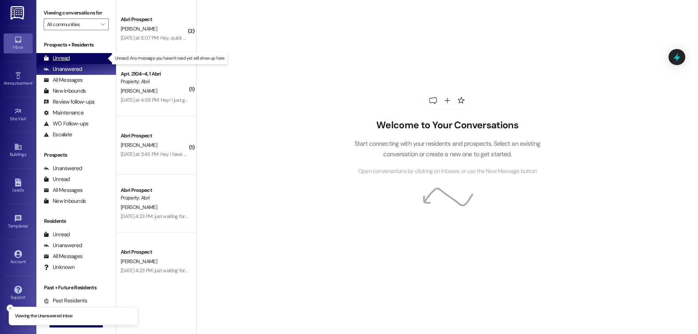
click at [63, 57] on div "Unread" at bounding box center [57, 59] width 26 height 8
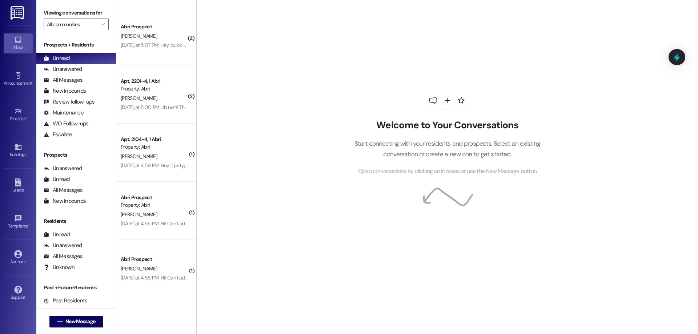
scroll to position [1113, 0]
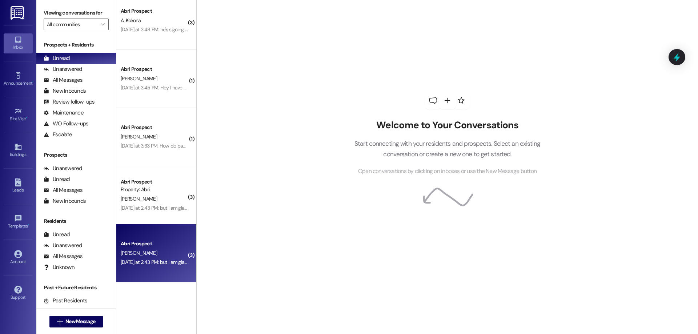
click at [151, 265] on div "[DATE] at 2:43 PM: but I am glad I been communicating things to yall about when…" at bounding box center [257, 262] width 273 height 7
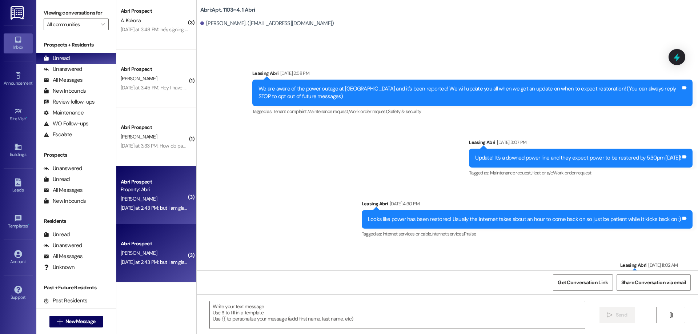
scroll to position [38530, 0]
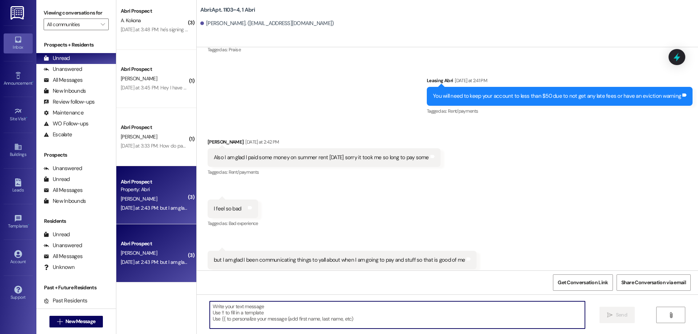
click at [318, 304] on textarea at bounding box center [397, 314] width 375 height 27
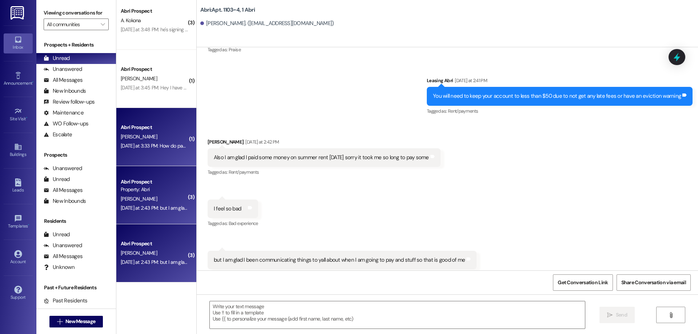
click at [179, 148] on div "Yesterday at 3:33 PM: How do package deliveries work at Abri? Yesterday at 3:33…" at bounding box center [202, 145] width 162 height 7
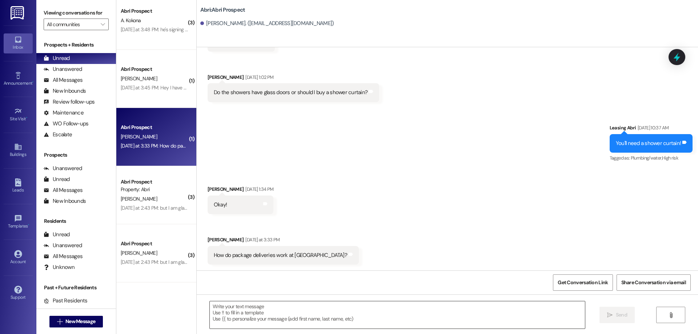
scroll to position [3160, 0]
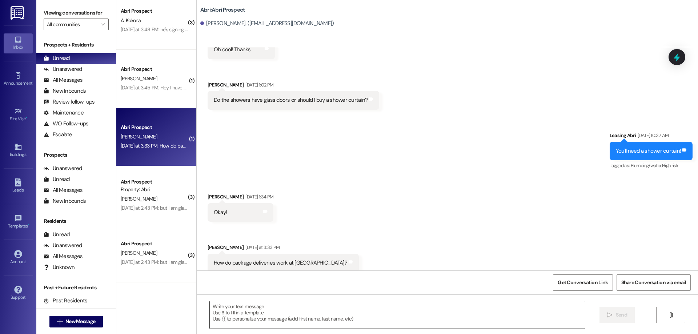
click at [308, 319] on textarea at bounding box center [397, 314] width 375 height 27
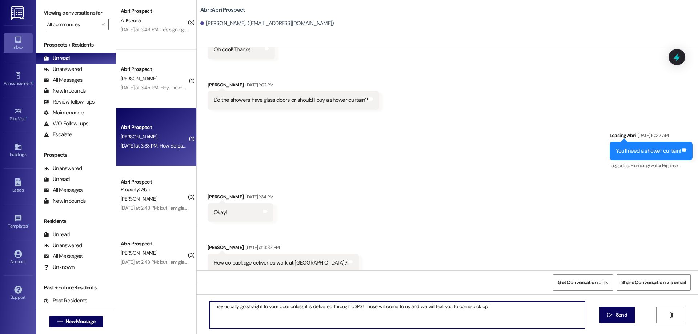
type textarea "They usually go straight to your door unless it is delivered through USPS! Thos…"
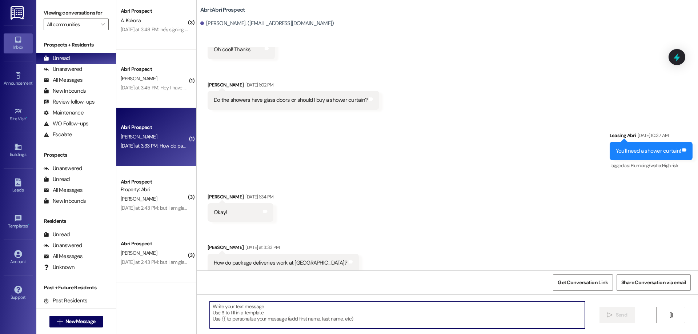
scroll to position [3210, 0]
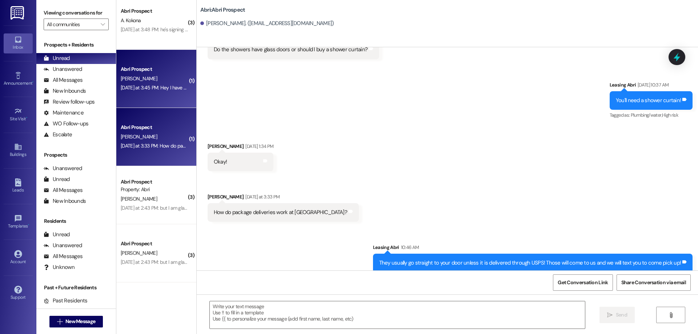
click at [162, 90] on div "Yesterday at 3:45 PM: Hey I have a quick question, when I signed up for parking…" at bounding box center [568, 87] width 895 height 7
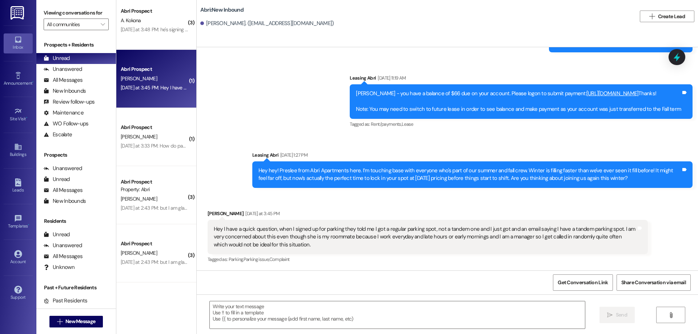
scroll to position [2421, 0]
click at [316, 320] on textarea at bounding box center [397, 314] width 375 height 27
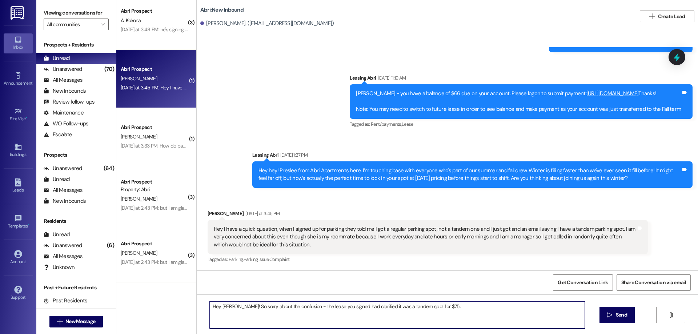
click at [451, 303] on textarea "Hey Cammie! So sorry about the confusion - the lease you signed had clarified i…" at bounding box center [397, 314] width 375 height 27
click at [443, 305] on textarea "Hey Cammie! So sorry about the confusion - the lease you signed had clarified i…" at bounding box center [397, 314] width 375 height 27
click at [445, 307] on textarea "Hey Cammie! So sorry about the confusion - the lease you signed had clarified i…" at bounding box center [397, 314] width 375 height 27
type textarea "Hey [PERSON_NAME]! So sorry about the confusion - the lease you signed had clar…"
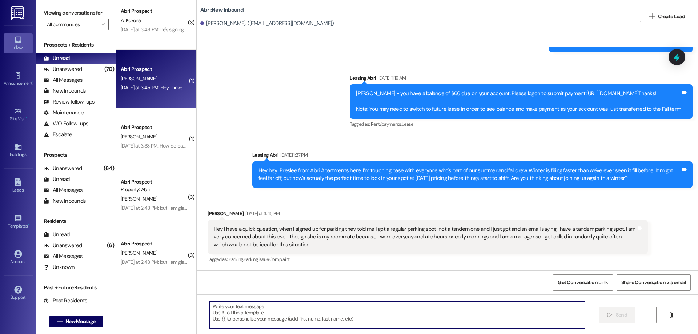
scroll to position [2472, 0]
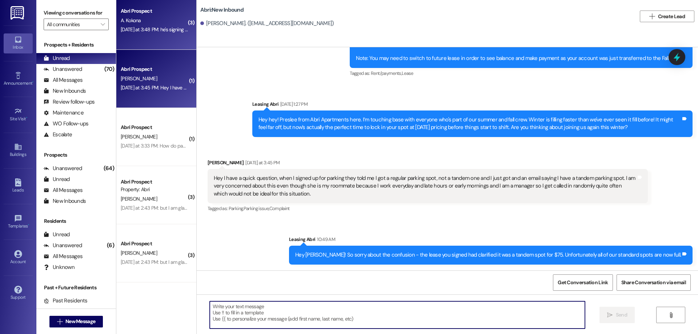
click at [172, 39] on div "Abri Prospect A. Kokona Yesterday at 3:48 PM: he's signing it right now Yesterd…" at bounding box center [156, 21] width 80 height 58
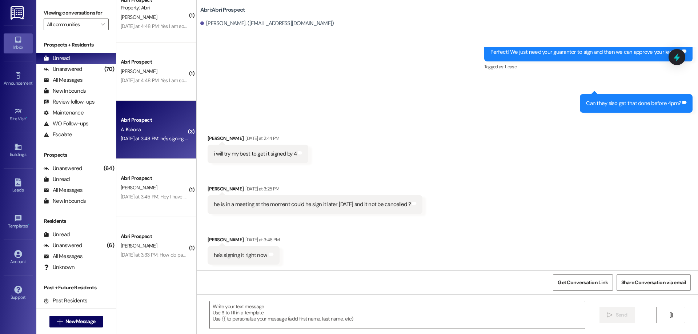
scroll to position [968, 0]
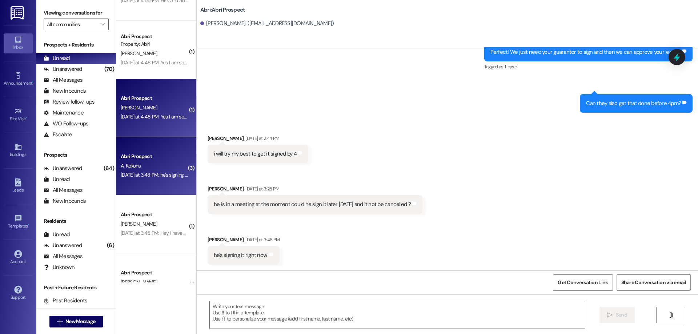
click at [141, 101] on div "Abri Prospect" at bounding box center [154, 98] width 67 height 8
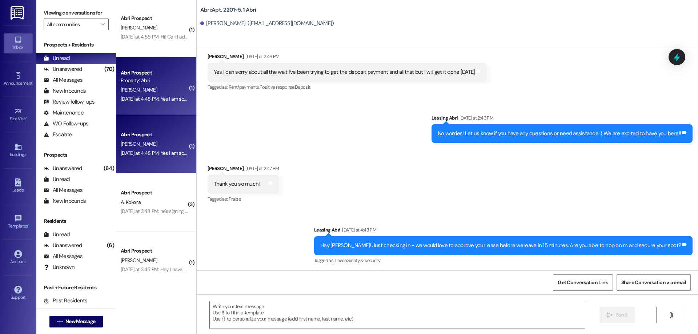
scroll to position [895, 0]
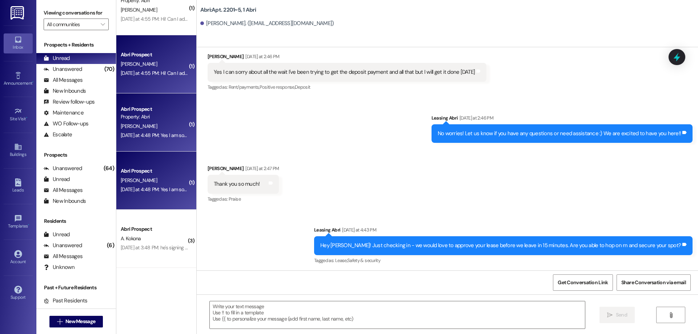
click at [139, 71] on div "Yesterday at 4:55 PM: Hi! Can I add a parking pass to my lease for the fall ple…" at bounding box center [275, 73] width 308 height 7
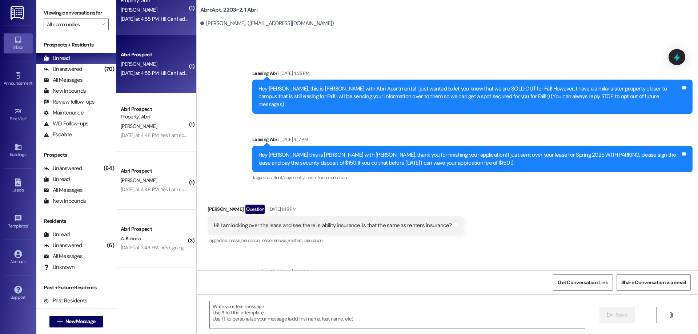
scroll to position [7508, 0]
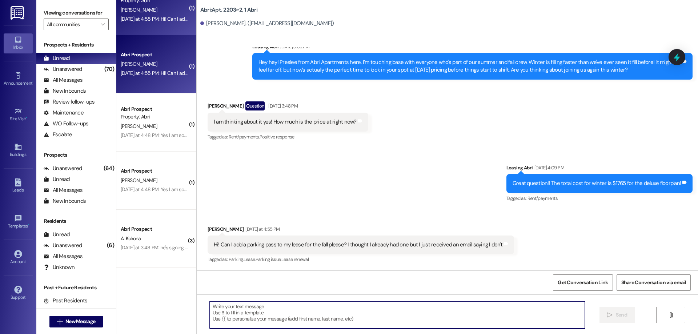
click at [325, 308] on textarea at bounding box center [397, 314] width 375 height 27
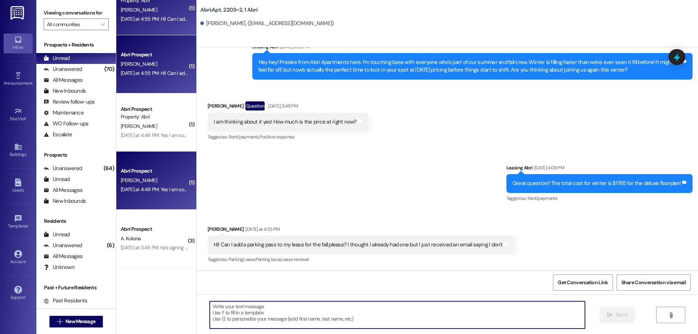
scroll to position [786, 0]
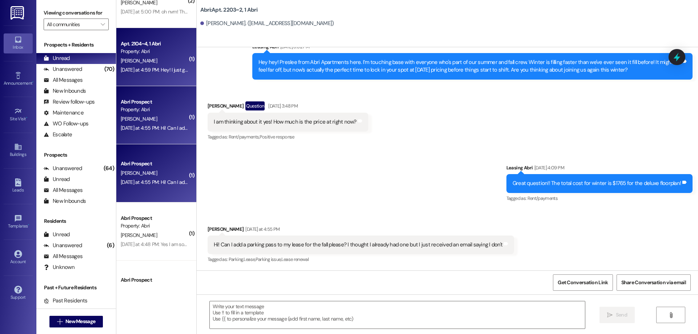
click at [135, 74] on div "Yesterday at 4:59 PM: Hey! I just got an email saying I do not have a parking p…" at bounding box center [154, 69] width 69 height 9
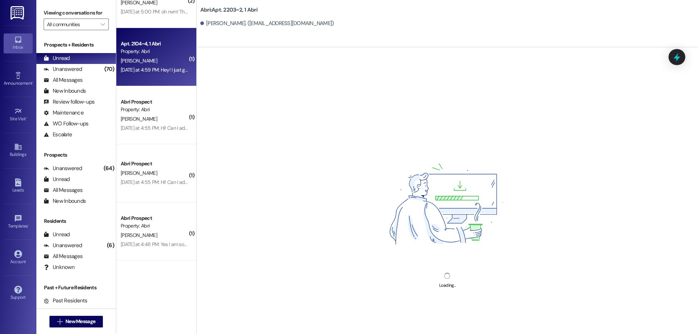
scroll to position [641, 0]
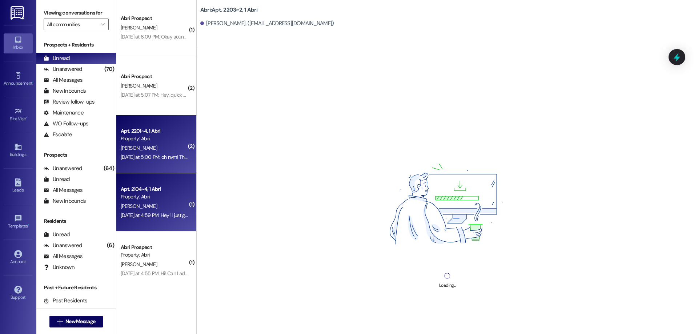
click at [154, 144] on div "[PERSON_NAME]" at bounding box center [154, 148] width 69 height 9
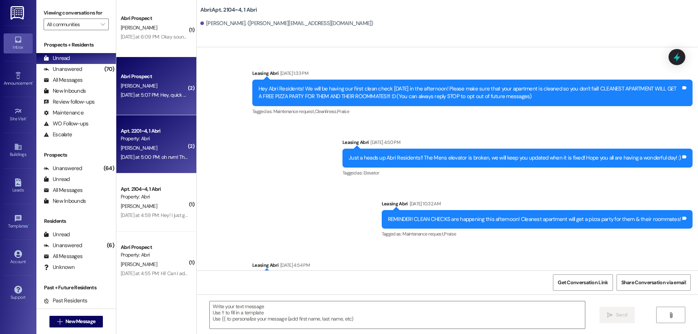
click at [157, 108] on div "Abri Prospect M. Sorensen Yesterday at 5:07 PM: Hey, quick question about parki…" at bounding box center [156, 86] width 80 height 58
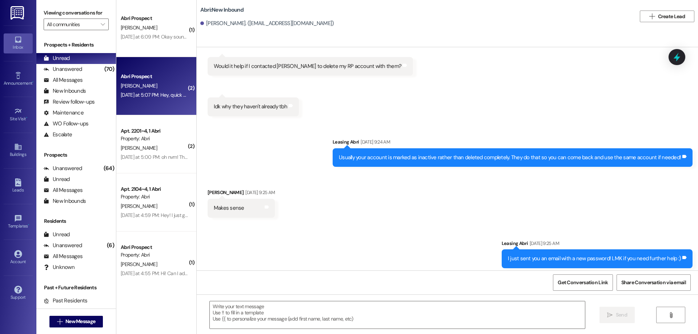
scroll to position [2726, 0]
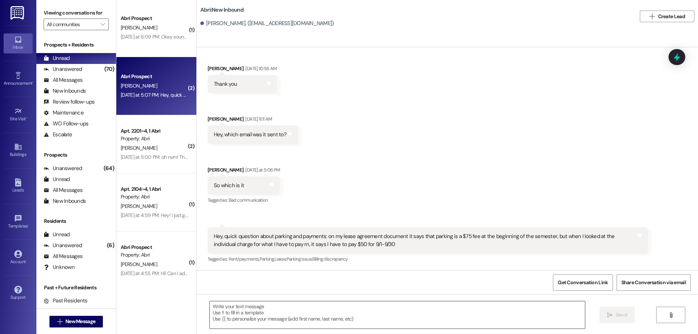
click at [257, 318] on textarea at bounding box center [397, 314] width 375 height 27
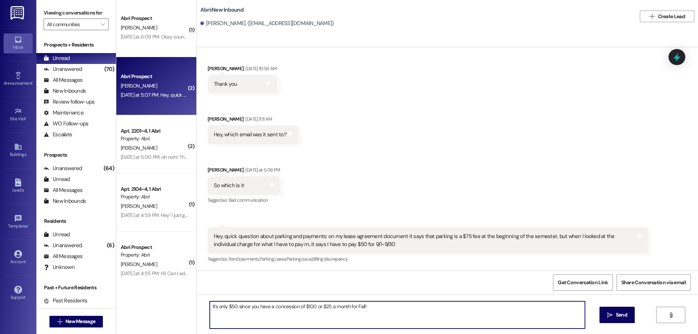
type textarea "It's only $50 since you have a concession of $100 or $25 a month for Fall!"
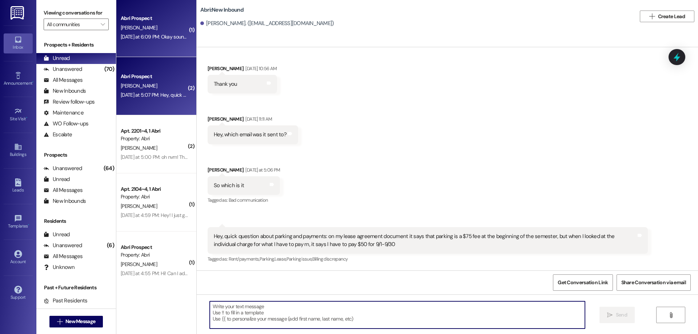
scroll to position [568, 0]
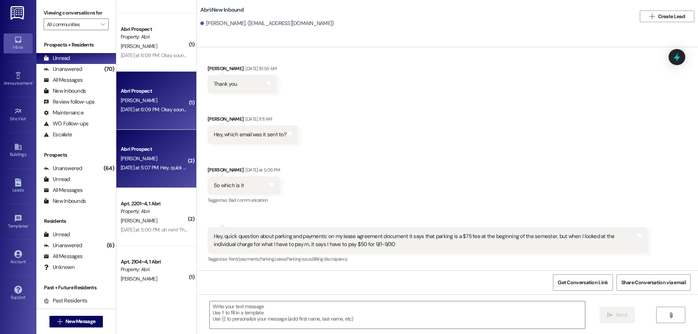
click at [142, 99] on span "[PERSON_NAME]" at bounding box center [139, 100] width 36 height 7
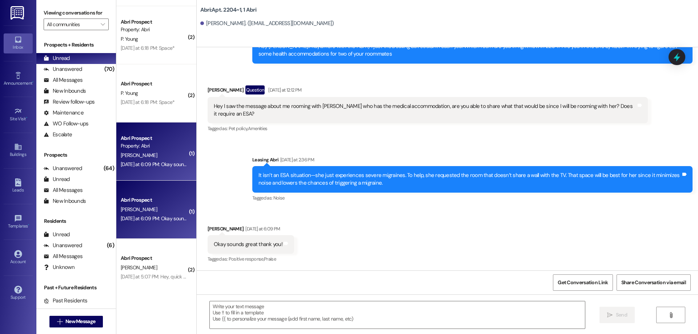
scroll to position [386, 0]
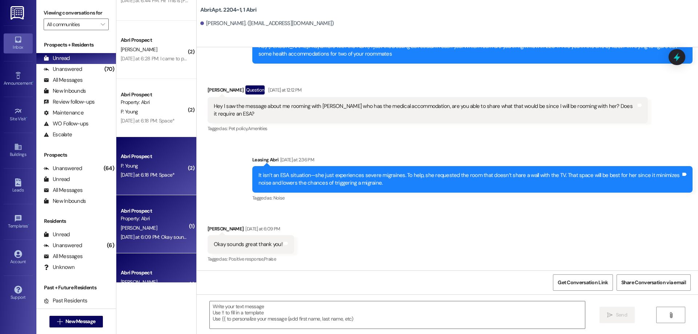
click at [158, 162] on div "P. Young" at bounding box center [154, 165] width 69 height 9
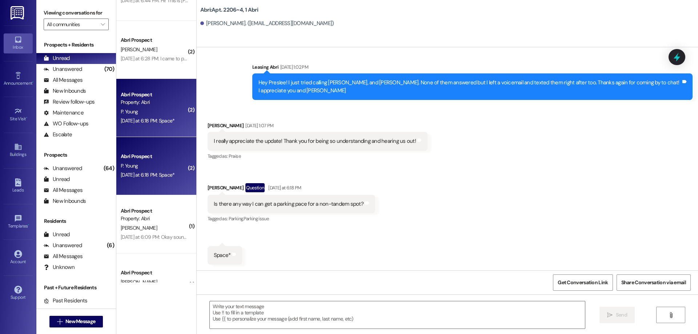
scroll to position [277, 0]
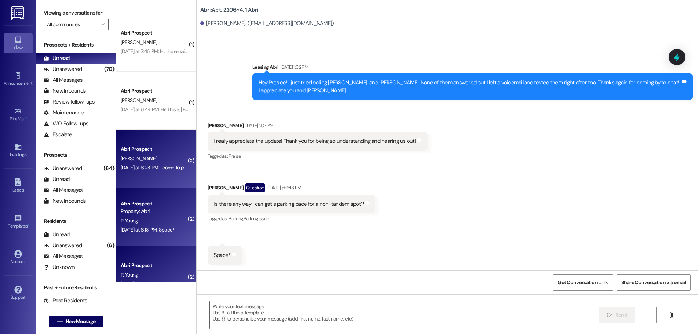
click at [146, 151] on div "Abri Prospect" at bounding box center [154, 149] width 67 height 8
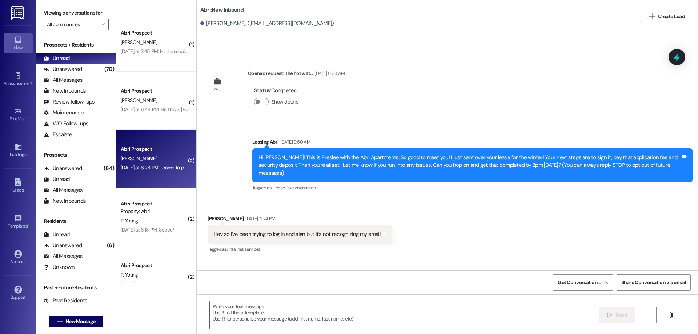
scroll to position [398, 0]
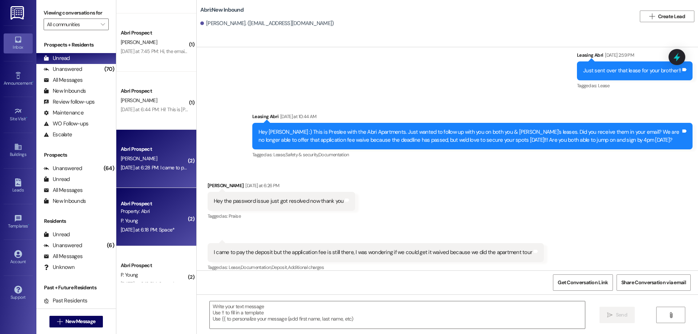
click at [136, 223] on div "P. Young" at bounding box center [154, 220] width 69 height 9
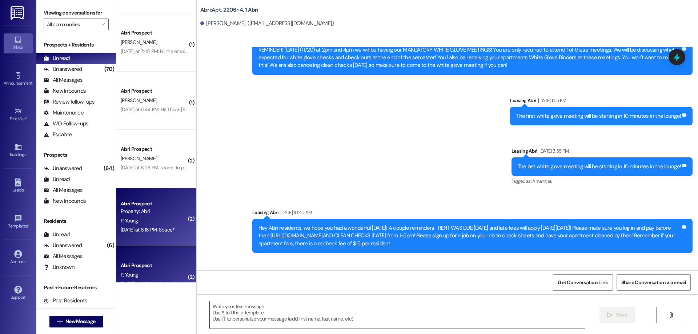
click at [315, 314] on textarea at bounding box center [397, 314] width 375 height 27
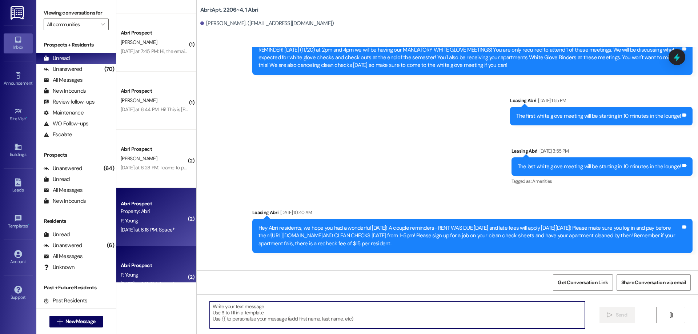
scroll to position [12418, 0]
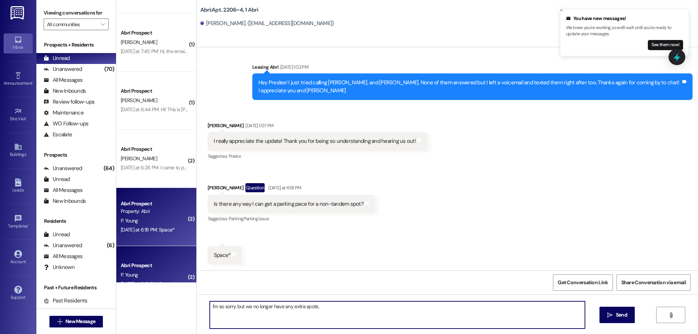
type textarea "I'm so sorry but we no longer have any extra spots."
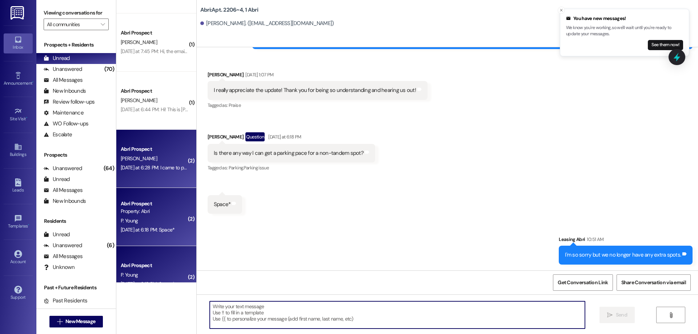
scroll to position [12469, 0]
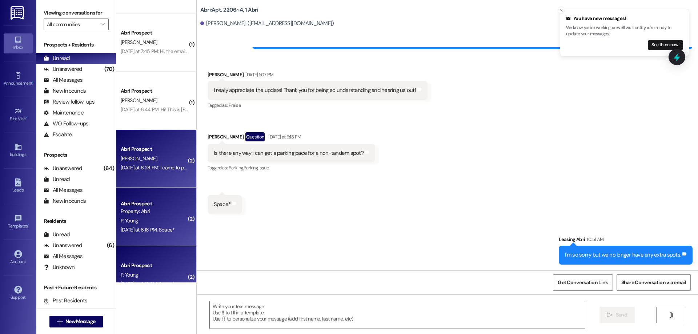
click at [138, 169] on div "Yesterday at 6:28 PM: I came to pay the deposit but the application fee is stil…" at bounding box center [287, 167] width 332 height 7
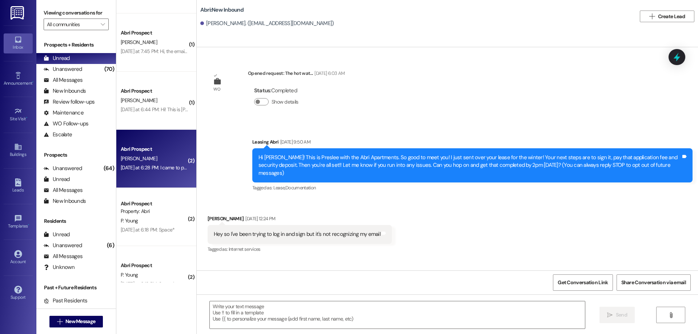
scroll to position [398, 0]
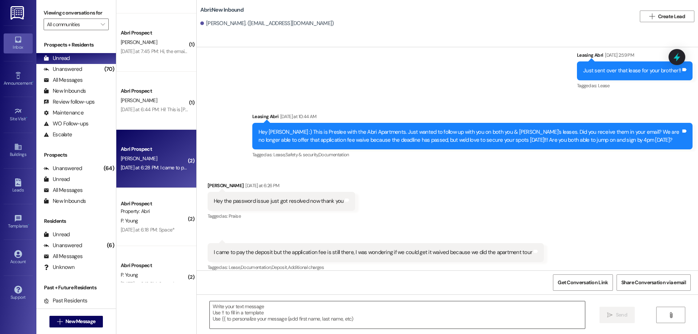
click at [302, 322] on textarea at bounding box center [397, 314] width 375 height 27
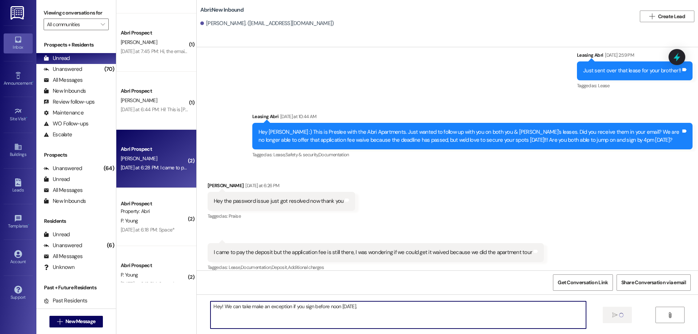
type textarea "Hey! We can take make an exception if you sign before noon today."
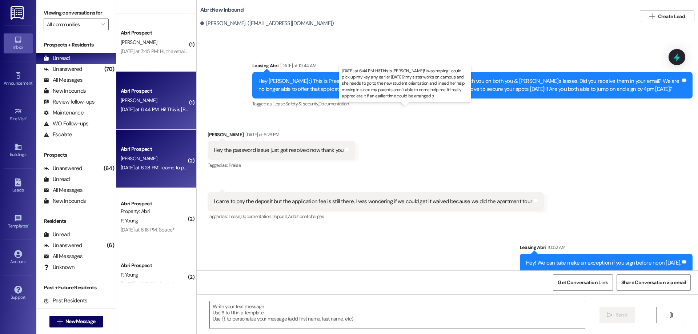
click at [156, 107] on div "Yesterday at 6:44 PM: Hi! This is Audra! I was hoping i could pick up my key an…" at bounding box center [455, 109] width 669 height 7
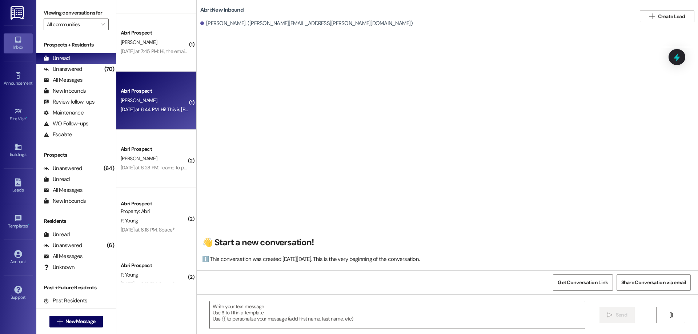
scroll to position [622, 0]
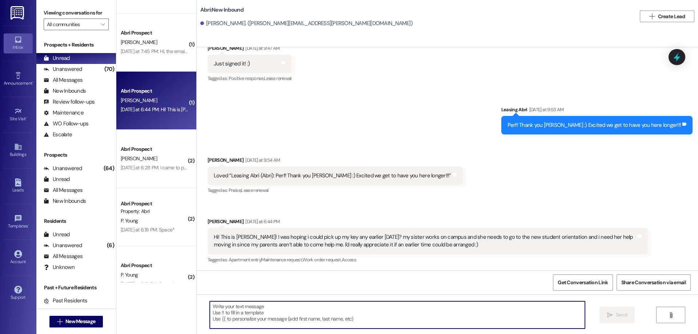
click at [349, 311] on textarea at bounding box center [397, 314] width 375 height 27
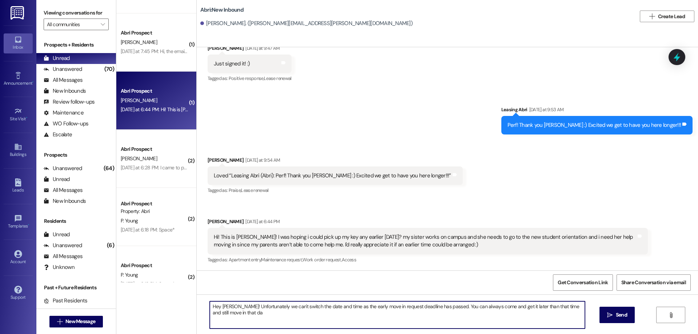
type textarea "Hey Audra! Unfortunately we can't switch the date and time as the early move in…"
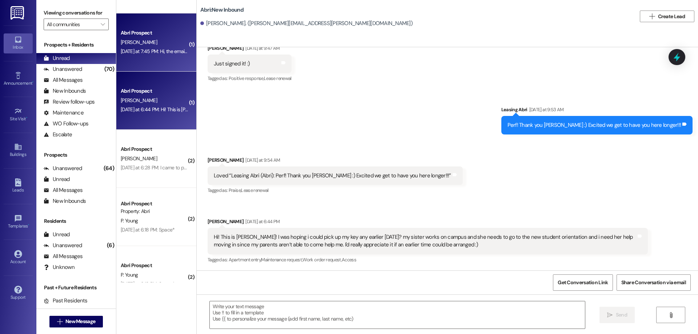
click at [139, 35] on div "Abri Prospect" at bounding box center [154, 33] width 67 height 8
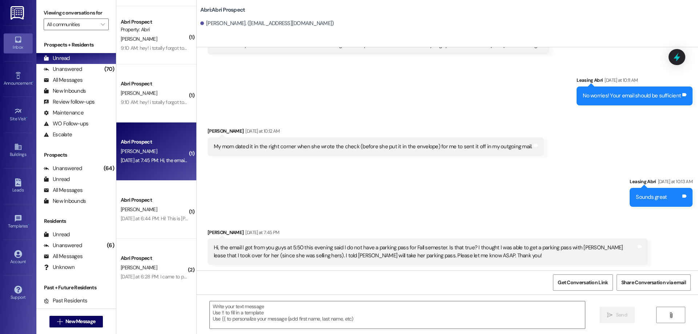
scroll to position [2195, 0]
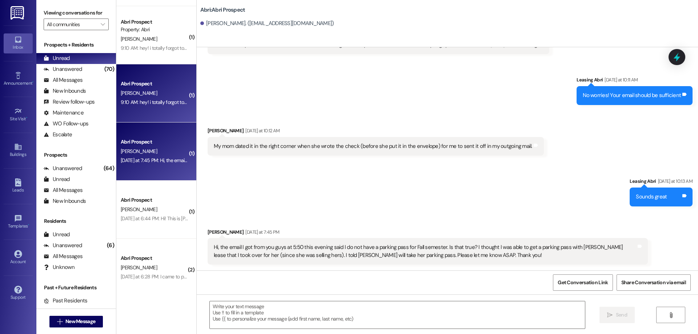
click at [158, 102] on div "9:10 AM: hey! i totally forgot to tell you this earlier, but the cleaners left …" at bounding box center [291, 102] width 341 height 7
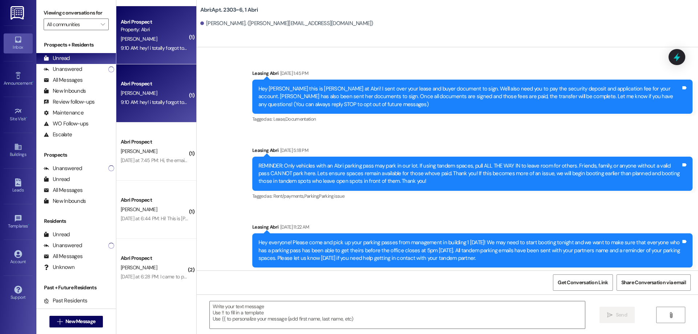
scroll to position [10115, 0]
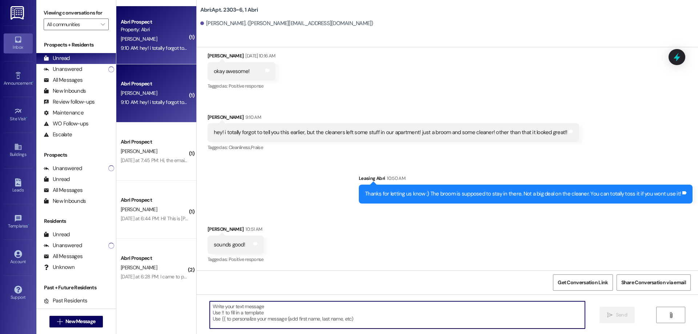
click at [283, 311] on textarea at bounding box center [397, 314] width 375 height 27
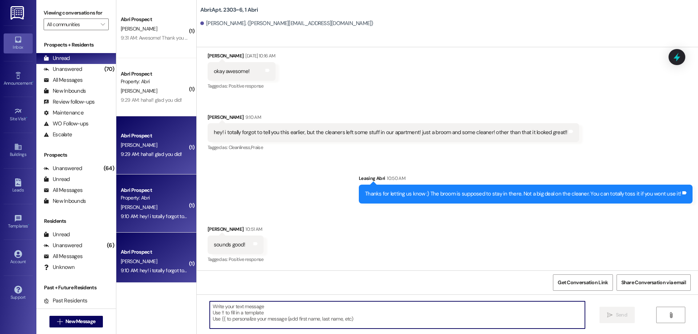
click at [166, 138] on div "Abri Prospect" at bounding box center [154, 136] width 67 height 8
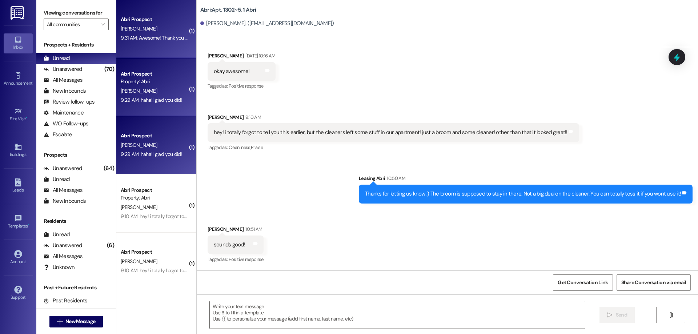
click at [150, 29] on div "A. Wilkins" at bounding box center [154, 28] width 69 height 9
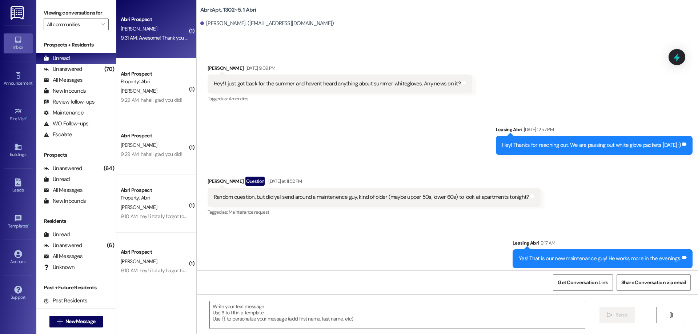
scroll to position [10280, 0]
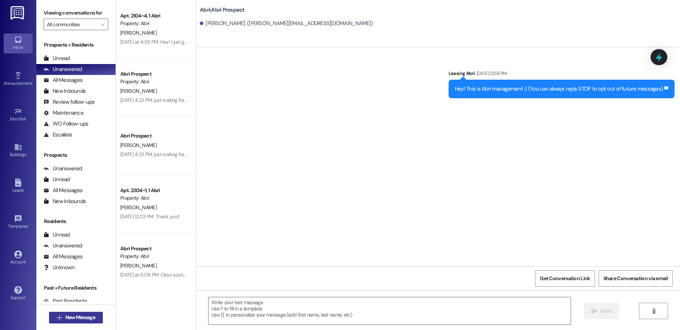
click at [76, 316] on span "New Message" at bounding box center [80, 317] width 30 height 8
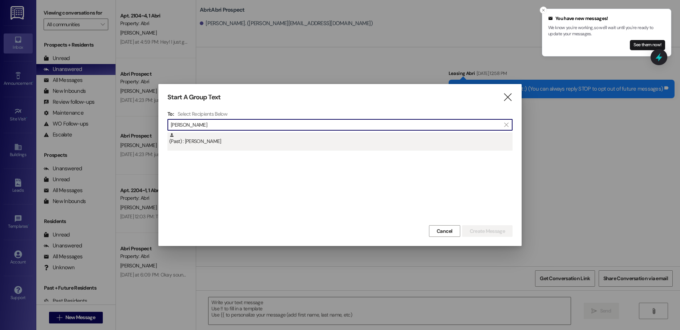
type input "[PERSON_NAME]"
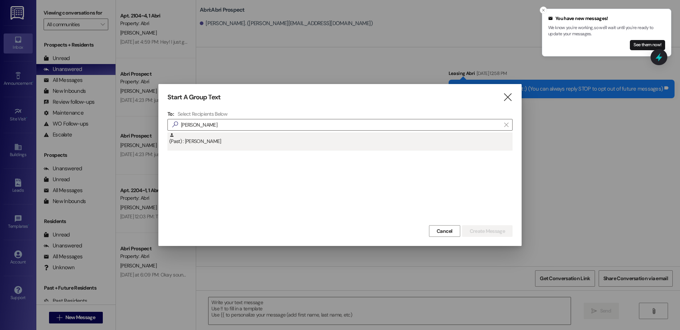
click at [349, 149] on div "(Past) : [PERSON_NAME]" at bounding box center [340, 141] width 345 height 18
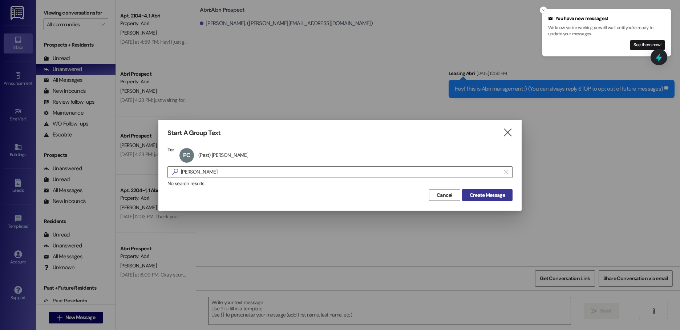
click at [473, 195] on span "Create Message" at bounding box center [487, 195] width 35 height 8
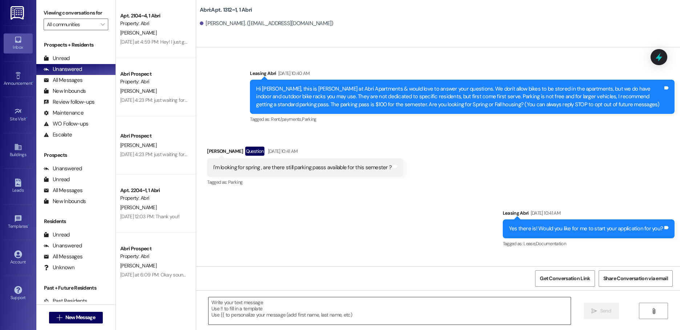
click at [385, 306] on textarea at bounding box center [390, 310] width 362 height 27
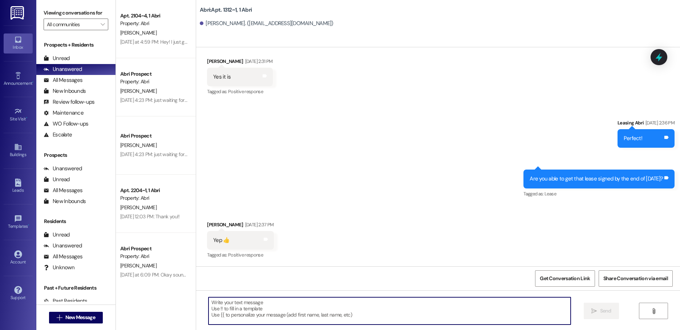
click at [271, 309] on textarea at bounding box center [390, 310] width 362 height 27
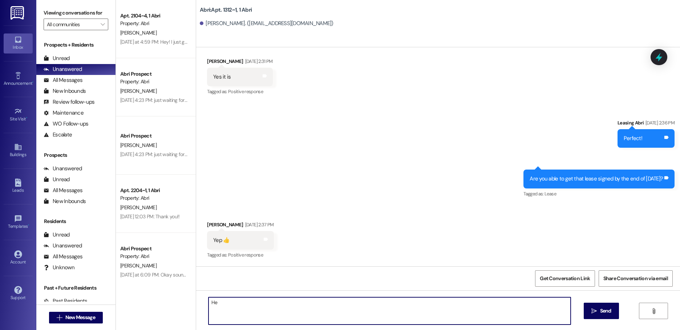
type textarea "H"
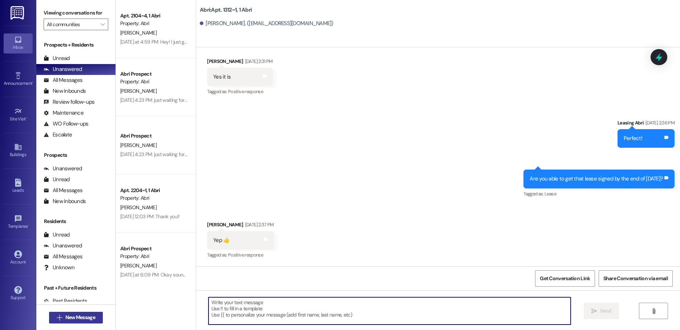
click at [81, 316] on span "New Message" at bounding box center [80, 317] width 30 height 8
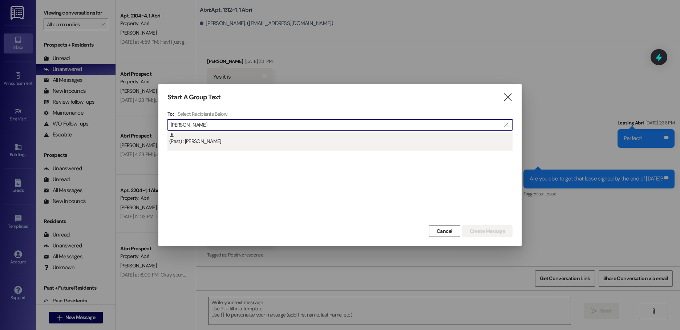
type input "[PERSON_NAME]"
click at [308, 138] on div "(Past) : [PERSON_NAME]" at bounding box center [340, 138] width 343 height 13
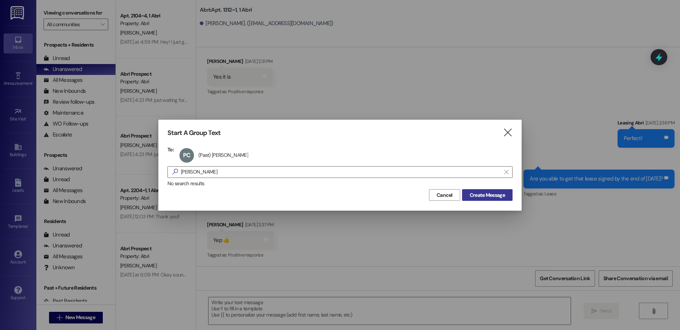
click at [509, 198] on button "Create Message" at bounding box center [487, 195] width 51 height 12
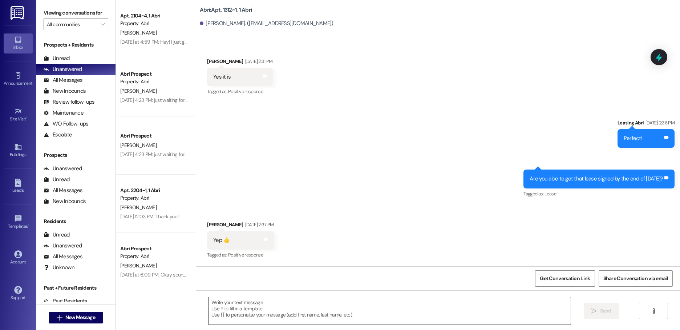
click at [414, 322] on textarea at bounding box center [390, 310] width 362 height 27
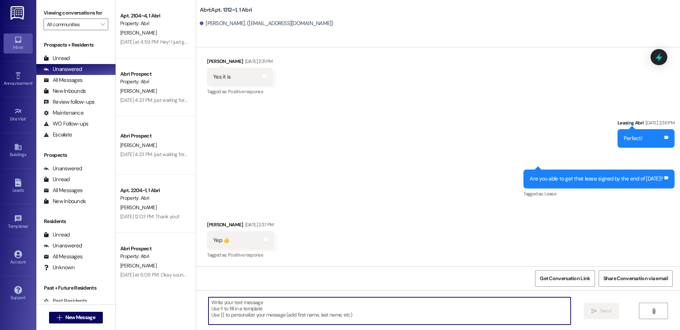
paste textarea "This is Abri Management reminding you that your balance is overdue. Late fees w…"
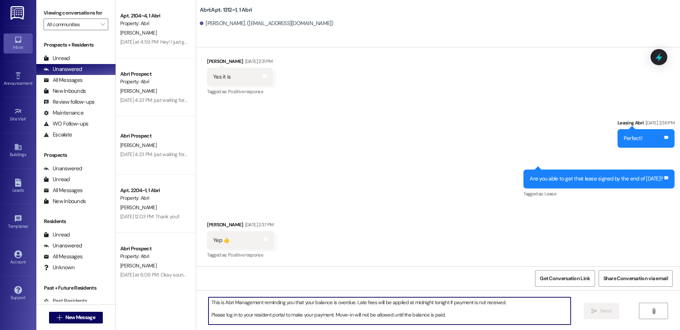
scroll to position [31, 0]
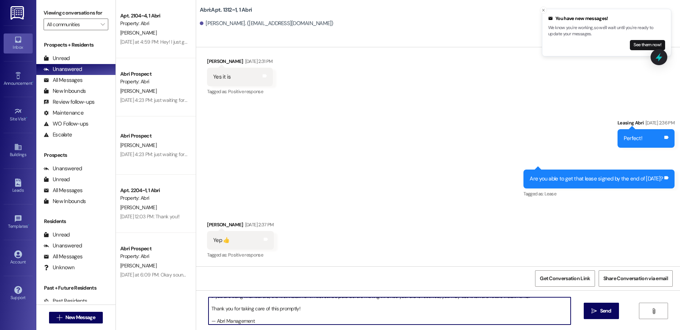
click at [209, 311] on textarea "This is Abri Management reminding you that your balance is overdue. Late fees w…" at bounding box center [390, 310] width 362 height 27
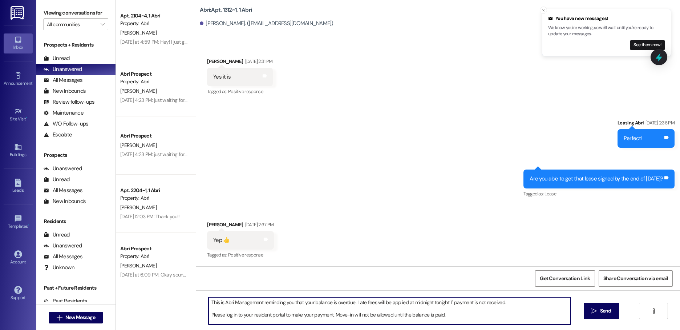
click at [209, 303] on textarea "This is Abri Management reminding you that your balance is overdue. Late fees w…" at bounding box center [390, 310] width 362 height 27
click at [209, 316] on textarea "Hello! This is Abri Management reminding you that your balance is overdue. Late…" at bounding box center [390, 310] width 362 height 27
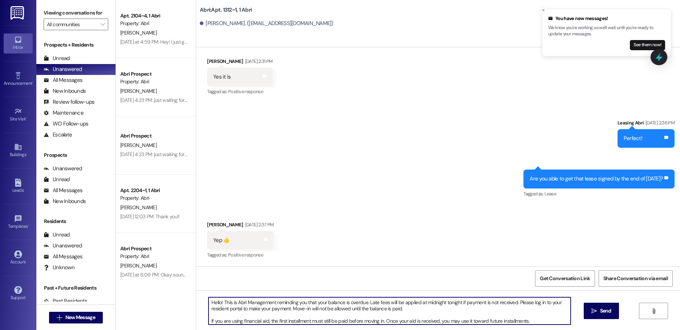
click at [413, 307] on textarea "Hello! This is Abri Management reminding you that your balance is overdue. Late…" at bounding box center [390, 310] width 362 height 27
paste textarea "[URL][DOMAIN_NAME]"
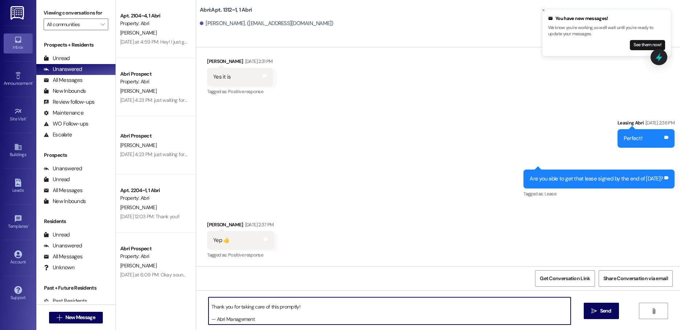
click at [209, 307] on textarea "Hello! This is Abri Management reminding you that your balance is overdue. Late…" at bounding box center [390, 310] width 362 height 27
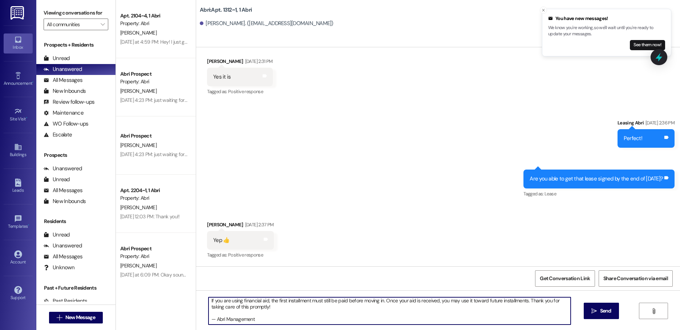
click at [209, 319] on textarea "Hello! This is Abri Management reminding you that your balance is overdue. Late…" at bounding box center [390, 310] width 362 height 27
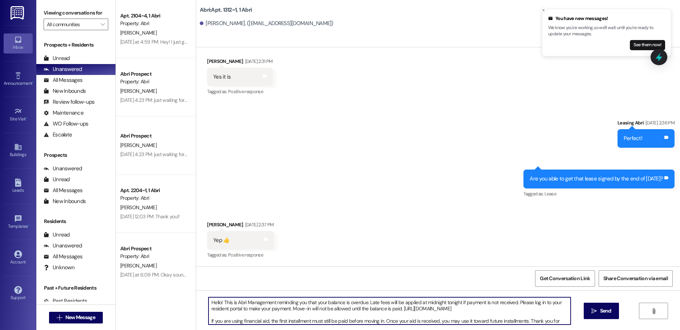
scroll to position [8, 0]
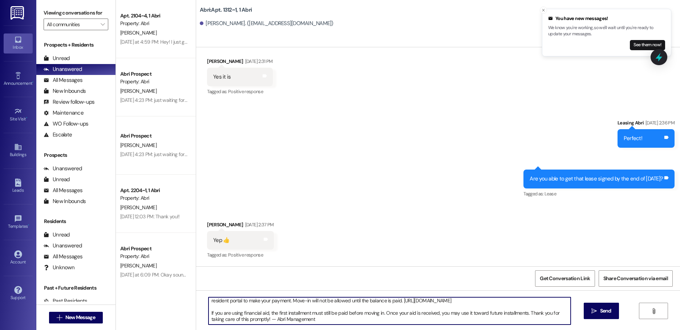
click at [330, 320] on textarea "Hello! This is Abri Management reminding you that your balance is overdue. Late…" at bounding box center [390, 310] width 362 height 27
type textarea "Hello! This is Abri Management reminding you that your balance is overdue. Late…"
click at [608, 308] on span "Send" at bounding box center [605, 311] width 11 height 8
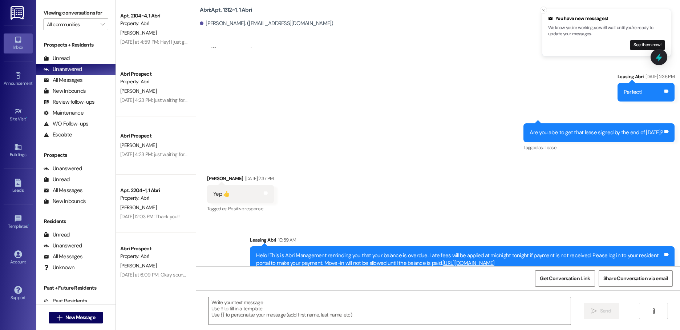
scroll to position [17412, 0]
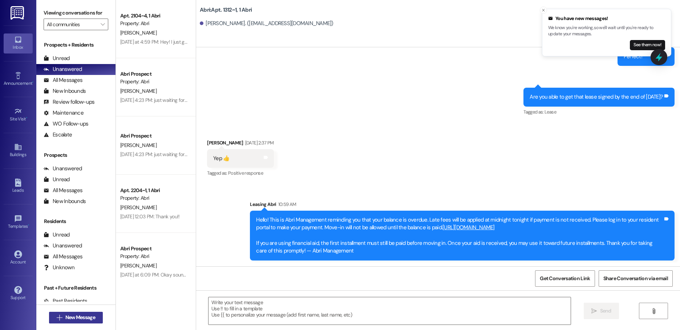
click at [90, 312] on button " New Message" at bounding box center [76, 317] width 54 height 12
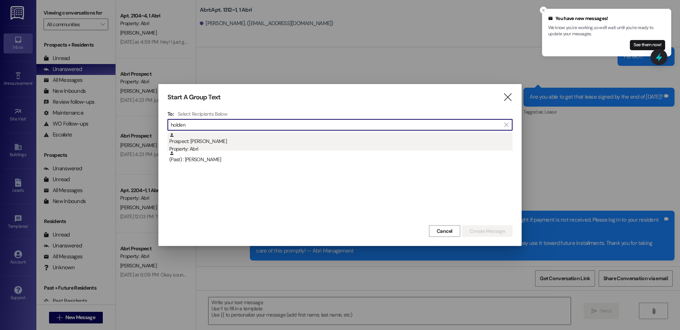
type input "holden"
click at [256, 150] on div "Property: Abri" at bounding box center [340, 149] width 343 height 8
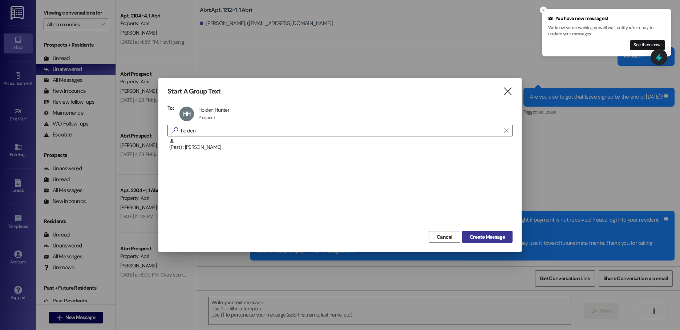
click at [490, 239] on span "Create Message" at bounding box center [487, 237] width 35 height 8
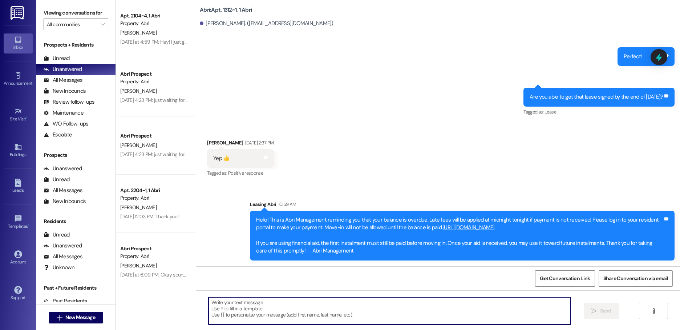
click at [293, 300] on textarea at bounding box center [390, 310] width 362 height 27
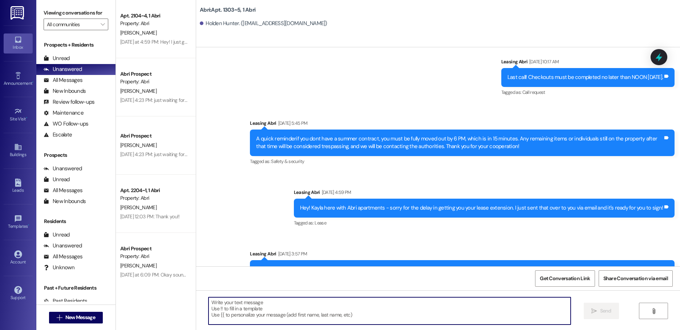
scroll to position [9158, 0]
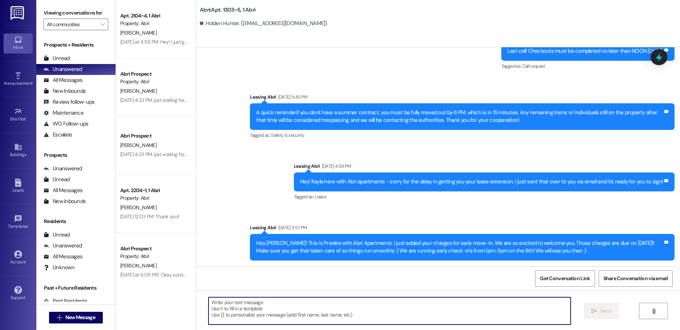
click at [273, 314] on textarea at bounding box center [390, 310] width 362 height 27
paste textarea "Hello! This is Abri Management reminding you that your balance is overdue. Late…"
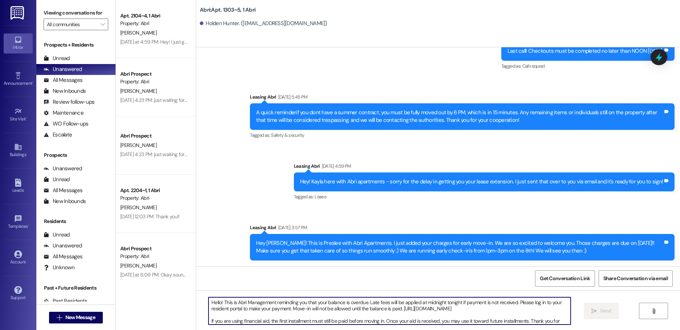
scroll to position [6, 0]
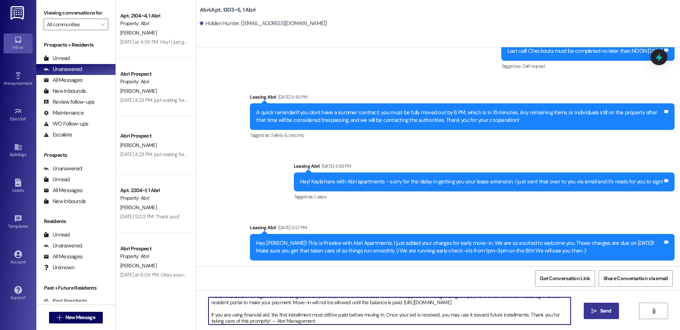
type textarea "Hello! This is Abri Management reminding you that your balance is overdue. Late…"
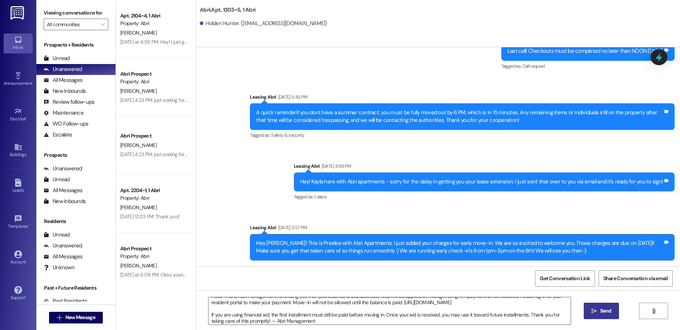
click at [599, 308] on span "Send" at bounding box center [606, 311] width 14 height 8
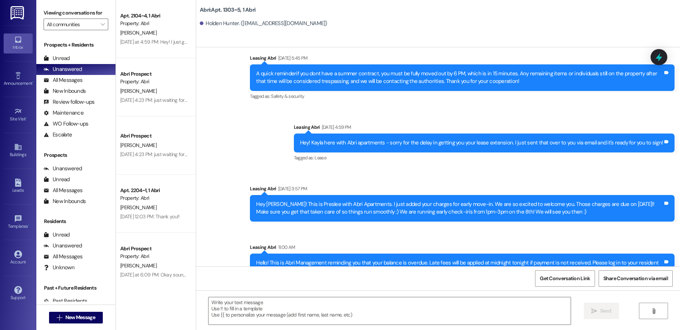
scroll to position [0, 0]
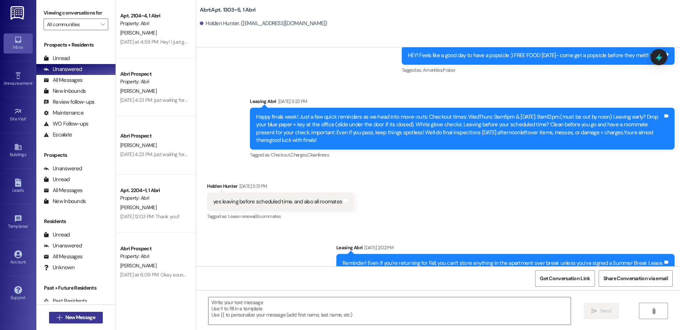
click at [67, 318] on span "New Message" at bounding box center [80, 317] width 30 height 8
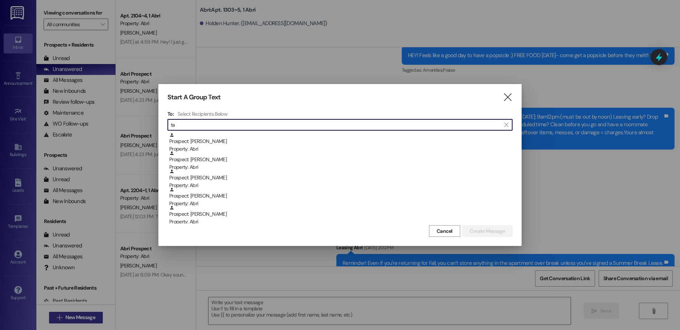
type input "t"
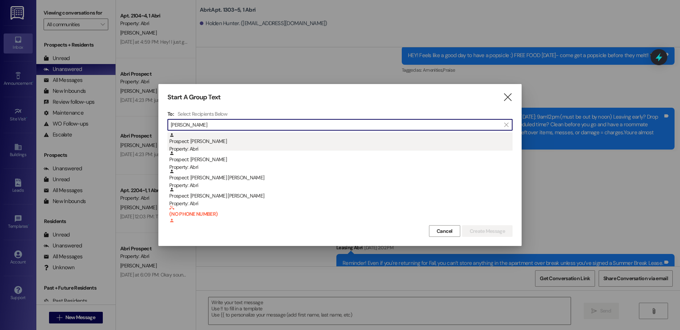
type input "[PERSON_NAME]"
click at [290, 141] on div "Prospect: [PERSON_NAME] Property: Abri" at bounding box center [340, 142] width 343 height 21
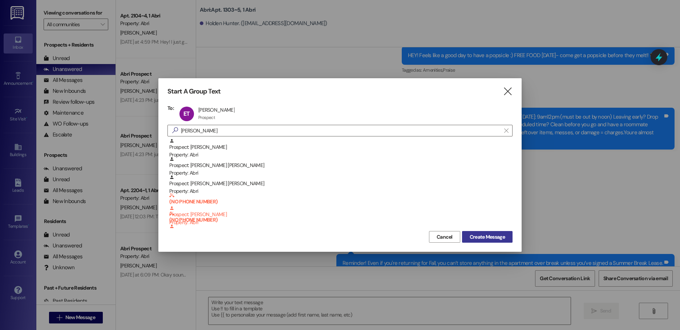
click at [488, 240] on span "Create Message" at bounding box center [487, 237] width 35 height 8
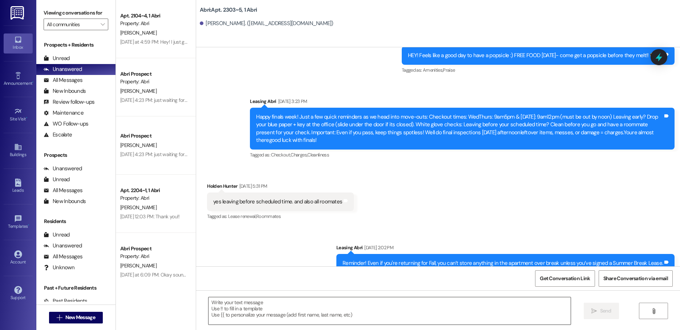
click at [301, 311] on textarea at bounding box center [390, 310] width 362 height 27
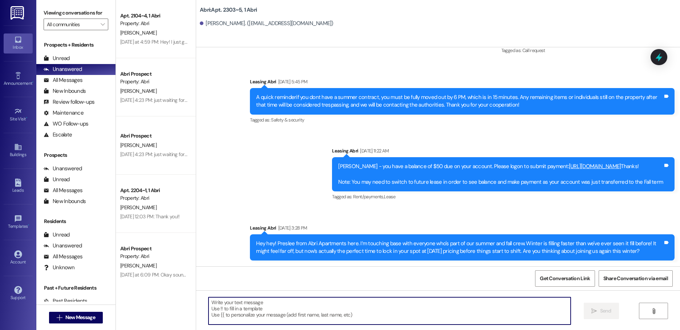
scroll to position [8401, 0]
paste textarea "Hello! This is Abri Management reminding you that your balance is overdue. Late…"
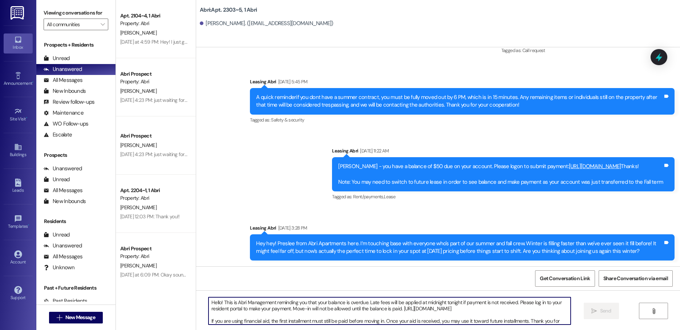
scroll to position [6, 0]
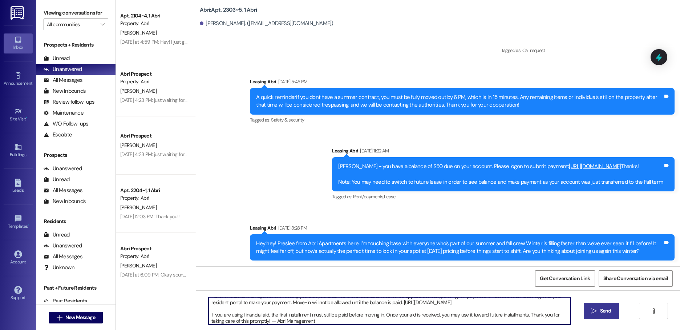
type textarea "Hello! This is Abri Management reminding you that your balance is overdue. Late…"
click at [613, 308] on button " Send" at bounding box center [601, 310] width 35 height 16
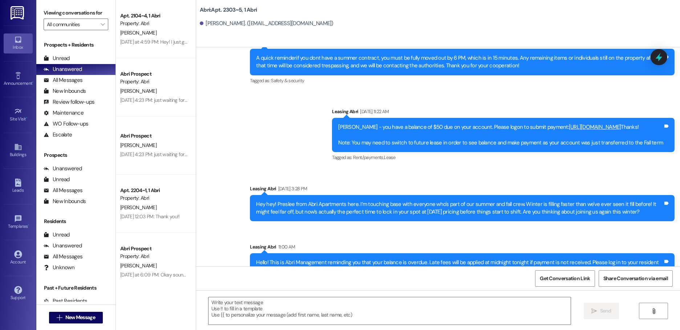
scroll to position [0, 0]
click at [70, 317] on span "New Message" at bounding box center [80, 317] width 30 height 8
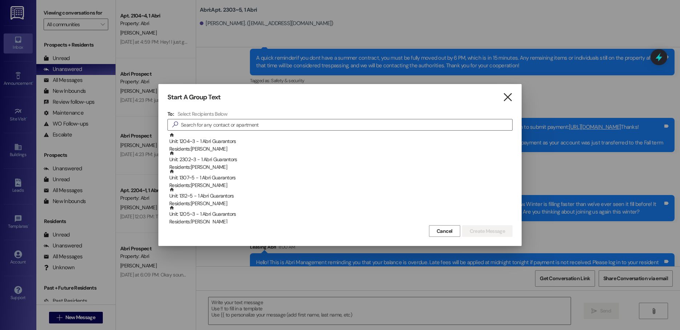
click at [512, 99] on icon "" at bounding box center [508, 97] width 10 height 8
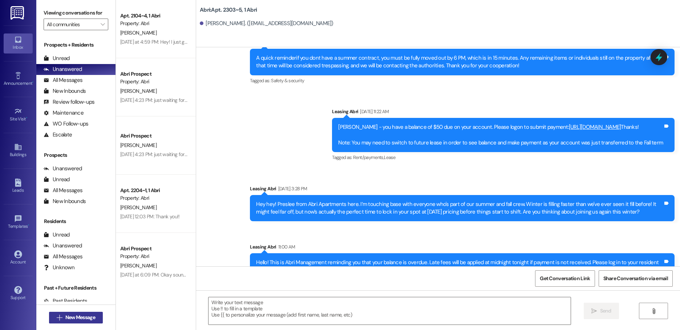
click at [80, 312] on button " New Message" at bounding box center [76, 317] width 54 height 12
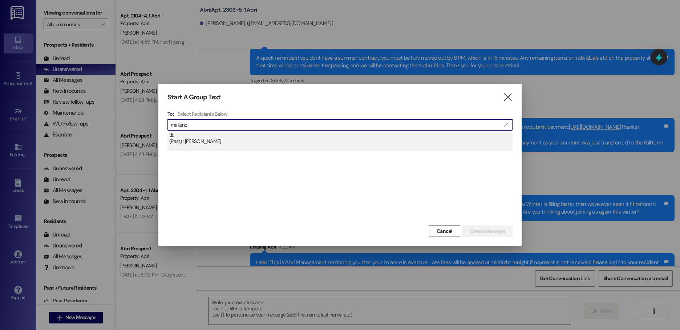
type input "makenz"
click at [238, 141] on div "(Past) : [PERSON_NAME]" at bounding box center [340, 138] width 343 height 13
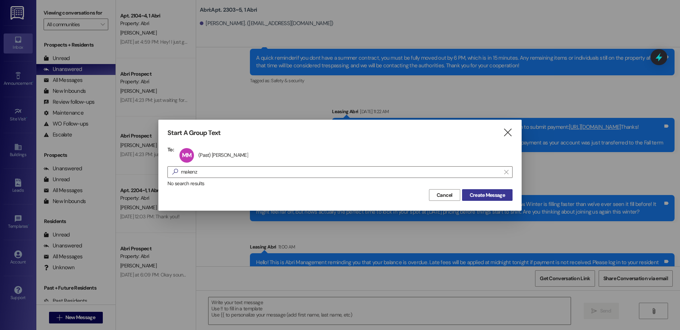
click at [488, 192] on span "Create Message" at bounding box center [487, 195] width 35 height 8
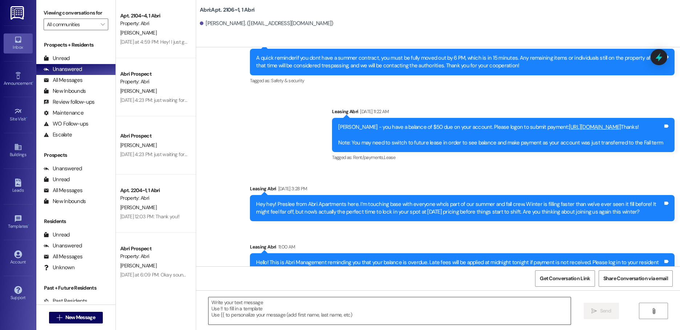
click at [411, 299] on textarea at bounding box center [390, 310] width 362 height 27
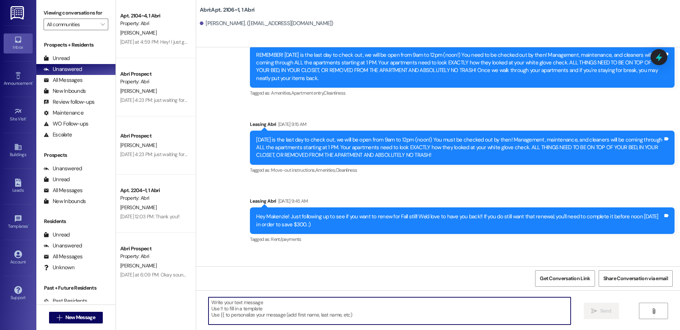
scroll to position [8927, 0]
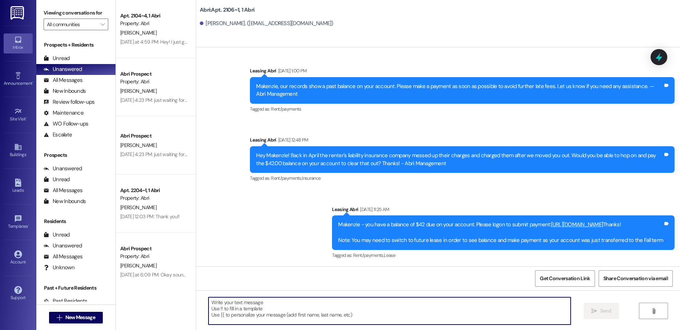
click at [410, 305] on textarea at bounding box center [390, 310] width 362 height 27
paste textarea "Hello! This is Abri Management reminding you that your balance is overdue. Late…"
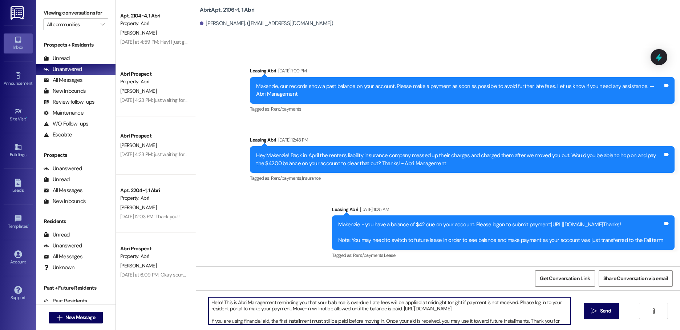
scroll to position [6, 0]
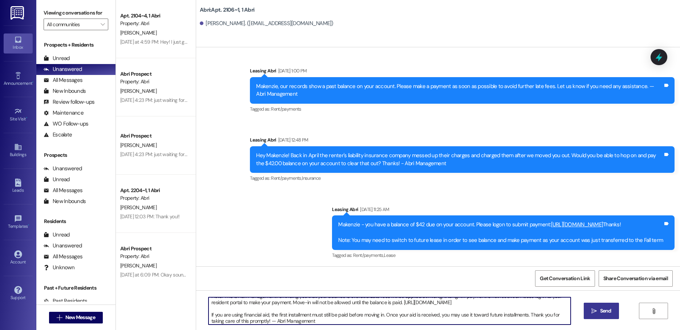
type textarea "Hello! This is Abri Management reminding you that your balance is overdue. Late…"
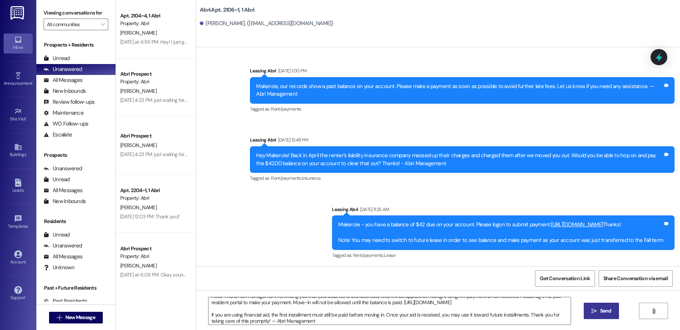
click at [612, 309] on button " Send" at bounding box center [601, 310] width 35 height 16
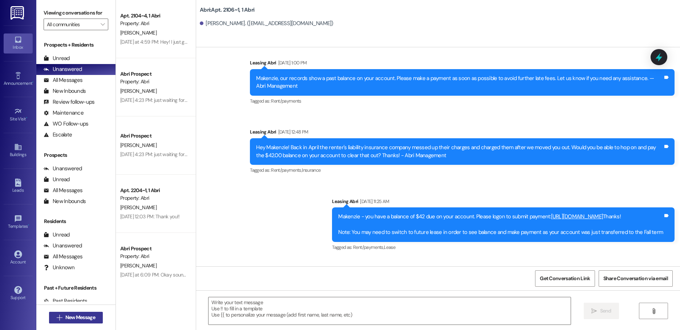
scroll to position [0, 0]
click at [89, 318] on span "New Message" at bounding box center [80, 317] width 30 height 8
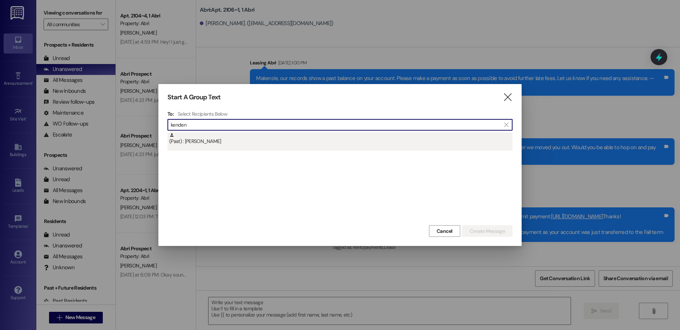
type input "kenden"
click at [258, 143] on div "(Past) : [PERSON_NAME]" at bounding box center [340, 138] width 343 height 13
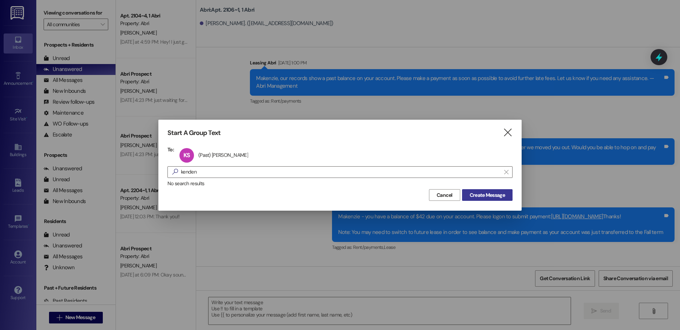
click at [473, 198] on span "Create Message" at bounding box center [487, 195] width 35 height 8
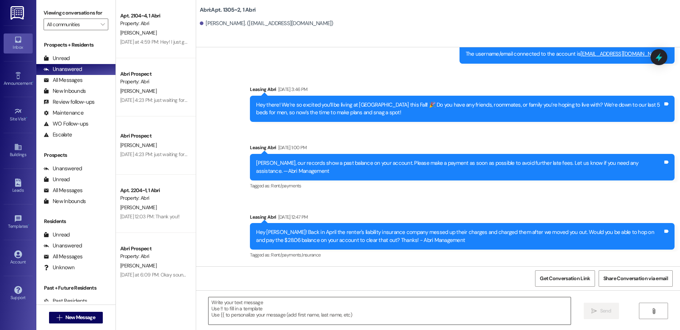
click at [343, 306] on textarea at bounding box center [390, 310] width 362 height 27
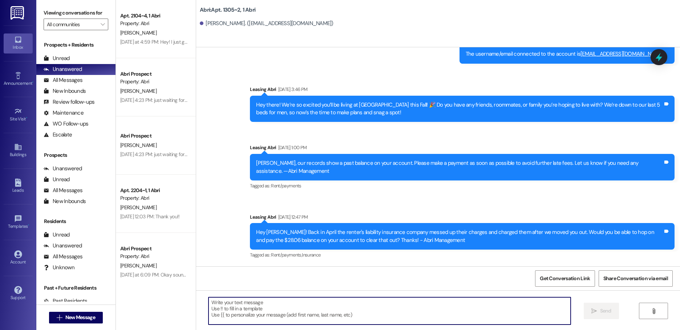
paste textarea "Hello! This is Abri Management reminding you that your balance is overdue. Late…"
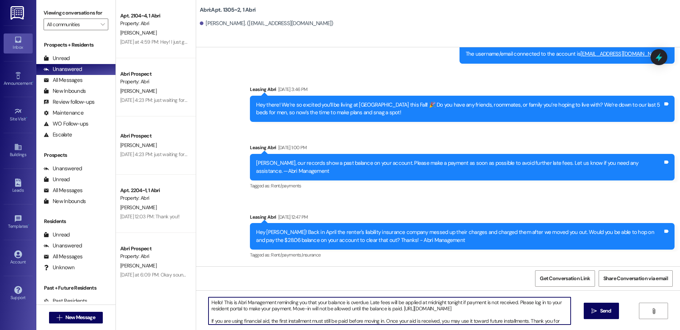
scroll to position [6, 0]
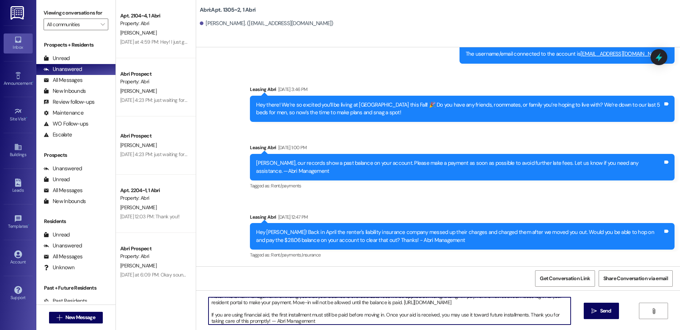
type textarea "Hello! This is Abri Management reminding you that your balance is overdue. Late…"
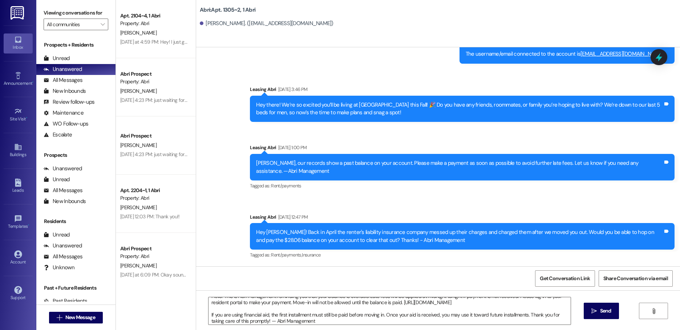
click at [594, 311] on icon "" at bounding box center [594, 311] width 5 height 6
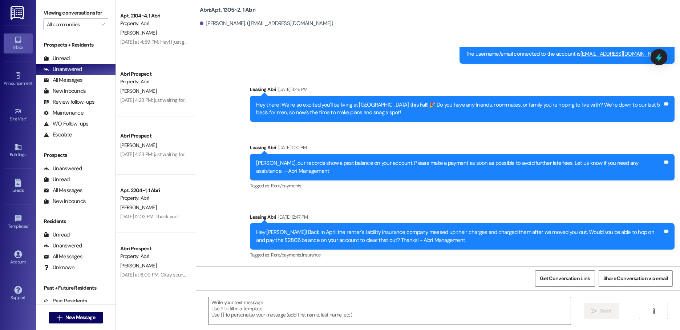
scroll to position [0, 0]
click at [89, 316] on span "New Message" at bounding box center [80, 317] width 30 height 8
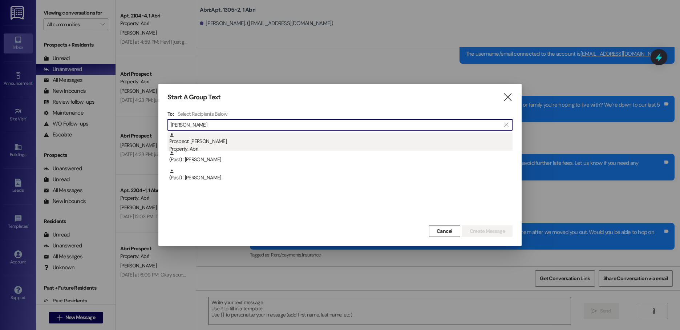
type input "[PERSON_NAME]"
click at [241, 148] on div "Property: Abri" at bounding box center [340, 149] width 343 height 8
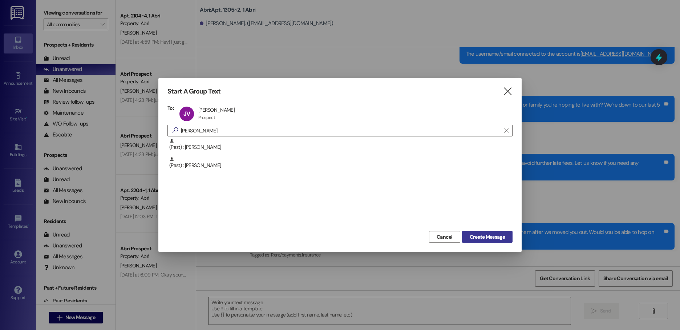
click at [483, 240] on button "Create Message" at bounding box center [487, 237] width 51 height 12
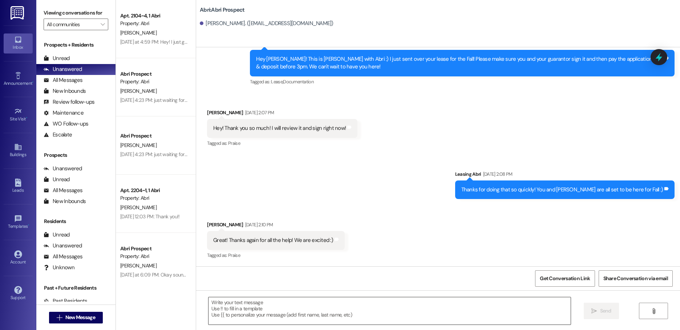
scroll to position [114, 0]
click at [248, 308] on textarea at bounding box center [390, 310] width 362 height 27
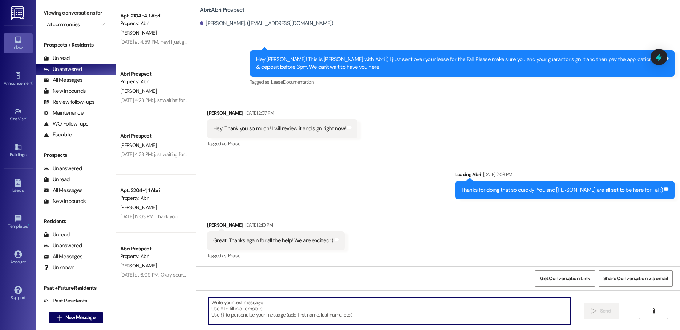
paste textarea "Hello! This is Abri Management reminding you that your balance is overdue. Late…"
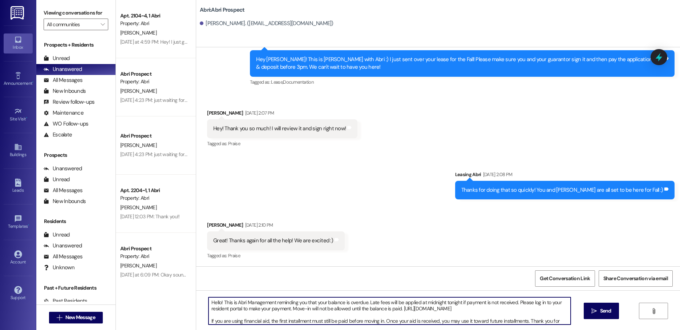
scroll to position [6, 0]
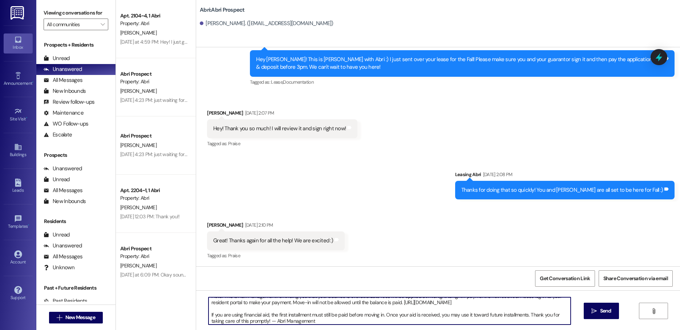
type textarea "Hello! This is Abri Management reminding you that your balance is overdue. Late…"
click at [605, 302] on div "Hello! This is Abri Management reminding you that your balance is overdue. Late…" at bounding box center [438, 317] width 484 height 55
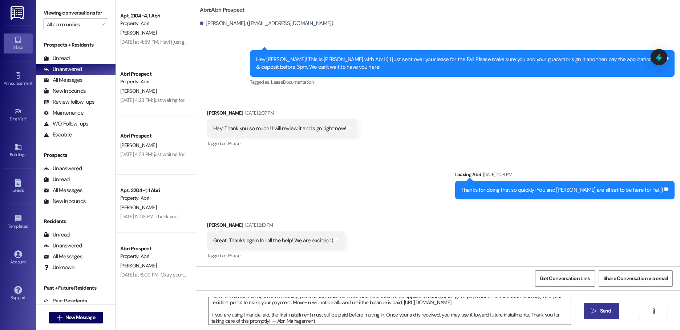
click at [604, 308] on span "Send" at bounding box center [605, 311] width 11 height 8
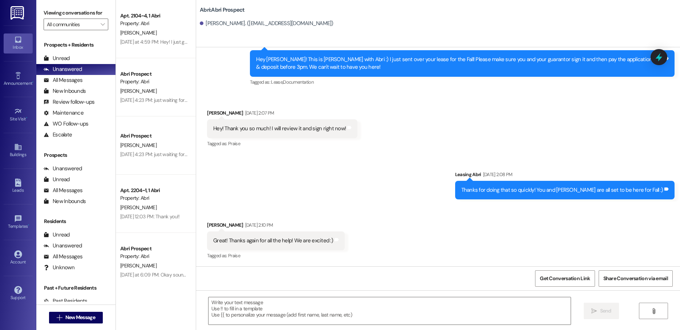
scroll to position [0, 0]
click at [69, 319] on span "New Message" at bounding box center [80, 317] width 30 height 8
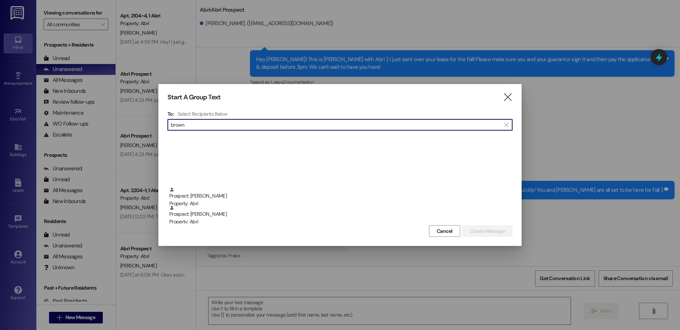
scroll to position [73, 0]
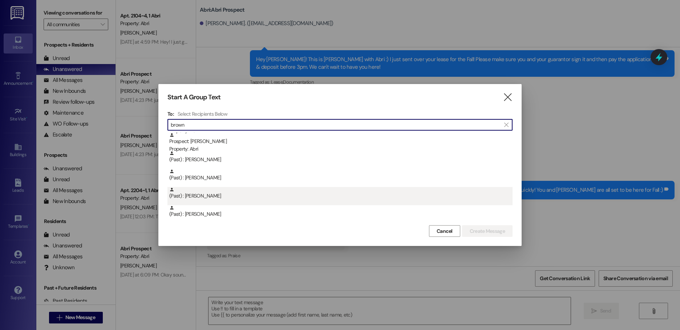
type input "brown"
click at [268, 193] on div "(Past) : [PERSON_NAME]" at bounding box center [340, 193] width 343 height 13
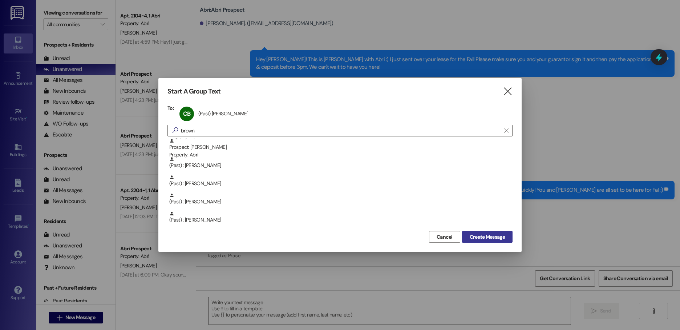
click at [469, 232] on button "Create Message" at bounding box center [487, 237] width 51 height 12
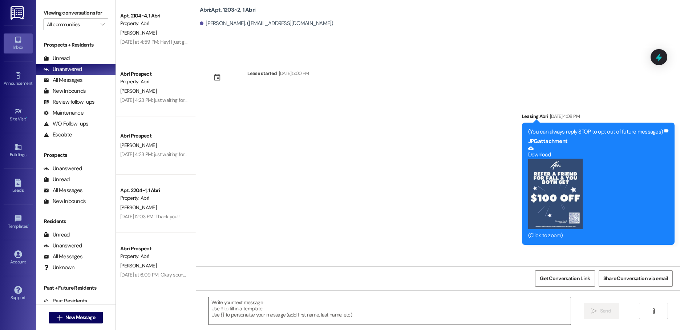
scroll to position [0, 0]
click at [261, 318] on textarea at bounding box center [390, 310] width 362 height 27
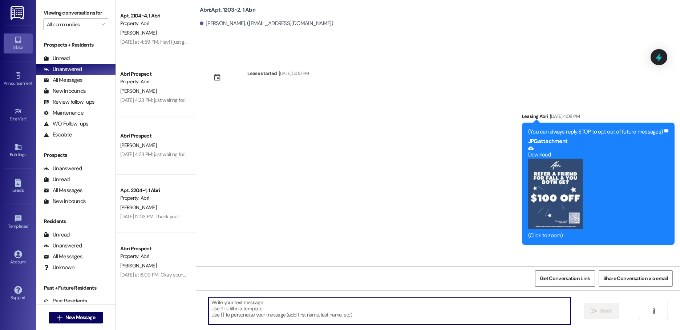
paste textarea "Hello! This is Abri Management reminding you that your balance is overdue. Late…"
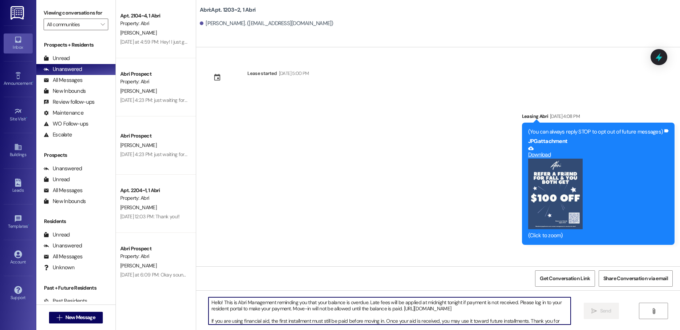
scroll to position [6, 0]
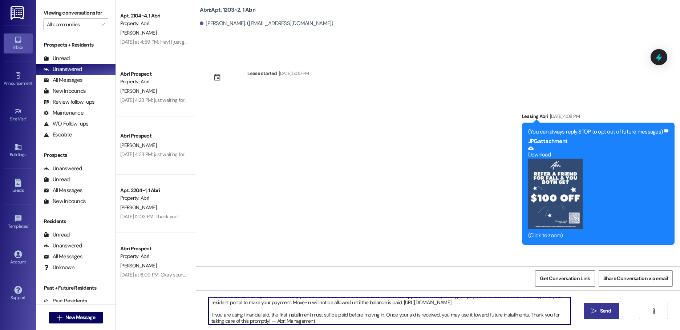
type textarea "Hello! This is Abri Management reminding you that your balance is overdue. Late…"
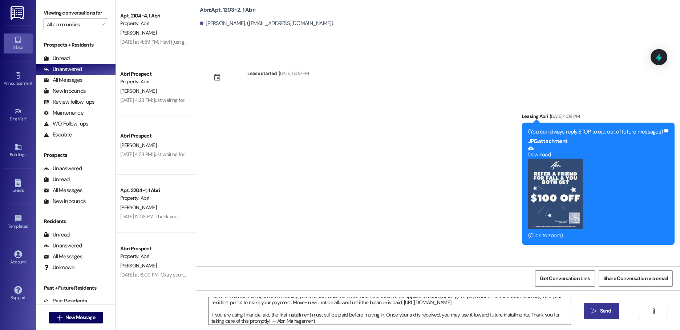
click at [594, 306] on button " Send" at bounding box center [601, 310] width 35 height 16
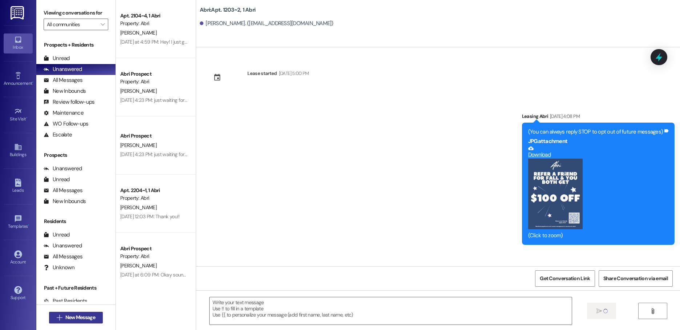
scroll to position [0, 0]
click at [83, 318] on span "New Message" at bounding box center [80, 317] width 30 height 8
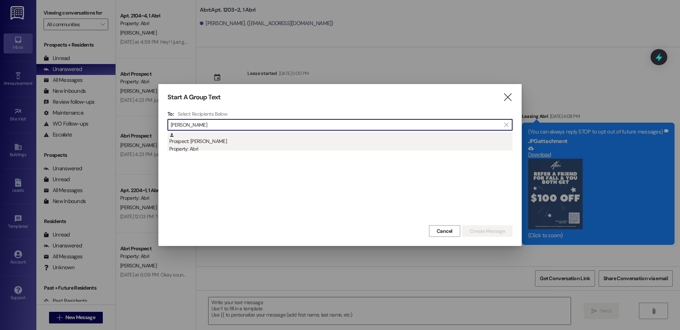
type input "[PERSON_NAME]"
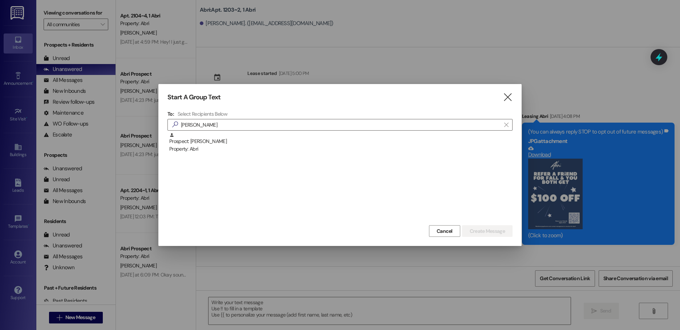
drag, startPoint x: 424, startPoint y: 142, endPoint x: 452, endPoint y: 162, distance: 34.5
click at [424, 142] on div "Prospect: [PERSON_NAME] Property: Abri" at bounding box center [340, 142] width 343 height 21
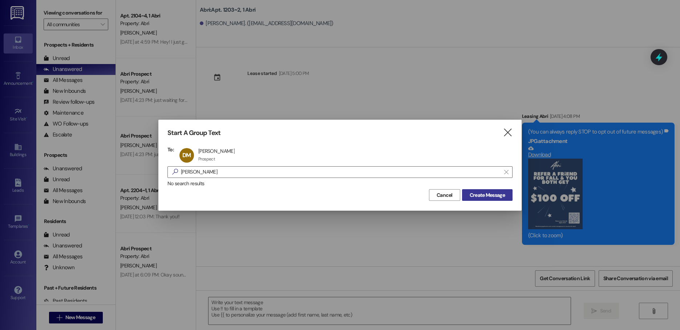
click at [484, 196] on span "Create Message" at bounding box center [487, 195] width 35 height 8
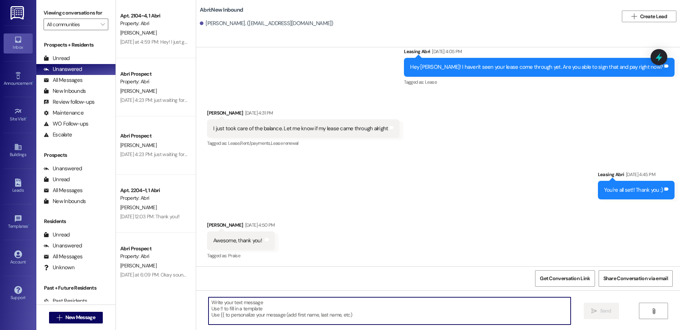
click at [344, 307] on textarea at bounding box center [390, 310] width 362 height 27
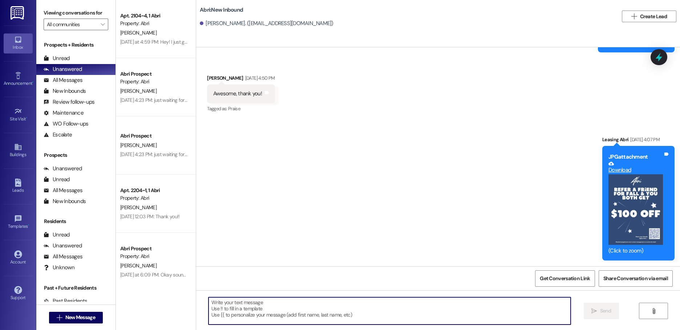
paste textarea "Hello! This is Abri Management reminding you that your balance is overdue. Late…"
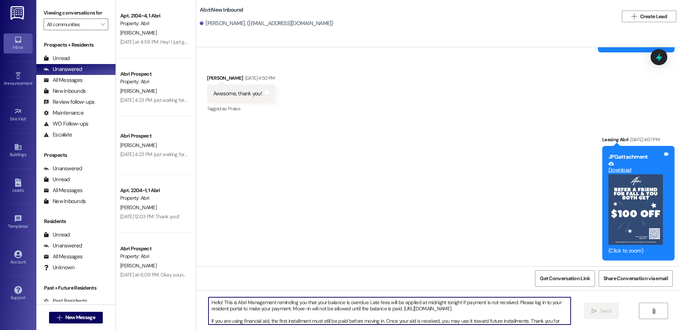
scroll to position [6, 0]
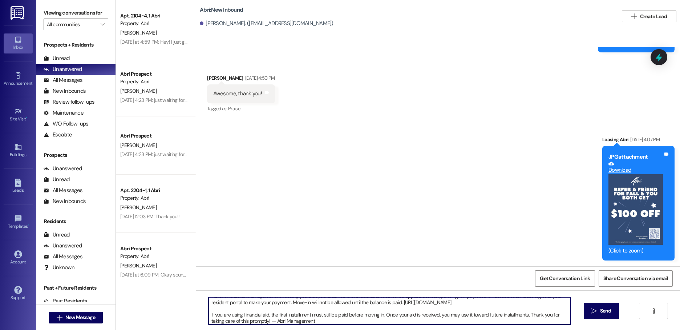
type textarea "Hello! This is Abri Management reminding you that your balance is overdue. Late…"
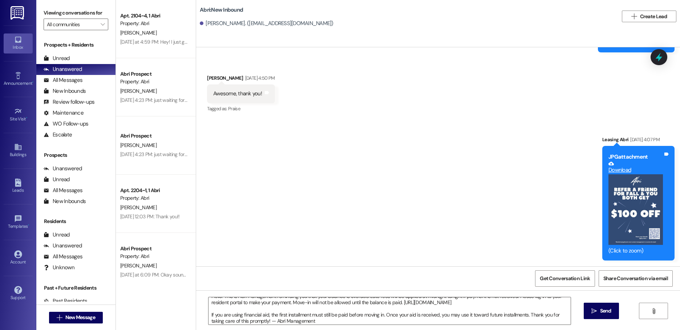
click at [593, 308] on icon "" at bounding box center [594, 311] width 5 height 6
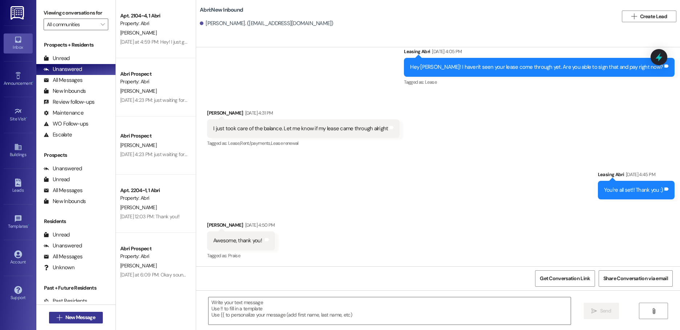
scroll to position [0, 0]
click at [98, 316] on button " New Message" at bounding box center [76, 317] width 54 height 12
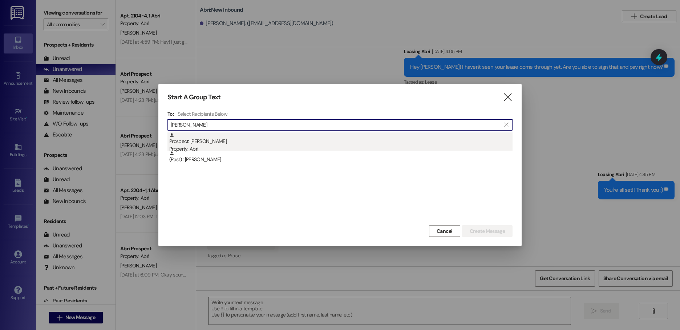
type input "[PERSON_NAME]"
click at [249, 146] on div "Property: Abri" at bounding box center [340, 149] width 343 height 8
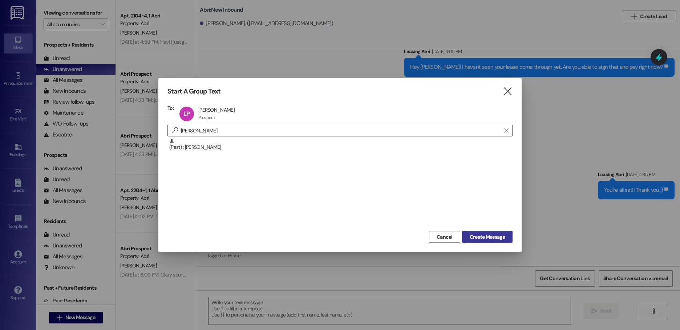
click at [482, 240] on span "Create Message" at bounding box center [487, 237] width 35 height 8
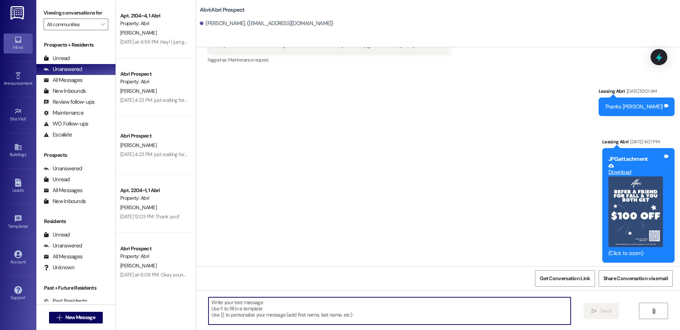
scroll to position [519, 0]
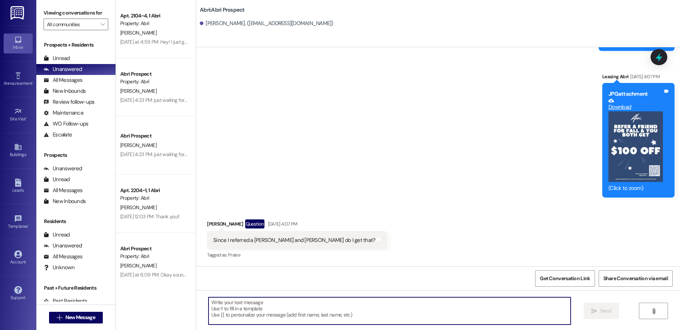
click at [375, 308] on textarea at bounding box center [390, 310] width 362 height 27
paste textarea "Hello! This is Abri Management reminding you that your balance is overdue. Late…"
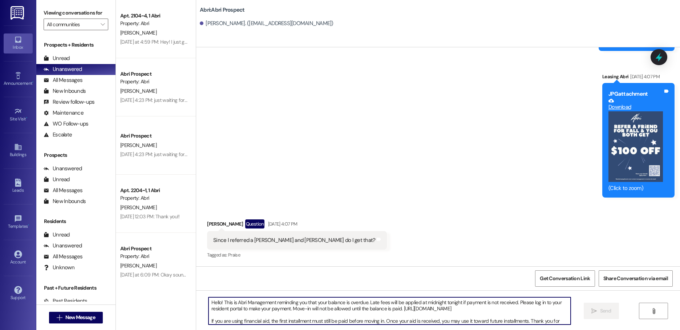
scroll to position [6, 0]
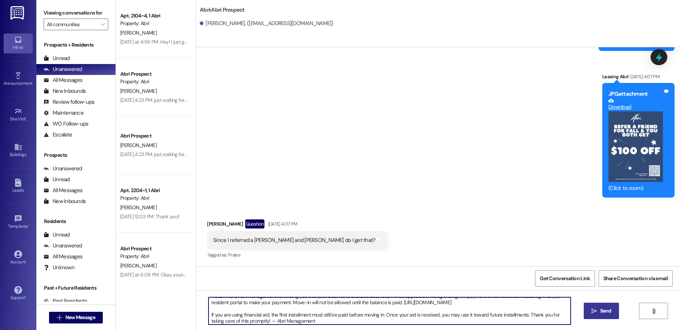
type textarea "Hello! This is Abri Management reminding you that your balance is overdue. Late…"
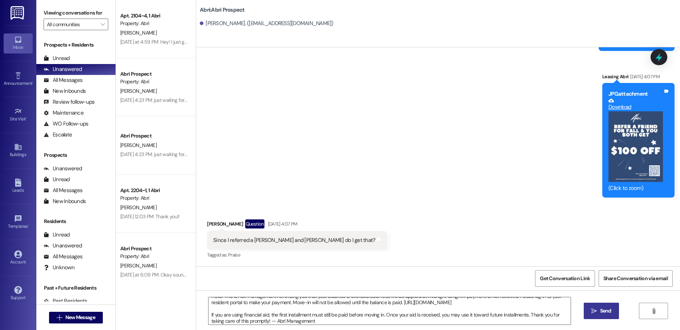
click at [606, 304] on button " Send" at bounding box center [601, 310] width 35 height 16
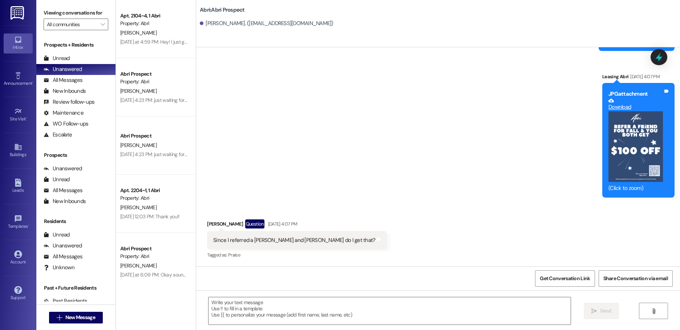
scroll to position [554, 0]
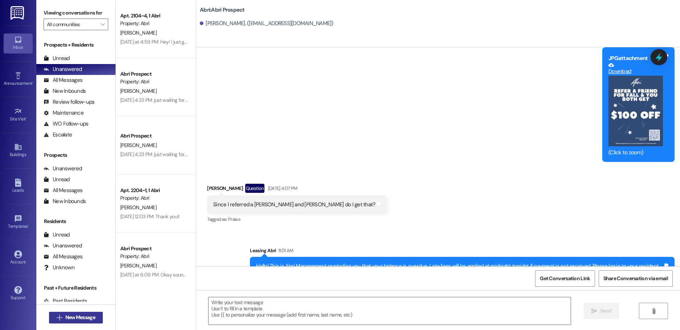
click at [81, 319] on span "New Message" at bounding box center [80, 317] width 30 height 8
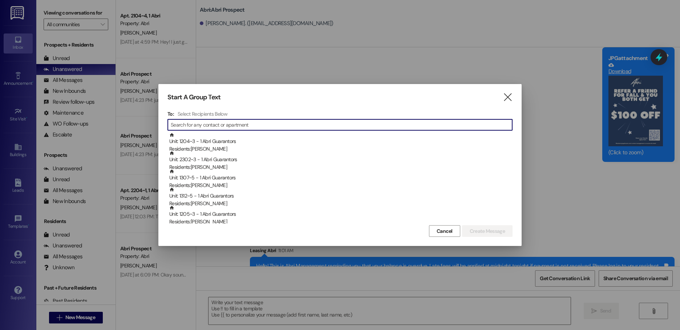
click at [290, 124] on input at bounding box center [342, 125] width 342 height 10
click at [212, 122] on input at bounding box center [342, 125] width 342 height 10
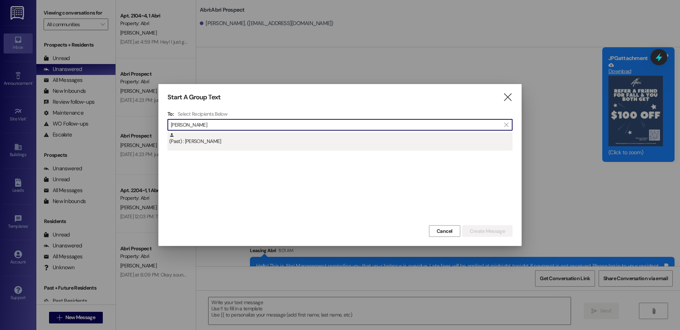
type input "[PERSON_NAME]"
click at [214, 137] on div "(Past) : [PERSON_NAME]" at bounding box center [340, 138] width 343 height 13
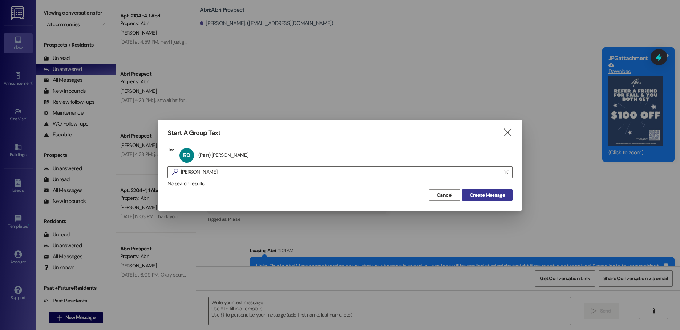
click at [500, 194] on span "Create Message" at bounding box center [487, 195] width 35 height 8
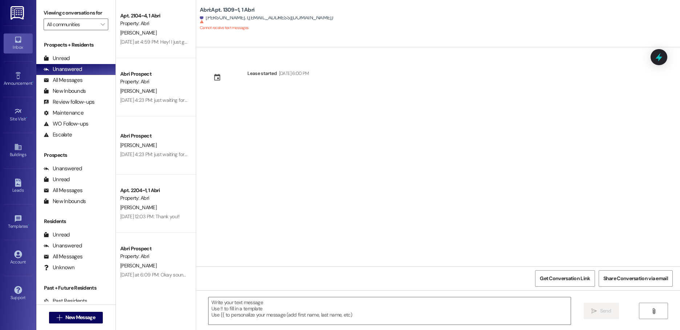
scroll to position [0, 0]
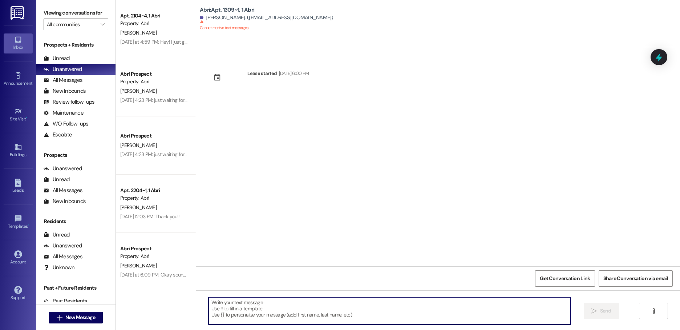
click at [296, 308] on textarea at bounding box center [390, 310] width 362 height 27
click at [85, 316] on span "New Message" at bounding box center [80, 317] width 30 height 8
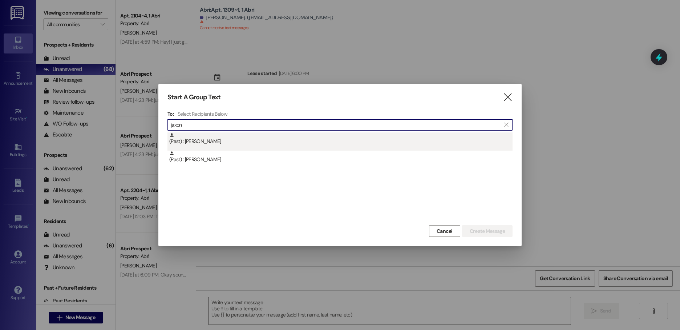
type input "jaxon"
click at [254, 134] on div "(Past) : [PERSON_NAME]" at bounding box center [340, 138] width 343 height 13
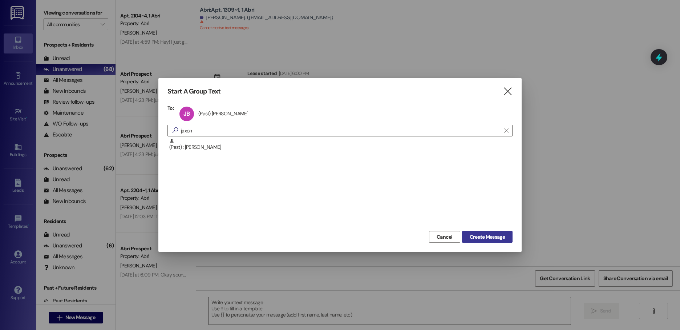
click at [493, 234] on span "Create Message" at bounding box center [487, 237] width 35 height 8
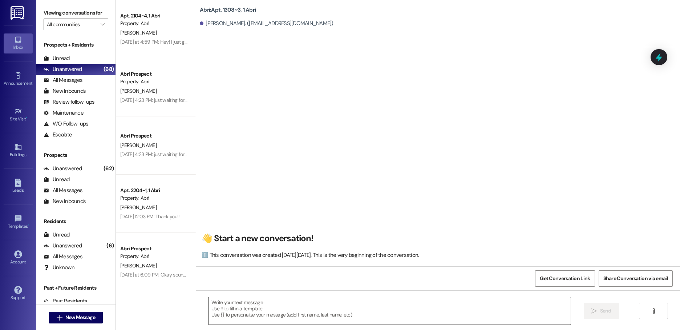
click at [261, 302] on textarea at bounding box center [390, 310] width 362 height 27
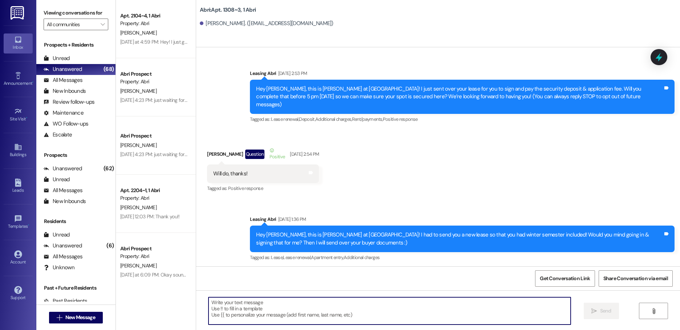
scroll to position [17230, 0]
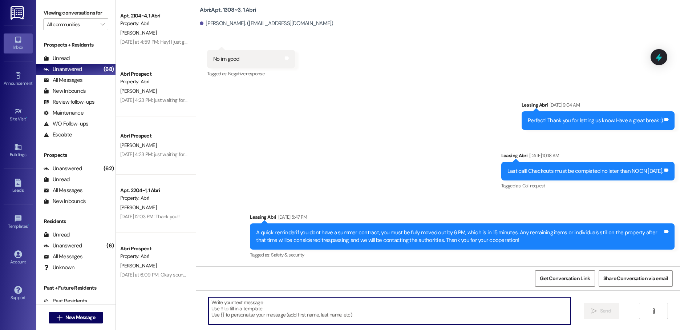
paste textarea "Hello! This is Abri Management reminding you that your balance is overdue. Late…"
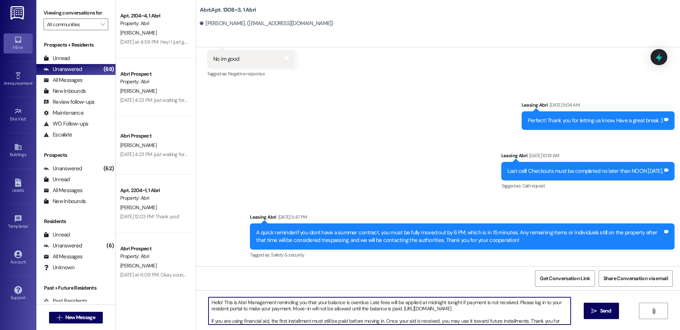
scroll to position [6, 0]
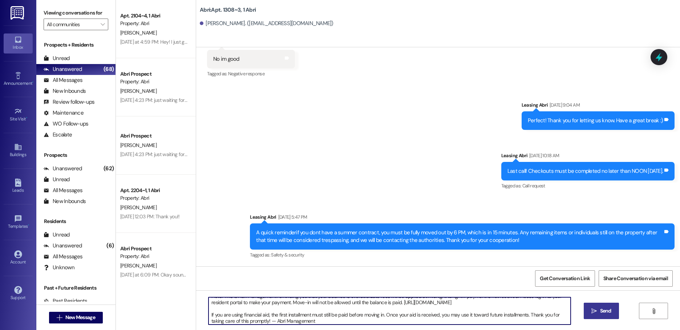
type textarea "Hello! This is Abri Management reminding you that your balance is overdue. Late…"
click at [597, 307] on span " Send" at bounding box center [601, 311] width 23 height 8
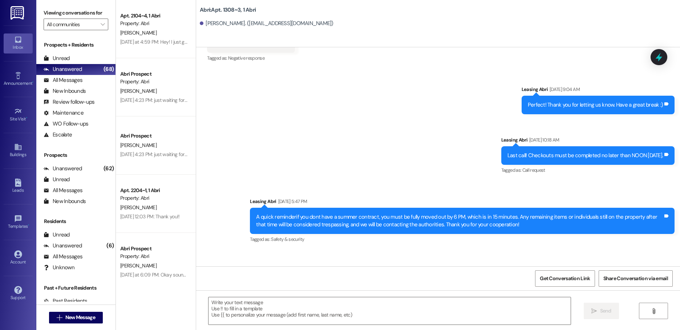
scroll to position [17049, 0]
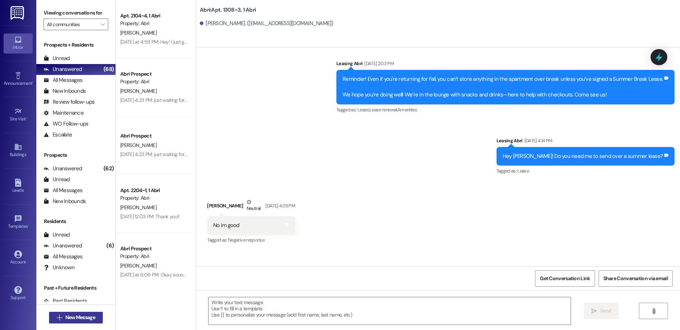
click at [69, 317] on span "New Message" at bounding box center [80, 317] width 30 height 8
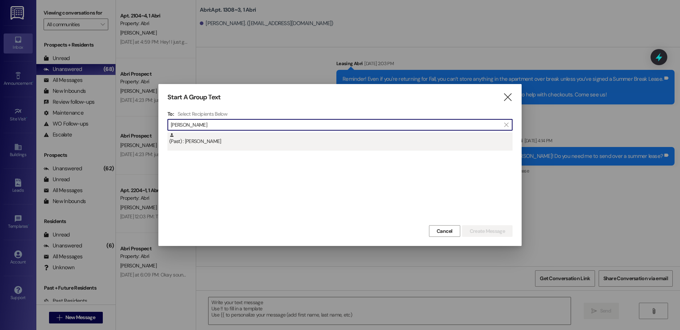
type input "[PERSON_NAME]"
click at [201, 139] on div "(Past) : [PERSON_NAME]" at bounding box center [340, 138] width 343 height 13
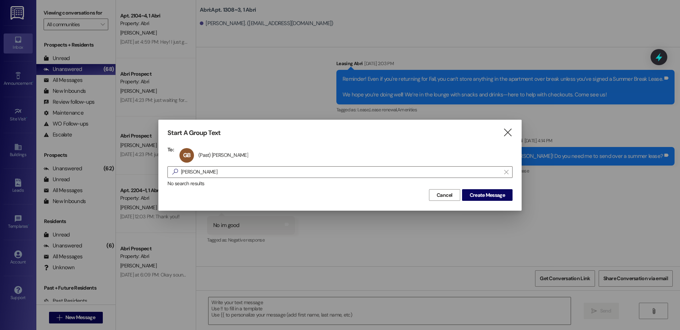
click at [488, 186] on div "No search results" at bounding box center [340, 184] width 345 height 8
click at [490, 191] on span "Create Message" at bounding box center [487, 195] width 35 height 8
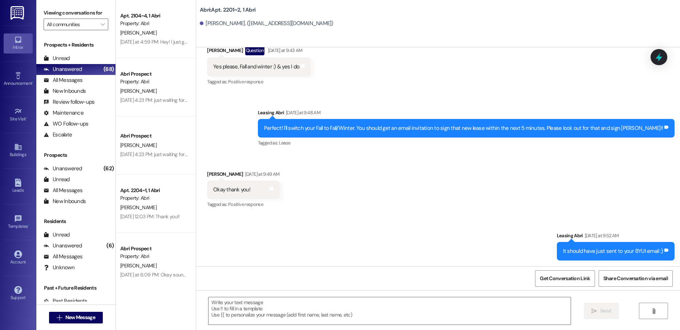
scroll to position [21003, 0]
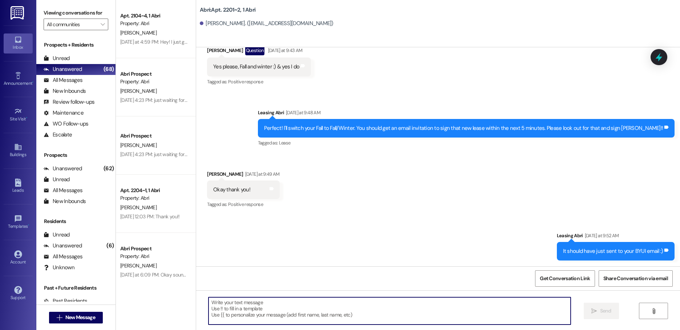
click at [320, 315] on textarea at bounding box center [390, 310] width 362 height 27
paste textarea "Hello! This is Abri Management reminding you that your balance is overdue. Late…"
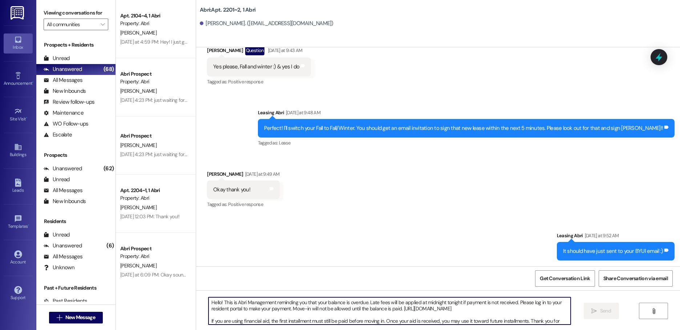
scroll to position [6, 0]
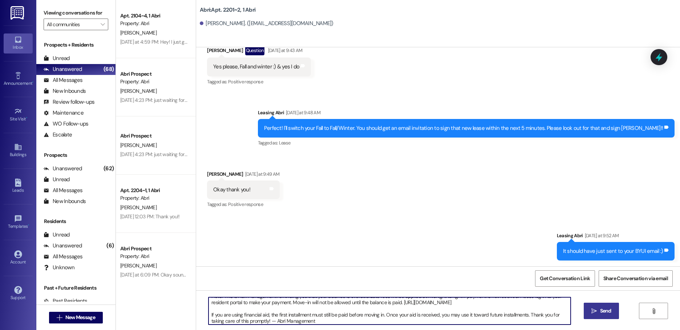
type textarea "Hello! This is Abri Management reminding you that your balance is overdue. Late…"
click at [607, 311] on span "Send" at bounding box center [605, 311] width 11 height 8
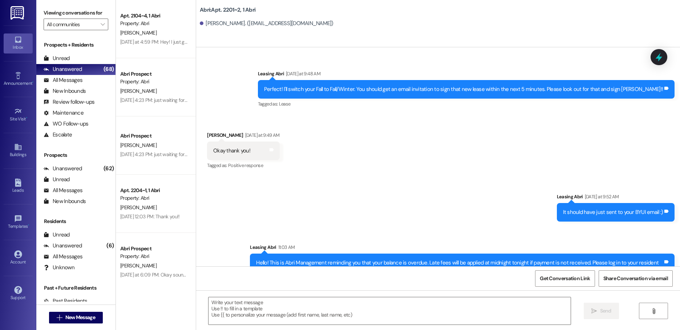
scroll to position [20952, 0]
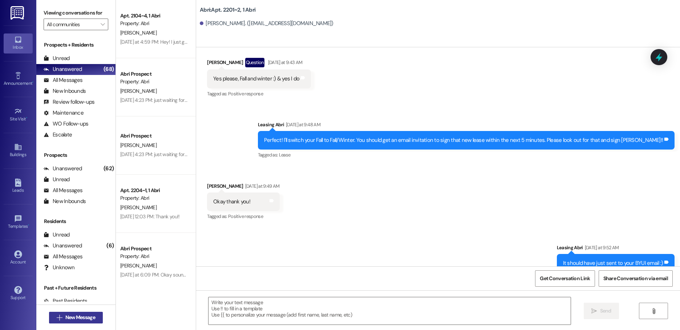
click at [78, 314] on span "New Message" at bounding box center [80, 317] width 30 height 8
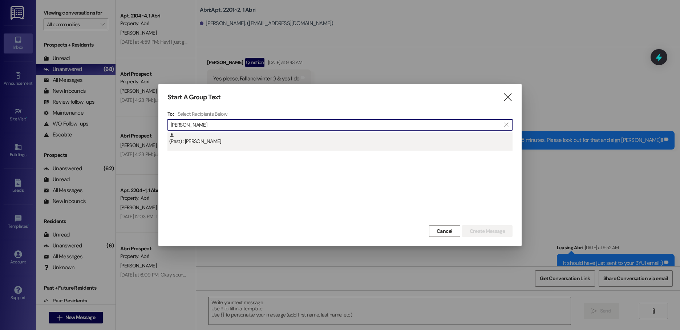
type input "[PERSON_NAME]"
click at [229, 141] on div "(Past) : [PERSON_NAME]" at bounding box center [340, 138] width 343 height 13
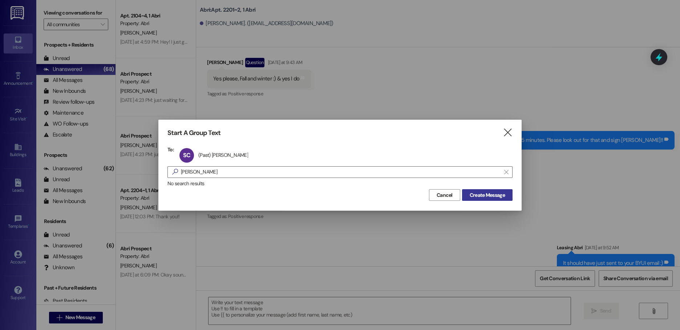
click at [479, 196] on span "Create Message" at bounding box center [487, 195] width 35 height 8
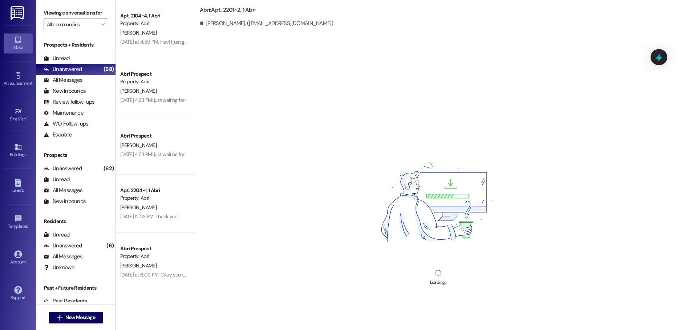
click at [324, 307] on div "Loading..." at bounding box center [438, 212] width 484 height 330
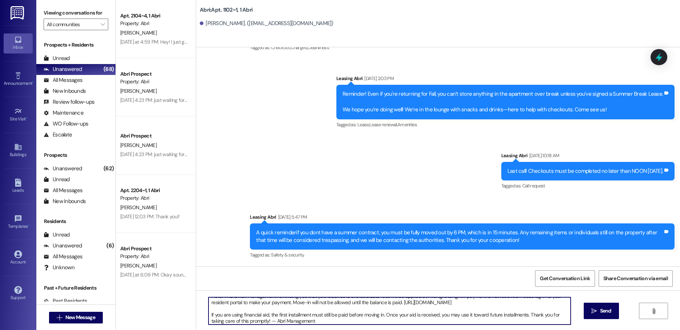
scroll to position [12281, 0]
type textarea "Hello! This is Abri Management reminding you that your balance is overdue. Late…"
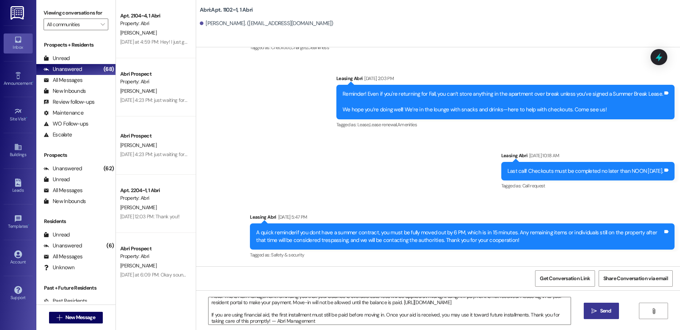
click at [601, 314] on span "Send" at bounding box center [605, 311] width 11 height 8
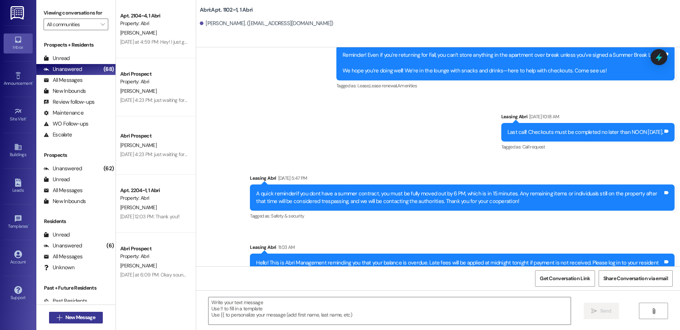
scroll to position [9481, 0]
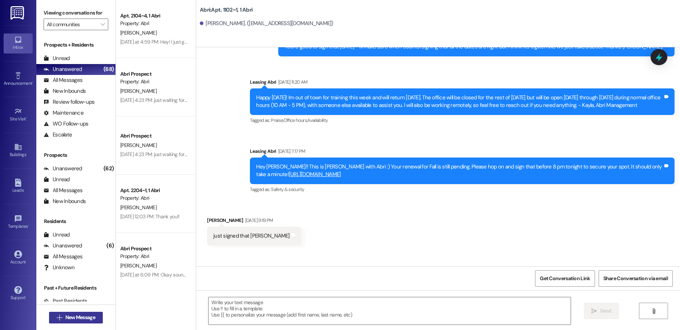
click at [90, 319] on span "New Message" at bounding box center [80, 317] width 30 height 8
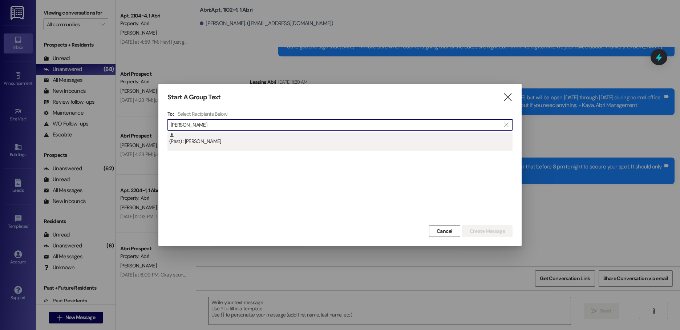
type input "[PERSON_NAME]"
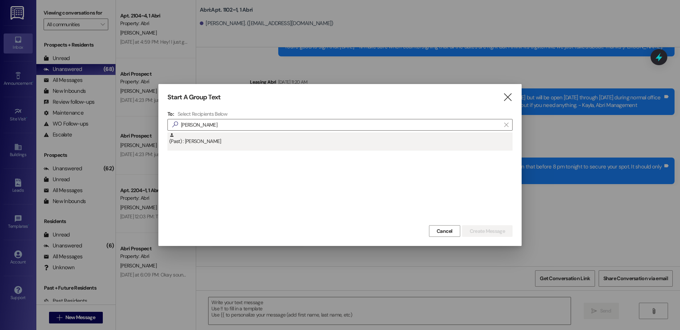
click at [282, 141] on div "(Past) : [PERSON_NAME]" at bounding box center [340, 138] width 343 height 13
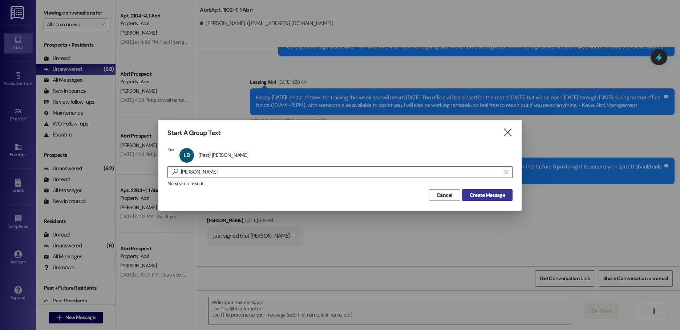
click at [487, 192] on span "Create Message" at bounding box center [487, 195] width 35 height 8
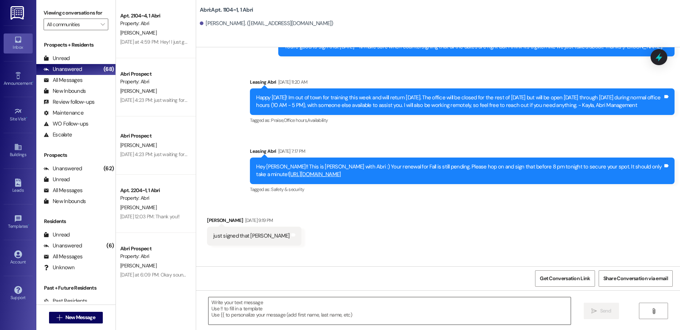
click at [330, 312] on textarea at bounding box center [390, 310] width 362 height 27
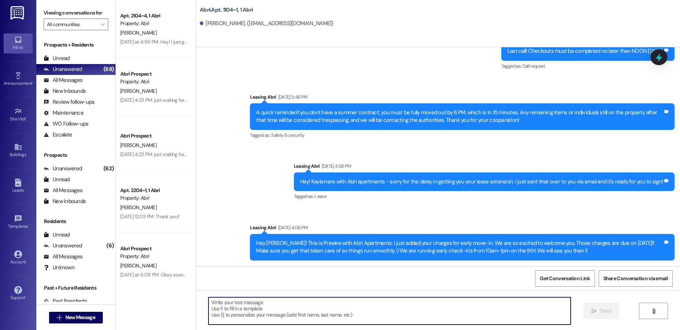
scroll to position [9053, 0]
paste textarea "Hello! This is Abri Management reminding you that your balance is overdue. Late…"
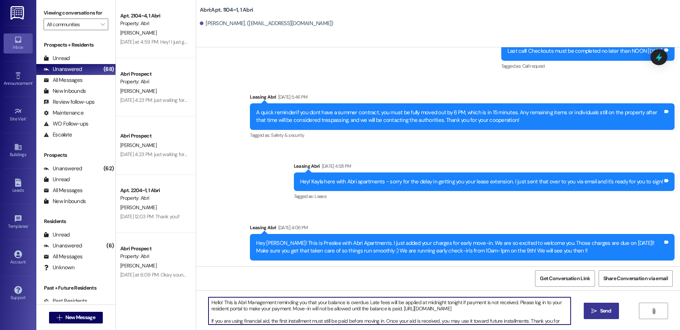
scroll to position [6, 0]
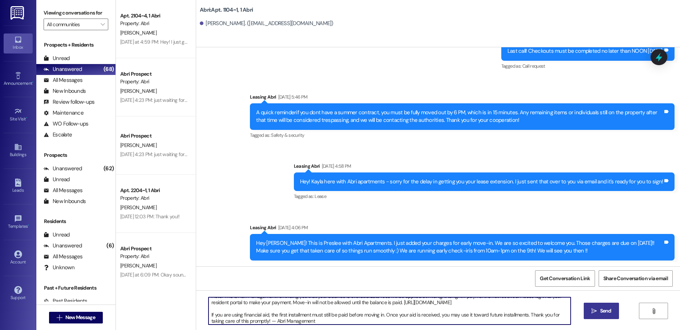
type textarea "Hello! This is Abri Management reminding you that your balance is overdue. Late…"
click at [604, 306] on button " Send" at bounding box center [601, 310] width 35 height 16
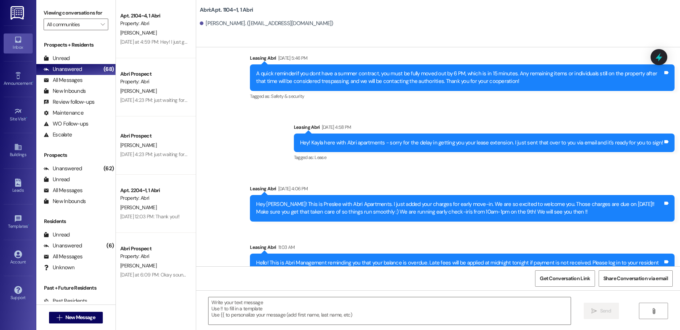
scroll to position [9135, 0]
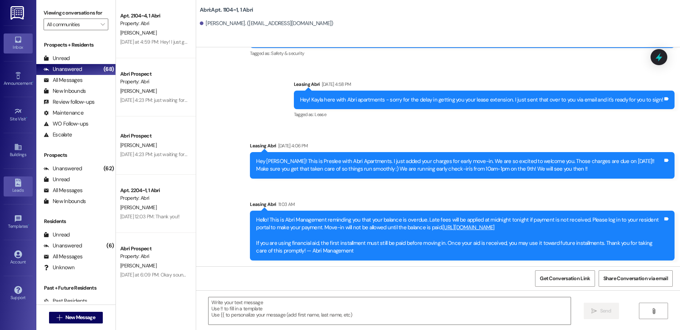
click at [18, 180] on icon at bounding box center [18, 182] width 6 height 8
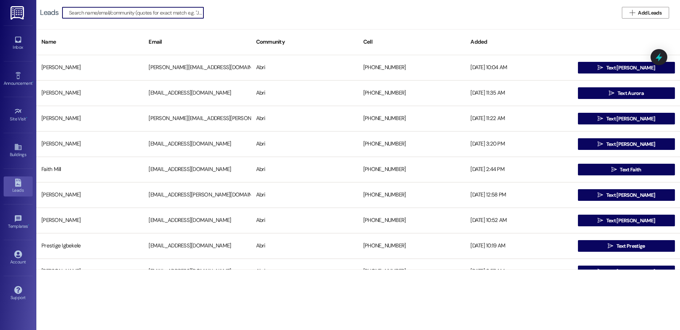
click at [11, 54] on div "Inbox Go to Inbox" at bounding box center [18, 43] width 29 height 36
click at [12, 52] on link "Inbox" at bounding box center [18, 43] width 29 height 20
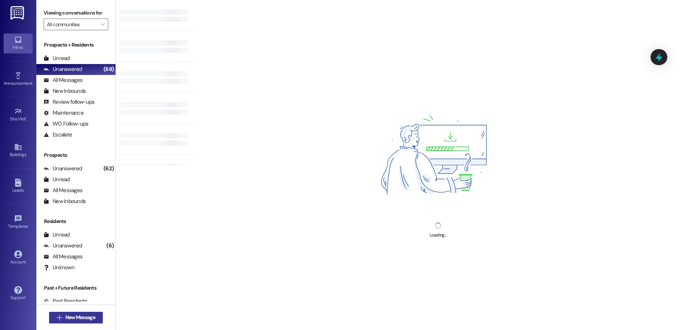
click at [60, 318] on span " New Message" at bounding box center [75, 317] width 41 height 8
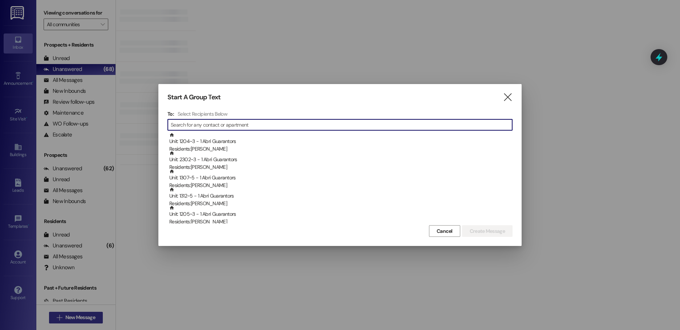
type input "l"
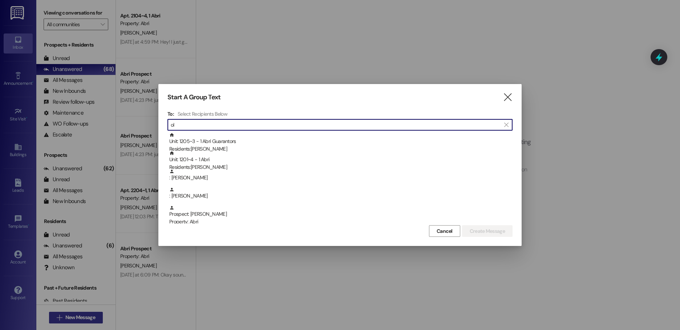
type input "o"
type input "e"
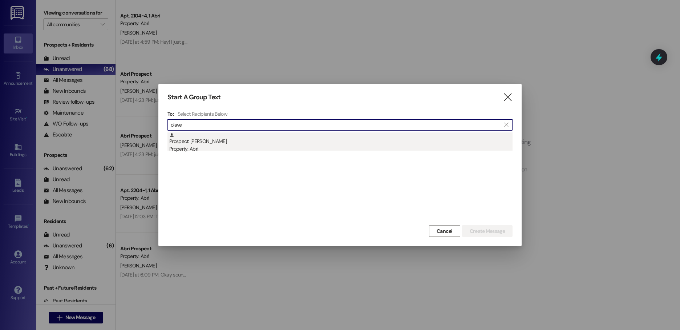
type input "olave"
click at [202, 142] on div "Prospect: [PERSON_NAME] Property: Abri" at bounding box center [340, 142] width 343 height 21
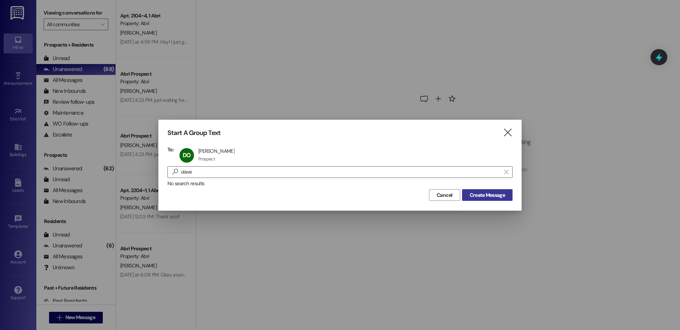
click at [498, 198] on span "Create Message" at bounding box center [487, 195] width 35 height 8
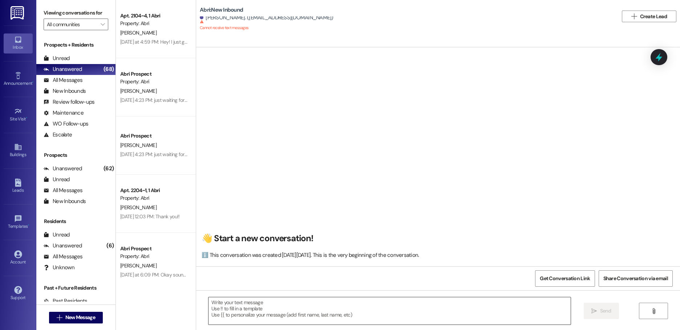
click at [391, 315] on textarea at bounding box center [390, 310] width 362 height 27
click at [67, 317] on span "New Message" at bounding box center [80, 317] width 30 height 8
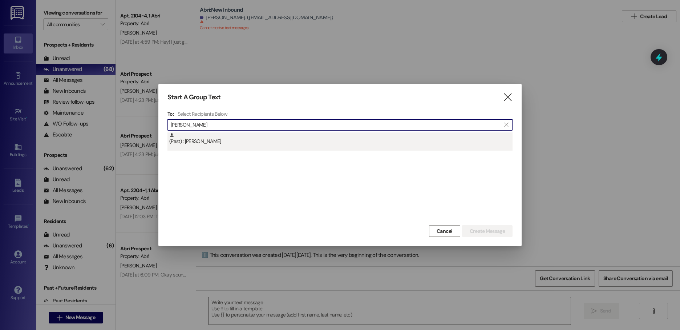
type input "[PERSON_NAME]"
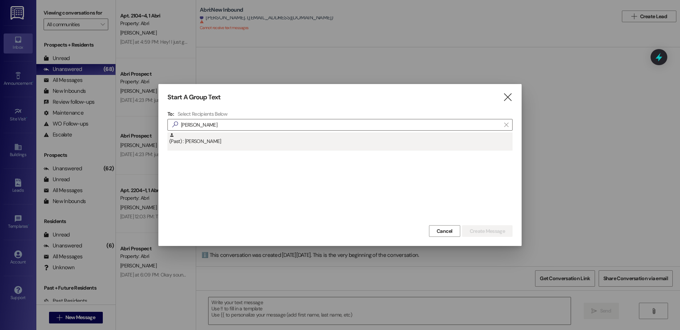
click at [244, 135] on div "(Past) : [PERSON_NAME]" at bounding box center [340, 138] width 343 height 13
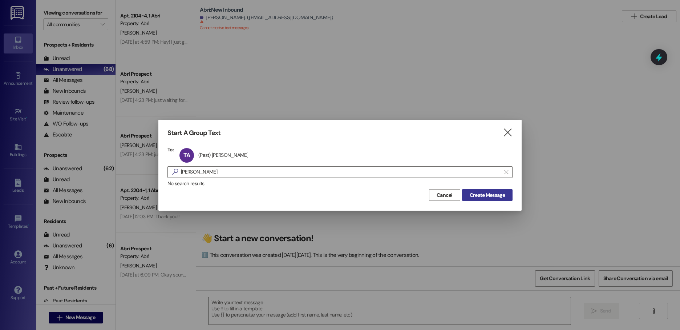
click at [489, 195] on span "Create Message" at bounding box center [487, 195] width 35 height 8
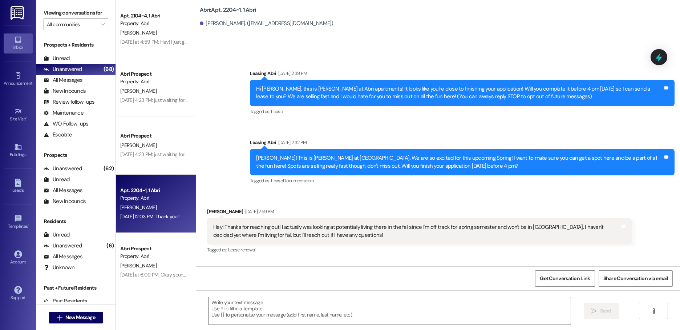
click at [296, 310] on textarea at bounding box center [390, 310] width 362 height 27
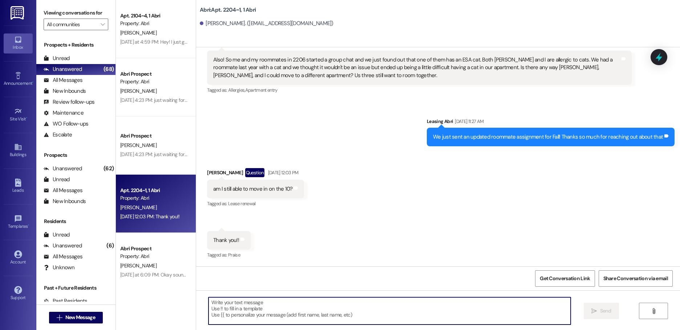
paste textarea "Hello! This is Abri Management reminding you that your balance is overdue. Late…"
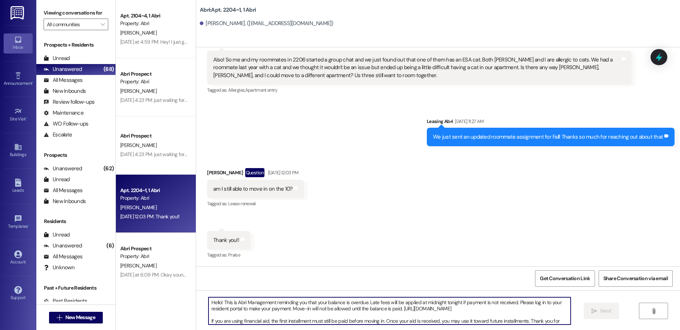
scroll to position [6, 0]
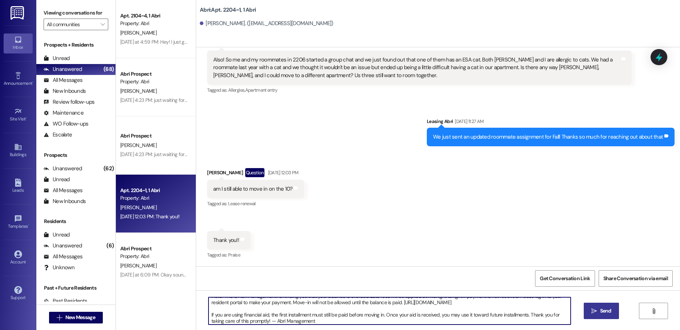
type textarea "Hello! This is Abri Management reminding you that your balance is overdue. Late…"
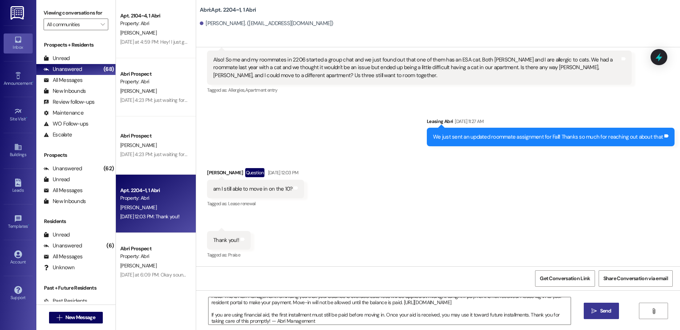
click at [594, 305] on button " Send" at bounding box center [601, 310] width 35 height 16
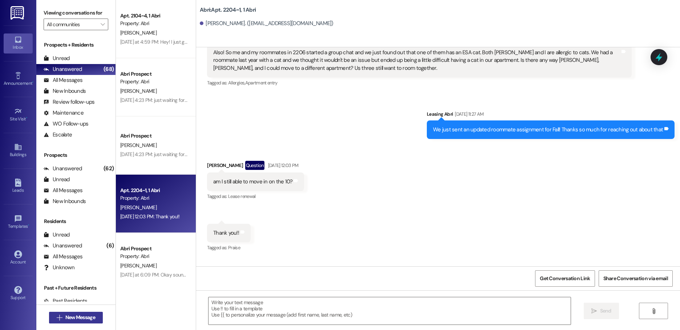
scroll to position [0, 0]
click at [68, 315] on span "New Message" at bounding box center [80, 317] width 30 height 8
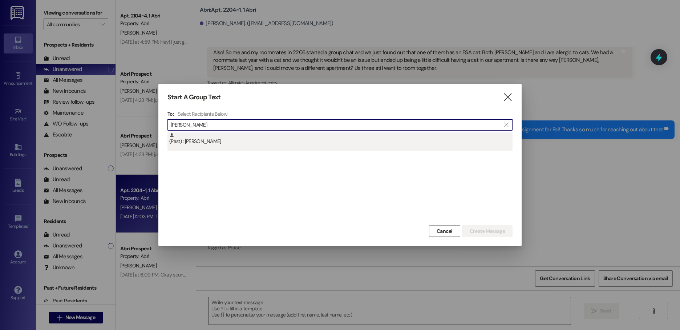
type input "[PERSON_NAME]"
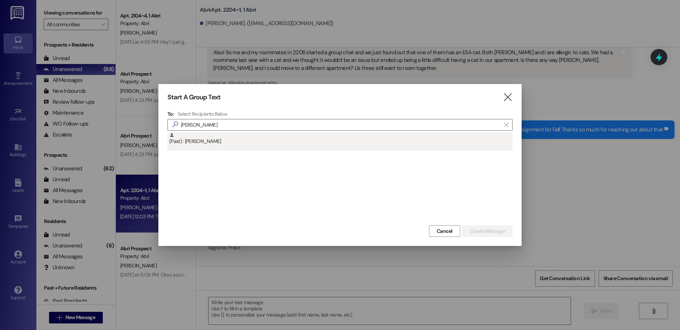
click at [306, 144] on div "(Past) : [PERSON_NAME]" at bounding box center [340, 138] width 343 height 13
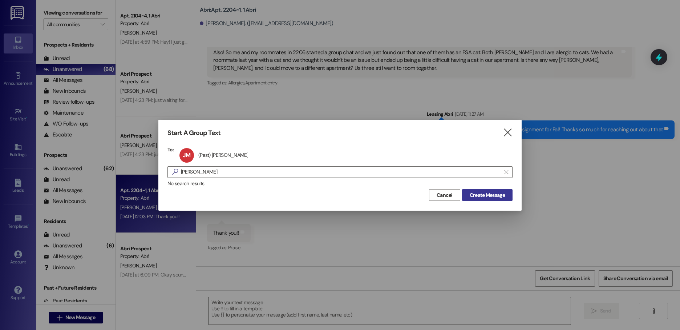
click at [485, 199] on button "Create Message" at bounding box center [487, 195] width 51 height 12
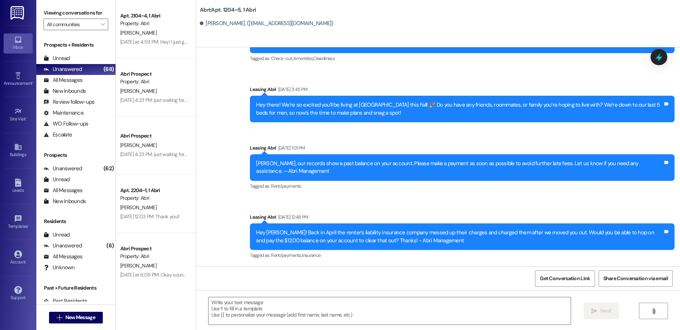
scroll to position [4412, 0]
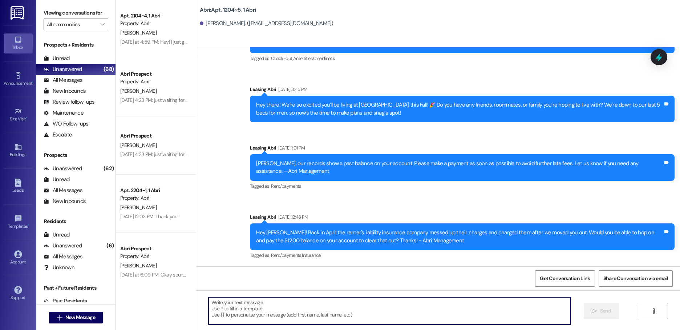
click at [306, 302] on textarea at bounding box center [390, 310] width 362 height 27
paste textarea "Hello! This is Abri Management reminding you that your balance is overdue. Late…"
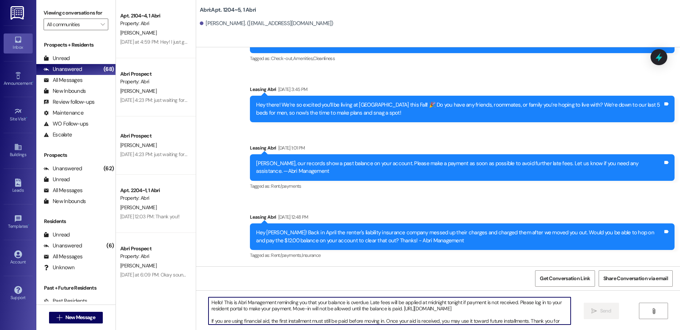
scroll to position [6, 0]
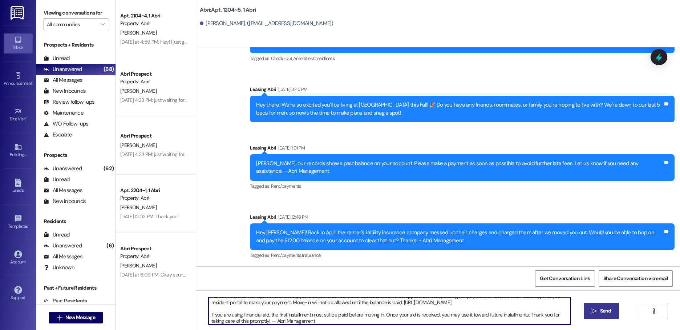
type textarea "Hello! This is Abri Management reminding you that your balance is overdue. Late…"
click at [609, 312] on span "Send" at bounding box center [605, 311] width 11 height 8
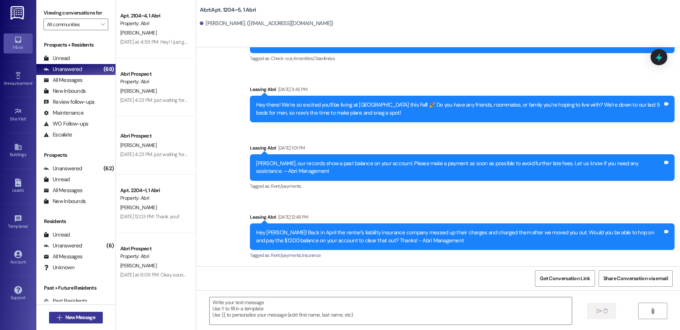
scroll to position [0, 0]
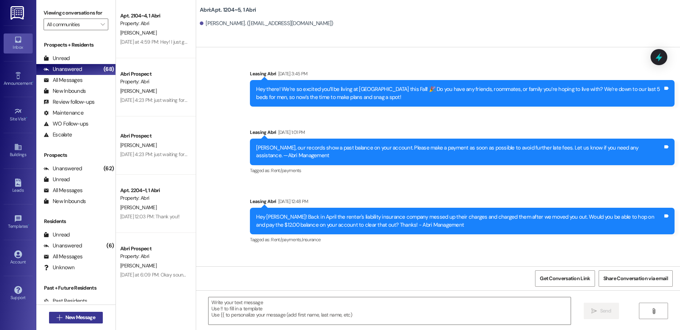
click at [74, 315] on span "New Message" at bounding box center [80, 317] width 30 height 8
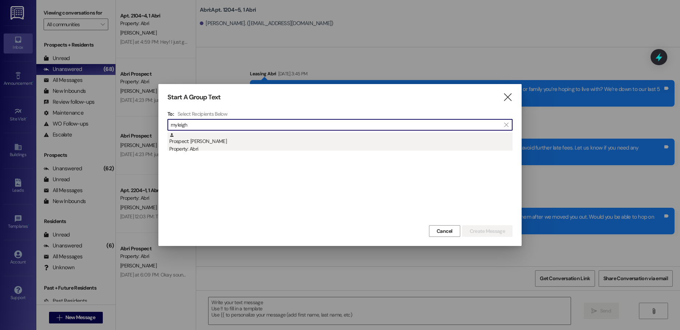
type input "myleigh"
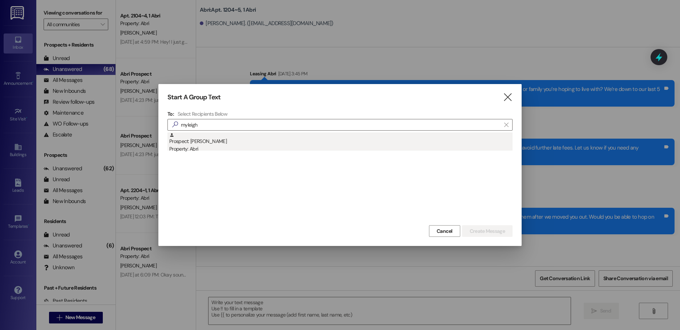
click at [227, 145] on div "Property: Abri" at bounding box center [340, 149] width 343 height 8
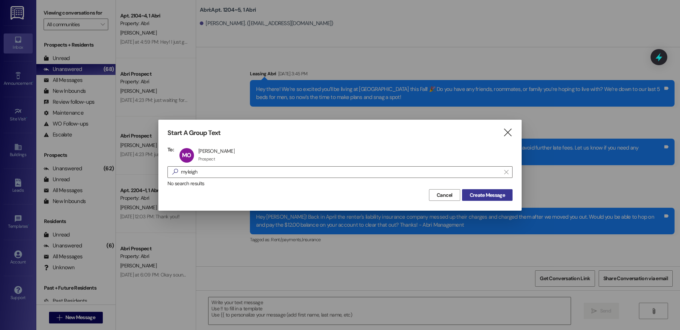
click at [500, 199] on button "Create Message" at bounding box center [487, 195] width 51 height 12
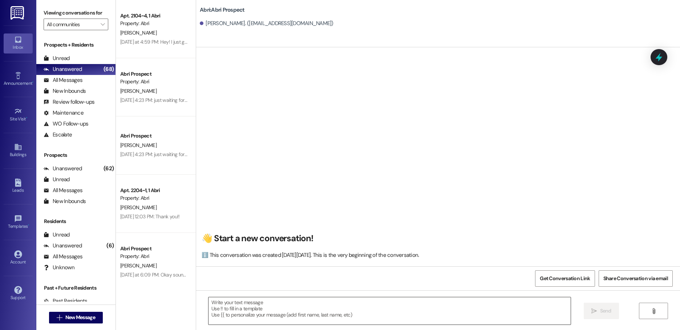
scroll to position [1829, 0]
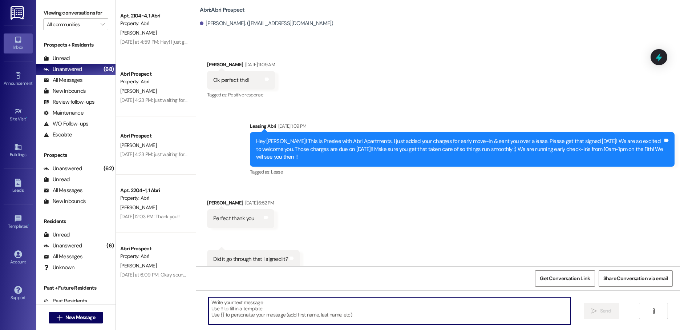
click at [241, 302] on textarea at bounding box center [390, 310] width 362 height 27
paste textarea "Hello! This is Abri Management reminding you that your balance is overdue. Late…"
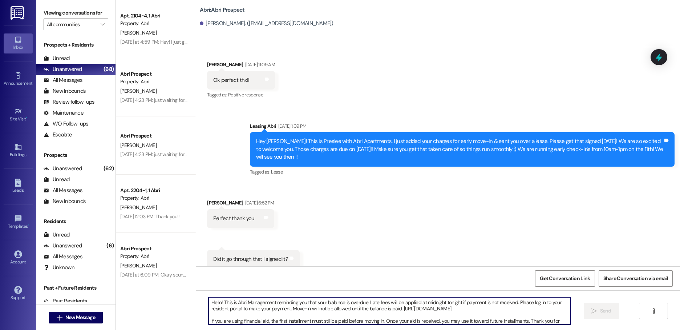
scroll to position [6, 0]
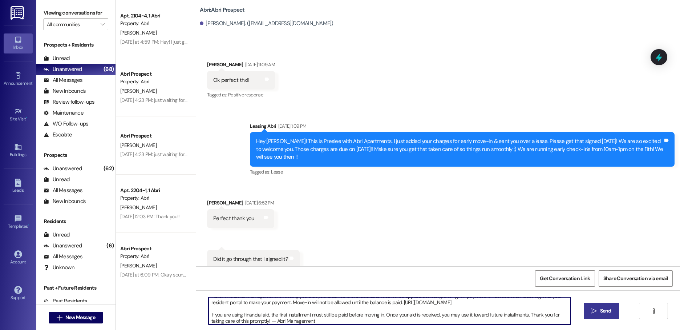
type textarea "Hello! This is Abri Management reminding you that your balance is overdue. Late…"
click at [614, 313] on button " Send" at bounding box center [601, 310] width 35 height 16
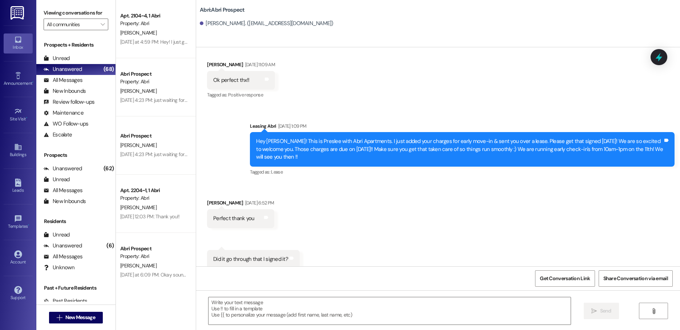
scroll to position [0, 0]
click at [89, 315] on span "New Message" at bounding box center [80, 317] width 30 height 8
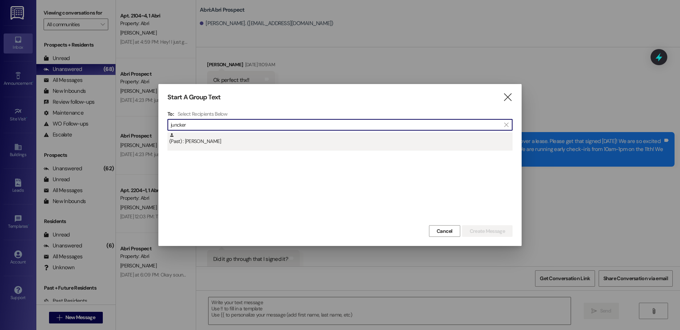
type input "juncker"
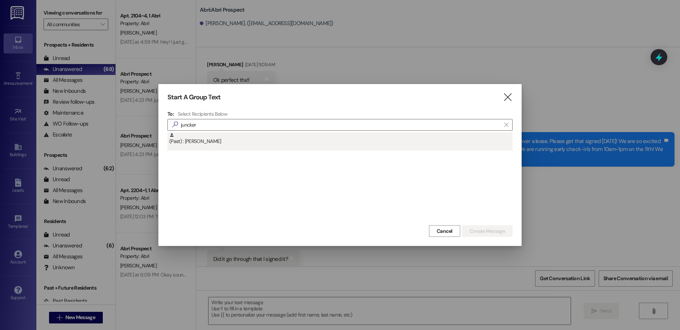
click at [212, 144] on div "(Past) : [PERSON_NAME]" at bounding box center [340, 138] width 343 height 13
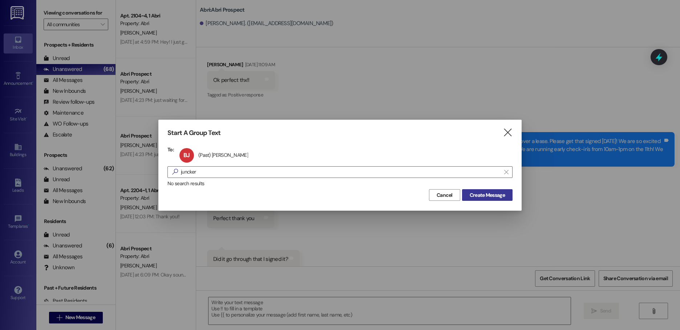
click at [486, 199] on button "Create Message" at bounding box center [487, 195] width 51 height 12
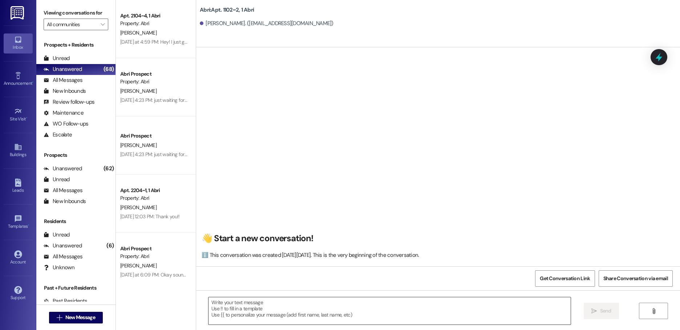
click at [273, 311] on textarea at bounding box center [390, 310] width 362 height 27
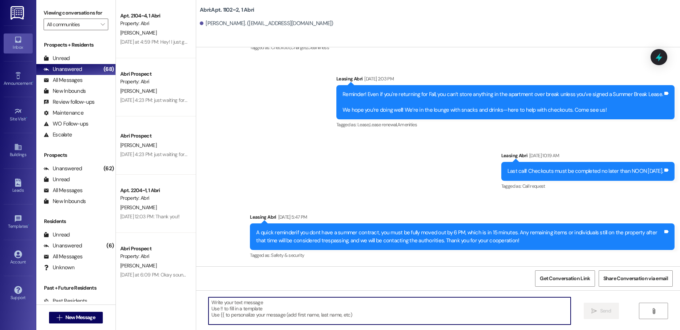
paste textarea "Hello! This is Abri Management reminding you that your balance is overdue. Late…"
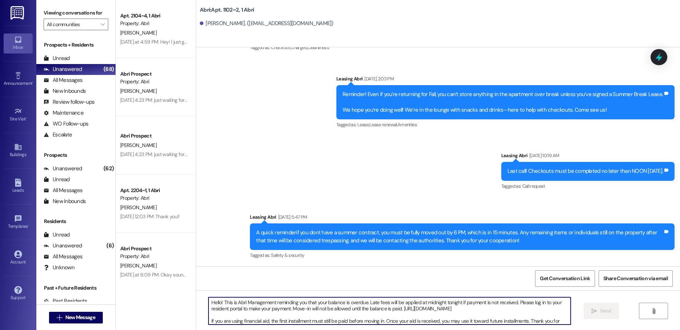
scroll to position [6, 0]
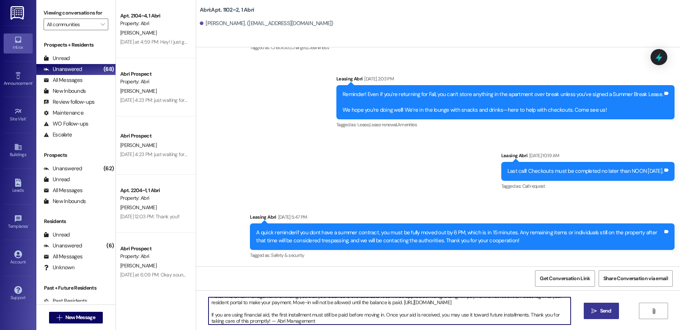
type textarea "Hello! This is Abri Management reminding you that your balance is overdue. Late…"
click at [603, 307] on span "Send" at bounding box center [605, 311] width 11 height 8
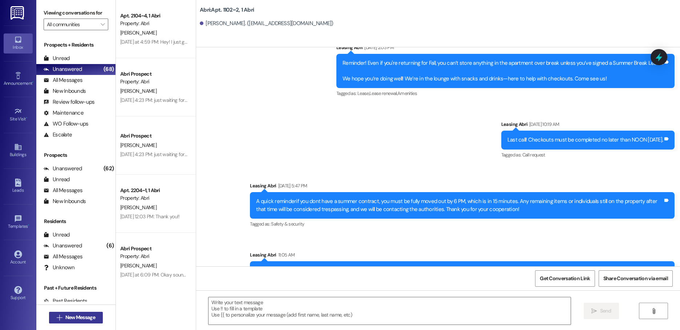
scroll to position [164, 0]
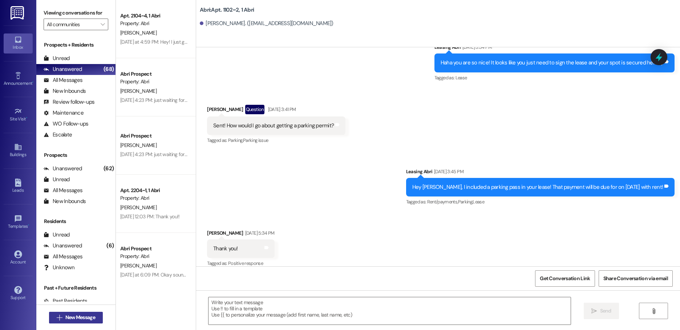
click at [82, 316] on span "New Message" at bounding box center [80, 317] width 30 height 8
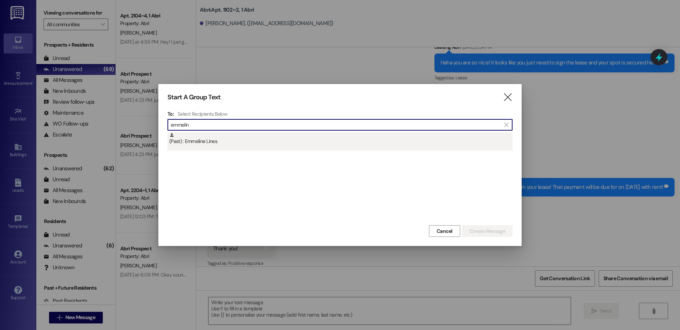
type input "emmelin"
click at [239, 144] on div "(Past) : Emmeline Lines" at bounding box center [340, 138] width 343 height 13
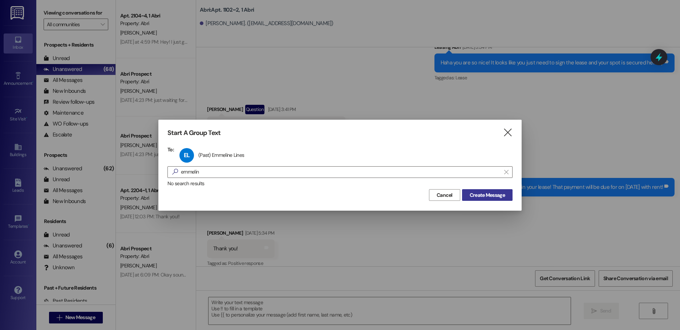
click at [481, 195] on span "Create Message" at bounding box center [487, 195] width 35 height 8
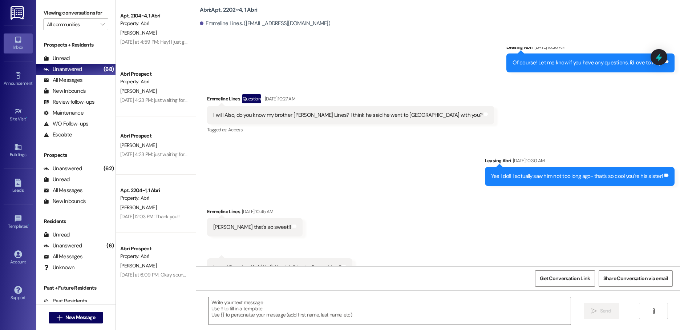
scroll to position [5943, 0]
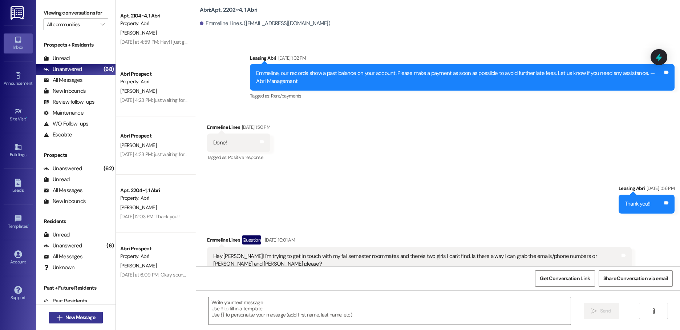
click at [88, 318] on span "New Message" at bounding box center [80, 317] width 30 height 8
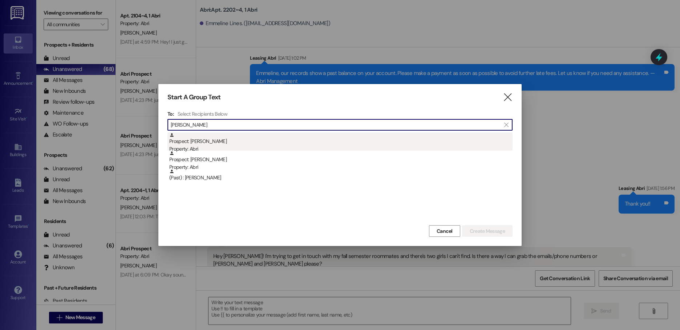
type input "[PERSON_NAME]"
click at [263, 140] on div "Prospect: [PERSON_NAME] Property: Abri" at bounding box center [340, 142] width 343 height 21
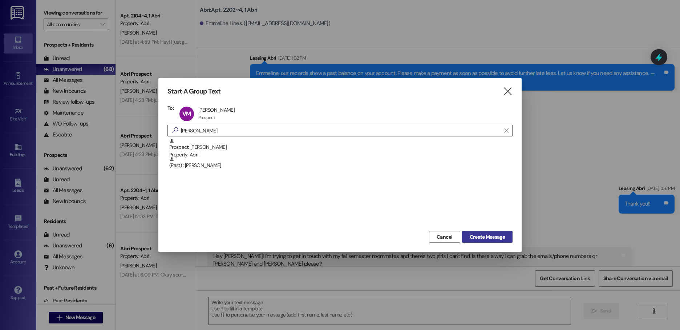
click at [495, 234] on span "Create Message" at bounding box center [487, 237] width 35 height 8
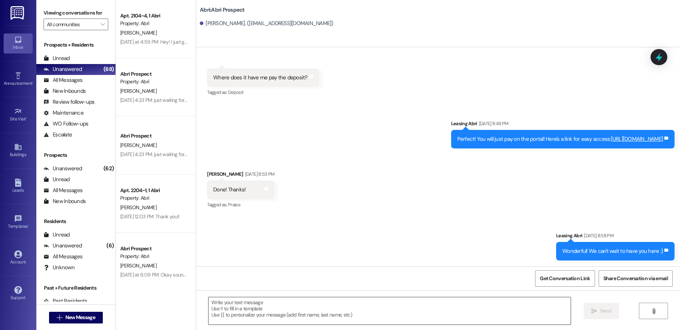
scroll to position [245, 0]
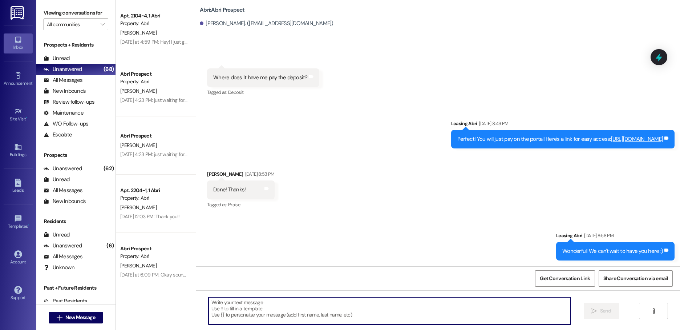
click at [359, 304] on textarea at bounding box center [390, 310] width 362 height 27
paste textarea "Hello! This is Abri Management reminding you that your balance is overdue. Late…"
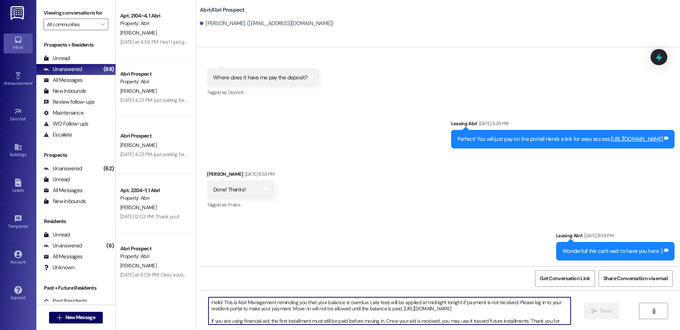
scroll to position [6, 0]
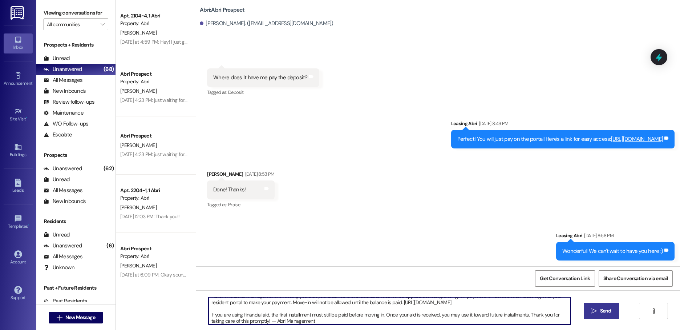
type textarea "Hello! This is Abri Management reminding you that your balance is overdue. Late…"
click at [604, 310] on span "Send" at bounding box center [605, 311] width 11 height 8
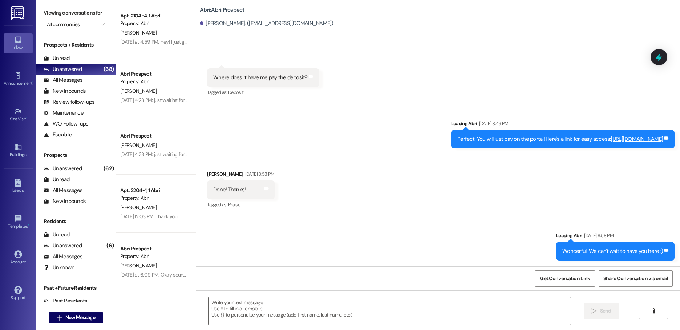
scroll to position [0, 0]
click at [75, 315] on span "New Message" at bounding box center [80, 317] width 30 height 8
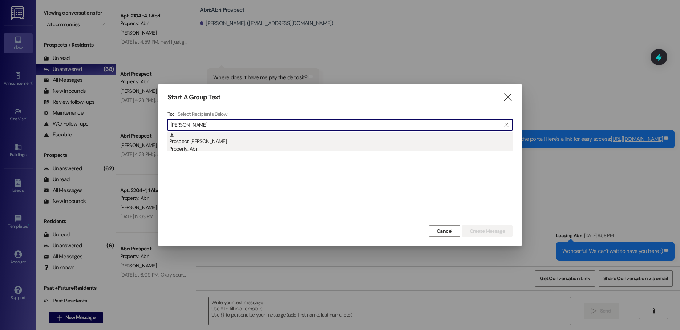
type input "[PERSON_NAME]"
click at [279, 140] on div "Prospect: [PERSON_NAME] Property: Abri" at bounding box center [340, 142] width 343 height 21
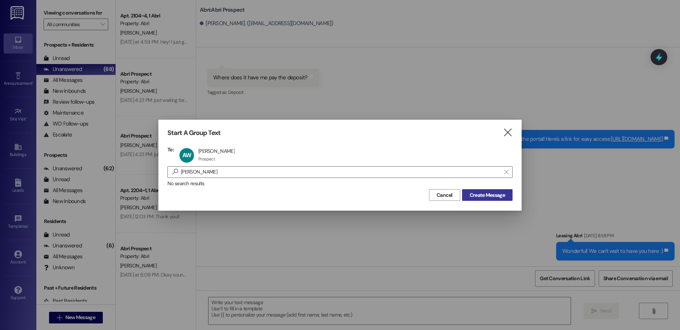
click at [483, 193] on span "Create Message" at bounding box center [487, 195] width 35 height 8
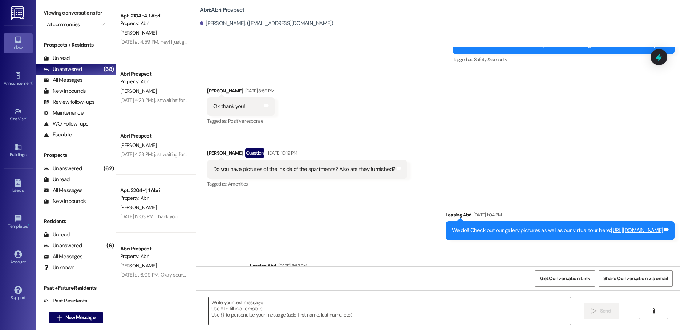
scroll to position [1631, 0]
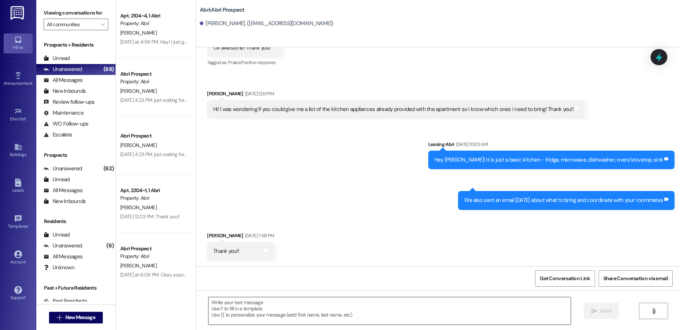
click at [307, 307] on textarea at bounding box center [390, 310] width 362 height 27
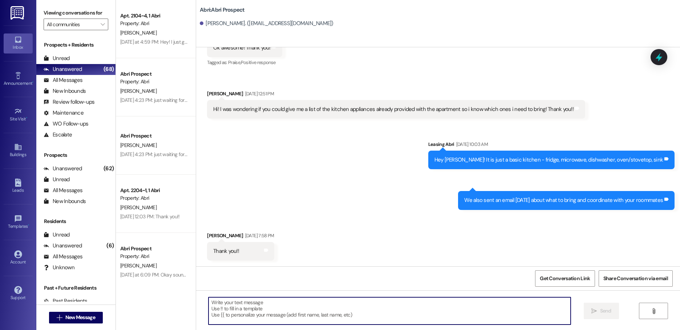
paste textarea "Hello! This is Abri Management reminding you that your balance is overdue. Late…"
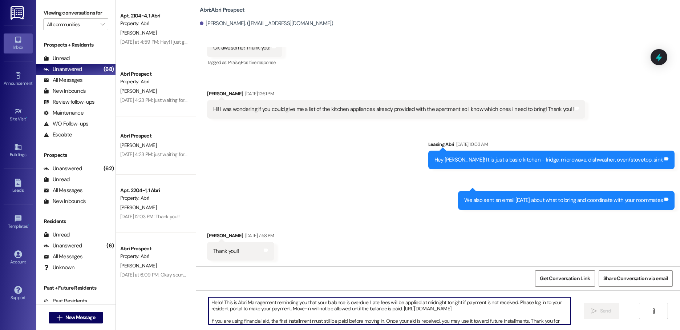
scroll to position [6, 0]
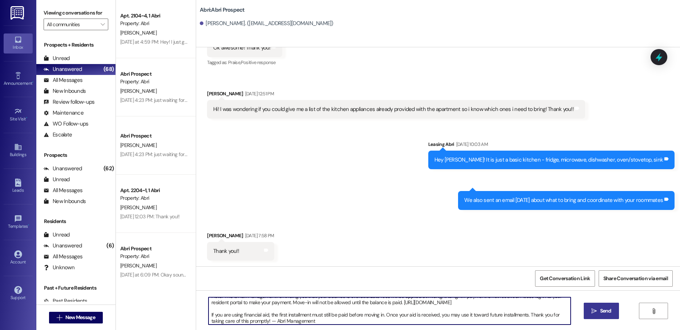
type textarea "Hello! This is Abri Management reminding you that your balance is overdue. Late…"
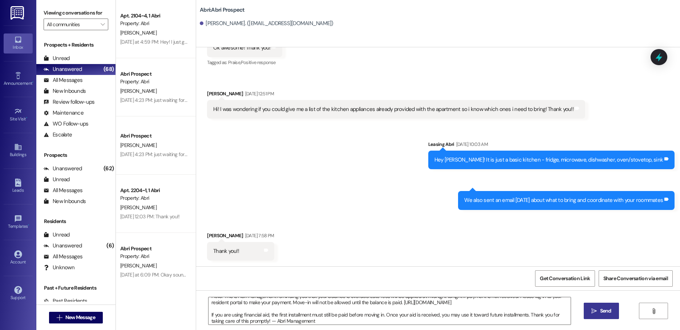
click at [598, 306] on button " Send" at bounding box center [601, 310] width 35 height 16
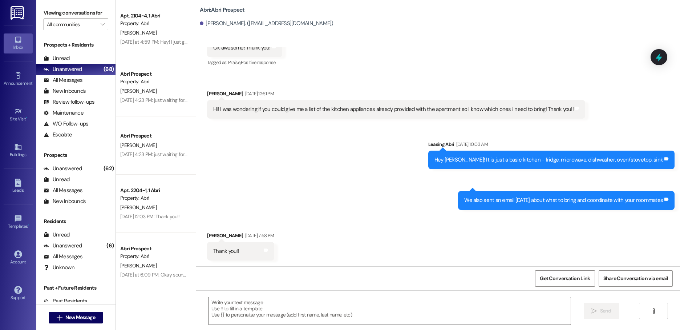
scroll to position [0, 0]
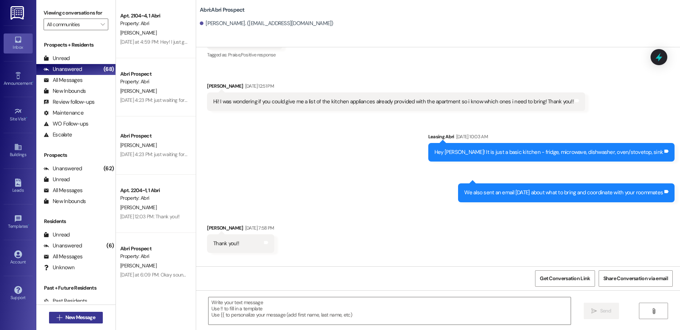
click at [86, 317] on span "New Message" at bounding box center [80, 317] width 30 height 8
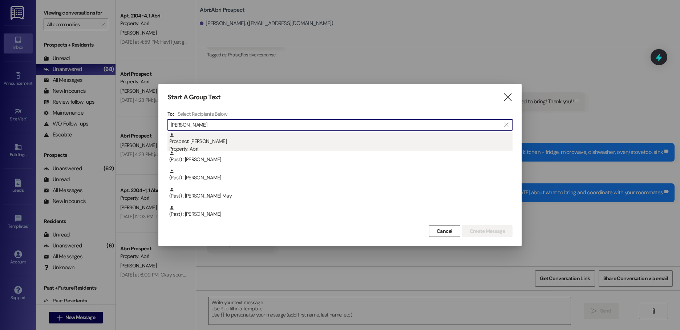
type input "[PERSON_NAME]"
click at [225, 145] on div "Property: Abri" at bounding box center [340, 149] width 343 height 8
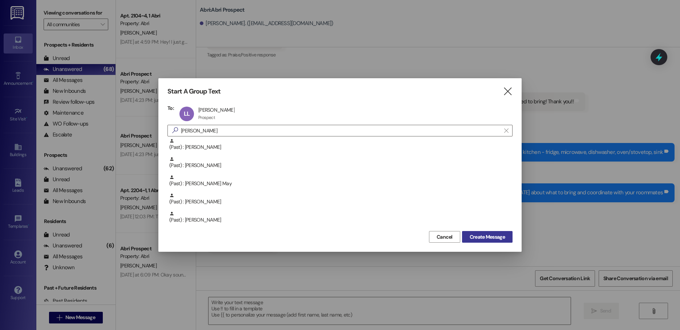
click at [481, 234] on span "Create Message" at bounding box center [487, 237] width 35 height 8
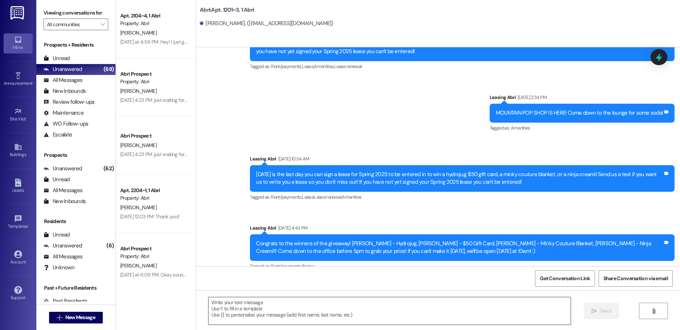
scroll to position [6591, 0]
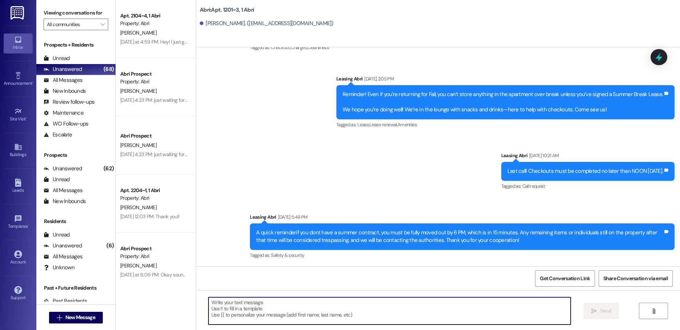
click at [336, 308] on textarea at bounding box center [390, 310] width 362 height 27
paste textarea "Hello! This is Abri Management reminding you that your balance is overdue. Late…"
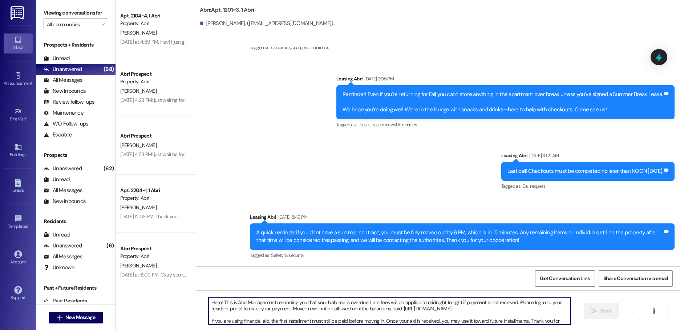
scroll to position [6, 0]
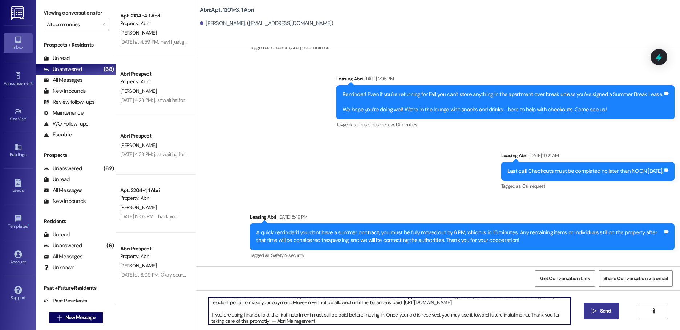
type textarea "Hello! This is Abri Management reminding you that your balance is overdue. Late…"
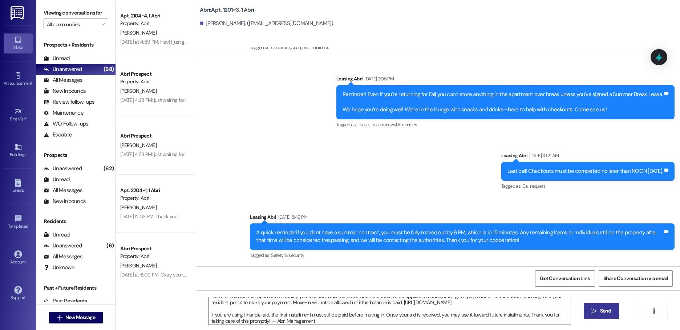
click at [597, 304] on button " Send" at bounding box center [601, 310] width 35 height 16
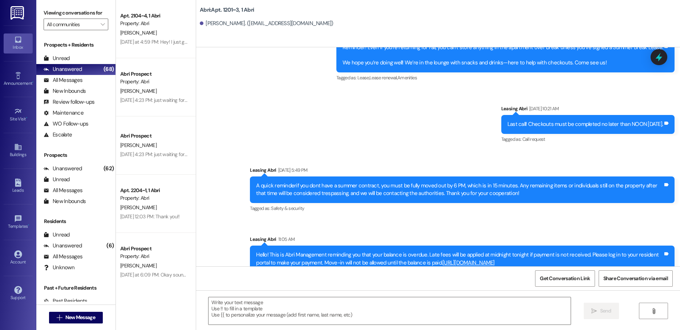
scroll to position [0, 0]
click at [84, 316] on span "New Message" at bounding box center [80, 317] width 30 height 8
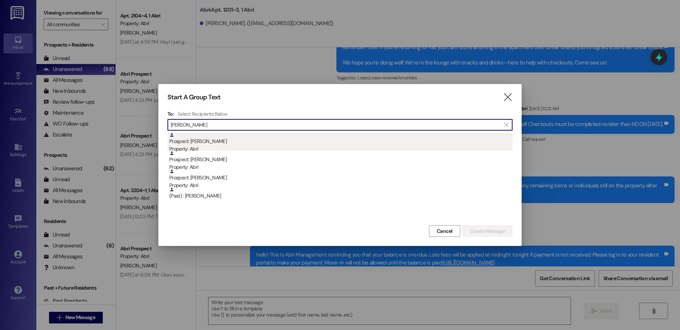
type input "[PERSON_NAME]"
click at [268, 143] on div "Prospect: [PERSON_NAME] Property: Abri" at bounding box center [340, 142] width 343 height 21
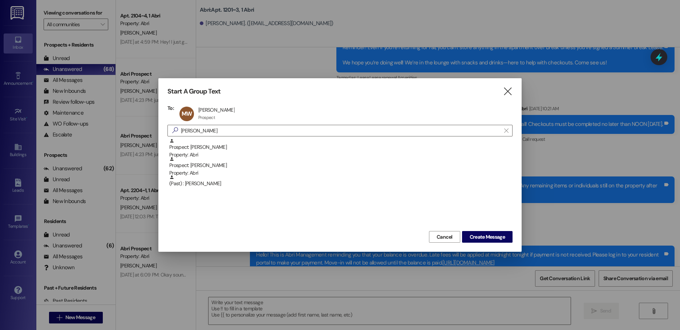
click at [476, 243] on div "Start A Group Text  To: [PERSON_NAME] [PERSON_NAME] [PERSON_NAME] Prospect Pro…" at bounding box center [339, 164] width 363 height 173
click at [480, 230] on div "Cancel Create Message" at bounding box center [340, 235] width 345 height 13
click at [482, 236] on span "Create Message" at bounding box center [487, 237] width 35 height 8
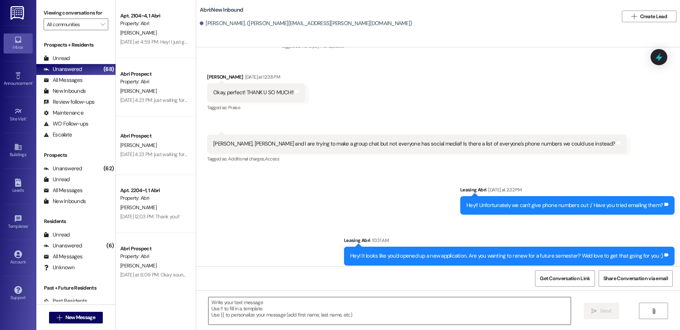
scroll to position [1859, 0]
click at [226, 309] on textarea at bounding box center [390, 310] width 362 height 27
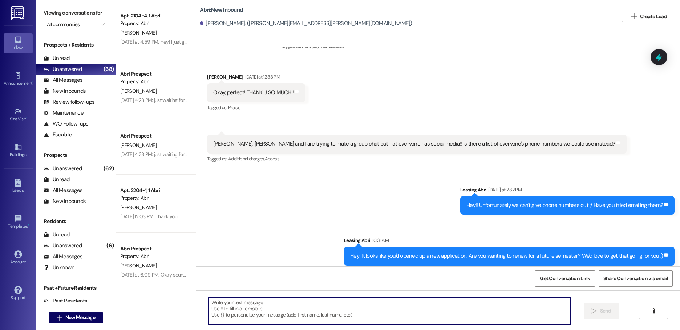
paste textarea "Hello! This is Abri Management reminding you that your balance is overdue. Late…"
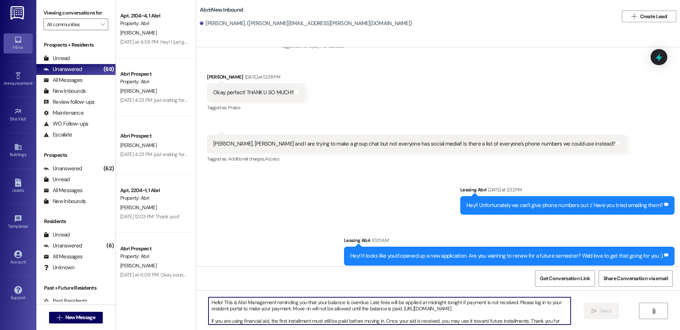
scroll to position [6, 0]
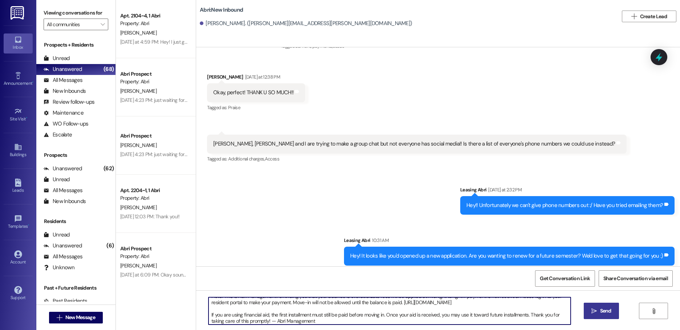
type textarea "Hello! This is Abri Management reminding you that your balance is overdue. Late…"
click at [593, 316] on button " Send" at bounding box center [601, 310] width 35 height 16
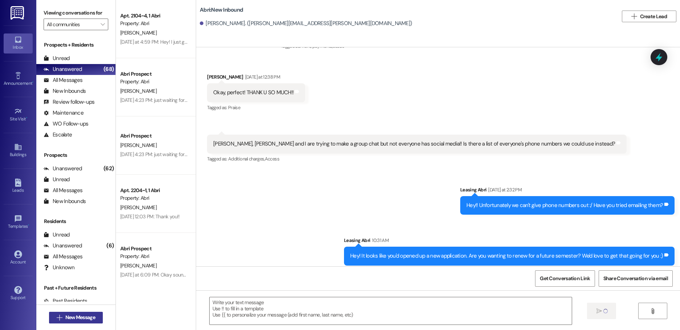
scroll to position [1747, 0]
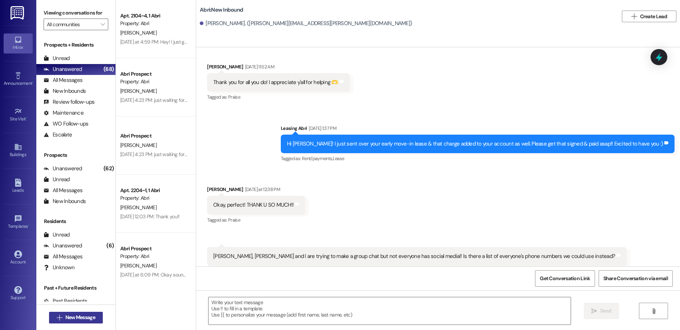
click at [85, 316] on span "New Message" at bounding box center [80, 317] width 30 height 8
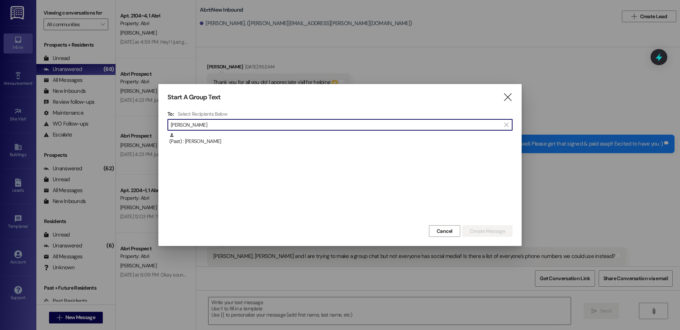
type input "[PERSON_NAME]"
click at [233, 144] on div "(Past) : [PERSON_NAME]" at bounding box center [340, 138] width 343 height 13
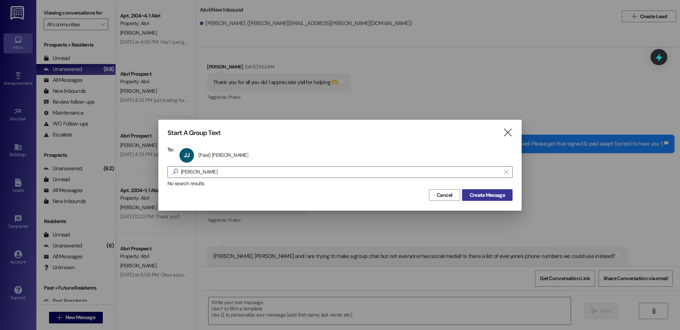
click at [487, 193] on span "Create Message" at bounding box center [487, 195] width 35 height 8
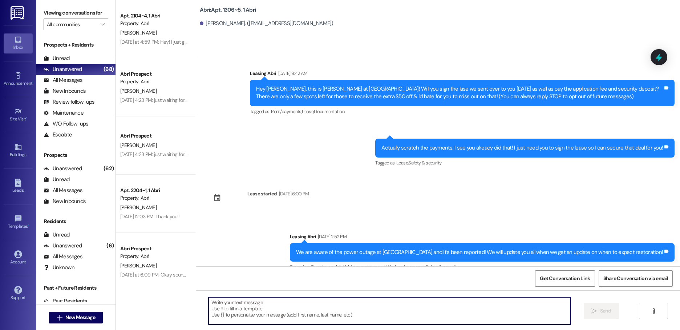
click at [339, 304] on textarea at bounding box center [390, 310] width 362 height 27
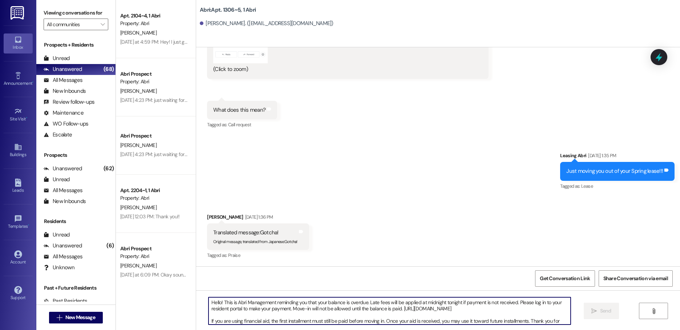
scroll to position [6, 0]
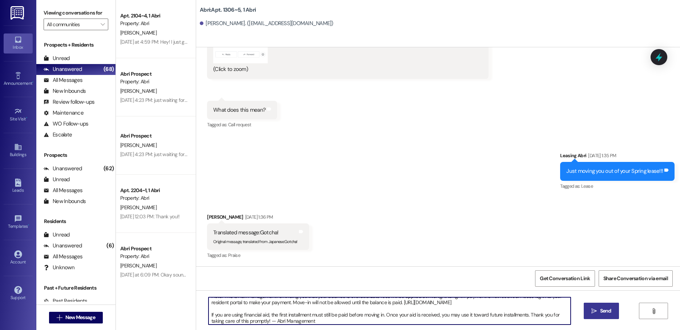
type textarea "Hello! This is Abri Management reminding you that your balance is overdue. Late…"
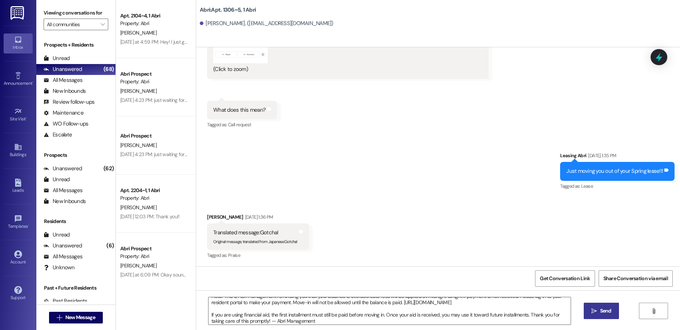
click at [601, 308] on span "Send" at bounding box center [605, 311] width 11 height 8
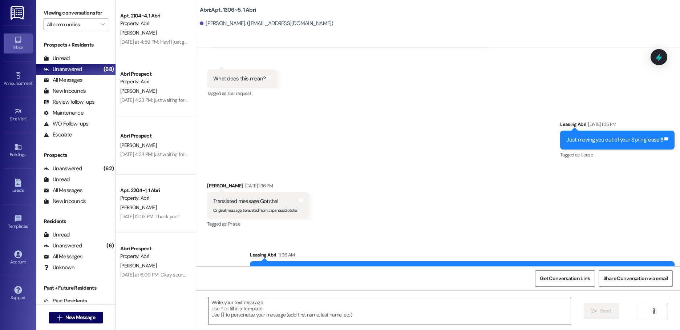
scroll to position [13556, 0]
click at [70, 314] on span "New Message" at bounding box center [80, 317] width 30 height 8
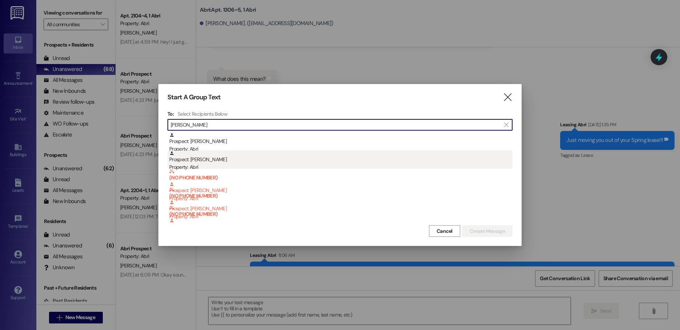
type input "[PERSON_NAME]"
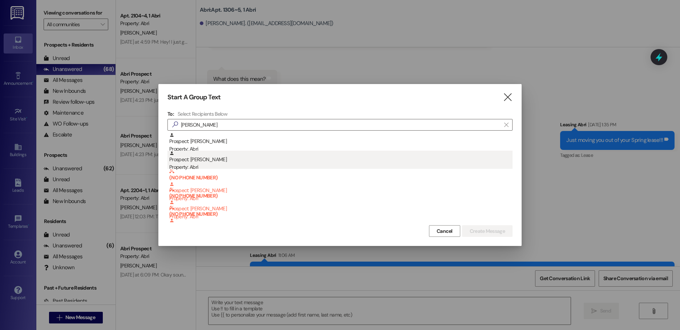
click at [266, 153] on div "Prospect: [PERSON_NAME] Property: Abri" at bounding box center [340, 160] width 343 height 21
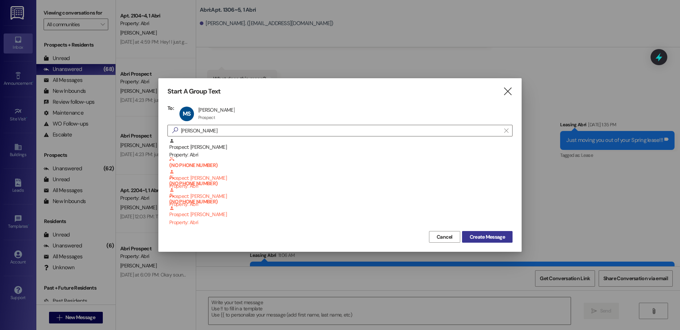
click at [474, 236] on span "Create Message" at bounding box center [487, 237] width 35 height 8
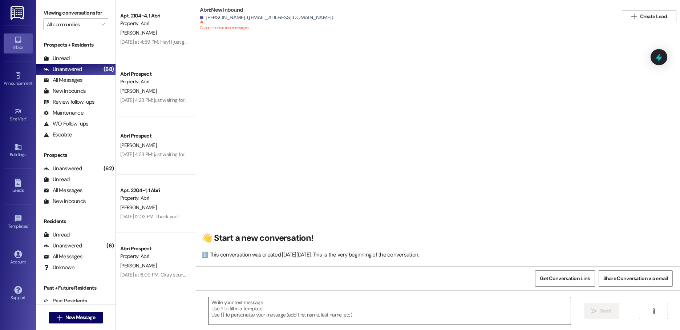
scroll to position [0, 0]
click at [265, 309] on textarea at bounding box center [390, 310] width 362 height 27
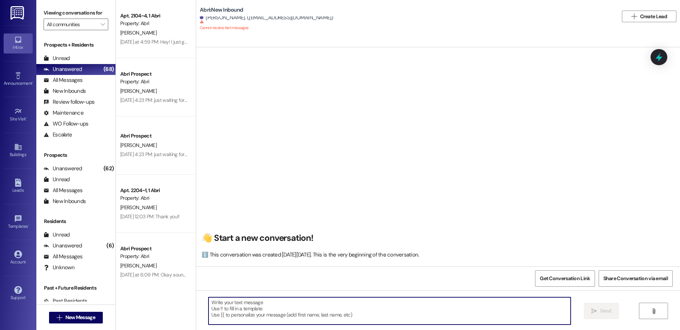
paste textarea "Hello! This is Abri Management reminding you that your balance is overdue. Late…"
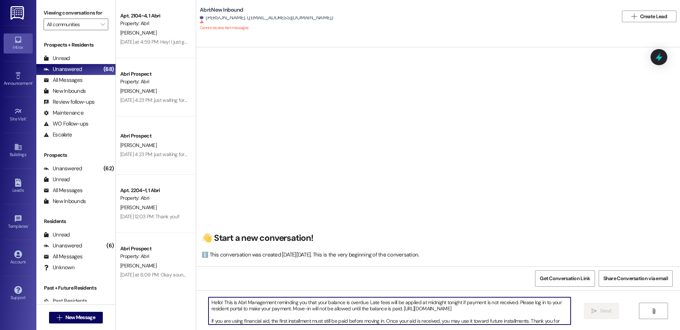
scroll to position [6, 0]
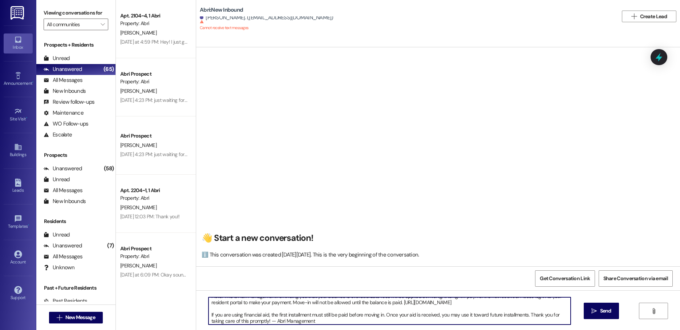
type textarea "Hello! This is Abri Management reminding you that your balance is overdue. Late…"
click at [311, 307] on textarea "Hello! This is Abri Management reminding you that your balance is overdue. Late…" at bounding box center [390, 310] width 362 height 27
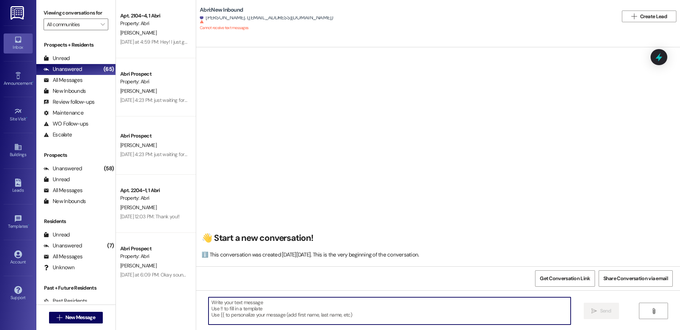
scroll to position [0, 0]
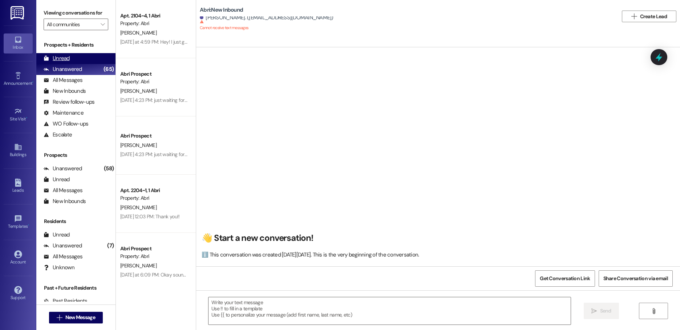
click at [67, 55] on div "Unread" at bounding box center [57, 59] width 26 height 8
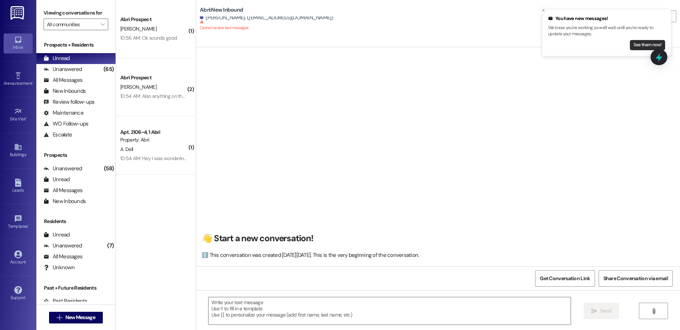
click at [636, 45] on button "See them now!" at bounding box center [647, 45] width 35 height 10
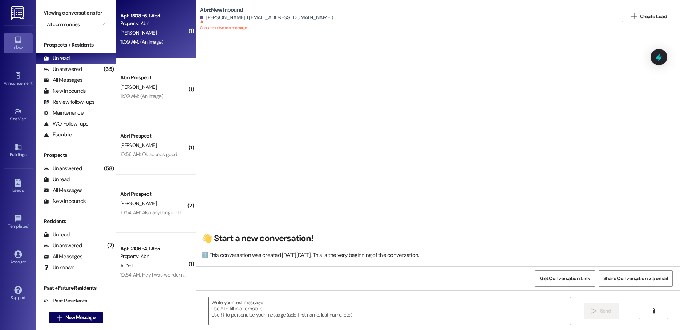
click at [146, 23] on div "Property: Abri" at bounding box center [153, 24] width 67 height 8
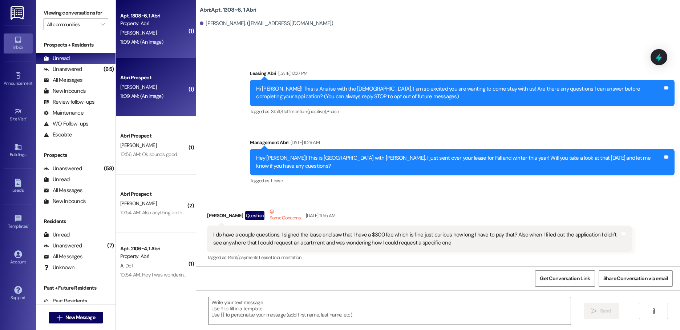
scroll to position [18717, 0]
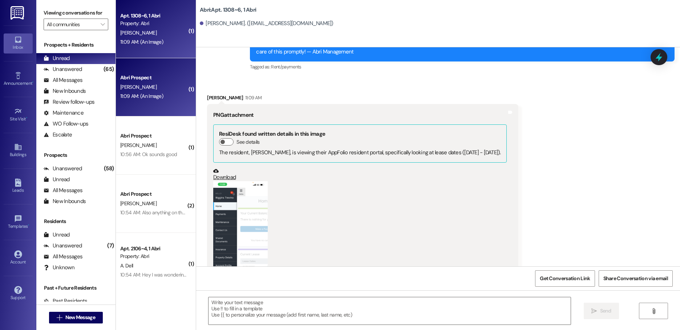
click at [234, 181] on button "Zoom image" at bounding box center [240, 240] width 55 height 118
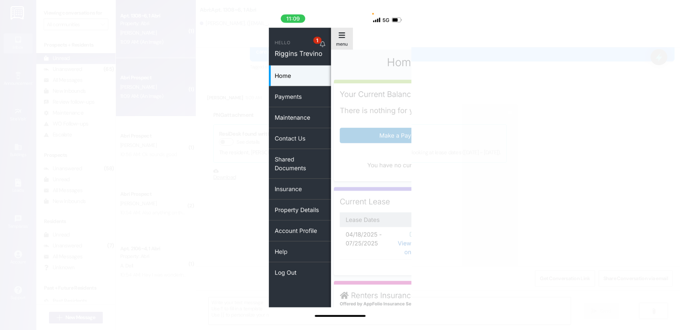
scroll to position [18717, 0]
click at [439, 72] on button "Unzoom image" at bounding box center [340, 165] width 680 height 330
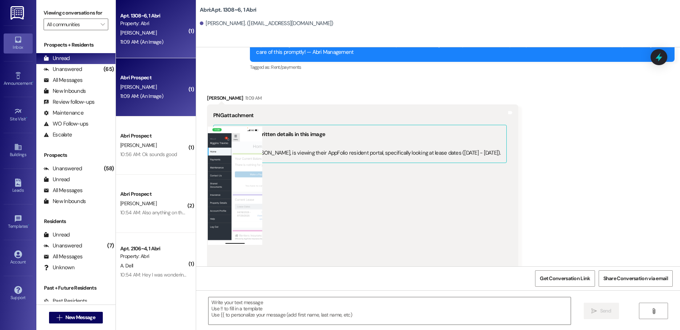
scroll to position [18717, 0]
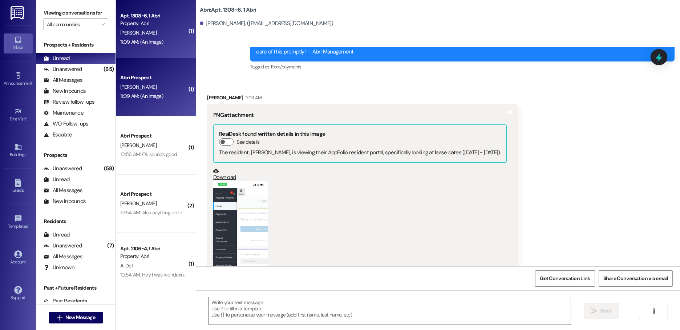
click at [240, 181] on button "Zoom image" at bounding box center [240, 240] width 55 height 118
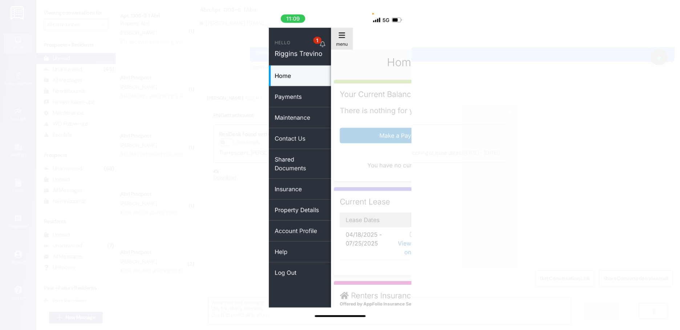
click at [487, 188] on button "Unzoom image" at bounding box center [340, 165] width 680 height 330
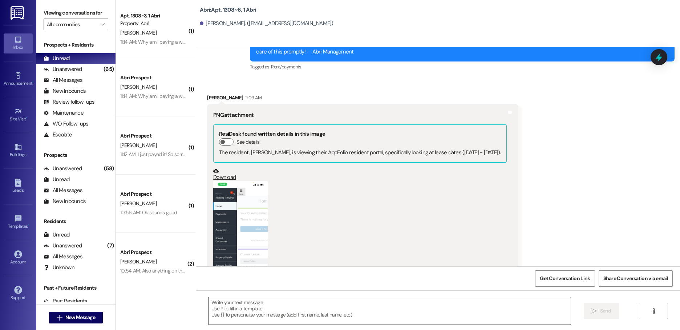
click at [297, 305] on textarea at bounding box center [390, 310] width 362 height 27
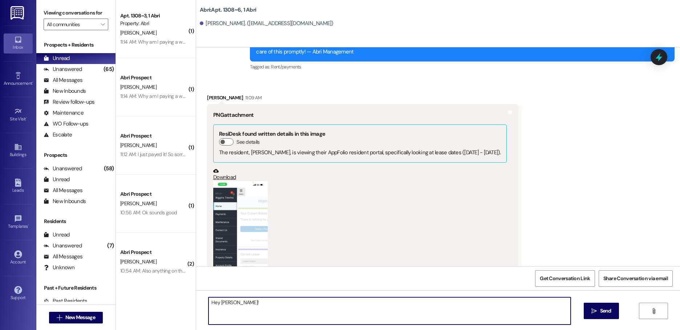
type textarea "Hey [PERSON_NAME]!"
click at [320, 319] on textarea at bounding box center [390, 310] width 362 height 27
paste textarea "Hello! This is Abri Management reminding you that your balance is overdue. Late…"
type textarea "Hello! This is Abri Management reminding you that your balance is overdue. Late…"
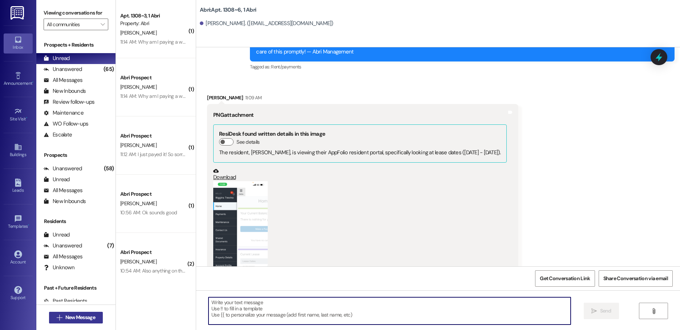
click at [72, 320] on span "New Message" at bounding box center [80, 317] width 30 height 8
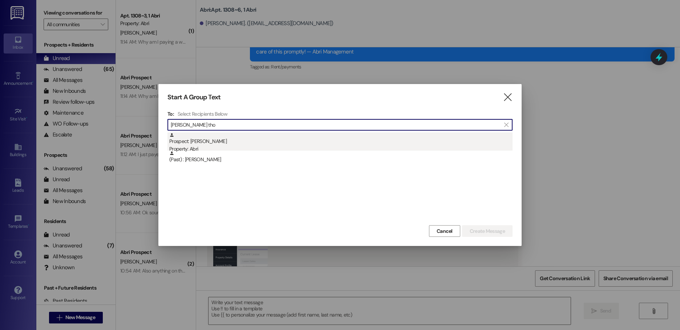
type input "[PERSON_NAME] tho"
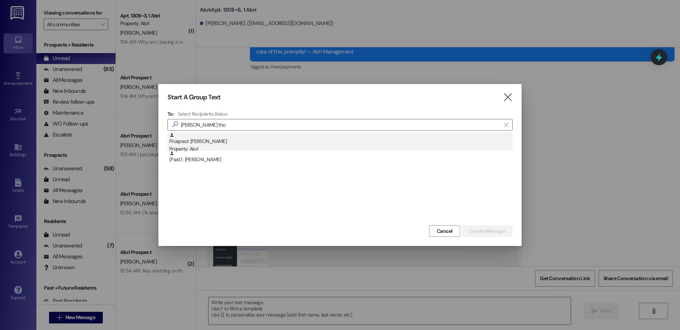
click at [226, 146] on div "Property: Abri" at bounding box center [340, 149] width 343 height 8
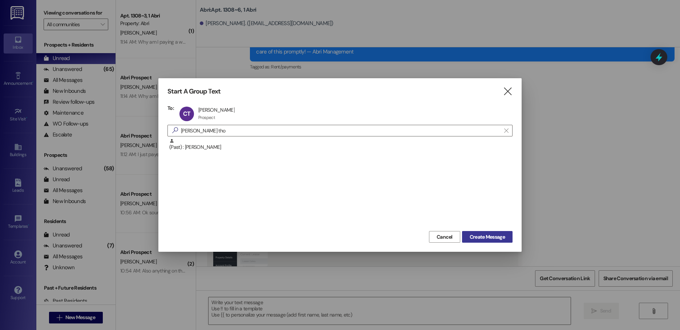
click at [491, 240] on span "Create Message" at bounding box center [487, 237] width 35 height 8
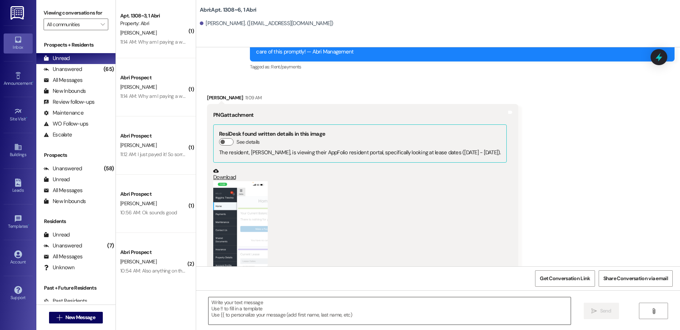
click at [292, 311] on textarea at bounding box center [390, 310] width 362 height 27
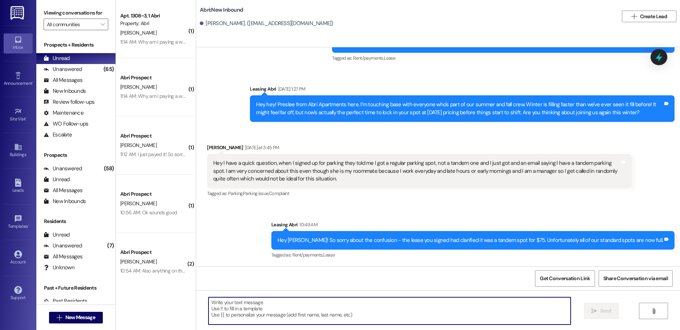
scroll to position [2495, 0]
paste textarea "Hello! This is Abri Management reminding you that your balance is overdue. Late…"
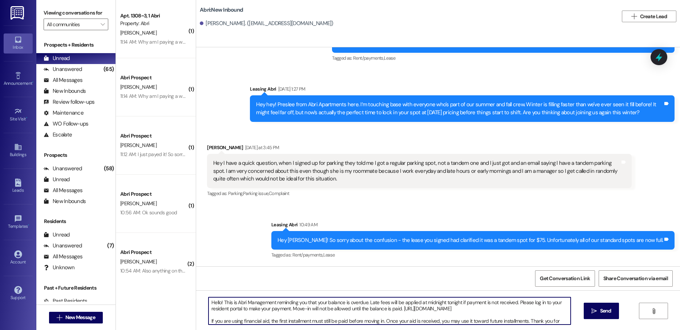
scroll to position [6, 0]
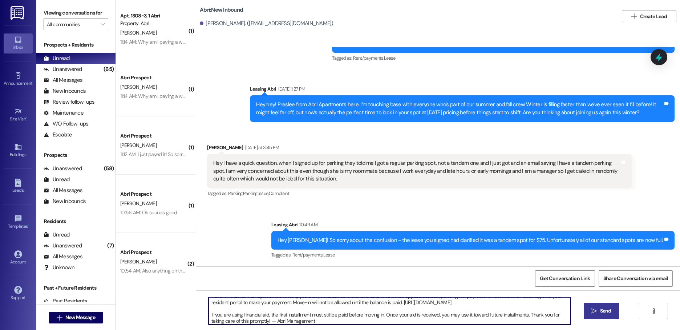
type textarea "Hello! This is Abri Management reminding you that your balance is overdue. Late…"
click at [598, 315] on button " Send" at bounding box center [601, 310] width 35 height 16
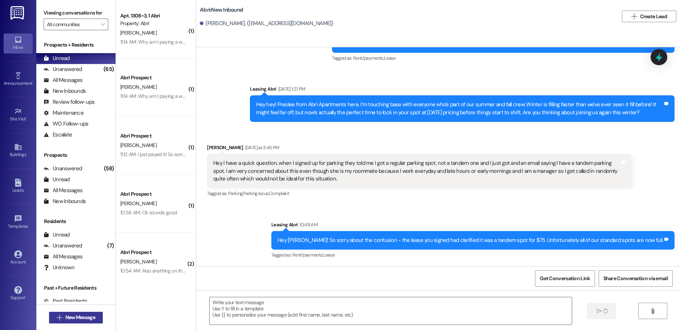
scroll to position [0, 0]
click at [76, 320] on span "New Message" at bounding box center [80, 317] width 30 height 8
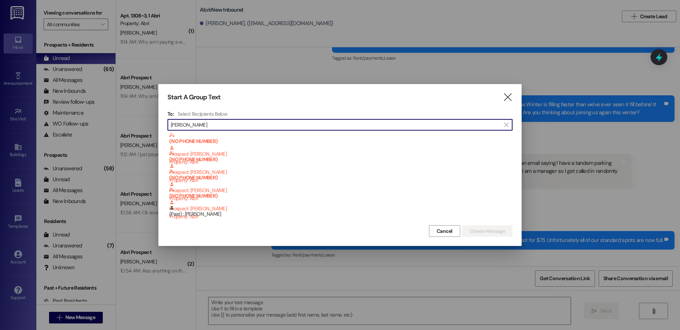
type input "[PERSON_NAME]"
click at [214, 216] on div "(Past) : [PERSON_NAME]" at bounding box center [340, 211] width 343 height 13
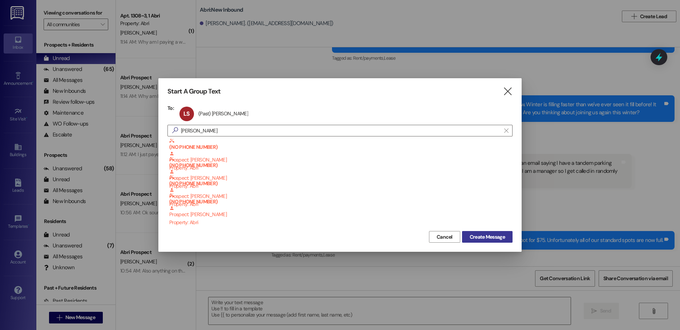
click at [493, 231] on button "Create Message" at bounding box center [487, 237] width 51 height 12
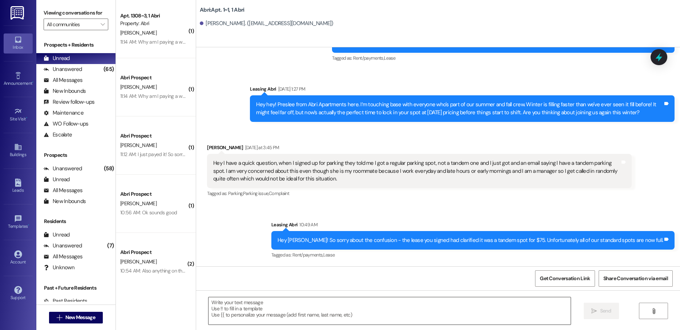
click at [276, 307] on textarea at bounding box center [390, 310] width 362 height 27
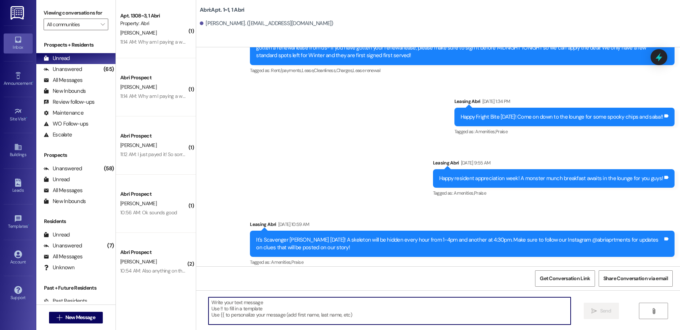
scroll to position [9764, 0]
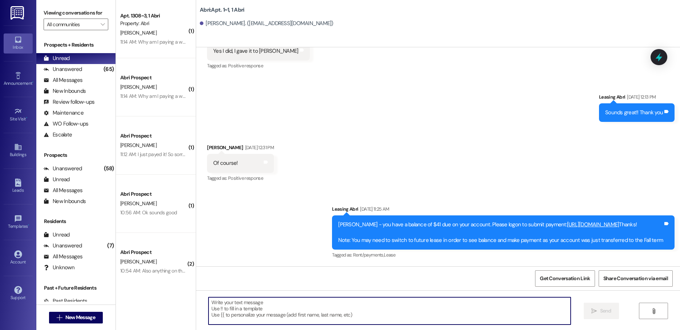
paste textarea "Hello! This is Abri Management reminding you that your balance is overdue. Late…"
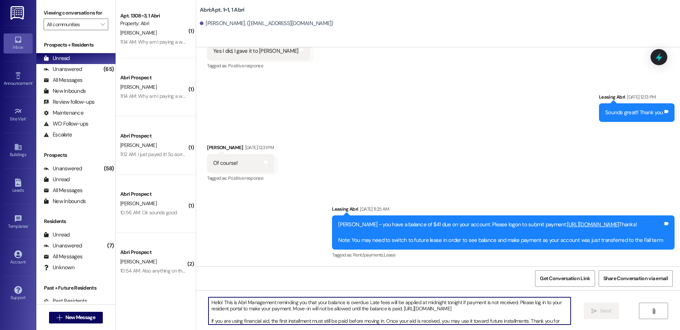
scroll to position [6, 0]
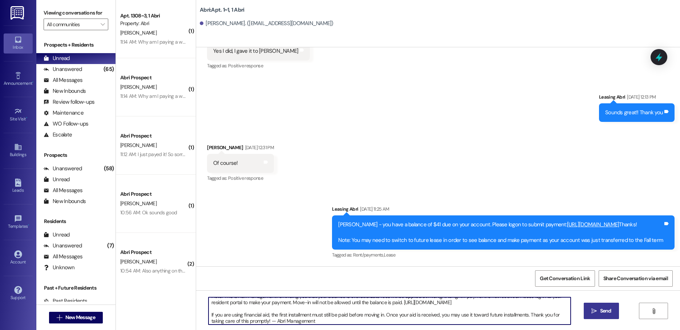
type textarea "Hello! This is Abri Management reminding you that your balance is overdue. Late…"
click at [601, 307] on span "Send" at bounding box center [605, 311] width 11 height 8
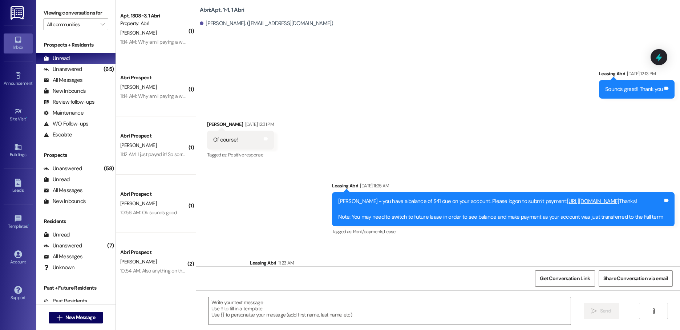
scroll to position [9687, 0]
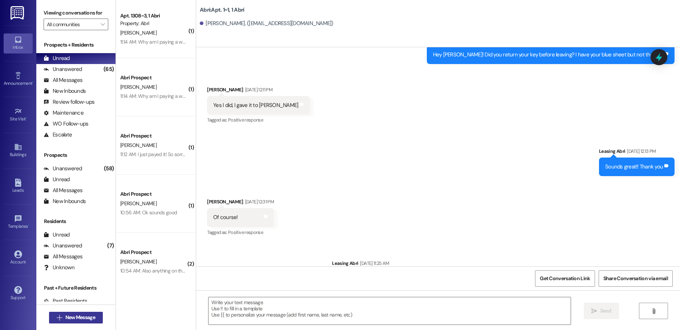
click at [87, 316] on span "New Message" at bounding box center [80, 317] width 30 height 8
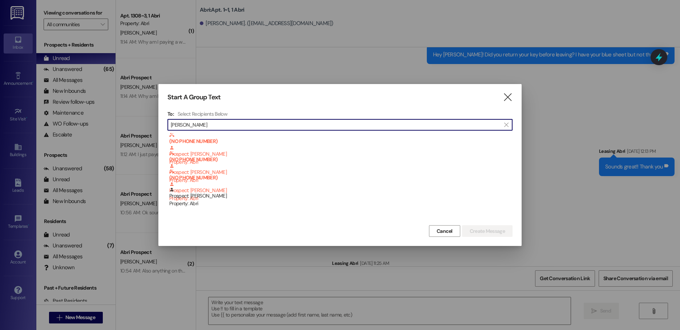
type input "[PERSON_NAME]"
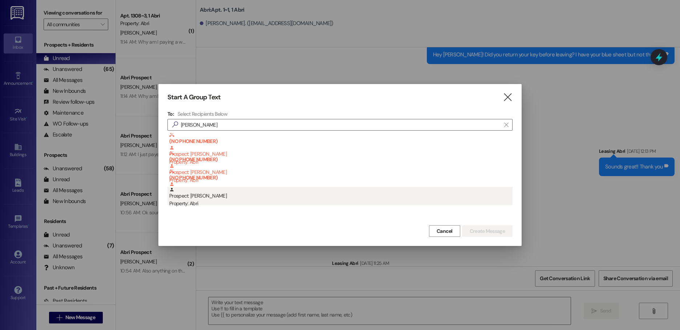
click at [219, 207] on div "(NO PHONE NUMBER) Prospect: [PERSON_NAME] Property: Abri (NO PHONE NUMBER) Pros…" at bounding box center [340, 177] width 345 height 91
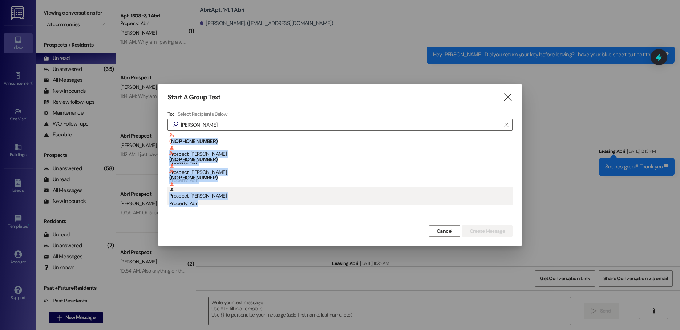
click at [221, 205] on div "Property: Abri" at bounding box center [340, 203] width 343 height 8
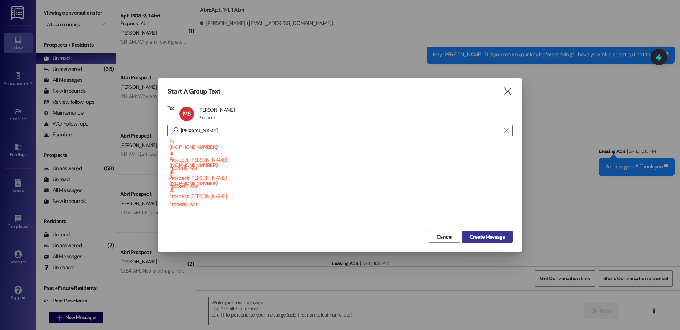
click at [495, 238] on span "Create Message" at bounding box center [487, 237] width 35 height 8
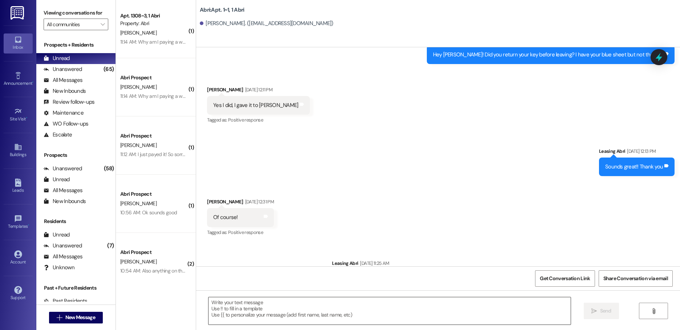
click at [286, 312] on textarea at bounding box center [390, 310] width 362 height 27
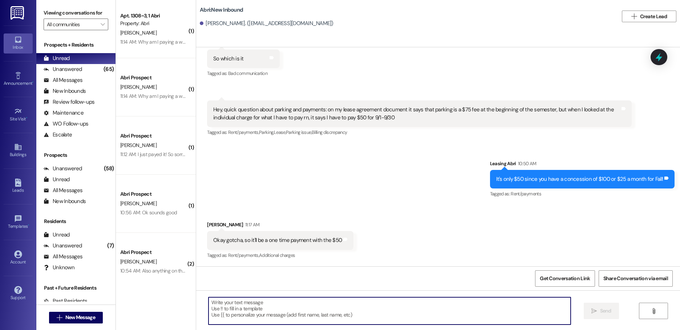
scroll to position [2852, 0]
paste textarea "Hello! This is Abri Management reminding you that your balance is overdue. Late…"
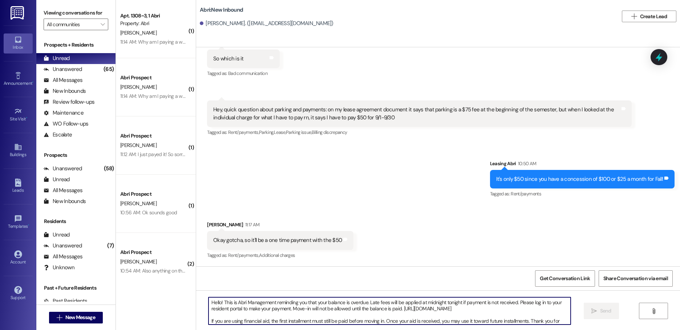
scroll to position [6, 0]
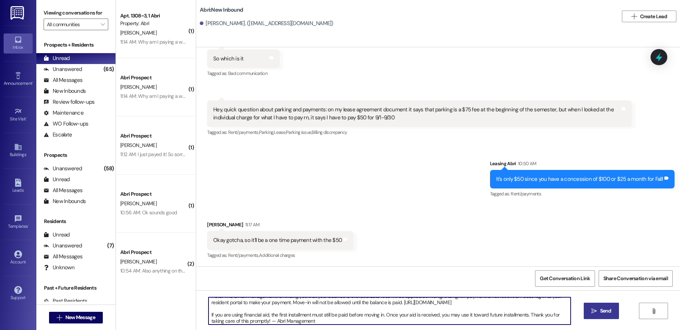
type textarea "Hello! This is Abri Management reminding you that your balance is overdue. Late…"
click at [600, 313] on span "Send" at bounding box center [605, 311] width 11 height 8
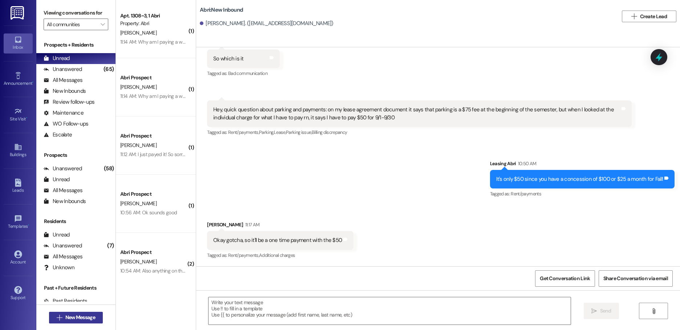
scroll to position [2853, 0]
click at [69, 315] on span "New Message" at bounding box center [80, 317] width 30 height 8
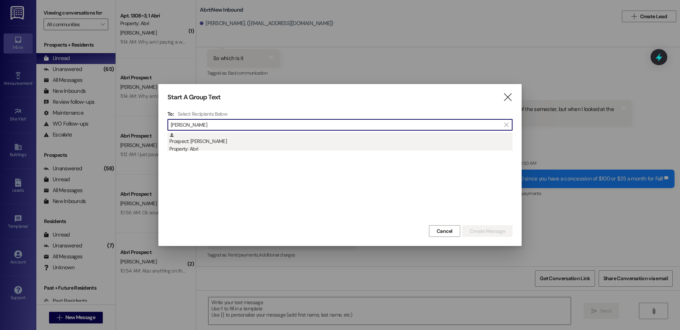
type input "[PERSON_NAME]"
click at [182, 143] on div "Prospect: [PERSON_NAME] Property: Abri" at bounding box center [340, 142] width 343 height 21
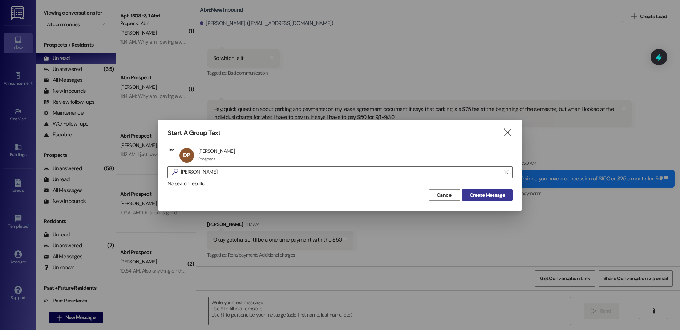
click at [477, 191] on span "Create Message" at bounding box center [487, 195] width 35 height 8
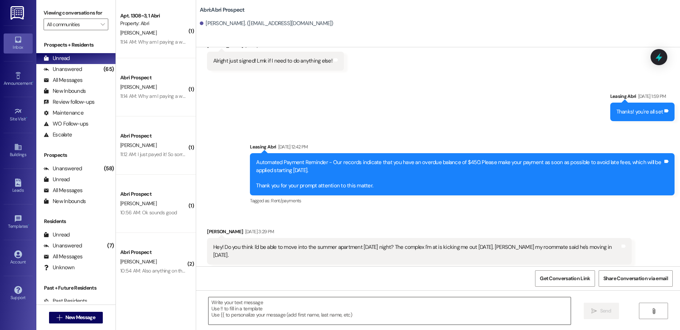
scroll to position [3313, 0]
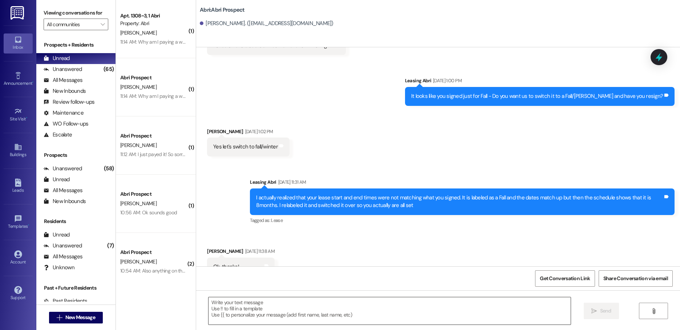
click at [259, 306] on textarea at bounding box center [390, 310] width 362 height 27
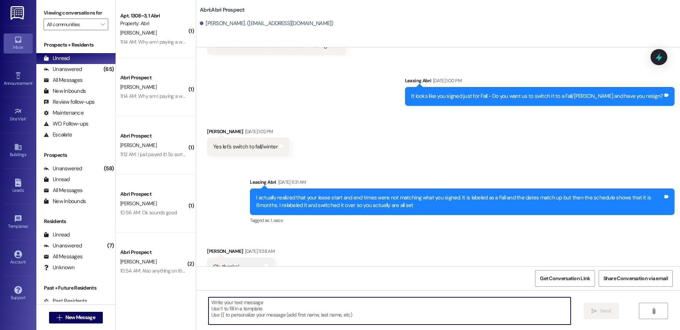
paste textarea "Hello! This is Abri Management reminding you that your balance is overdue. Late…"
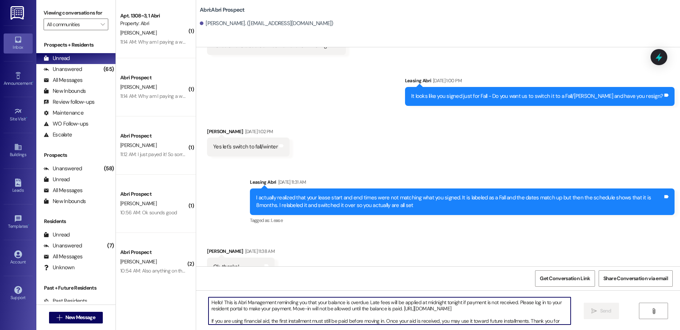
scroll to position [6, 0]
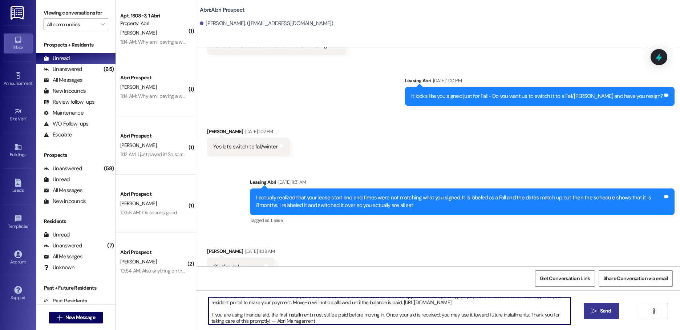
type textarea "Hello! This is Abri Management reminding you that your balance is overdue. Late…"
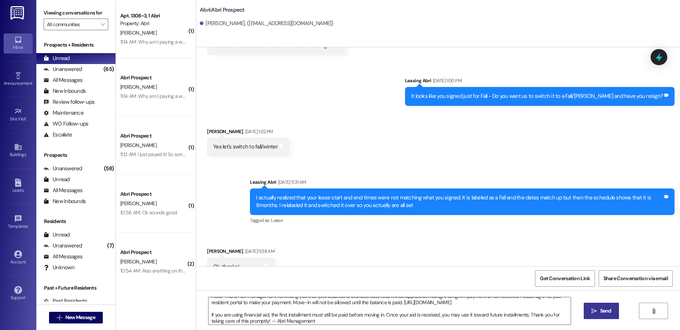
click at [602, 318] on button " Send" at bounding box center [601, 310] width 35 height 16
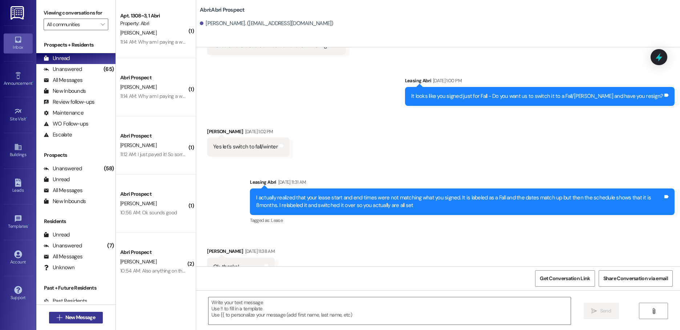
scroll to position [0, 0]
click at [65, 315] on span "New Message" at bounding box center [80, 317] width 30 height 8
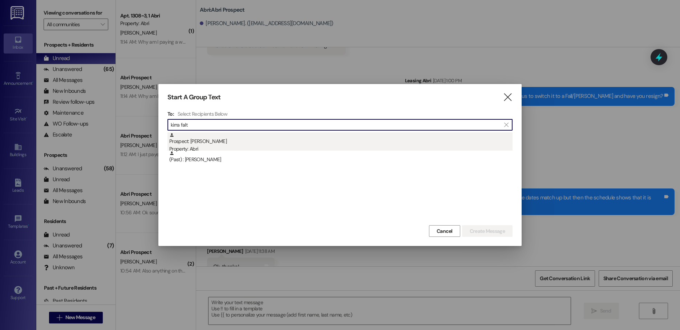
type input "kirra falt"
click at [211, 141] on div "Prospect: [PERSON_NAME] Property: Abri" at bounding box center [340, 142] width 343 height 21
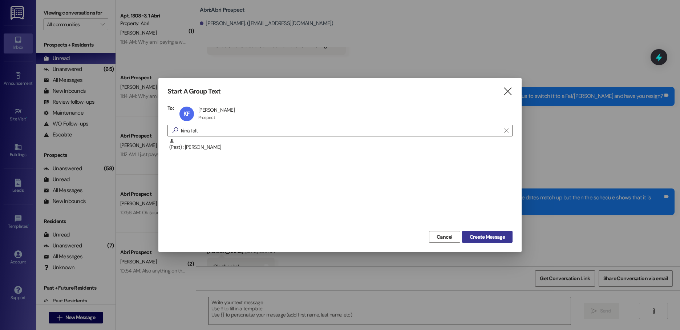
click at [498, 231] on button "Create Message" at bounding box center [487, 237] width 51 height 12
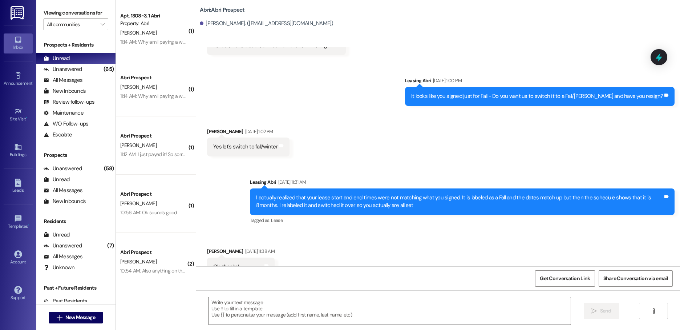
click at [498, 233] on div "Received via SMS [PERSON_NAME] [DATE] 11:38 AM Ok, thanks! Tags and notes" at bounding box center [438, 256] width 484 height 51
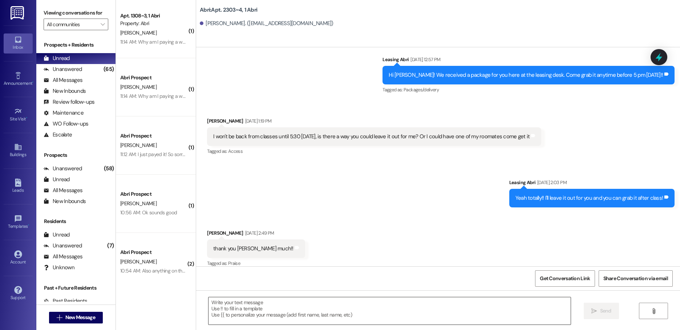
click at [289, 308] on textarea at bounding box center [390, 310] width 362 height 27
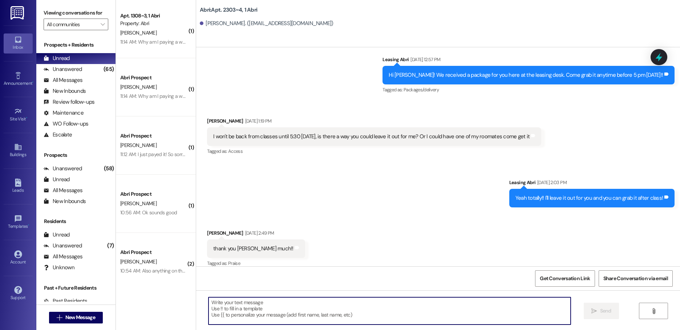
scroll to position [10243, 0]
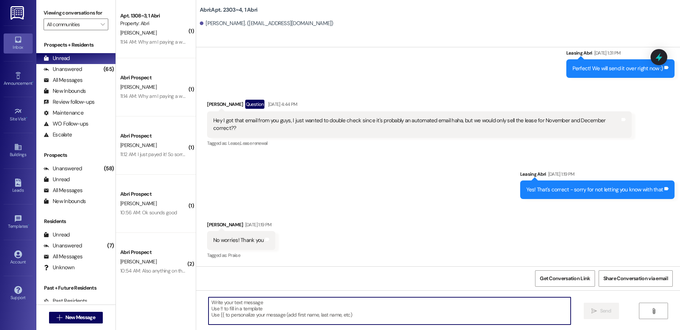
paste textarea "Hello! This is Abri Management reminding you that your balance is overdue. Late…"
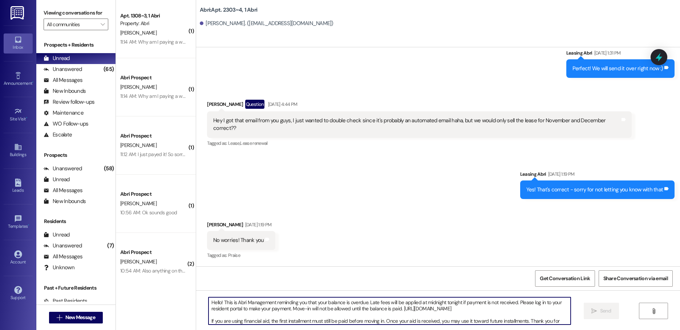
scroll to position [6, 0]
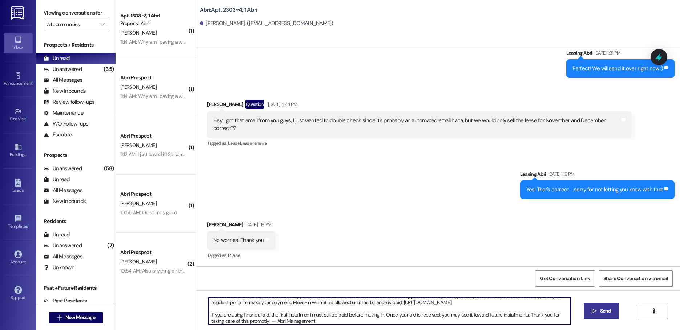
type textarea "Hello! This is Abri Management reminding you that your balance is overdue. Late…"
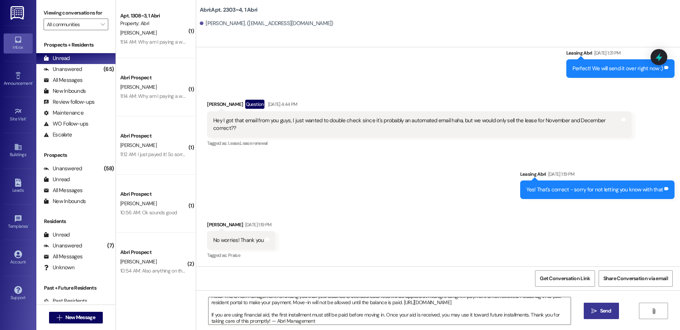
click at [599, 311] on span "Send" at bounding box center [606, 311] width 14 height 8
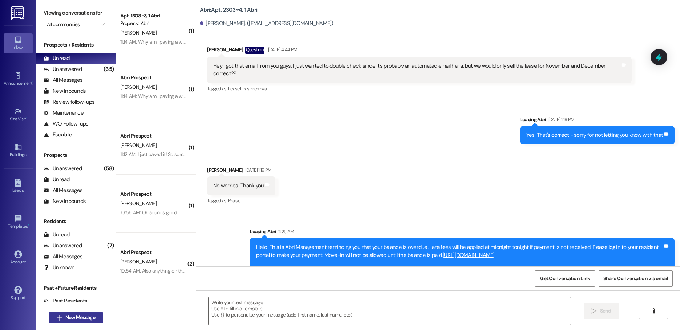
scroll to position [10243, 0]
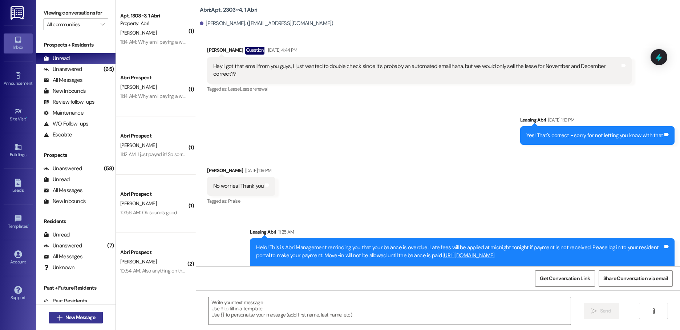
click at [94, 316] on button " New Message" at bounding box center [76, 317] width 54 height 12
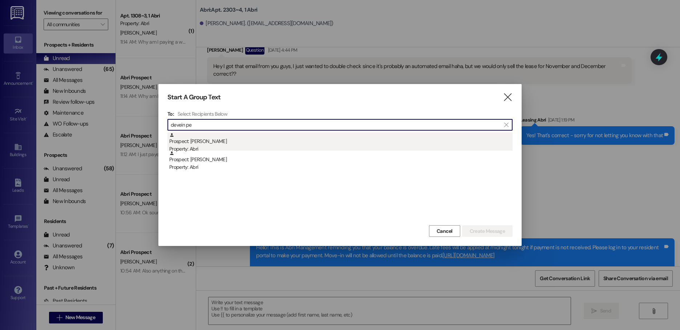
type input "devein pe"
click at [290, 145] on div "Property: Abri" at bounding box center [340, 149] width 343 height 8
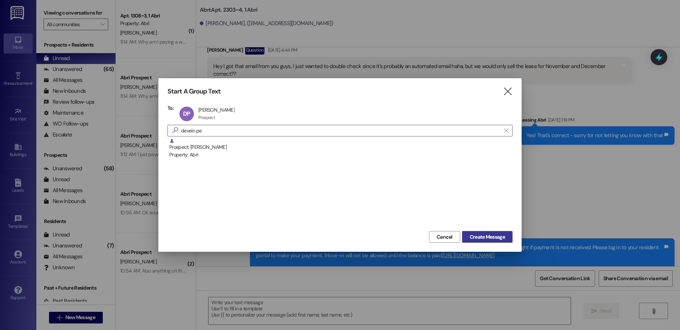
click at [467, 237] on button "Create Message" at bounding box center [487, 237] width 51 height 12
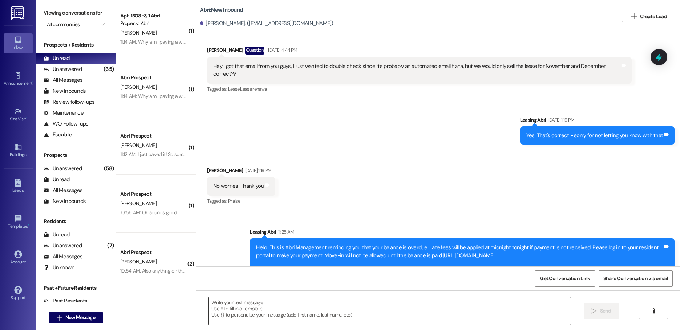
scroll to position [116, 0]
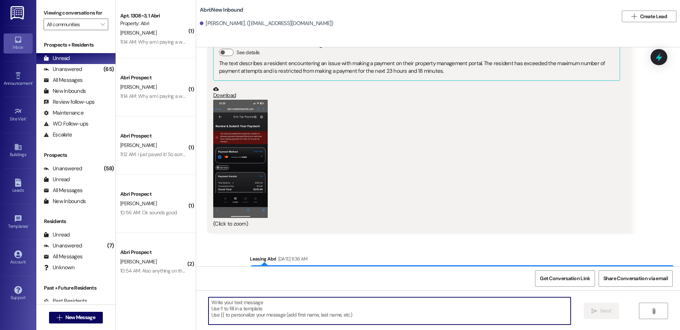
click at [273, 313] on textarea at bounding box center [390, 310] width 362 height 27
paste textarea "Hello! This is Abri Management reminding you that your balance is overdue. Late…"
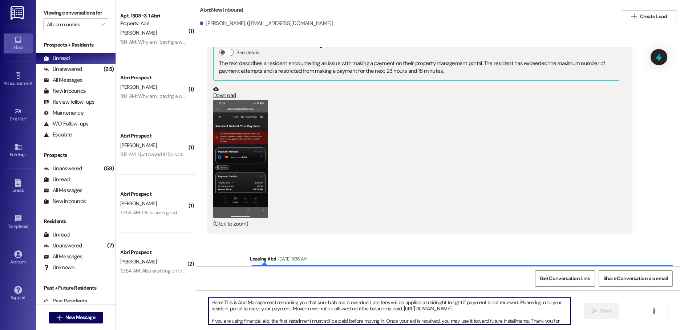
scroll to position [293, 0]
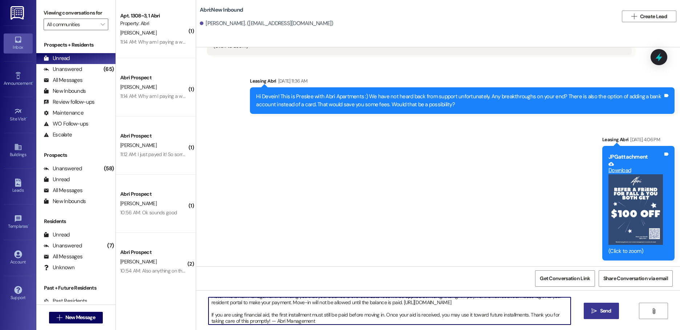
type textarea "Hello! This is Abri Management reminding you that your balance is overdue. Late…"
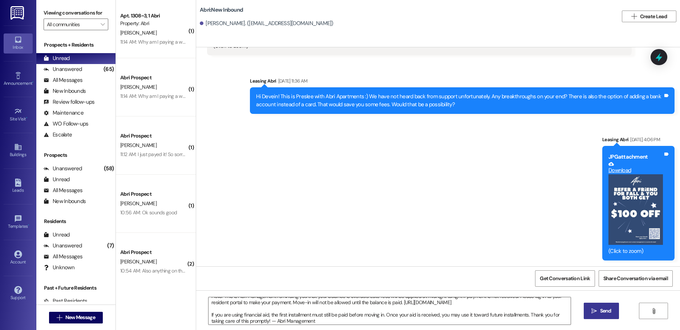
click at [606, 311] on span "Send" at bounding box center [605, 311] width 11 height 8
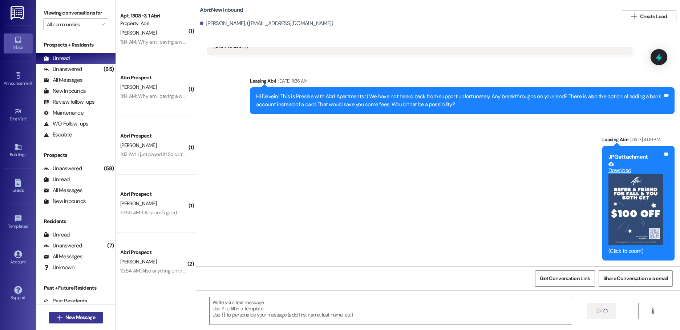
scroll to position [0, 0]
click at [76, 316] on span "New Message" at bounding box center [80, 317] width 30 height 8
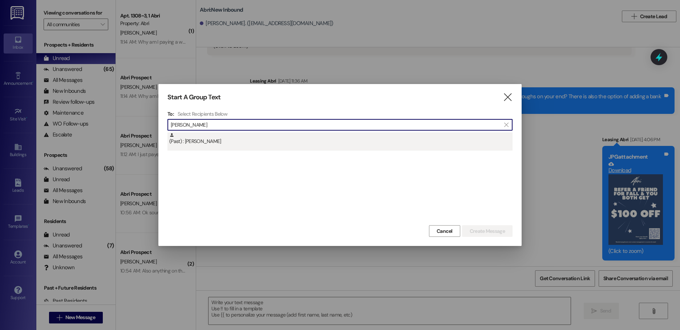
type input "[PERSON_NAME]"
click at [201, 146] on div "(Past) : [PERSON_NAME]" at bounding box center [340, 141] width 345 height 18
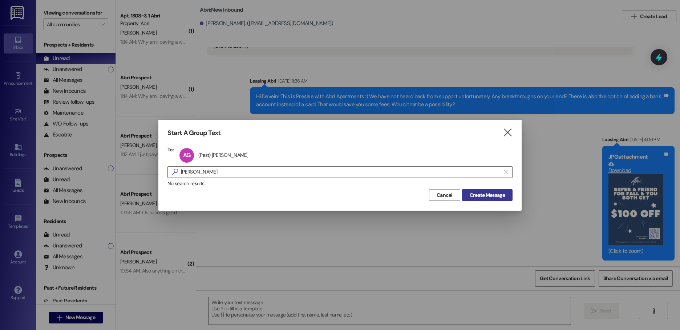
click at [492, 193] on span "Create Message" at bounding box center [487, 195] width 35 height 8
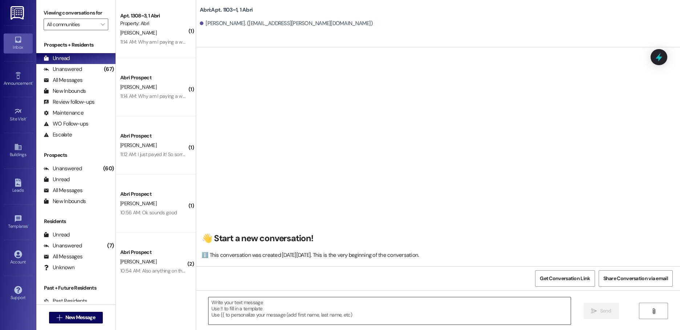
click at [302, 308] on textarea at bounding box center [390, 310] width 362 height 27
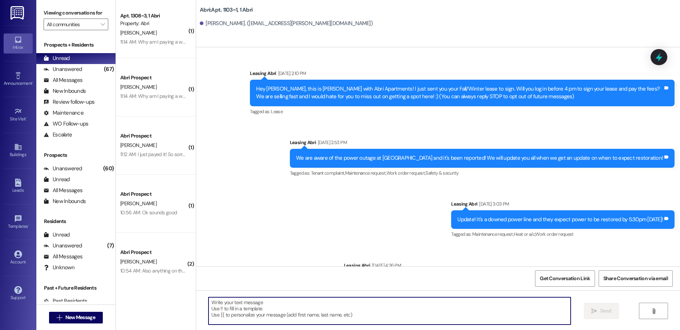
paste textarea "Hello! This is Abri Management reminding you that your balance is overdue. Late…"
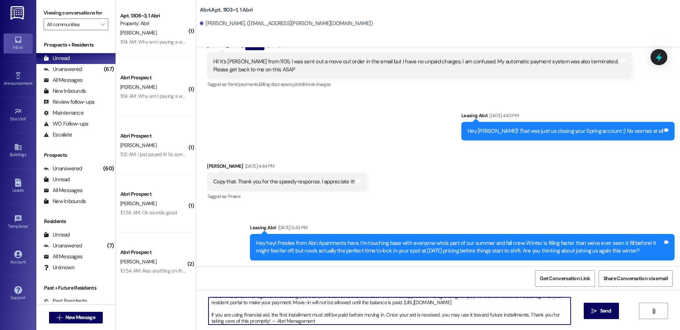
scroll to position [13603, 0]
type textarea "Hello! This is Abri Management reminding you that your balance is overdue. Late…"
click at [592, 313] on icon "" at bounding box center [594, 311] width 5 height 6
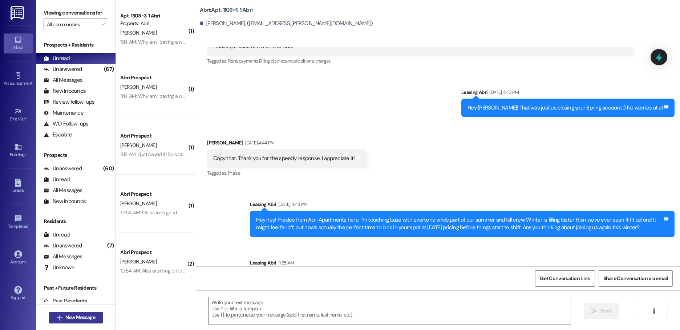
scroll to position [13544, 0]
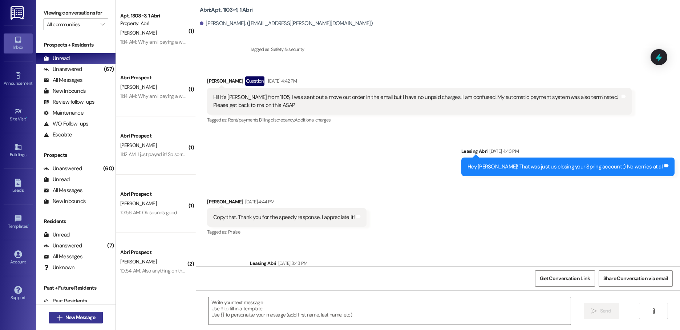
click at [85, 318] on span "New Message" at bounding box center [80, 317] width 30 height 8
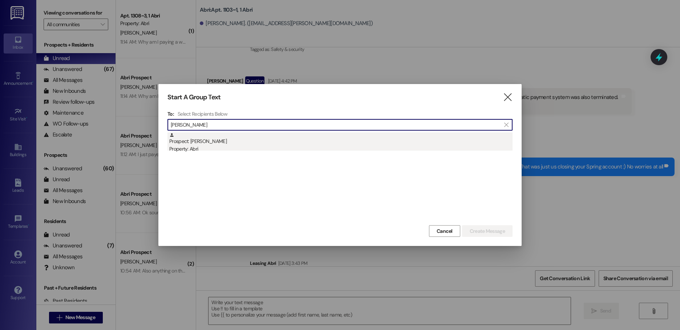
type input "[PERSON_NAME]"
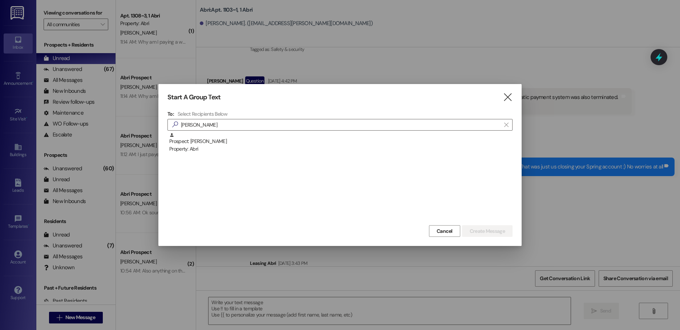
click at [282, 145] on div "Prospect: [PERSON_NAME] Property: Abri" at bounding box center [340, 142] width 343 height 21
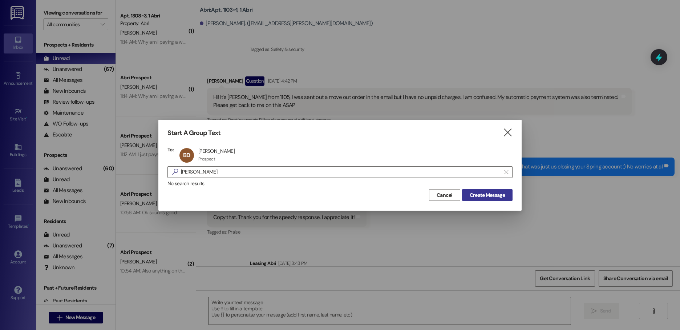
click at [488, 195] on span "Create Message" at bounding box center [487, 195] width 35 height 8
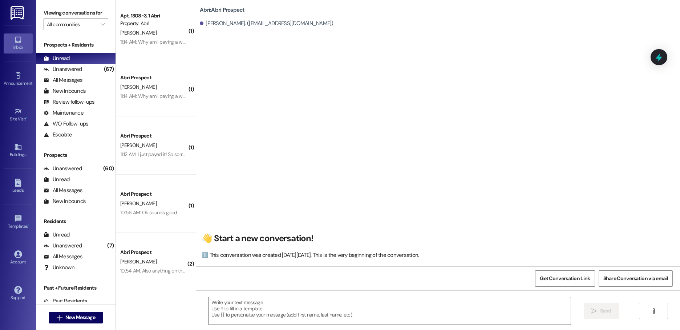
click at [271, 306] on textarea at bounding box center [390, 310] width 362 height 27
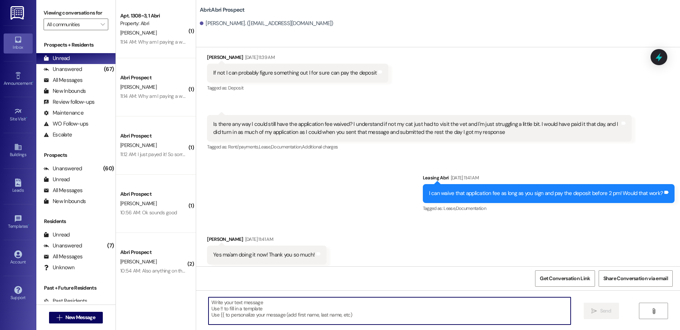
scroll to position [4050, 0]
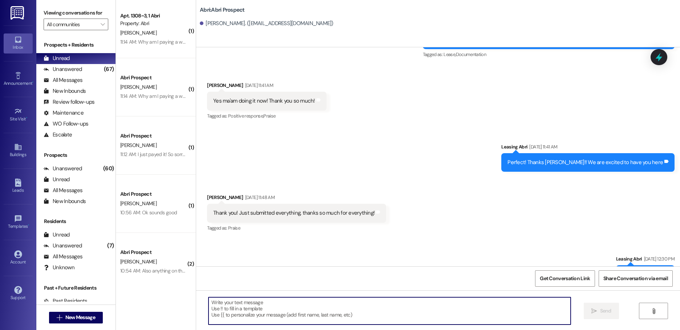
paste textarea "Hello! This is Abri Management reminding you that your balance is overdue. Late…"
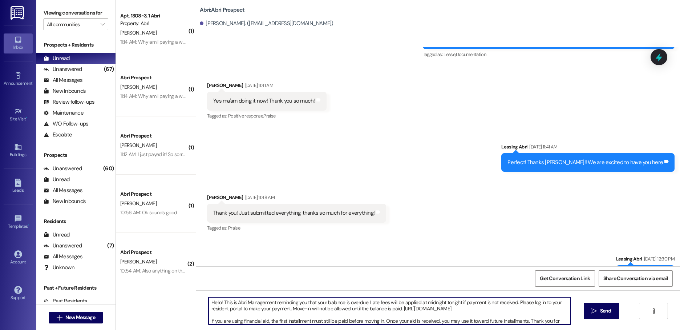
scroll to position [6, 0]
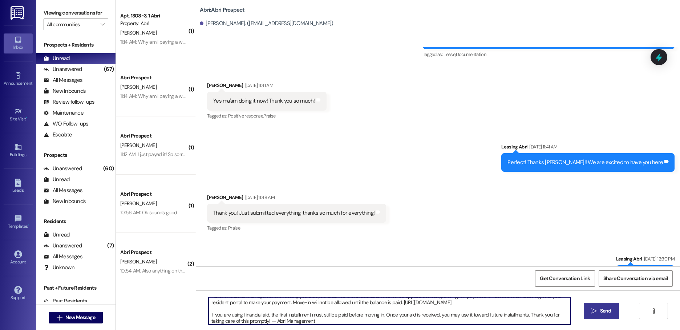
type textarea "Hello! This is Abri Management reminding you that your balance is overdue. Late…"
click at [612, 313] on button " Send" at bounding box center [601, 310] width 35 height 16
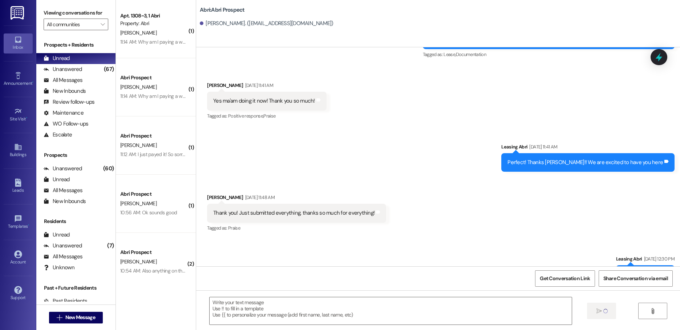
scroll to position [3999, 0]
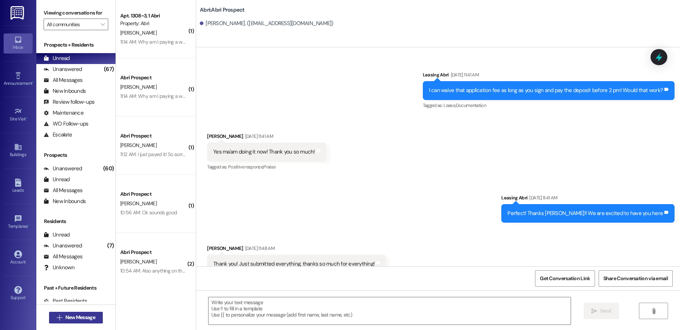
click at [60, 313] on button " New Message" at bounding box center [76, 317] width 54 height 12
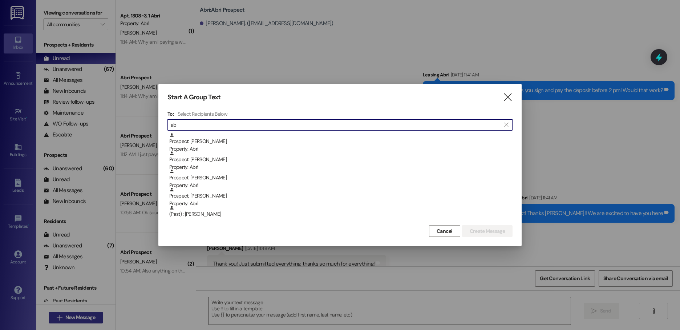
type input "a"
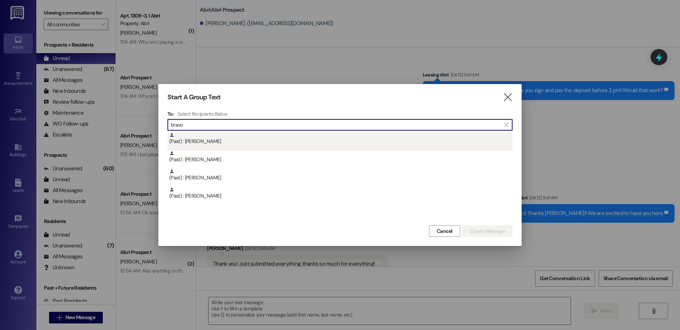
type input "bravo"
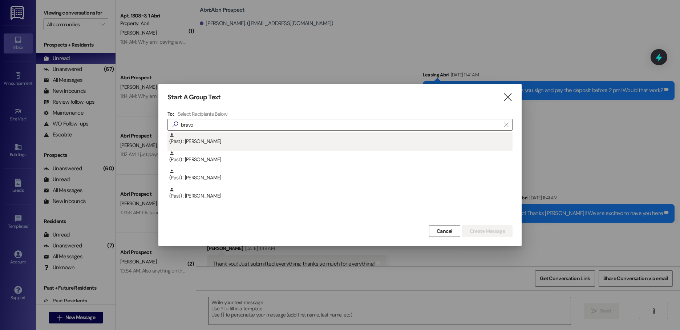
click at [255, 139] on div "(Past) : [PERSON_NAME]" at bounding box center [340, 138] width 343 height 13
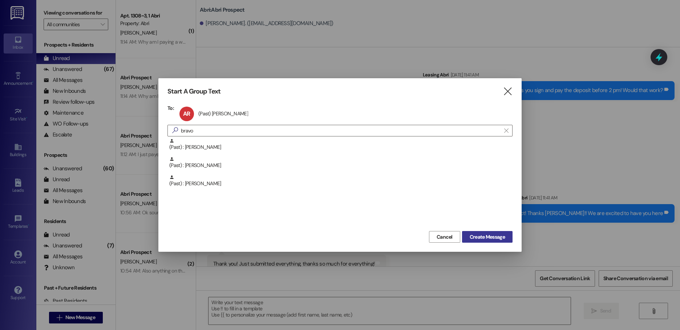
click at [487, 241] on button "Create Message" at bounding box center [487, 237] width 51 height 12
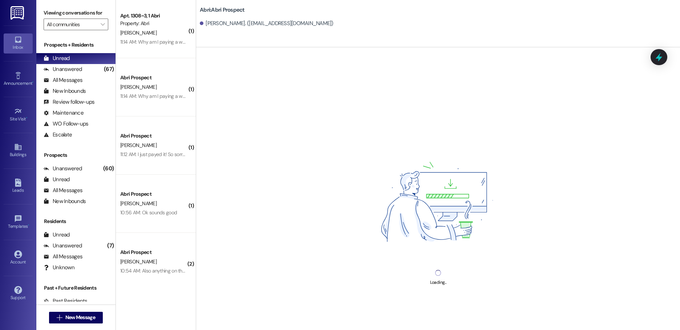
click at [310, 303] on div "Loading..." at bounding box center [438, 212] width 484 height 330
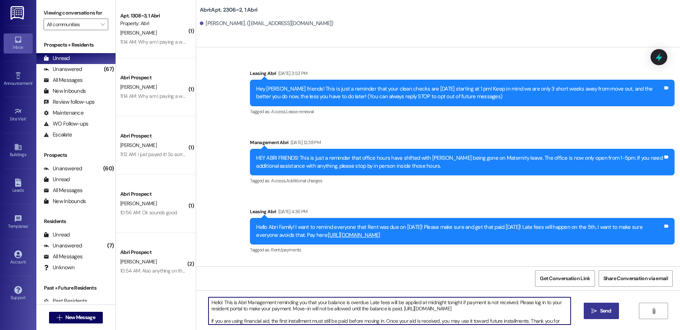
type textarea "Hello! This is Abri Management reminding you that your balance is overdue. Late…"
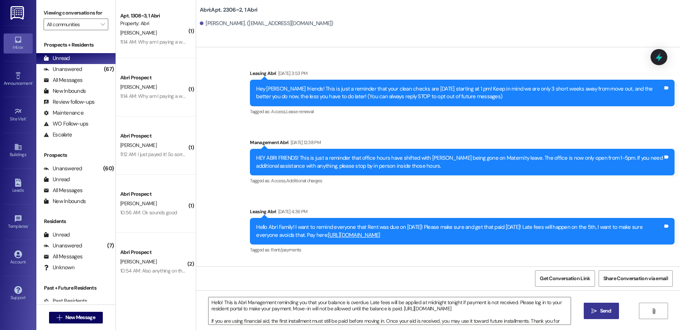
click at [597, 313] on span " Send" at bounding box center [601, 311] width 23 height 8
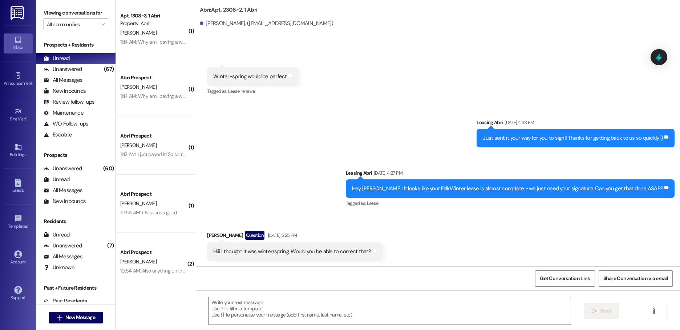
scroll to position [0, 0]
click at [79, 321] on button " New Message" at bounding box center [76, 317] width 54 height 12
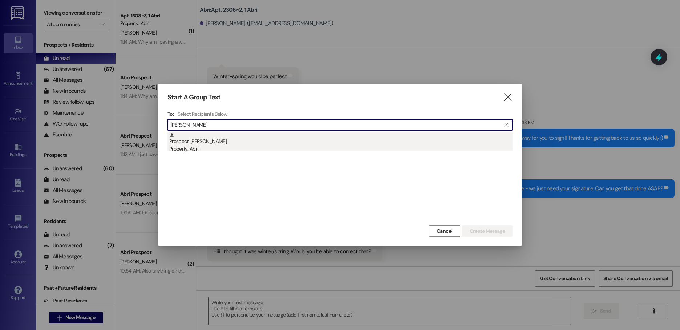
type input "[PERSON_NAME]"
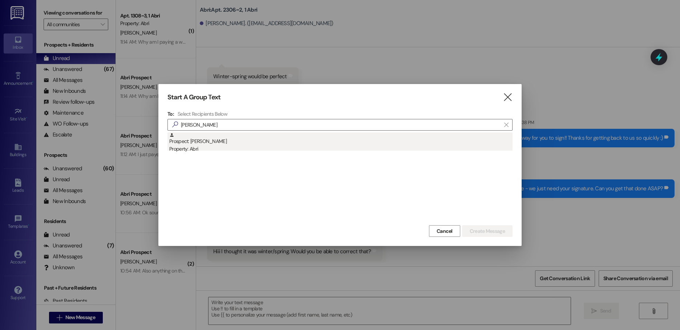
click at [246, 148] on div "Property: Abri" at bounding box center [340, 149] width 343 height 8
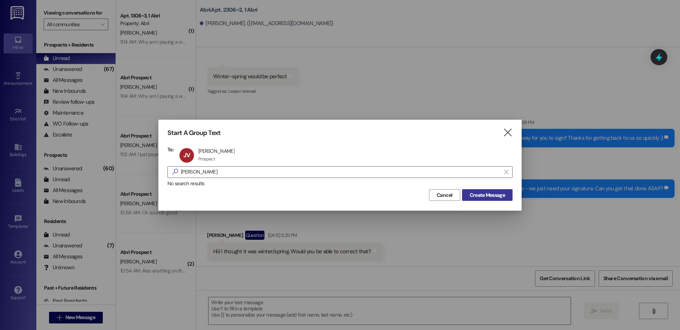
click at [479, 196] on span "Create Message" at bounding box center [487, 195] width 35 height 8
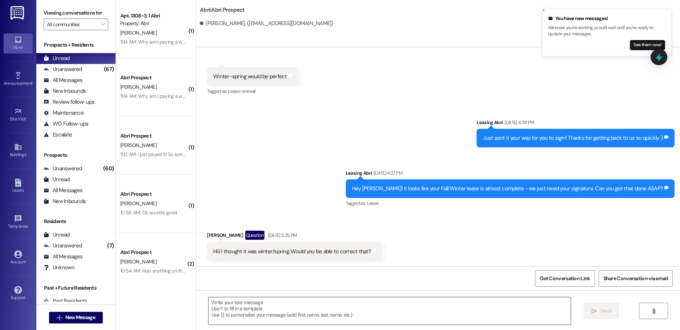
click at [239, 311] on textarea at bounding box center [390, 310] width 362 height 27
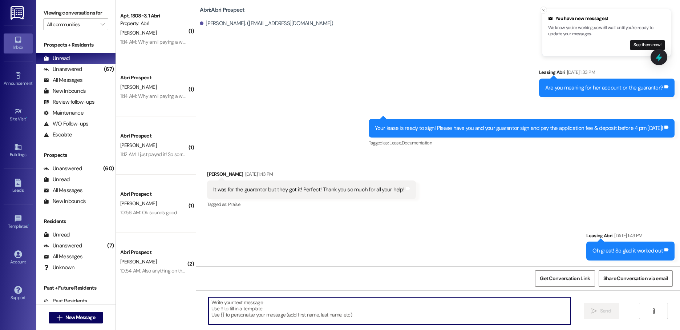
paste textarea "Hello! This is Abri Management reminding you that your balance is overdue. Late…"
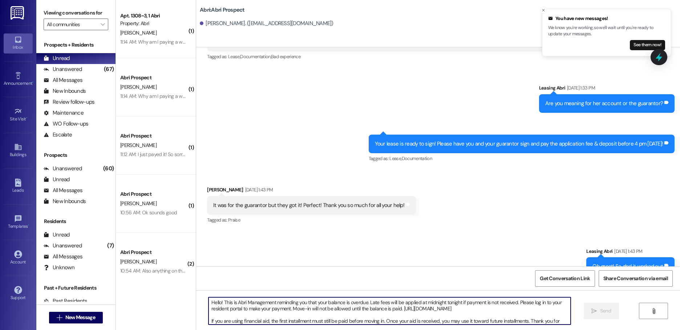
scroll to position [6, 0]
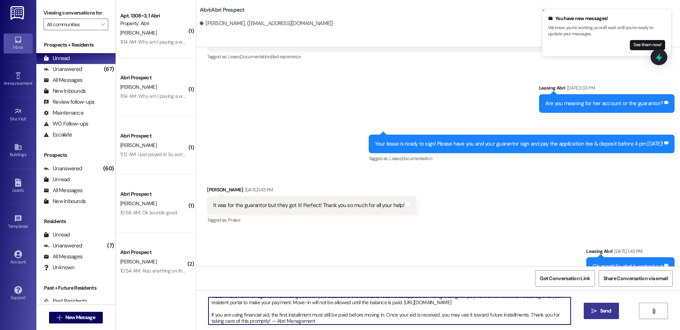
type textarea "Hello! This is Abri Management reminding you that your balance is overdue. Late…"
click at [600, 311] on span "Send" at bounding box center [605, 311] width 11 height 8
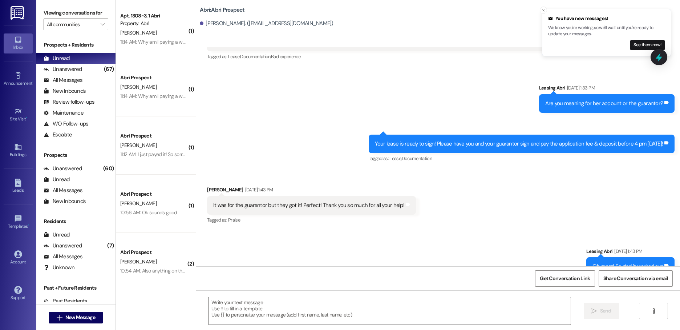
scroll to position [0, 0]
click at [82, 316] on span "New Message" at bounding box center [80, 317] width 30 height 8
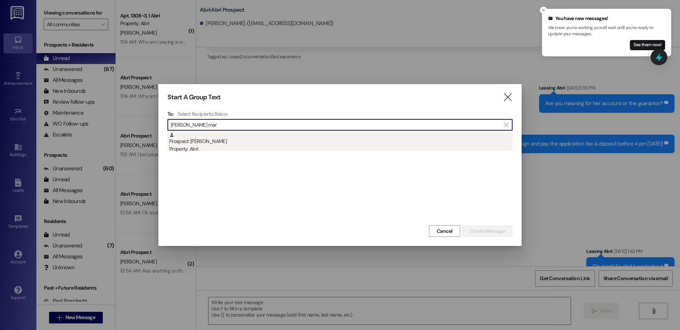
type input "[PERSON_NAME] mar"
click at [251, 141] on div "Prospect: [PERSON_NAME] Property: Abri" at bounding box center [340, 142] width 343 height 21
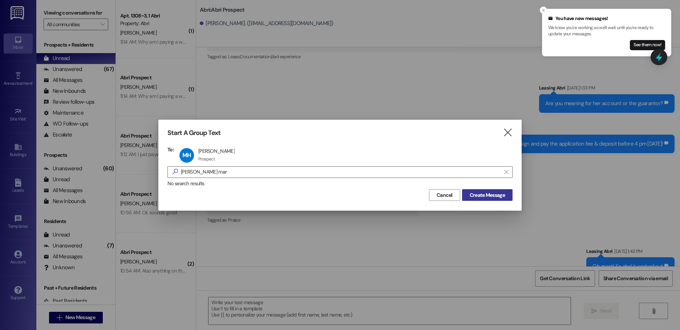
click at [489, 196] on span "Create Message" at bounding box center [487, 195] width 35 height 8
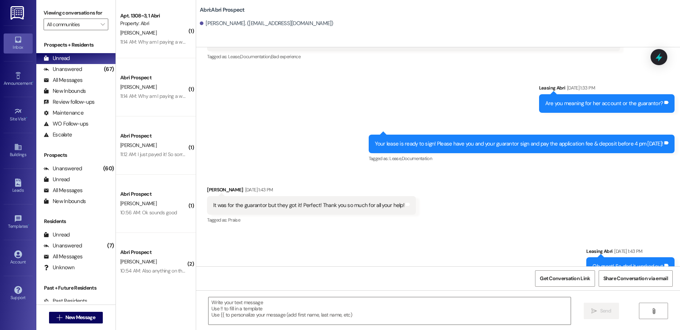
scroll to position [0, 0]
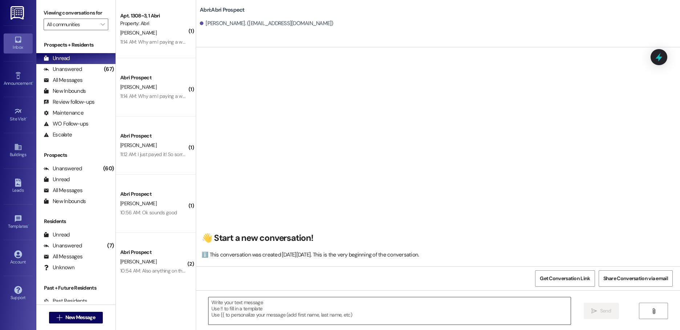
click at [279, 307] on textarea at bounding box center [390, 310] width 362 height 27
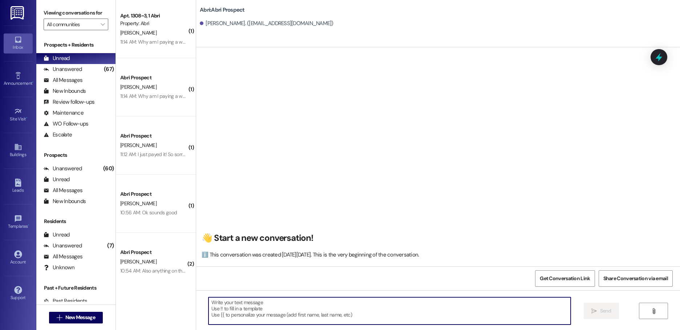
paste textarea "Hello! This is Abri Management reminding you that your balance is overdue. Late…"
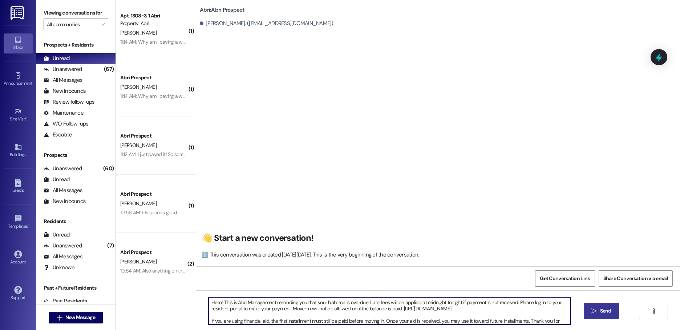
scroll to position [6, 0]
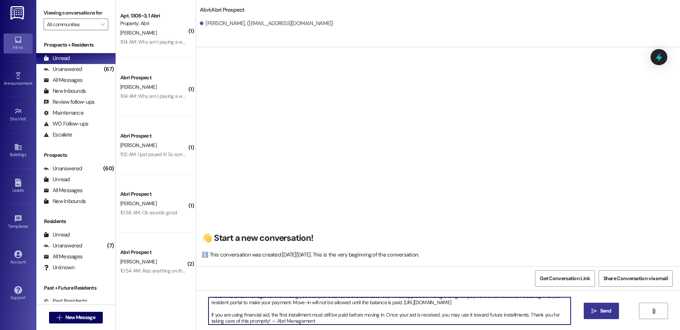
type textarea "Hello! This is Abri Management reminding you that your balance is overdue. Late…"
click at [616, 312] on button " Send" at bounding box center [601, 310] width 35 height 16
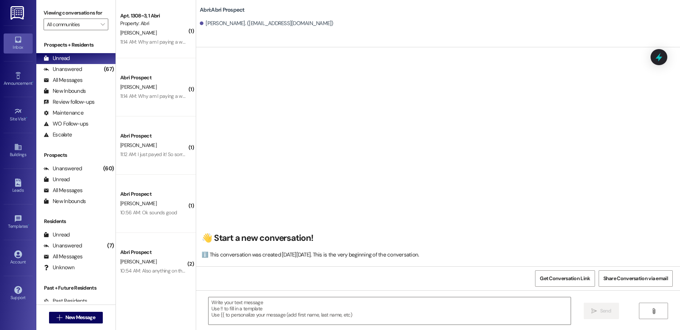
scroll to position [0, 0]
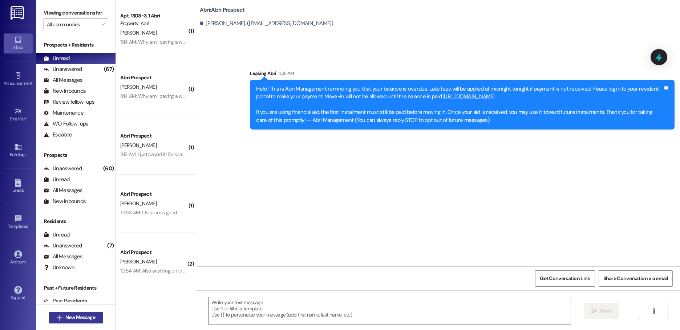
click at [90, 316] on span "New Message" at bounding box center [80, 317] width 30 height 8
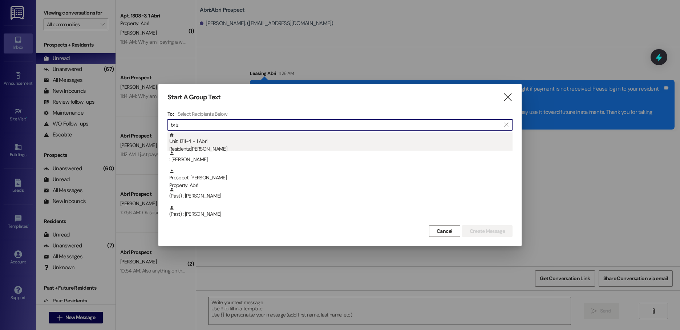
type input "briz"
click at [294, 138] on div "Unit: 1311~4 - 1 [DEMOGRAPHIC_DATA] Residents: [PERSON_NAME]" at bounding box center [340, 142] width 343 height 21
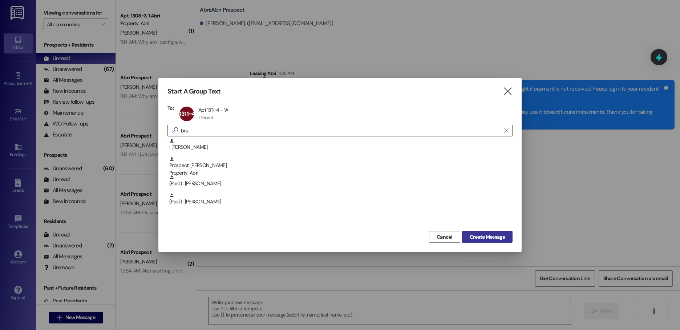
click at [474, 240] on span "Create Message" at bounding box center [487, 237] width 35 height 8
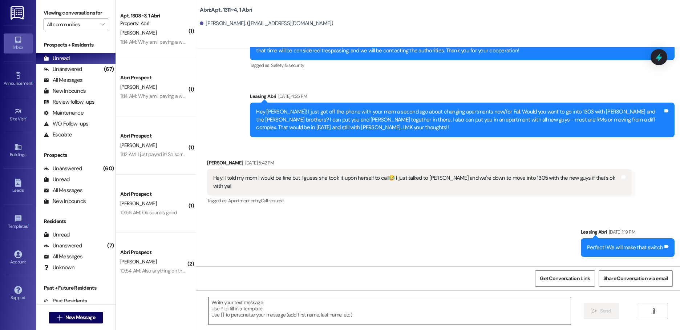
scroll to position [3534, 0]
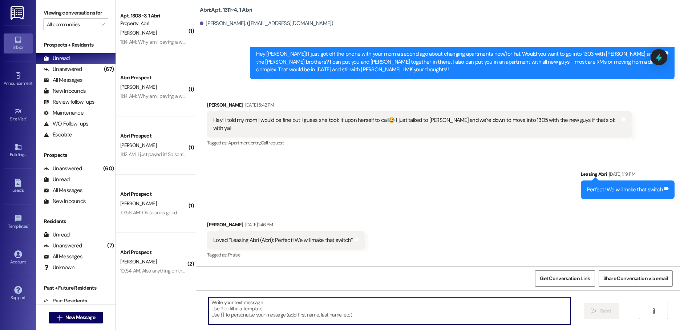
click at [273, 305] on textarea at bounding box center [390, 310] width 362 height 27
paste textarea "Hello! This is Abri Management reminding you that your balance is overdue. Late…"
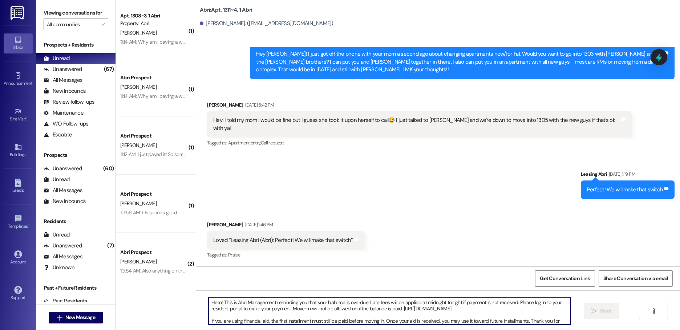
scroll to position [6, 0]
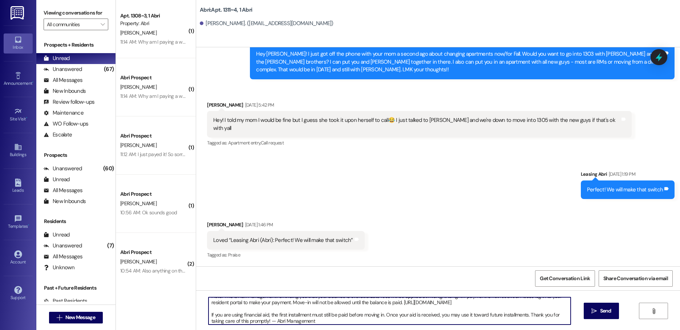
type textarea "Hello! This is Abri Management reminding you that your balance is overdue. Late…"
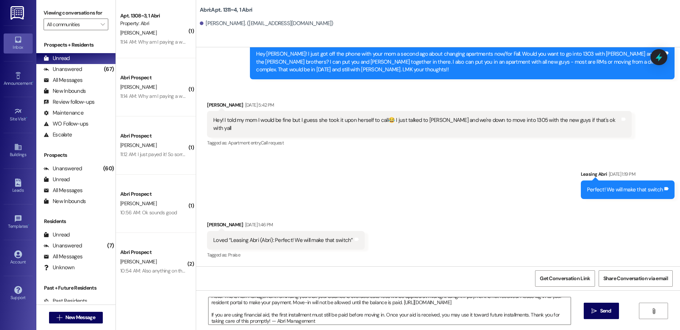
click at [604, 310] on span "Send" at bounding box center [605, 311] width 11 height 8
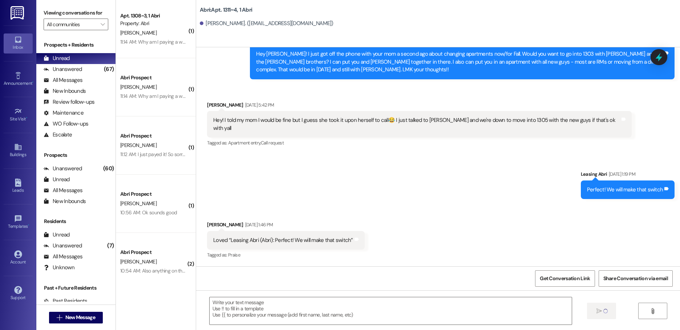
scroll to position [3533, 0]
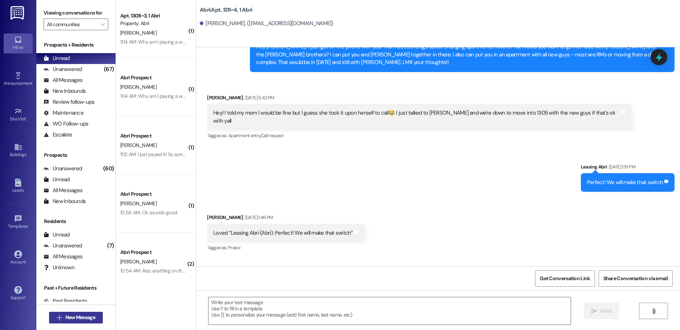
click at [80, 313] on button " New Message" at bounding box center [76, 317] width 54 height 12
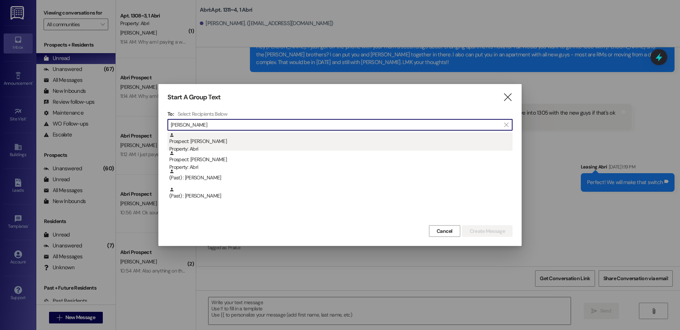
type input "[PERSON_NAME]"
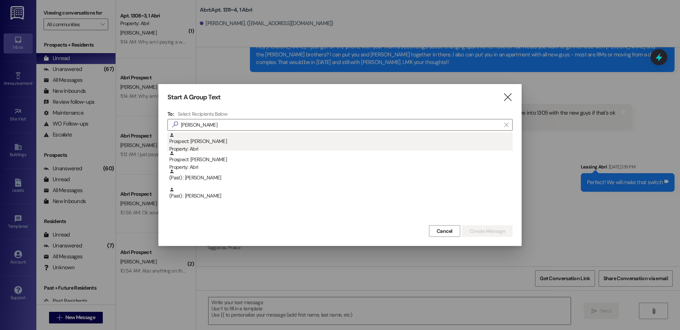
click at [232, 147] on div "Property: Abri" at bounding box center [340, 149] width 343 height 8
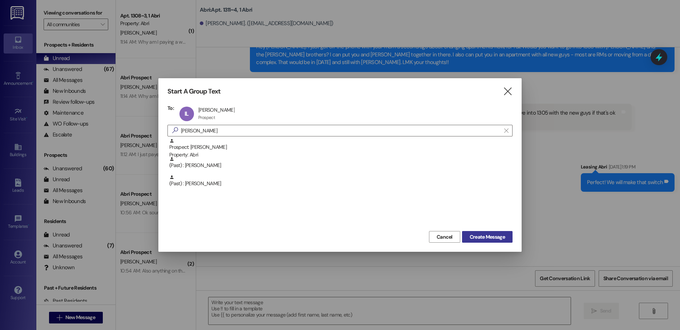
click at [480, 238] on span "Create Message" at bounding box center [487, 237] width 35 height 8
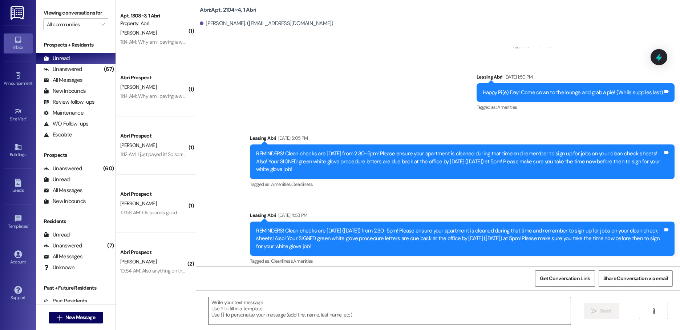
scroll to position [6000, 0]
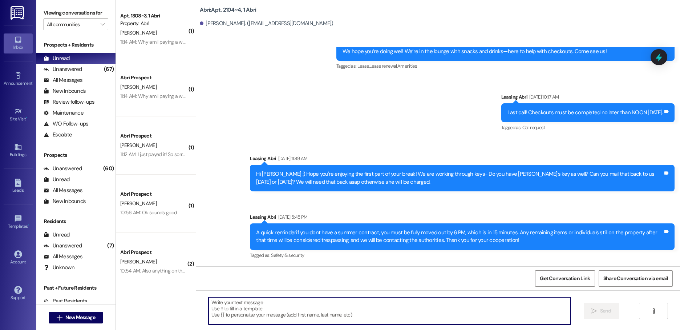
click at [296, 311] on textarea at bounding box center [390, 310] width 362 height 27
paste textarea "Hello! This is Abri Management reminding you that your balance is overdue. Late…"
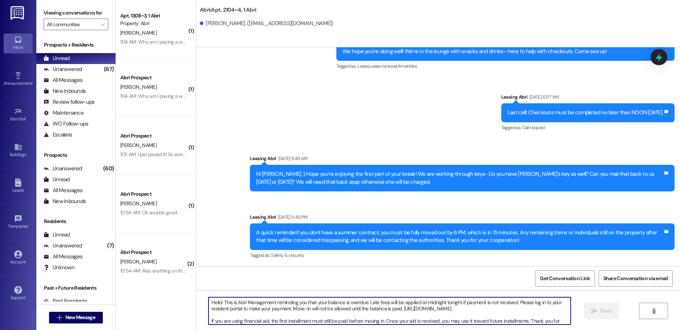
scroll to position [6, 0]
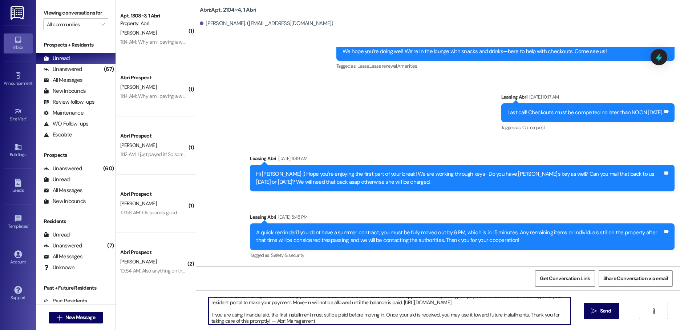
type textarea "Hello! This is Abri Management reminding you that your balance is overdue. Late…"
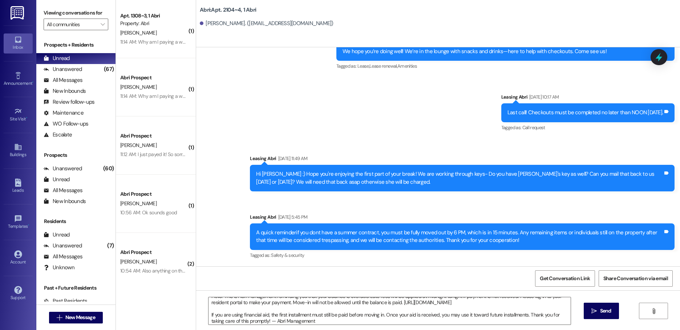
click at [607, 311] on span "Send" at bounding box center [605, 311] width 11 height 8
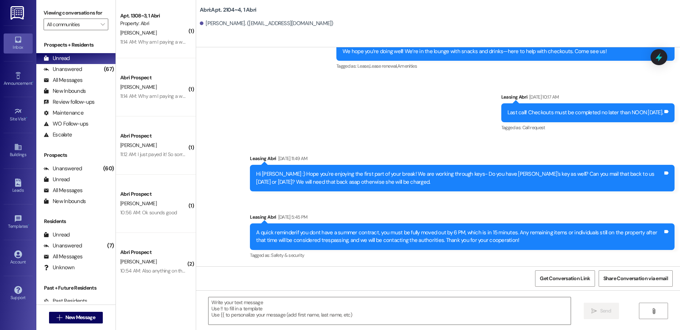
scroll to position [5258, 0]
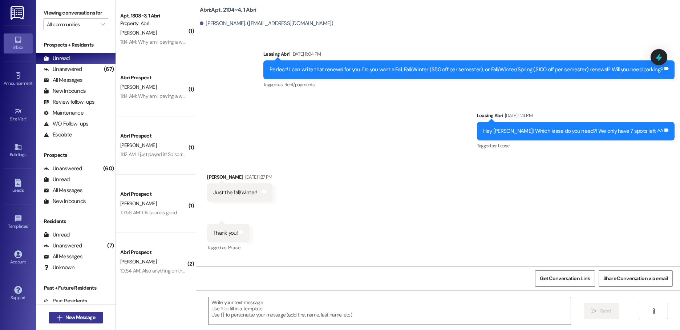
click at [81, 313] on button " New Message" at bounding box center [76, 317] width 54 height 12
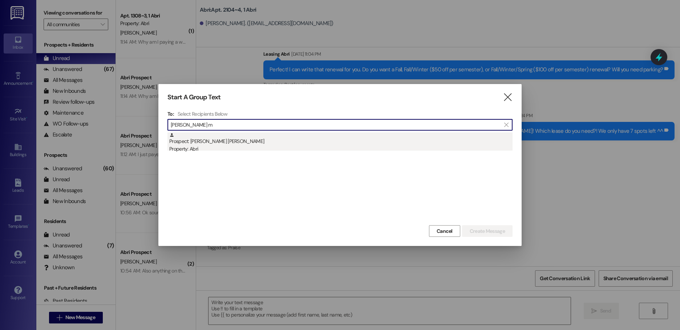
type input "[PERSON_NAME] m"
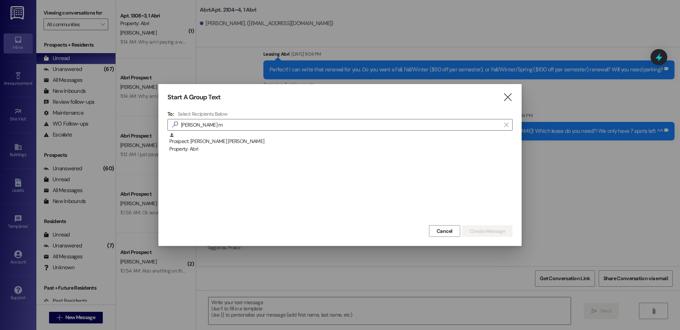
drag, startPoint x: 287, startPoint y: 142, endPoint x: 351, endPoint y: 147, distance: 63.8
click at [287, 141] on div "Prospect: [PERSON_NAME] [PERSON_NAME] Property: Abri" at bounding box center [340, 142] width 343 height 21
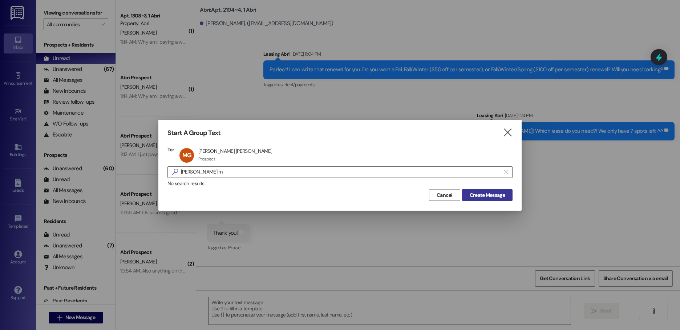
click at [473, 192] on span "Create Message" at bounding box center [487, 195] width 35 height 8
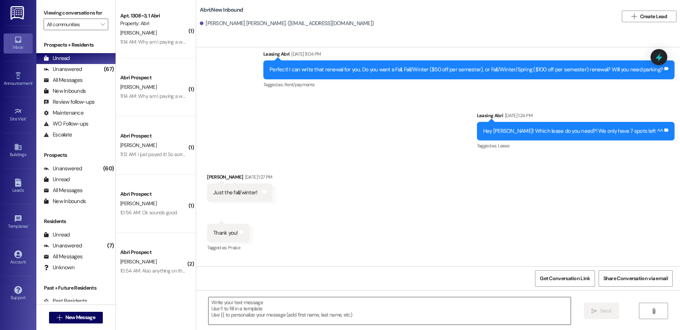
scroll to position [70, 0]
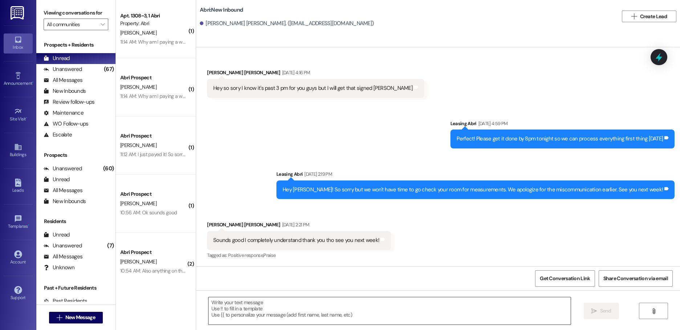
click at [272, 306] on textarea at bounding box center [390, 310] width 362 height 27
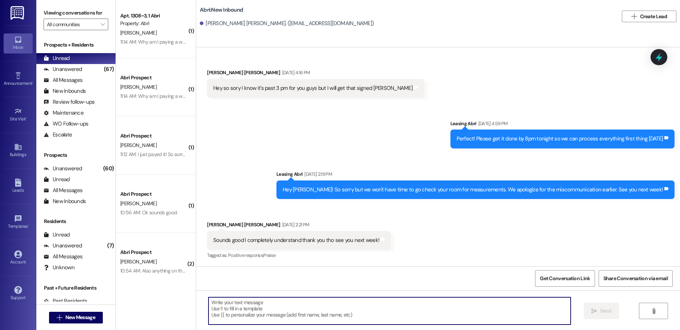
paste textarea "Hello! This is Abri Management reminding you that your balance is overdue. Late…"
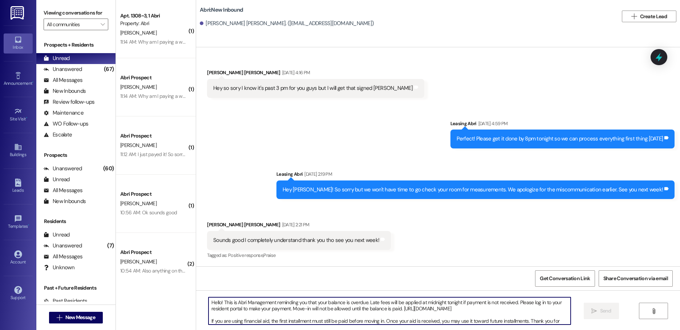
scroll to position [6, 0]
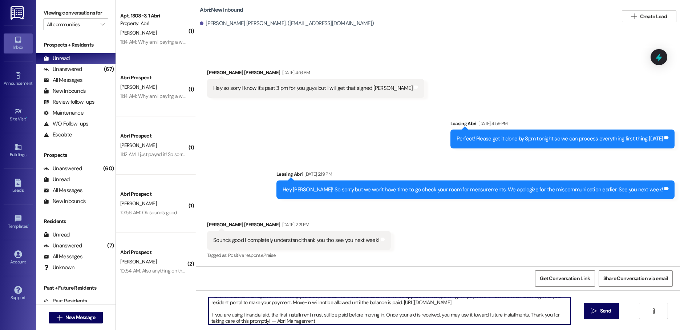
type textarea "Hello! This is Abri Management reminding you that your balance is overdue. Late…"
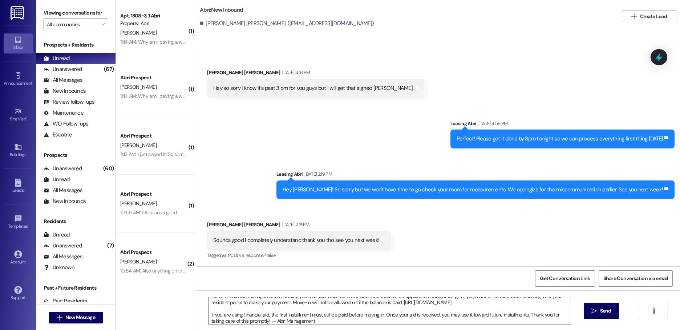
click at [601, 310] on span "Send" at bounding box center [605, 311] width 11 height 8
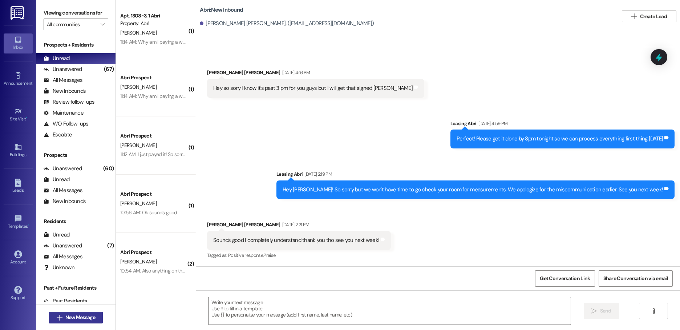
scroll to position [0, 0]
click at [83, 316] on span "New Message" at bounding box center [80, 317] width 30 height 8
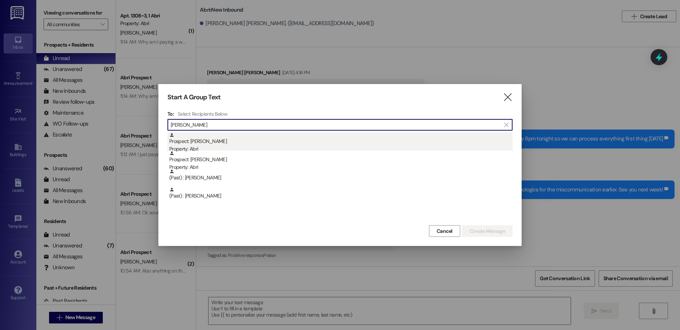
type input "[PERSON_NAME]"
click at [212, 140] on div "Prospect: [PERSON_NAME] Property: Abri" at bounding box center [340, 142] width 343 height 21
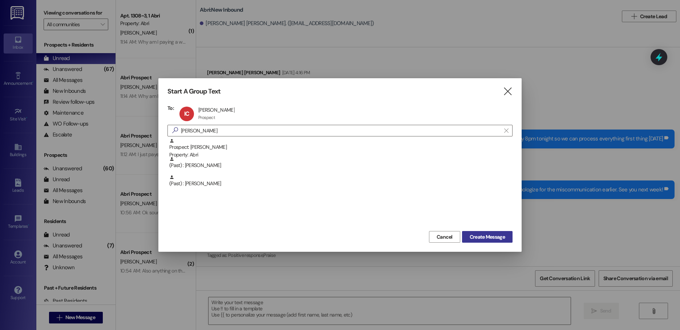
click at [490, 235] on span "Create Message" at bounding box center [487, 237] width 35 height 8
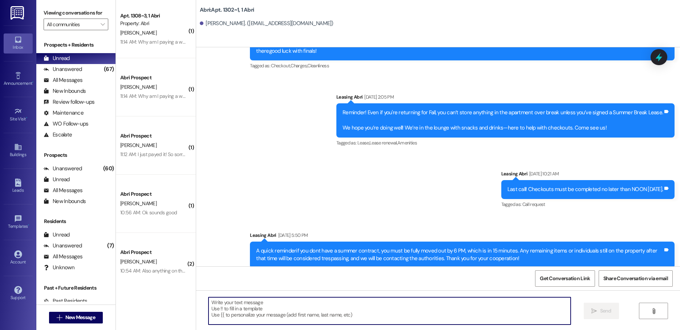
click at [231, 310] on textarea at bounding box center [390, 310] width 362 height 27
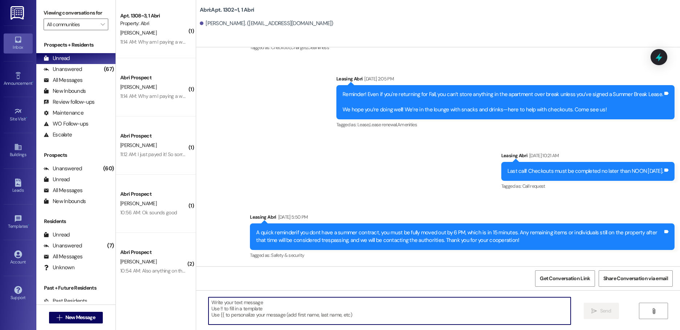
paste textarea "Hello! This is Abri Management reminding you that your balance is overdue. Late…"
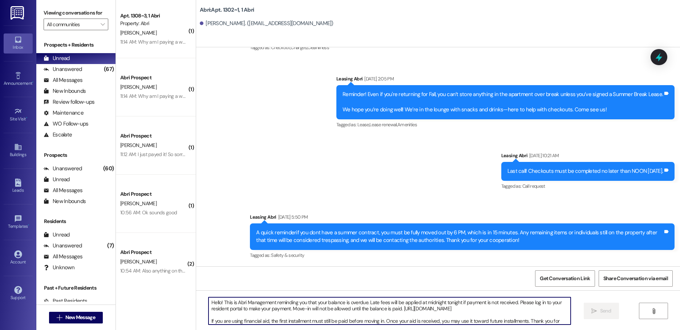
scroll to position [6, 0]
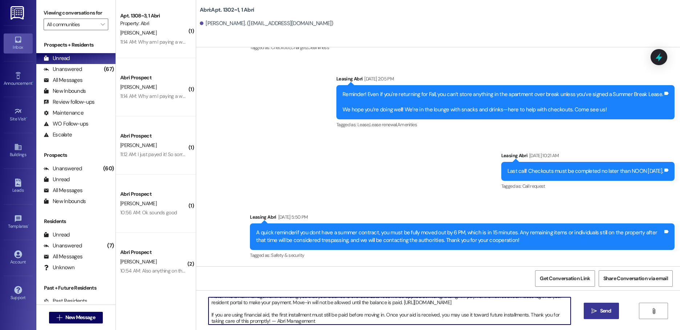
type textarea "Hello! This is Abri Management reminding you that your balance is overdue. Late…"
click at [586, 312] on button " Send" at bounding box center [601, 310] width 35 height 16
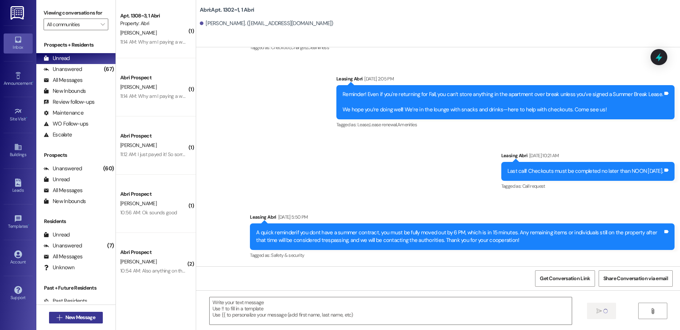
scroll to position [4555, 0]
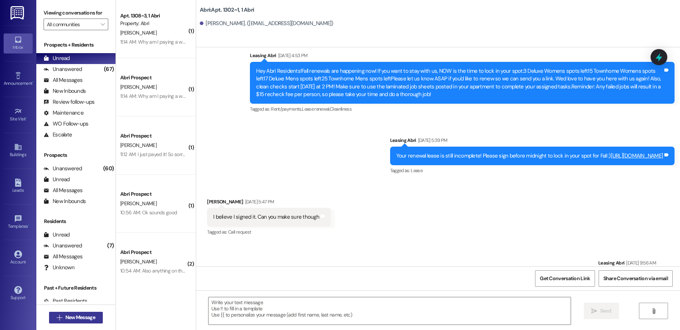
click at [89, 317] on span "New Message" at bounding box center [80, 317] width 30 height 8
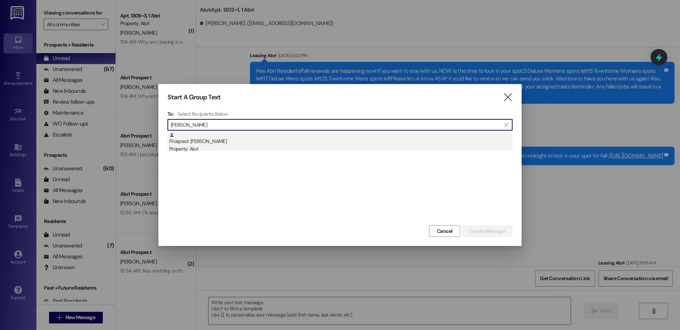
type input "[PERSON_NAME]"
click at [220, 144] on div "Prospect: [PERSON_NAME] Property: Abri" at bounding box center [340, 142] width 343 height 21
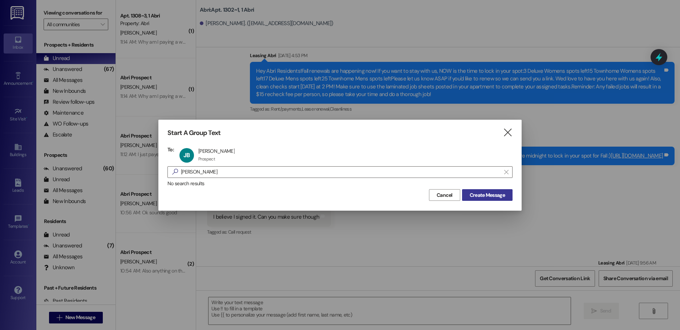
click at [485, 193] on span "Create Message" at bounding box center [487, 195] width 35 height 8
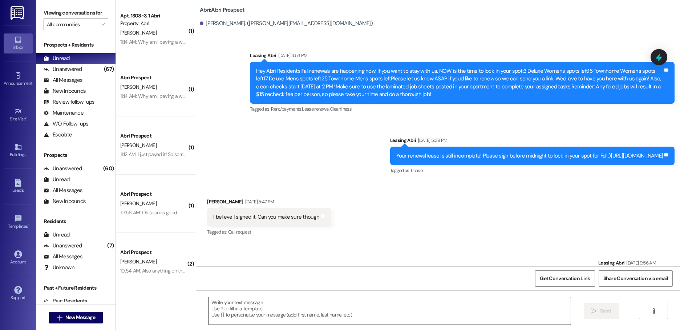
scroll to position [522, 0]
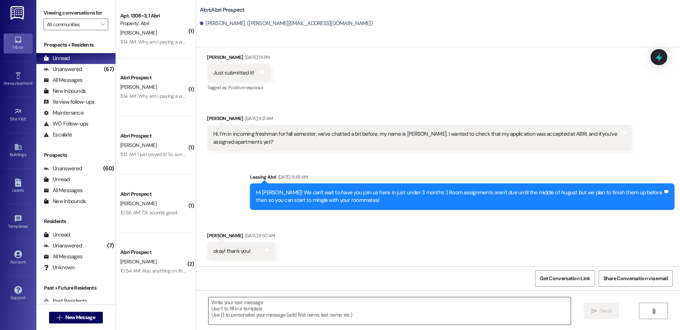
click at [259, 308] on textarea at bounding box center [390, 310] width 362 height 27
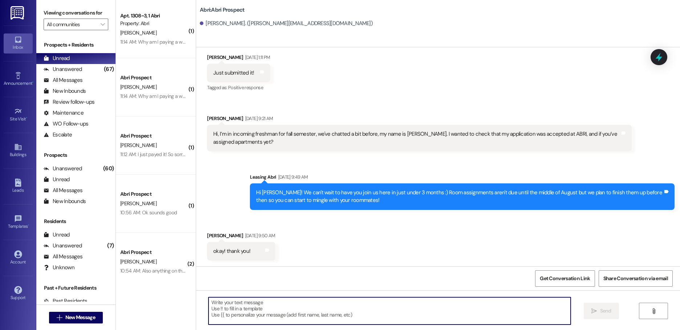
paste textarea "Hello! This is Abri Management reminding you that your balance is overdue. Late…"
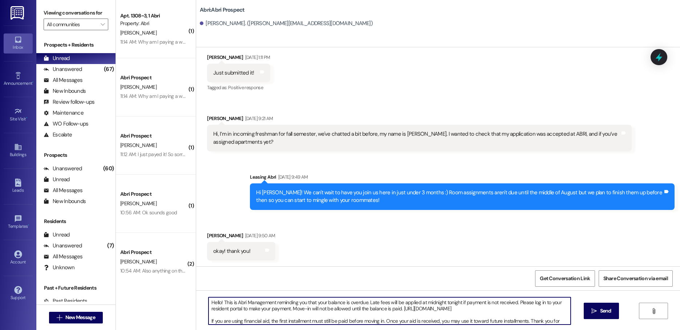
scroll to position [6, 0]
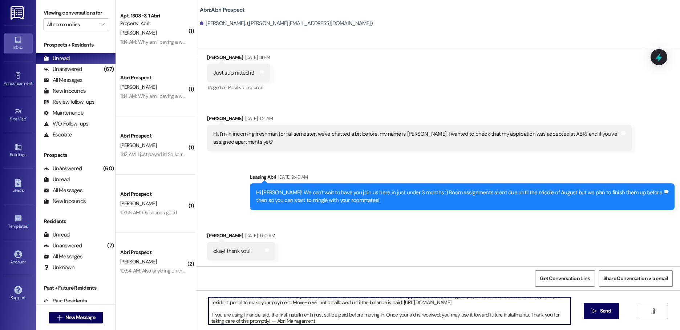
type textarea "Hello! This is Abri Management reminding you that your balance is overdue. Late…"
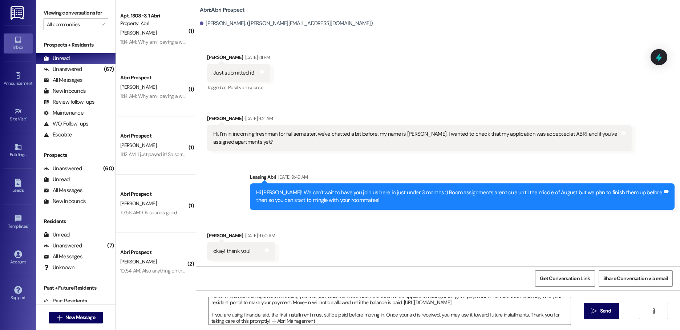
click at [597, 314] on span " Send" at bounding box center [601, 311] width 23 height 8
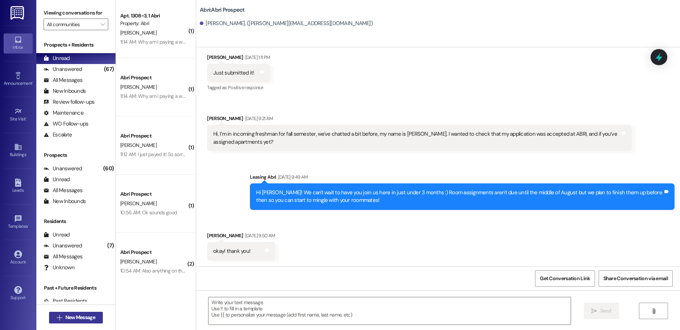
scroll to position [0, 0]
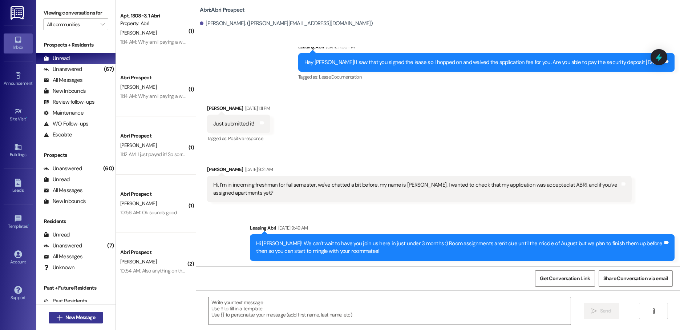
click at [81, 320] on span "New Message" at bounding box center [80, 317] width 30 height 8
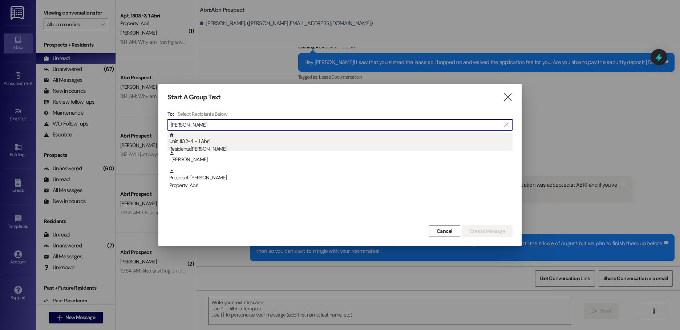
type input "[PERSON_NAME]"
click at [264, 142] on div "Unit: 1102~4 - 1 [DEMOGRAPHIC_DATA] Residents: [PERSON_NAME]" at bounding box center [340, 142] width 343 height 21
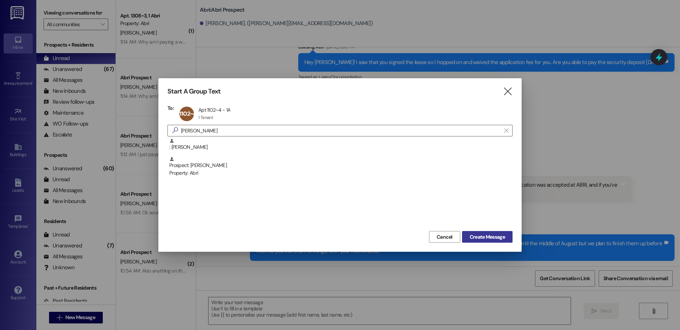
click at [489, 235] on span "Create Message" at bounding box center [487, 237] width 35 height 8
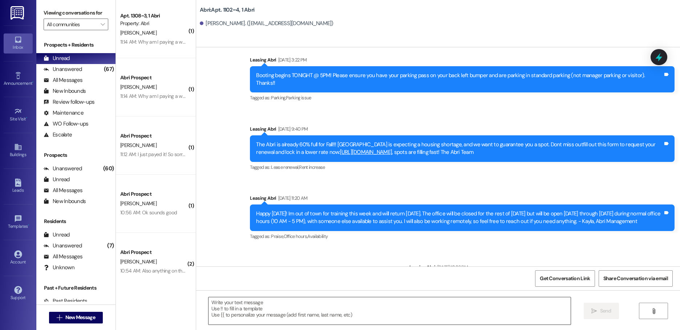
scroll to position [3552, 0]
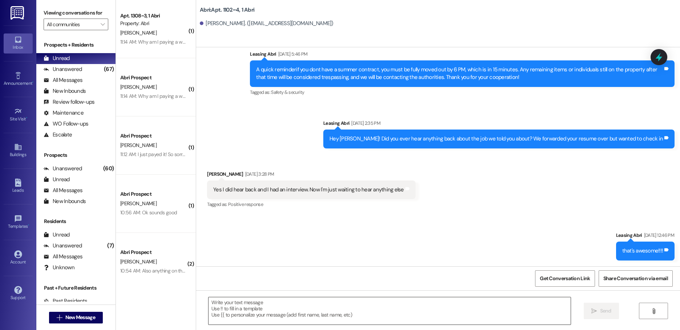
click at [347, 301] on textarea at bounding box center [390, 310] width 362 height 27
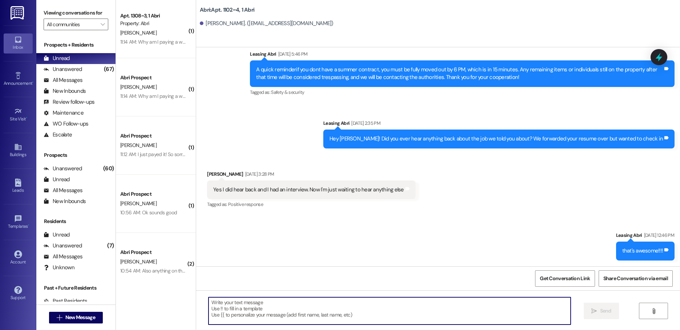
paste textarea "Hello! This is Abri Management reminding you that your balance is overdue. Late…"
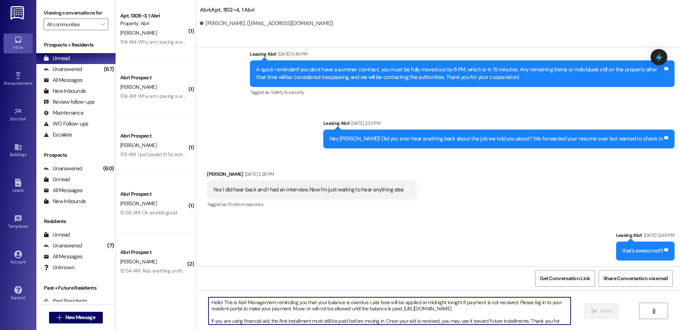
scroll to position [6, 0]
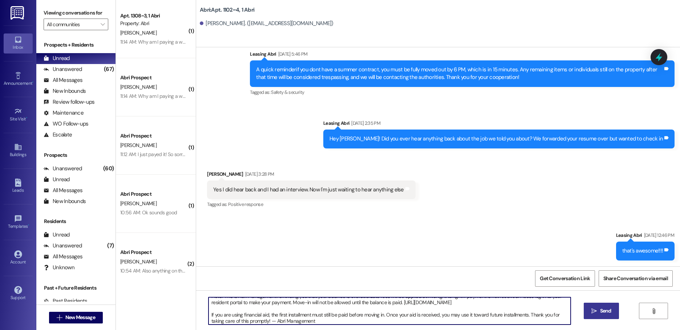
type textarea "Hello! This is Abri Management reminding you that your balance is overdue. Late…"
click at [595, 310] on icon "" at bounding box center [594, 311] width 5 height 6
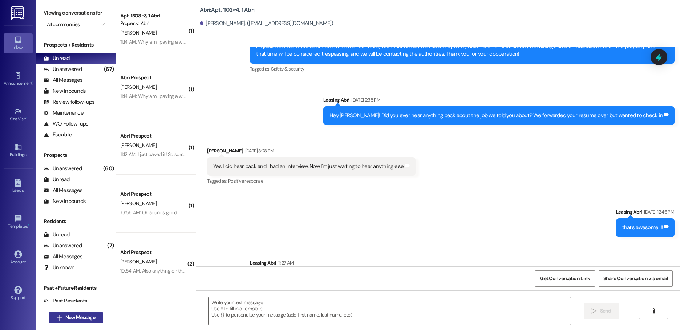
scroll to position [3634, 0]
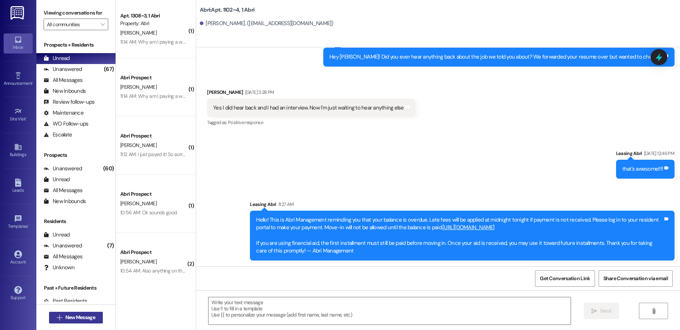
click at [90, 316] on span "New Message" at bounding box center [80, 317] width 30 height 8
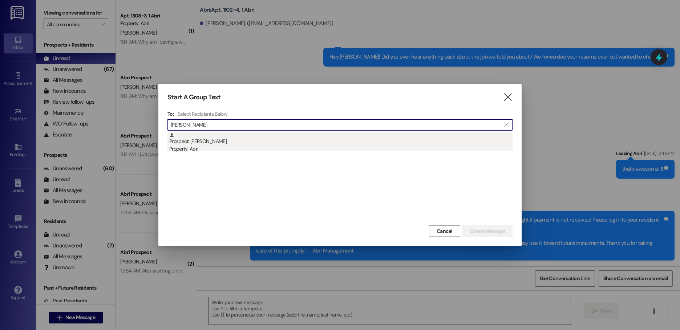
type input "[PERSON_NAME]"
click at [228, 138] on div "Prospect: [PERSON_NAME] Property: Abri" at bounding box center [340, 142] width 343 height 21
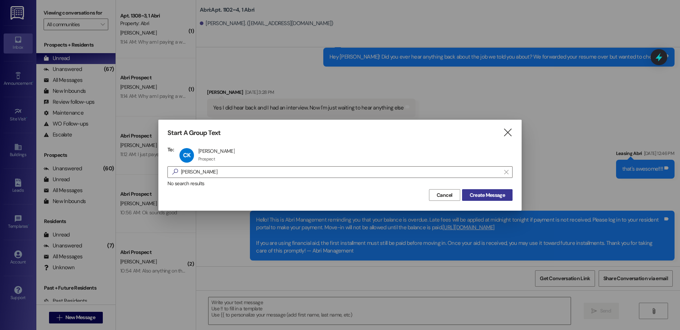
click at [475, 193] on span "Create Message" at bounding box center [487, 195] width 35 height 8
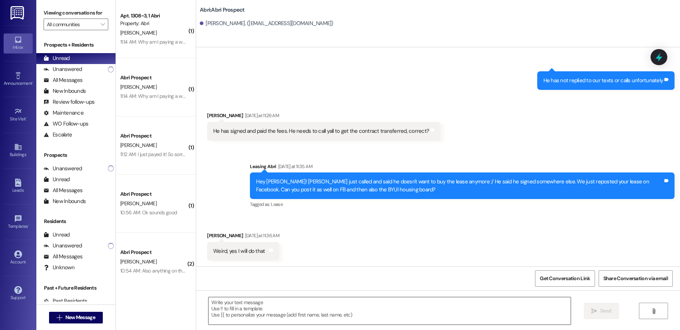
scroll to position [2102, 0]
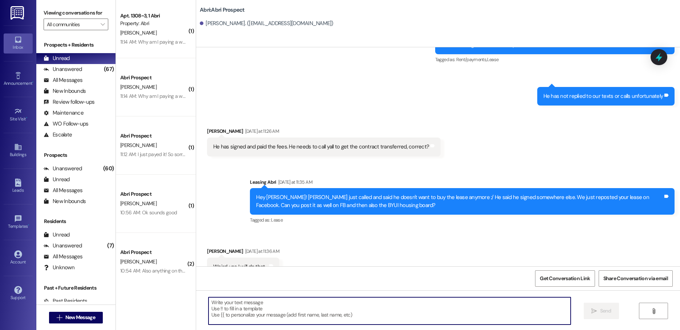
click at [249, 306] on textarea at bounding box center [390, 310] width 362 height 27
paste textarea "Hello! This is Abri Management reminding you that your balance is overdue. Late…"
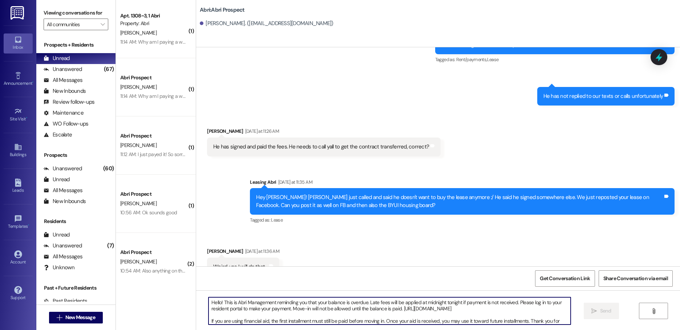
scroll to position [6, 0]
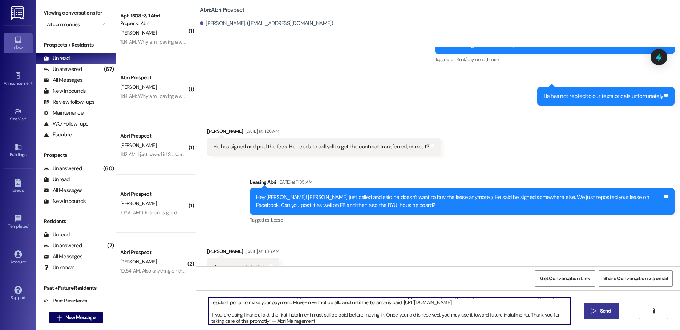
type textarea "Hello! This is Abri Management reminding you that your balance is overdue. Late…"
click at [596, 307] on span " Send" at bounding box center [601, 311] width 23 height 8
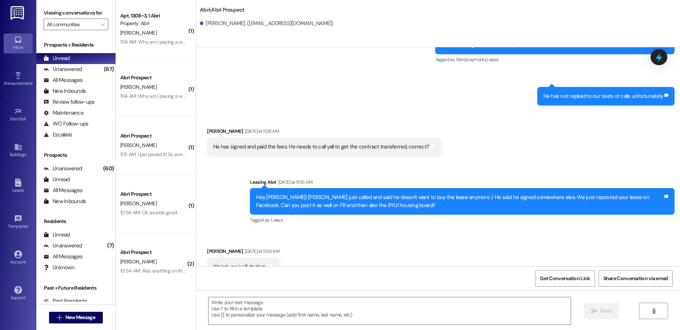
scroll to position [2102, 0]
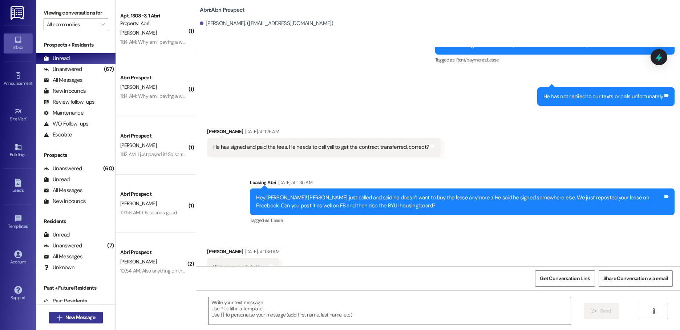
click at [77, 312] on button " New Message" at bounding box center [76, 317] width 54 height 12
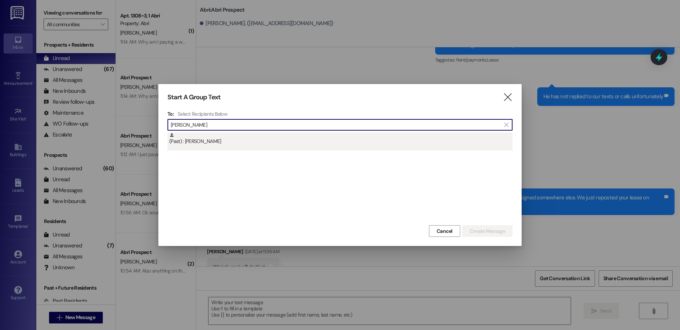
type input "[PERSON_NAME]"
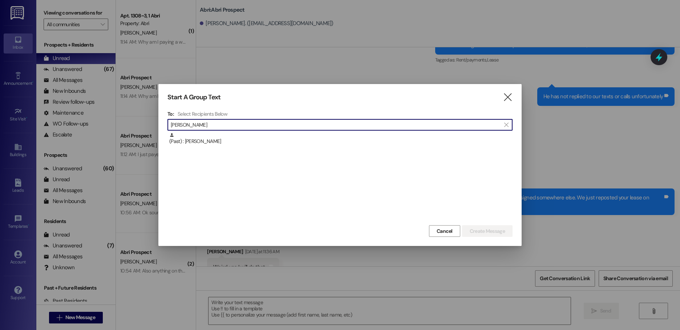
click at [245, 144] on div "(Past) : [PERSON_NAME]" at bounding box center [340, 138] width 343 height 13
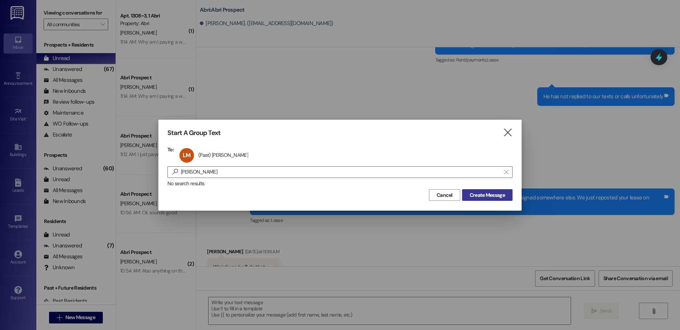
click at [494, 199] on button "Create Message" at bounding box center [487, 195] width 51 height 12
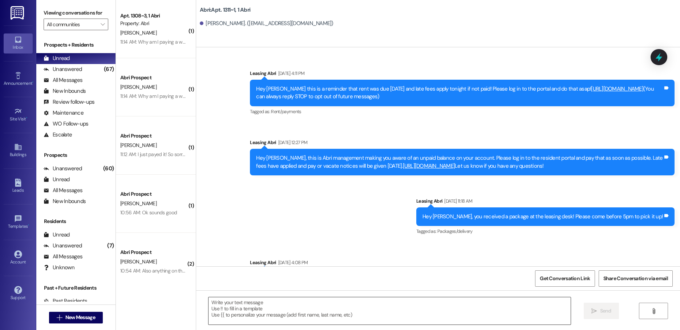
click at [294, 314] on textarea at bounding box center [390, 310] width 362 height 27
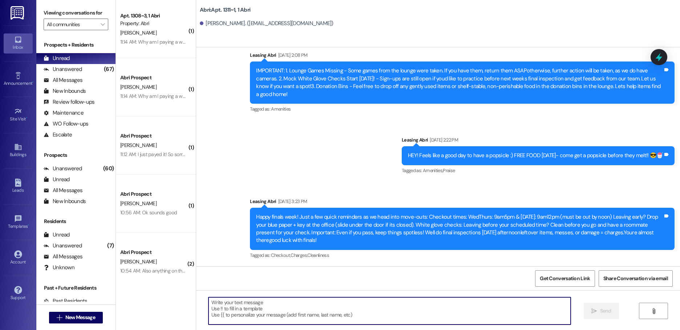
paste textarea "Hello! This is Abri Management reminding you that your balance is overdue. Late…"
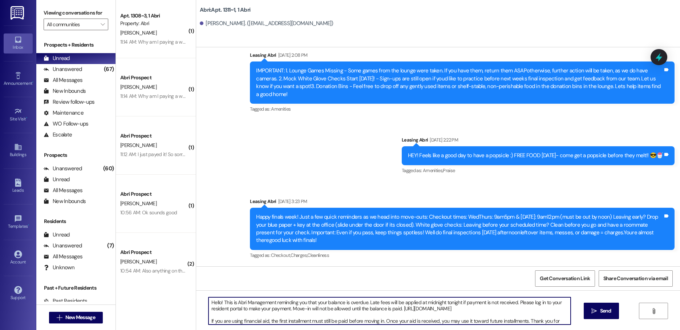
scroll to position [6, 0]
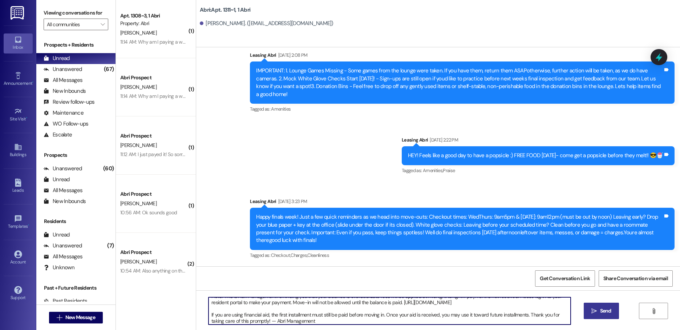
type textarea "Hello! This is Abri Management reminding you that your balance is overdue. Late…"
click at [605, 310] on span "Send" at bounding box center [605, 311] width 11 height 8
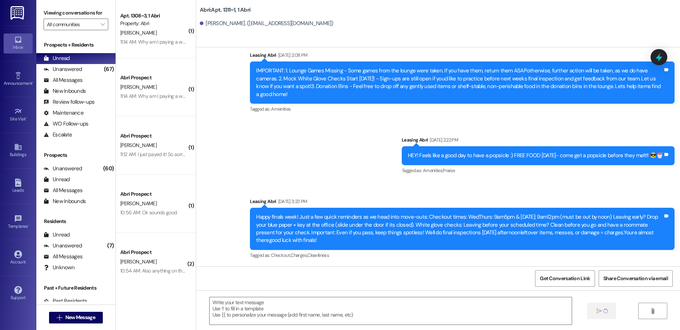
scroll to position [0, 0]
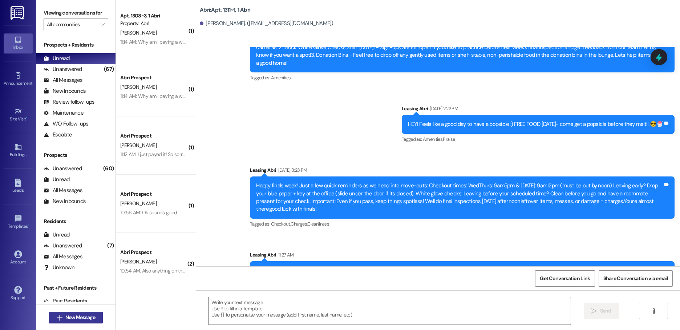
click at [82, 315] on span "New Message" at bounding box center [80, 317] width 30 height 8
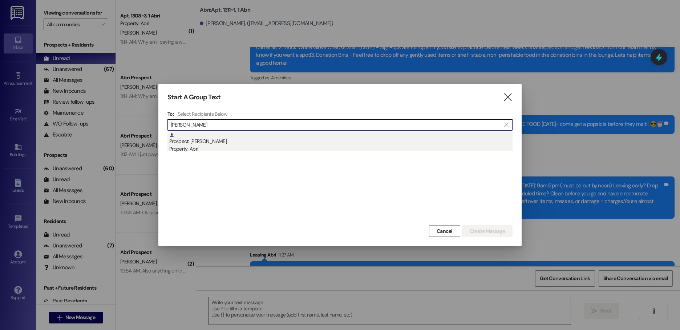
type input "[PERSON_NAME]"
click at [224, 144] on div "Prospect: [PERSON_NAME] Property: Abri" at bounding box center [340, 142] width 343 height 21
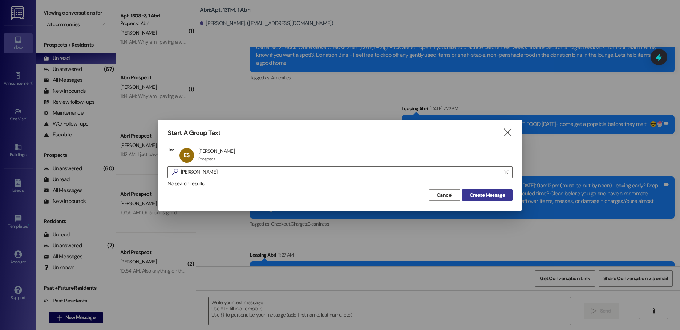
click at [473, 192] on span "Create Message" at bounding box center [487, 195] width 35 height 8
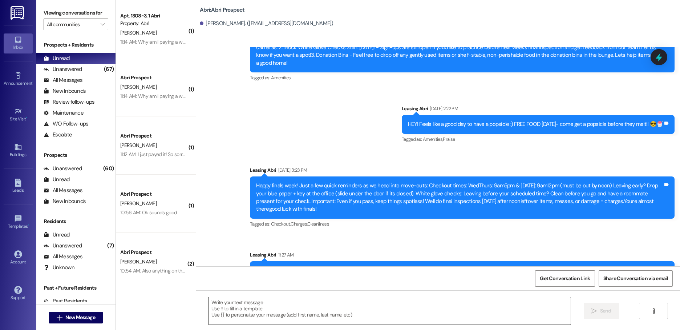
scroll to position [773, 0]
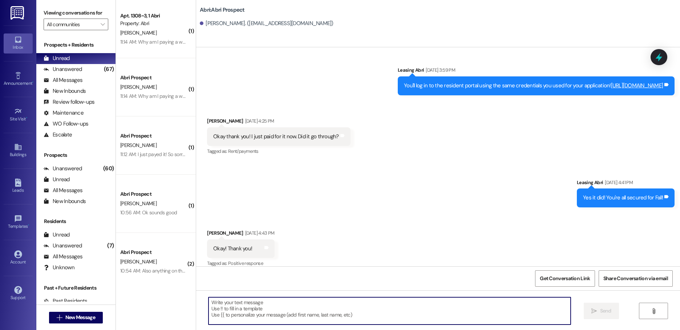
click at [302, 314] on textarea at bounding box center [390, 310] width 362 height 27
paste textarea "Hello! This is Abri Management reminding you that your balance is overdue. Late…"
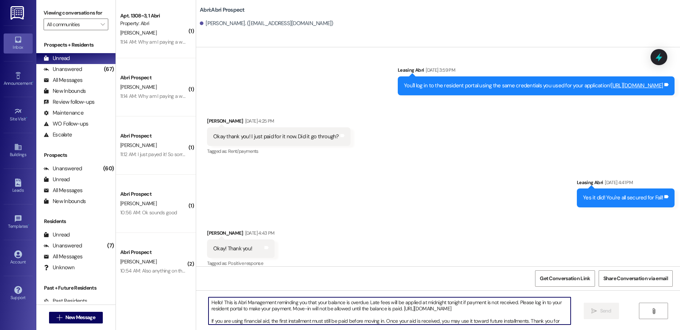
scroll to position [6, 0]
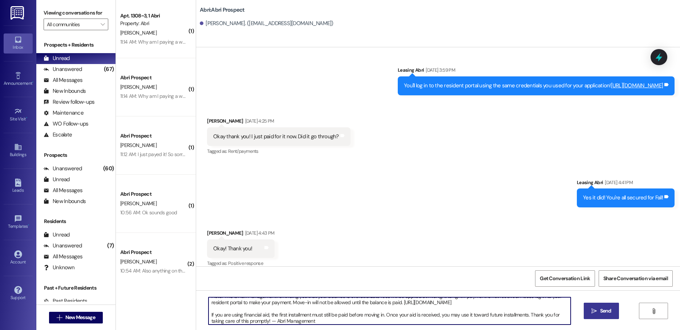
type textarea "Hello! This is Abri Management reminding you that your balance is overdue. Late…"
click at [599, 312] on span "Send" at bounding box center [606, 311] width 14 height 8
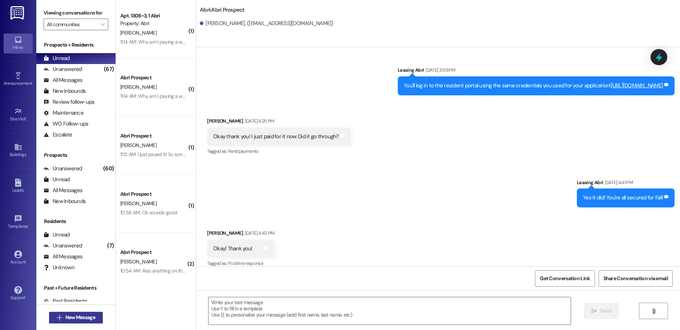
scroll to position [0, 0]
click at [65, 315] on span "New Message" at bounding box center [80, 317] width 30 height 8
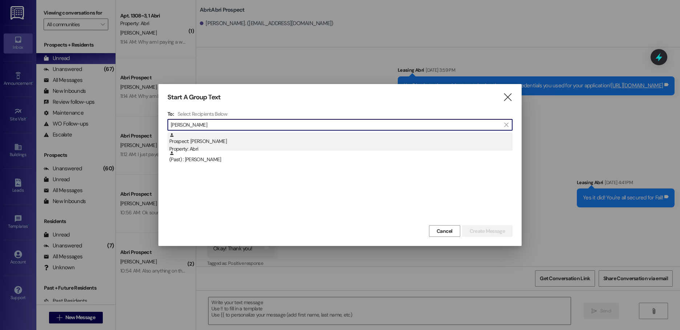
type input "[PERSON_NAME]"
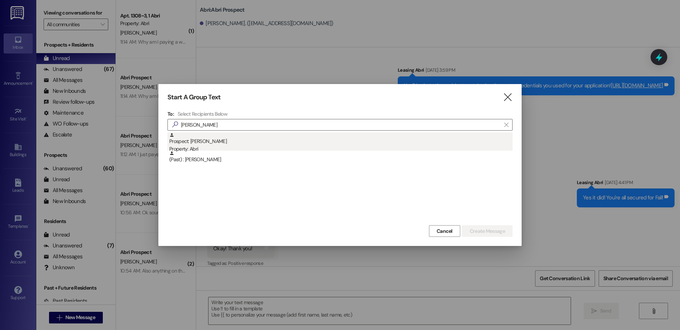
click at [265, 142] on div "Prospect: [PERSON_NAME] Property: Abri" at bounding box center [340, 142] width 343 height 21
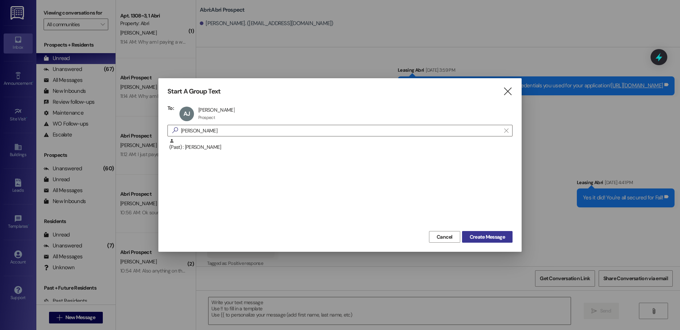
click at [485, 236] on span "Create Message" at bounding box center [487, 237] width 35 height 8
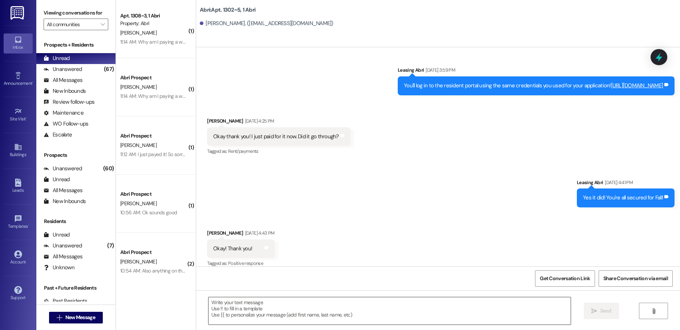
click at [304, 308] on textarea at bounding box center [390, 310] width 362 height 27
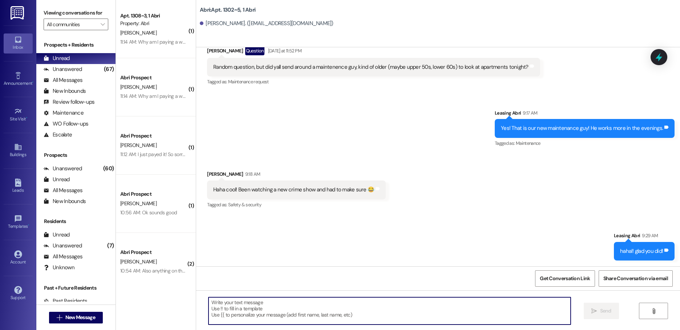
scroll to position [10354, 0]
paste textarea "Hello! This is Abri Management reminding you that your balance is overdue. Late…"
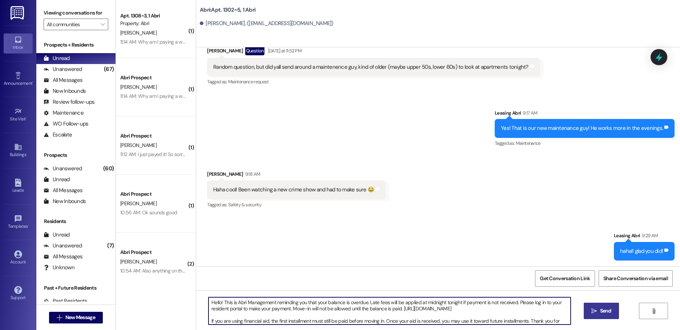
scroll to position [6, 0]
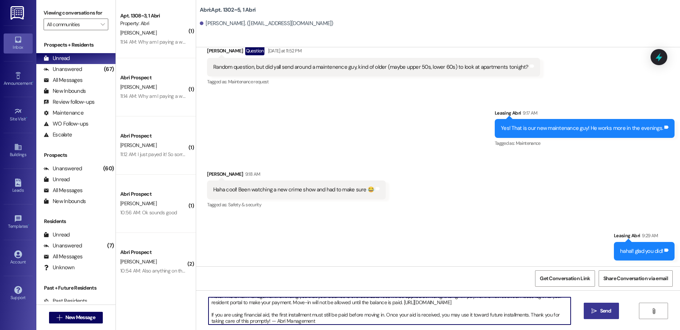
type textarea "Hello! This is Abri Management reminding you that your balance is overdue. Late…"
click at [604, 315] on button " Send" at bounding box center [601, 310] width 35 height 16
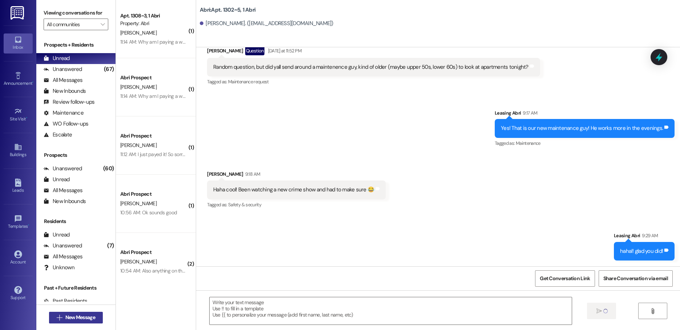
scroll to position [10304, 0]
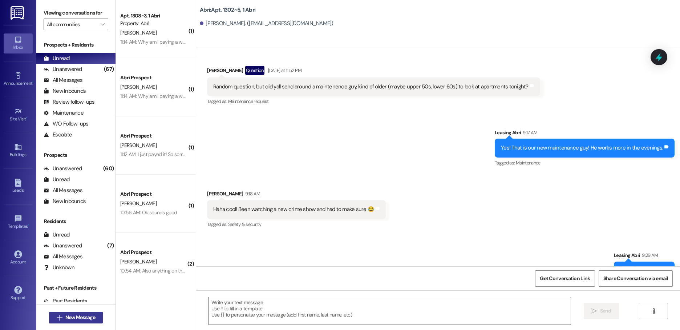
click at [77, 318] on span "New Message" at bounding box center [80, 317] width 30 height 8
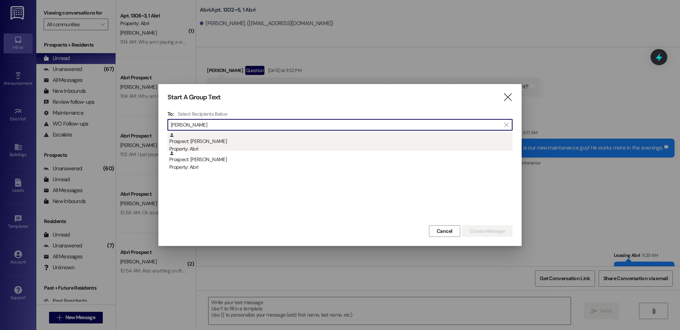
type input "[PERSON_NAME]"
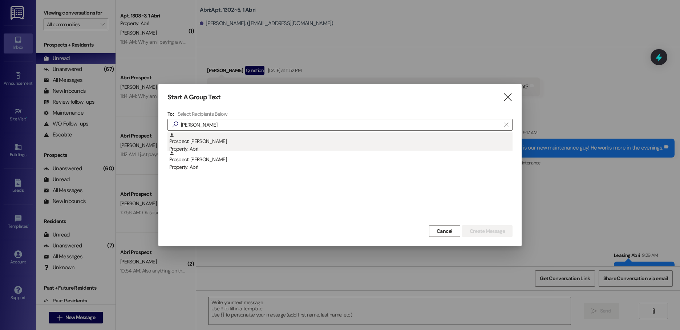
click at [233, 146] on div "Property: Abri" at bounding box center [340, 149] width 343 height 8
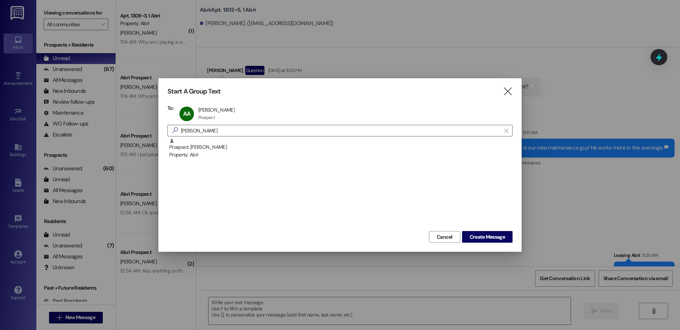
click at [494, 246] on div "Start A Group Text  To: AA [PERSON_NAME] [PERSON_NAME] Prospect Prospect click…" at bounding box center [339, 164] width 363 height 173
click at [495, 239] on span "Create Message" at bounding box center [487, 237] width 35 height 8
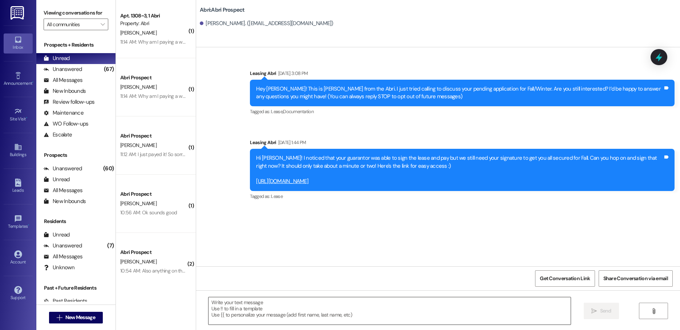
scroll to position [0, 0]
click at [314, 310] on textarea at bounding box center [390, 310] width 362 height 27
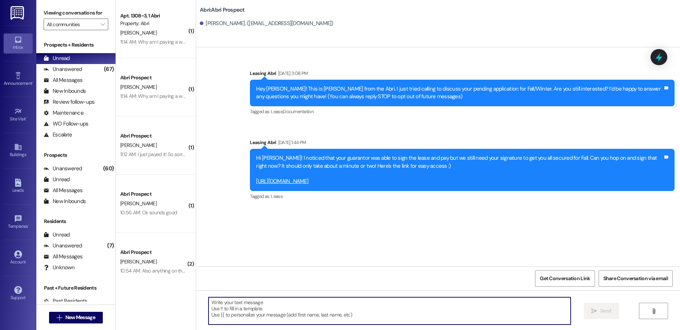
paste textarea "Hello! This is Abri Management reminding you that your balance is overdue. Late…"
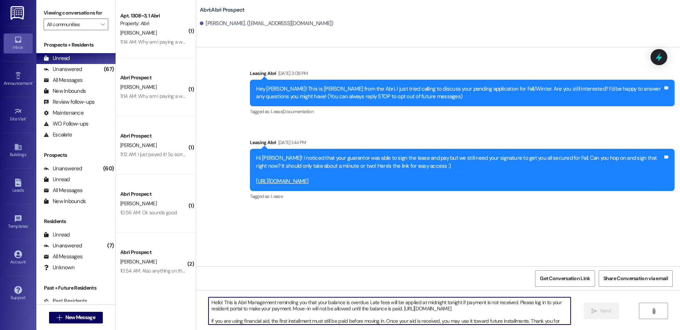
scroll to position [6, 0]
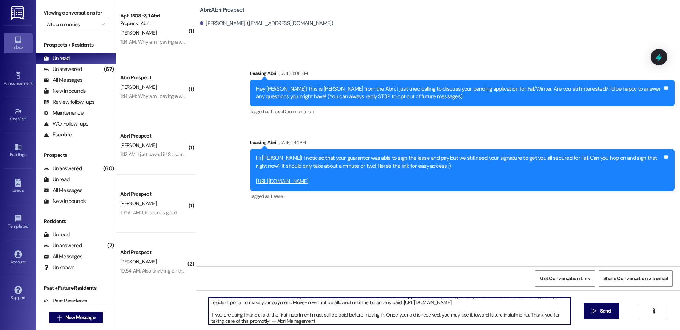
type textarea "Hello! This is Abri Management reminding you that your balance is overdue. Late…"
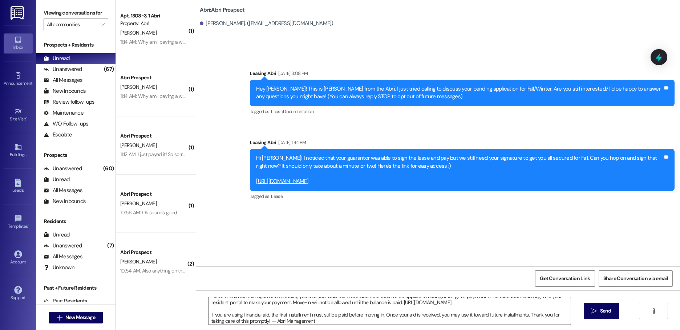
click at [594, 311] on icon "" at bounding box center [594, 311] width 5 height 6
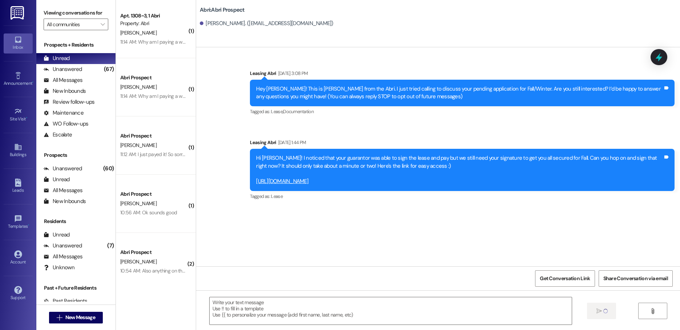
scroll to position [0, 0]
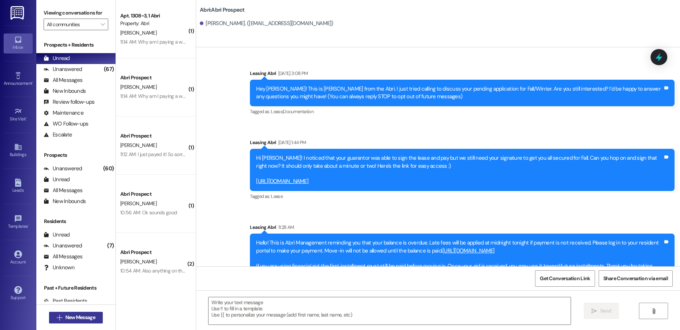
click at [78, 318] on span "New Message" at bounding box center [80, 317] width 30 height 8
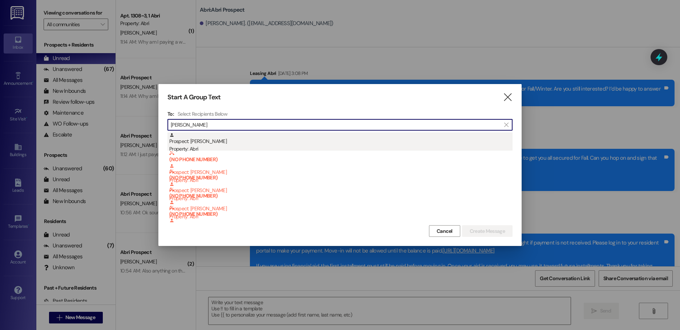
type input "[PERSON_NAME]"
click at [214, 136] on div "Prospect: [PERSON_NAME] Property: Abri" at bounding box center [340, 142] width 343 height 21
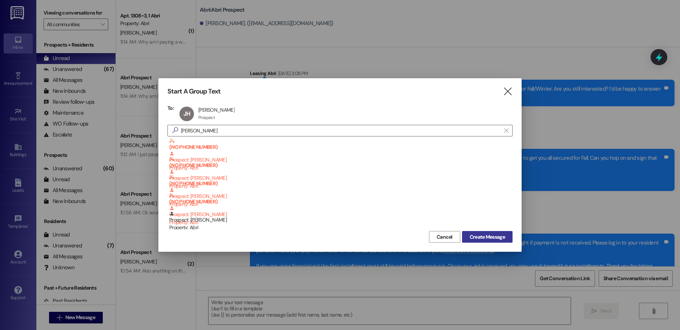
click at [505, 235] on span "Create Message" at bounding box center [487, 237] width 35 height 8
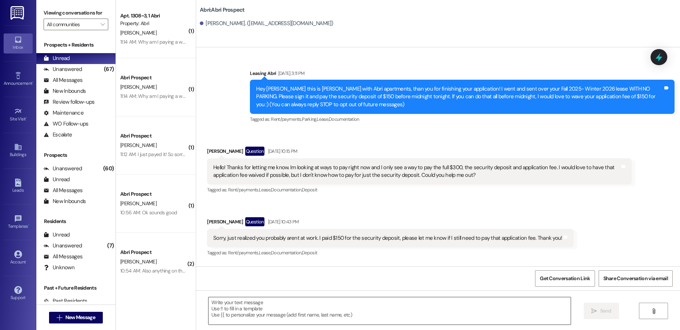
click at [269, 314] on textarea at bounding box center [390, 310] width 362 height 27
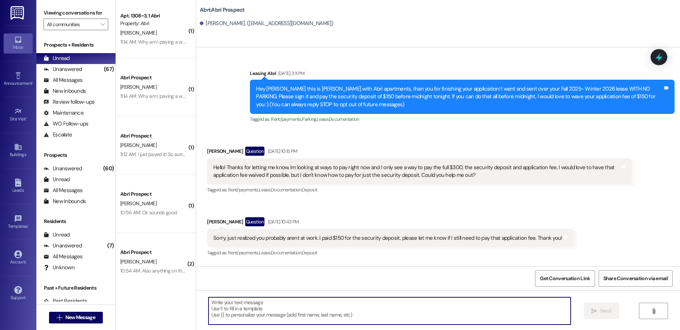
paste textarea "Hello! This is Abri Management reminding you that your balance is overdue. Late…"
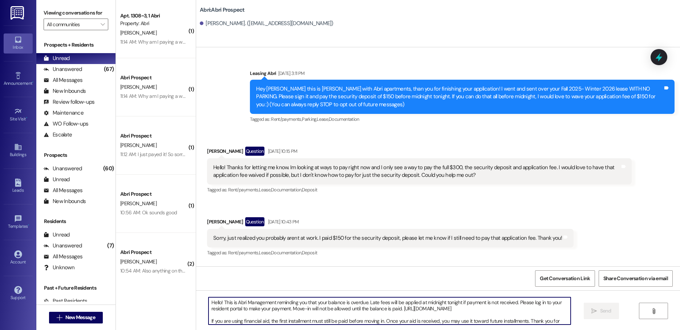
scroll to position [6, 0]
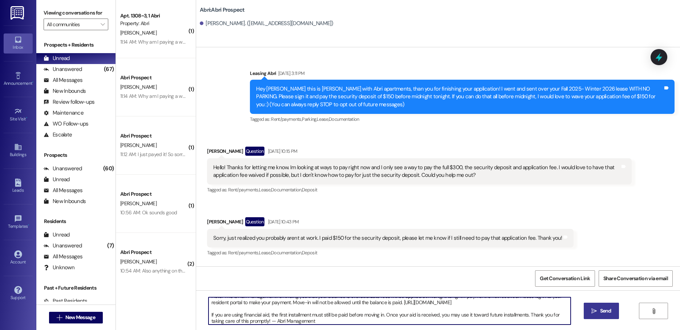
type textarea "Hello! This is Abri Management reminding you that your balance is overdue. Late…"
click at [594, 312] on icon "" at bounding box center [594, 311] width 5 height 6
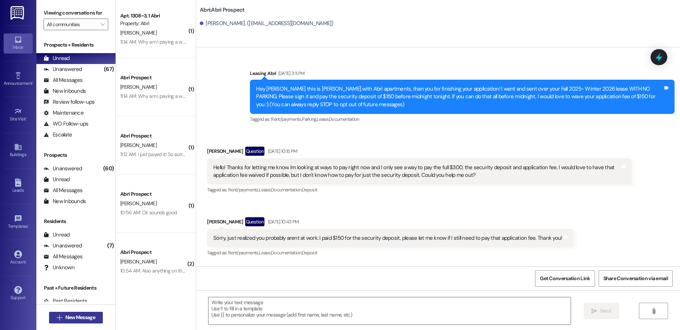
scroll to position [0, 0]
click at [73, 318] on span "New Message" at bounding box center [80, 317] width 30 height 8
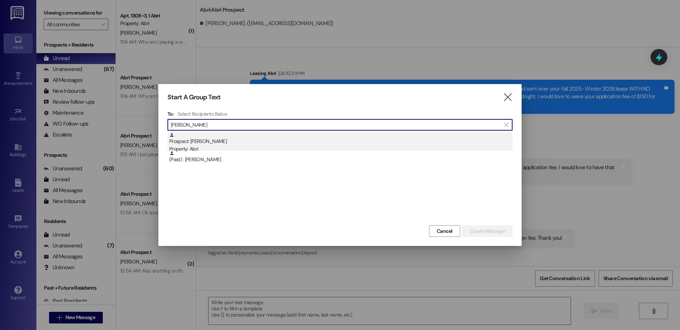
type input "[PERSON_NAME]"
click at [182, 146] on div "Property: Abri" at bounding box center [340, 149] width 343 height 8
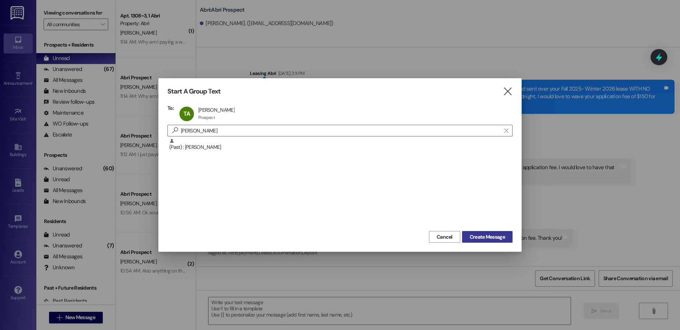
click at [482, 235] on span "Create Message" at bounding box center [487, 237] width 35 height 8
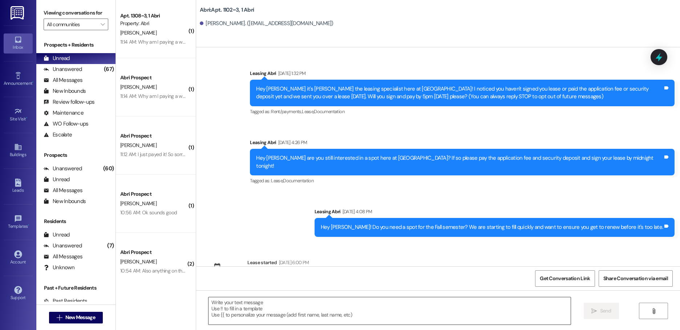
click at [368, 307] on textarea at bounding box center [390, 310] width 362 height 27
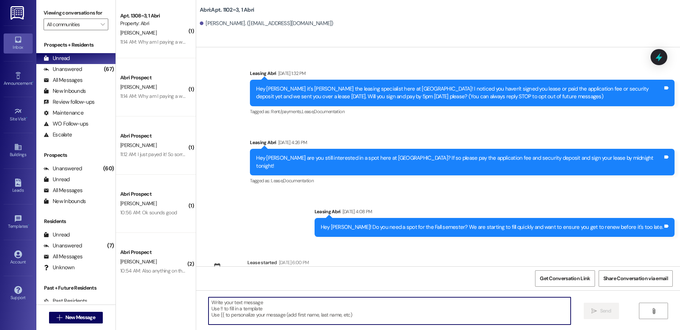
paste textarea "Hello! This is Abri Management reminding you that your balance is overdue. Late…"
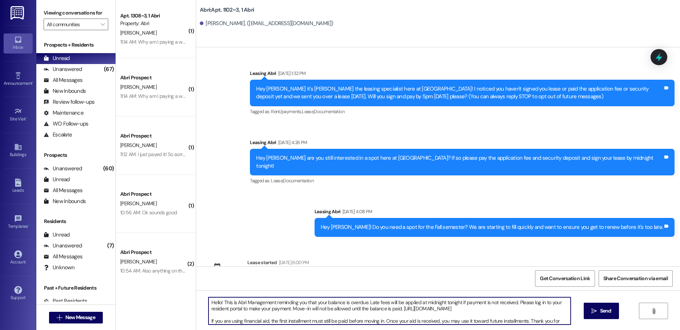
scroll to position [6, 0]
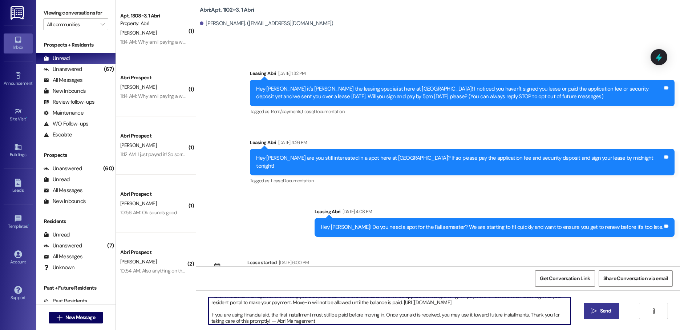
type textarea "Hello! This is Abri Management reminding you that your balance is overdue. Late…"
click at [600, 311] on span "Send" at bounding box center [605, 311] width 11 height 8
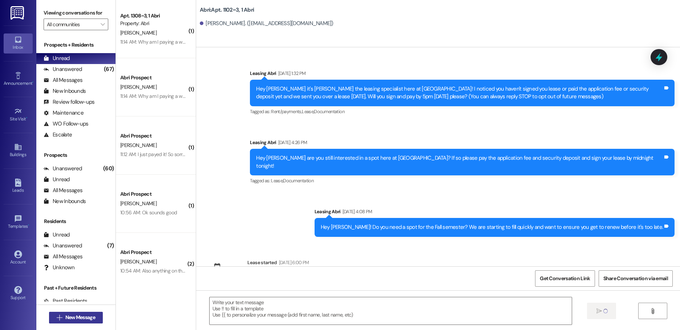
scroll to position [0, 0]
click at [81, 315] on span "New Message" at bounding box center [80, 317] width 30 height 8
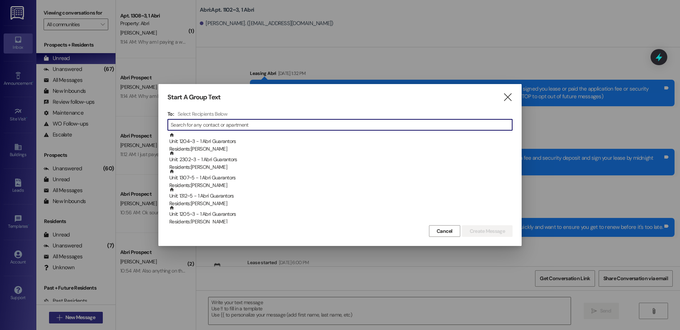
type input "s"
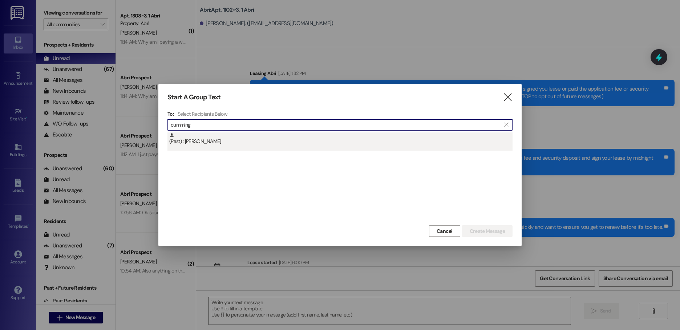
type input "cumming"
click at [278, 139] on div "(Past) : [PERSON_NAME]" at bounding box center [340, 138] width 343 height 13
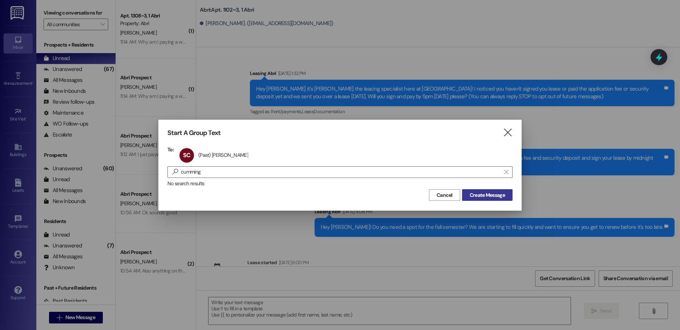
click at [485, 195] on span "Create Message" at bounding box center [487, 195] width 35 height 8
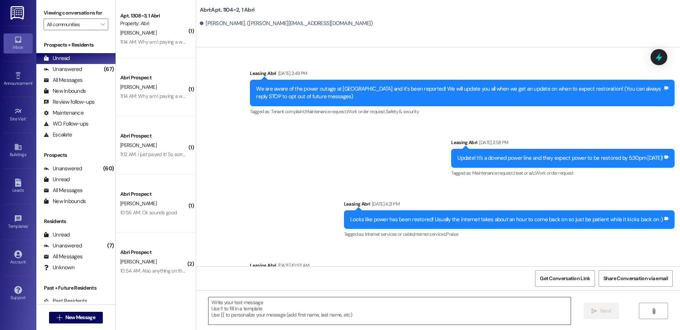
scroll to position [8163, 0]
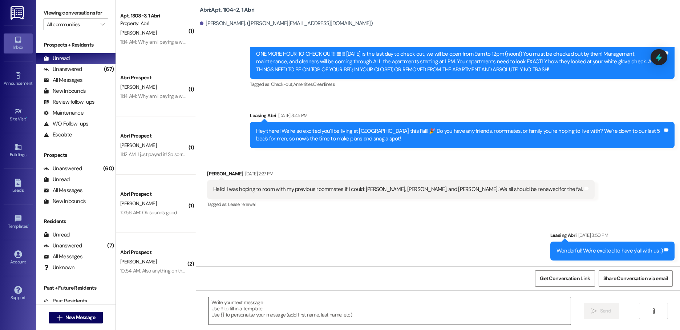
click at [299, 312] on textarea at bounding box center [390, 310] width 362 height 27
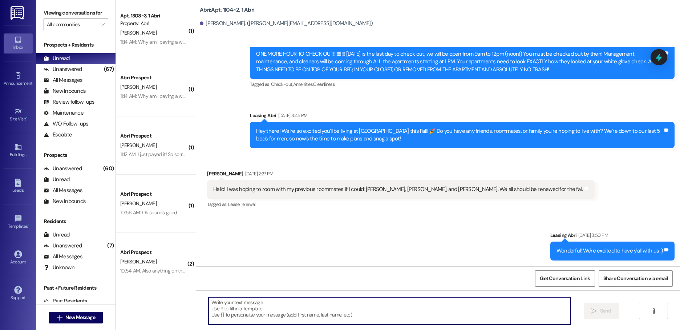
paste textarea "Hello! This is Abri Management reminding you that your balance is overdue. Late…"
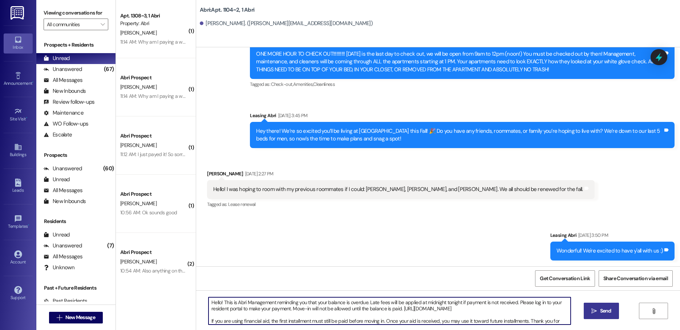
scroll to position [6, 0]
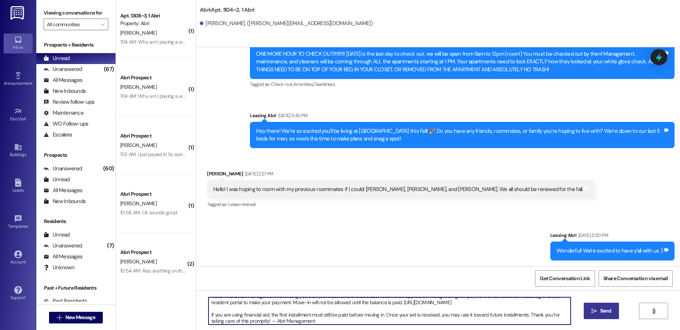
type textarea "Hello! This is Abri Management reminding you that your balance is overdue. Late…"
click at [600, 313] on span "Send" at bounding box center [605, 311] width 11 height 8
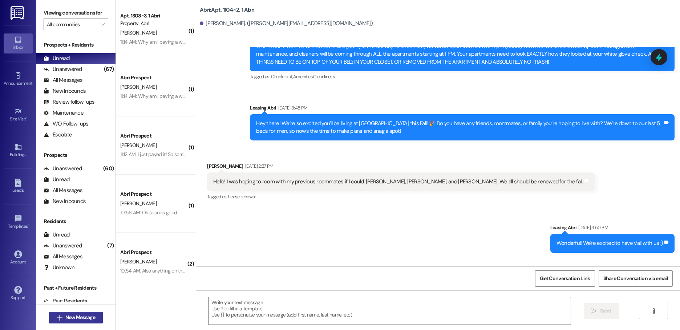
scroll to position [0, 0]
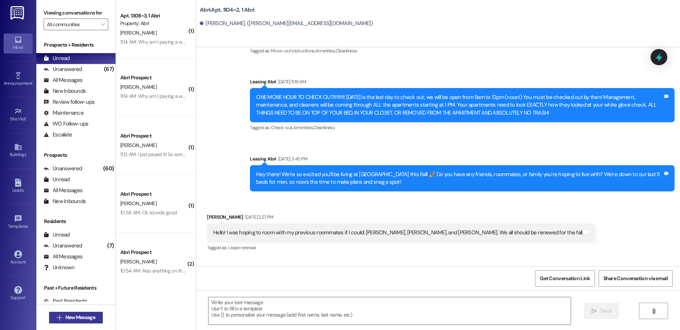
click at [70, 319] on span "New Message" at bounding box center [80, 317] width 30 height 8
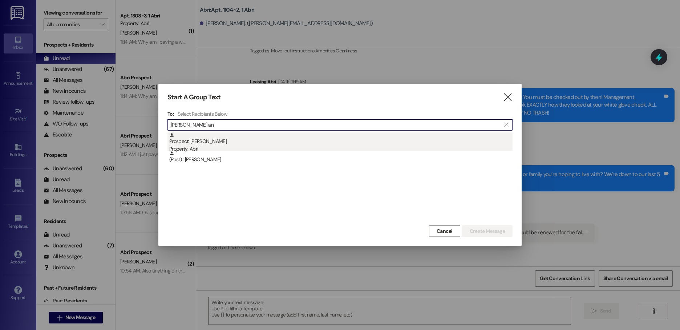
type input "[PERSON_NAME] an"
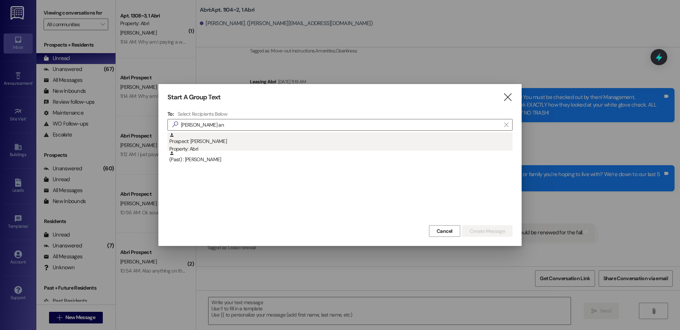
click at [335, 136] on div "Prospect: [PERSON_NAME] Property: Abri" at bounding box center [340, 142] width 343 height 21
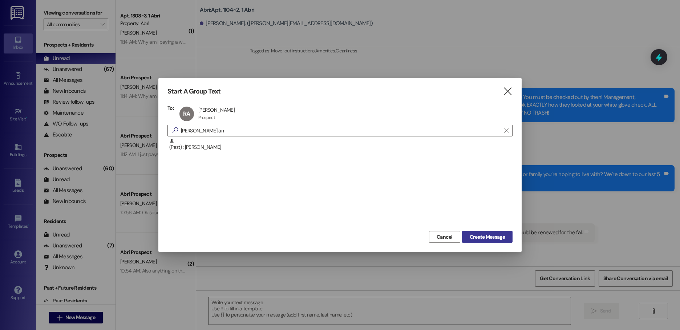
click at [484, 238] on span "Create Message" at bounding box center [487, 237] width 35 height 8
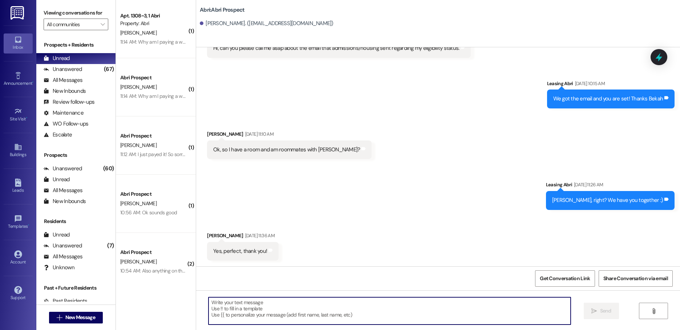
scroll to position [1472, 0]
click at [270, 308] on textarea at bounding box center [390, 310] width 362 height 27
paste textarea "Hello! This is Abri Management reminding you that your balance is overdue. Late…"
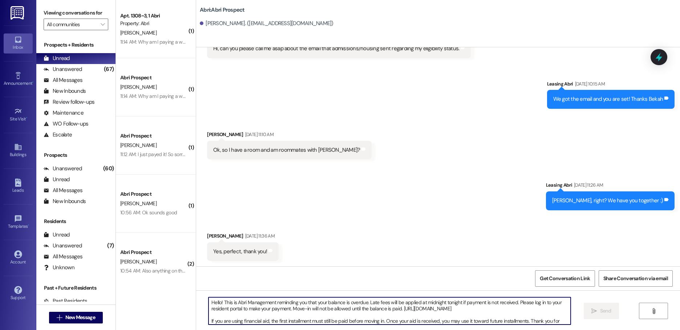
scroll to position [6, 0]
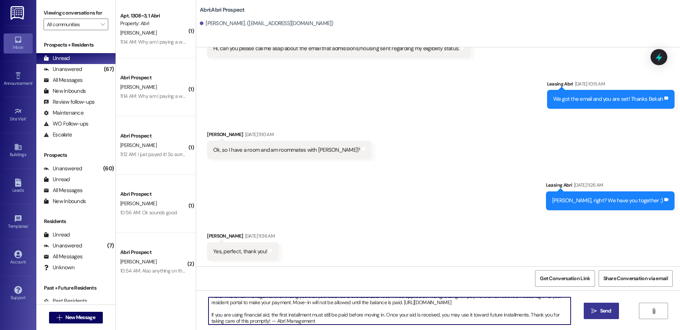
type textarea "Hello! This is Abri Management reminding you that your balance is overdue. Late…"
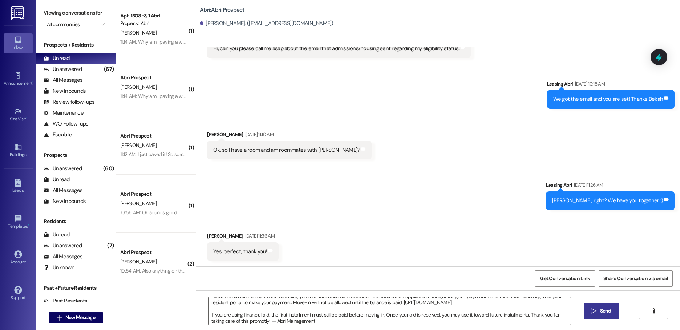
click at [594, 309] on icon "" at bounding box center [594, 311] width 5 height 6
click at [78, 318] on span "New Message" at bounding box center [80, 317] width 30 height 8
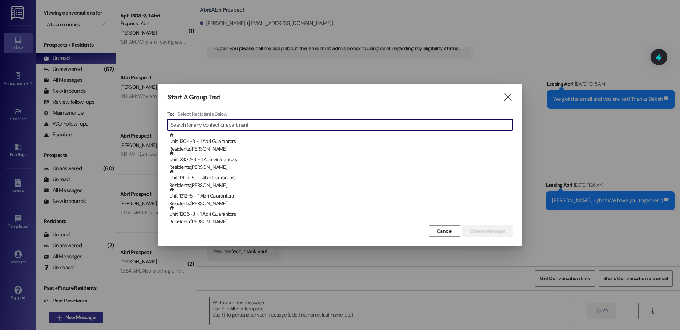
scroll to position [0, 0]
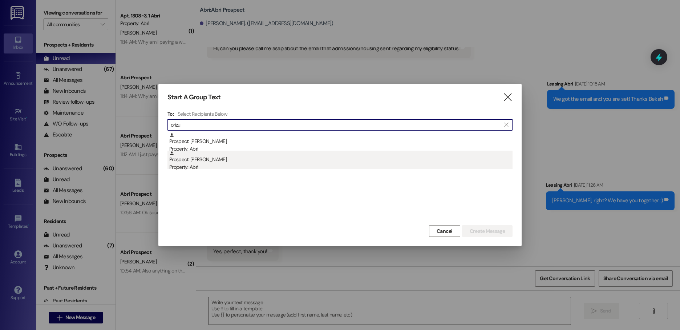
type input "orizu"
click at [237, 155] on div "Prospect: [PERSON_NAME] Property: Abri" at bounding box center [340, 160] width 343 height 21
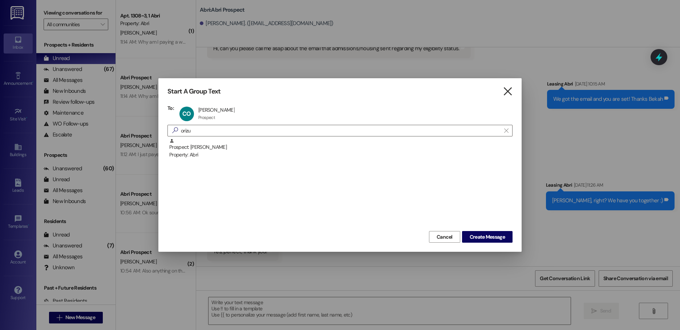
click at [504, 92] on icon "" at bounding box center [508, 92] width 10 height 8
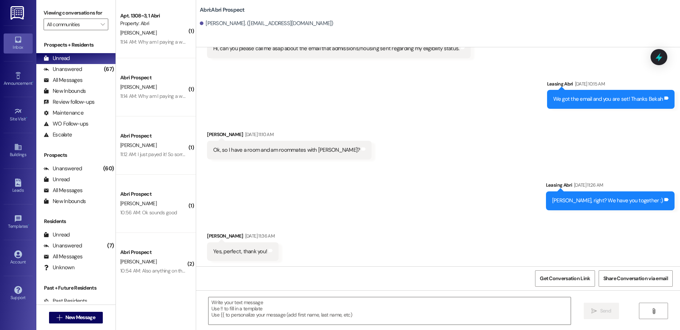
scroll to position [1554, 0]
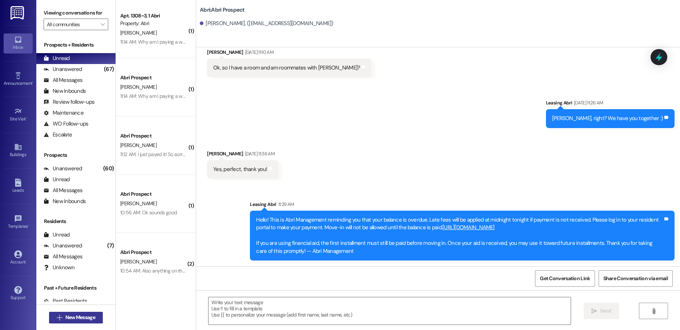
click at [71, 316] on span "New Message" at bounding box center [80, 317] width 30 height 8
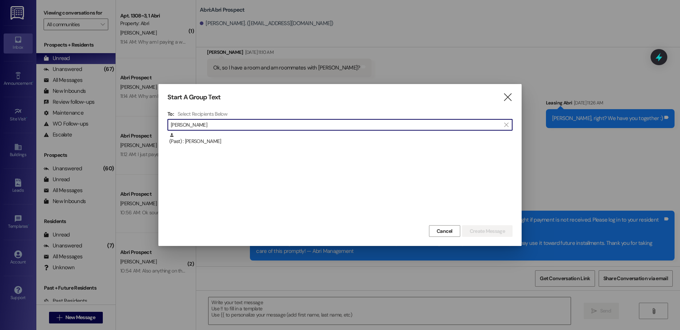
type input "[PERSON_NAME]"
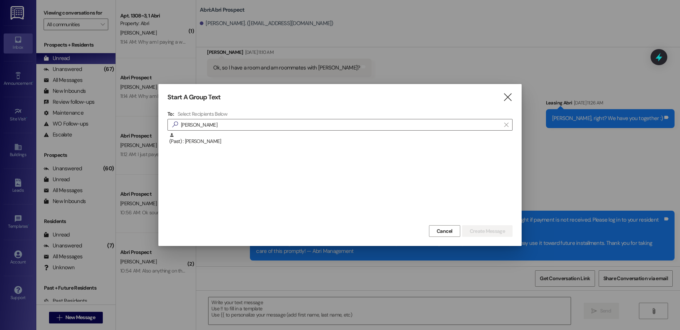
click at [286, 150] on div "(Past) : [PERSON_NAME]" at bounding box center [340, 177] width 345 height 91
click at [289, 145] on div "(Past) : [PERSON_NAME]" at bounding box center [340, 138] width 343 height 13
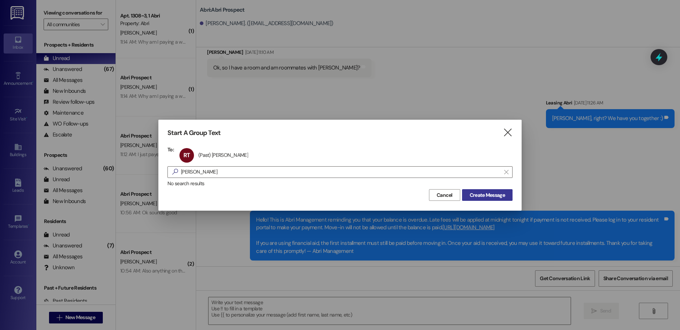
click at [486, 197] on span "Create Message" at bounding box center [487, 195] width 35 height 8
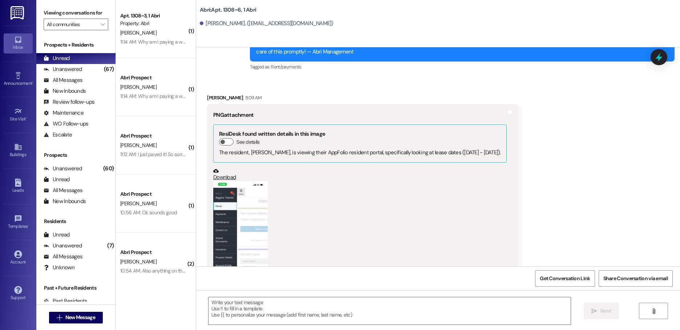
click at [222, 181] on button "Zoom image" at bounding box center [240, 240] width 55 height 118
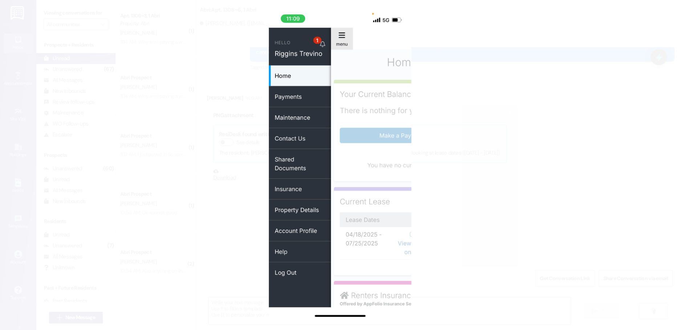
click at [519, 148] on button "Unzoom image" at bounding box center [340, 165] width 680 height 330
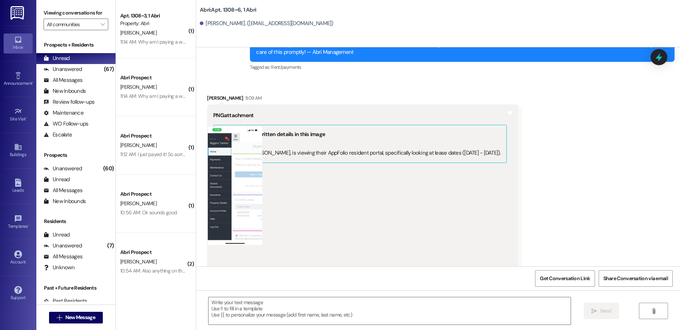
scroll to position [18717, 0]
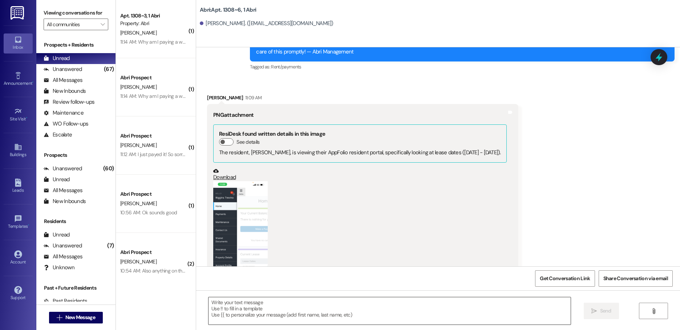
click at [349, 300] on textarea at bounding box center [390, 310] width 362 height 27
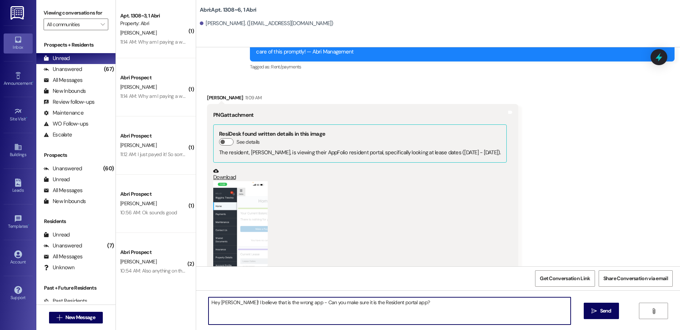
click at [433, 301] on textarea "Hey [PERSON_NAME]! I believe that is the wrong app - Can you make sure it is th…" at bounding box center [390, 310] width 362 height 27
paste textarea "[URL][DOMAIN_NAME]"
type textarea "Hey [PERSON_NAME]! I believe that is the wrong app - Can you make sure it is th…"
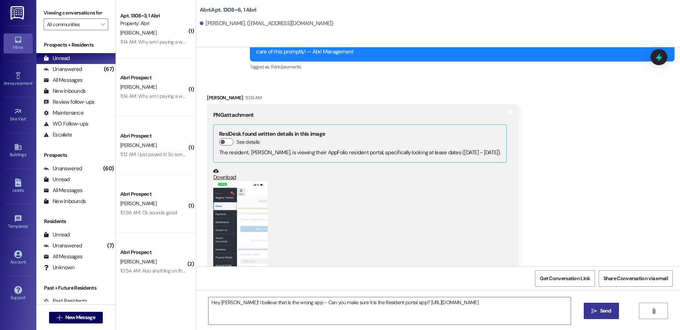
click at [605, 304] on button " Send" at bounding box center [601, 310] width 35 height 16
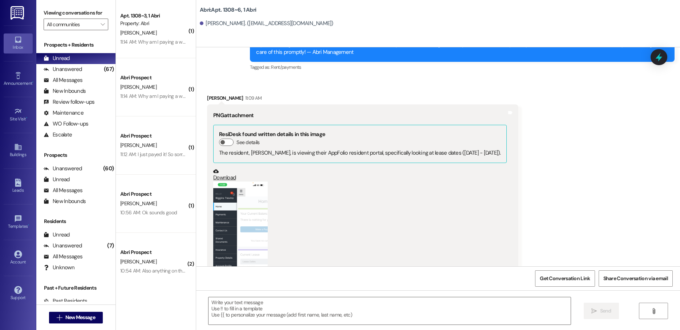
scroll to position [18767, 0]
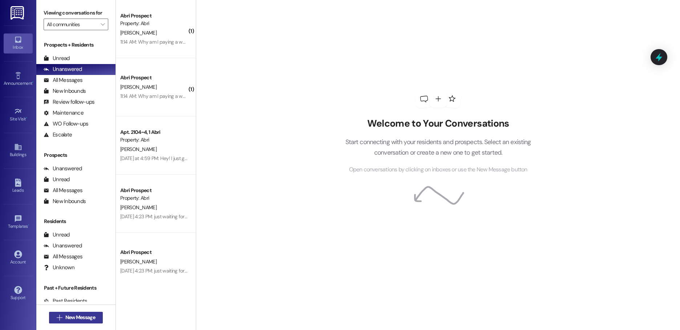
click at [72, 315] on span "New Message" at bounding box center [80, 317] width 30 height 8
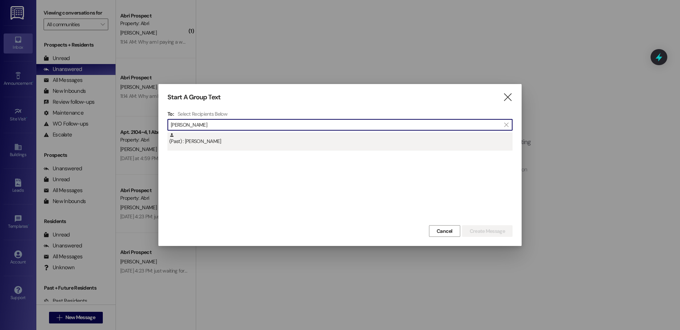
type input "jaxon burton"
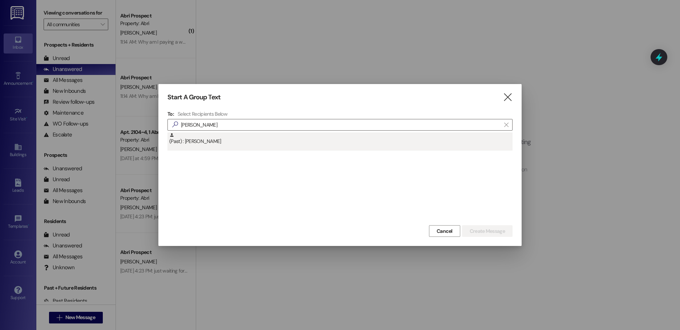
click at [242, 141] on div "(Past) : [PERSON_NAME]" at bounding box center [340, 138] width 343 height 13
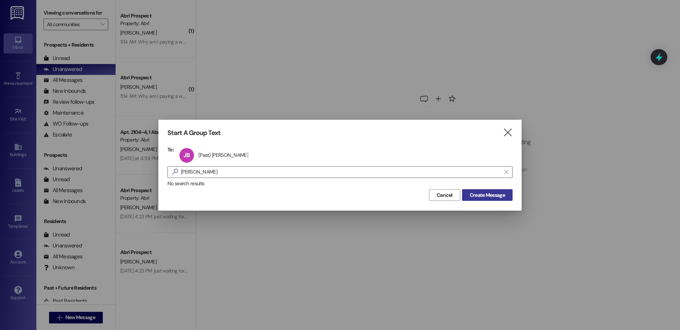
click at [477, 193] on span "Create Message" at bounding box center [487, 195] width 35 height 8
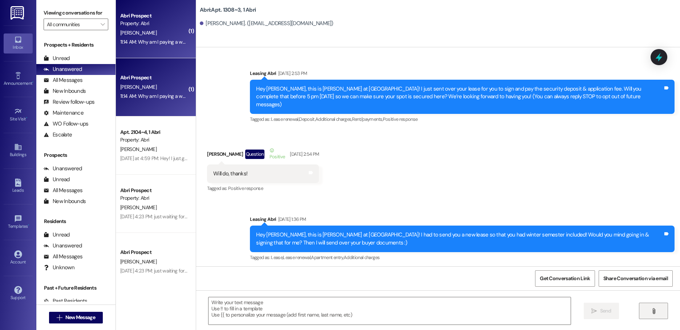
click at [655, 308] on icon "" at bounding box center [653, 311] width 5 height 6
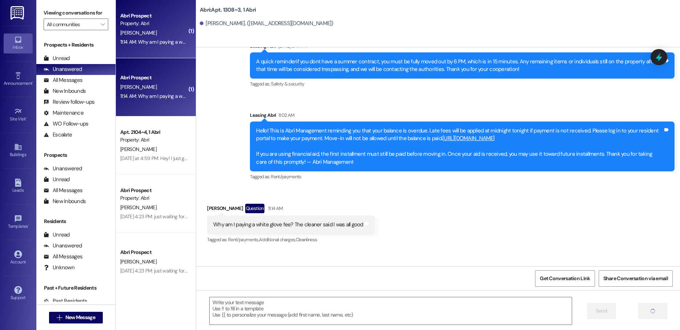
scroll to position [17385, 0]
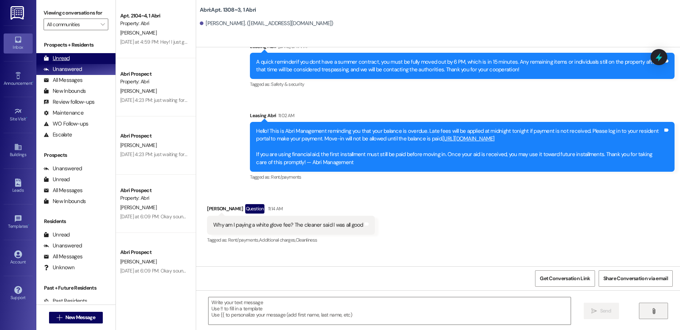
click at [72, 57] on div "Unread (0)" at bounding box center [75, 58] width 79 height 11
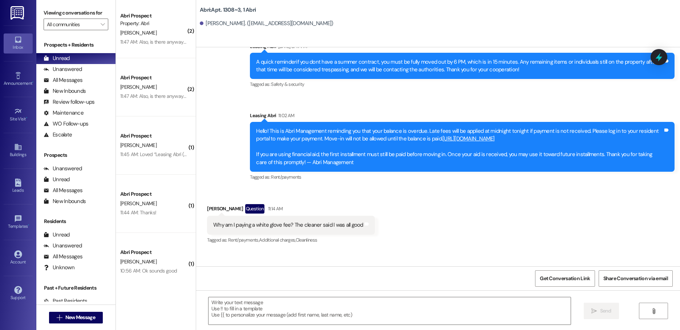
scroll to position [13, 0]
